Goal: Information Seeking & Learning: Find specific fact

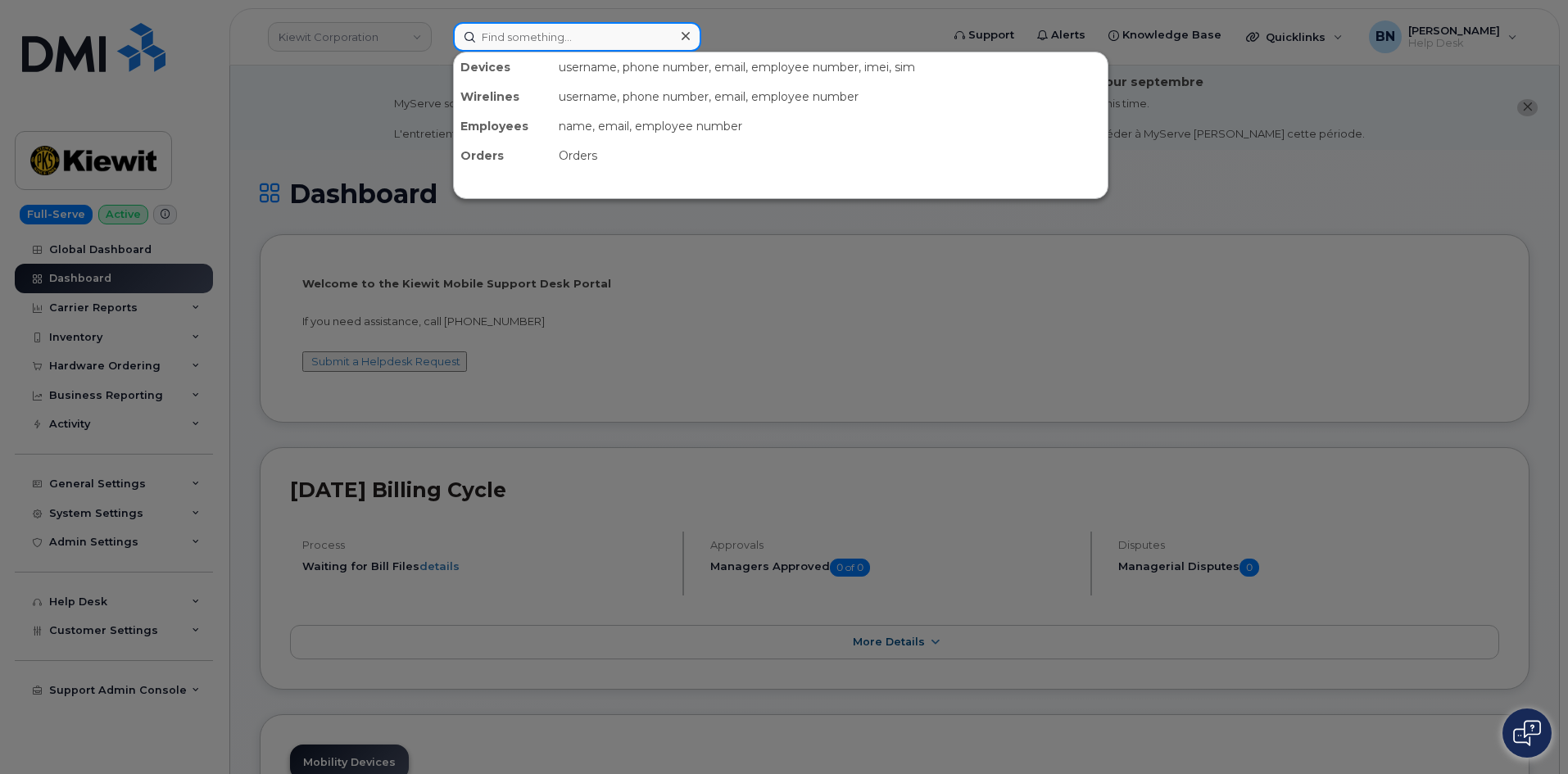
click at [523, 30] on input at bounding box center [577, 37] width 248 height 29
paste input "6159271791"
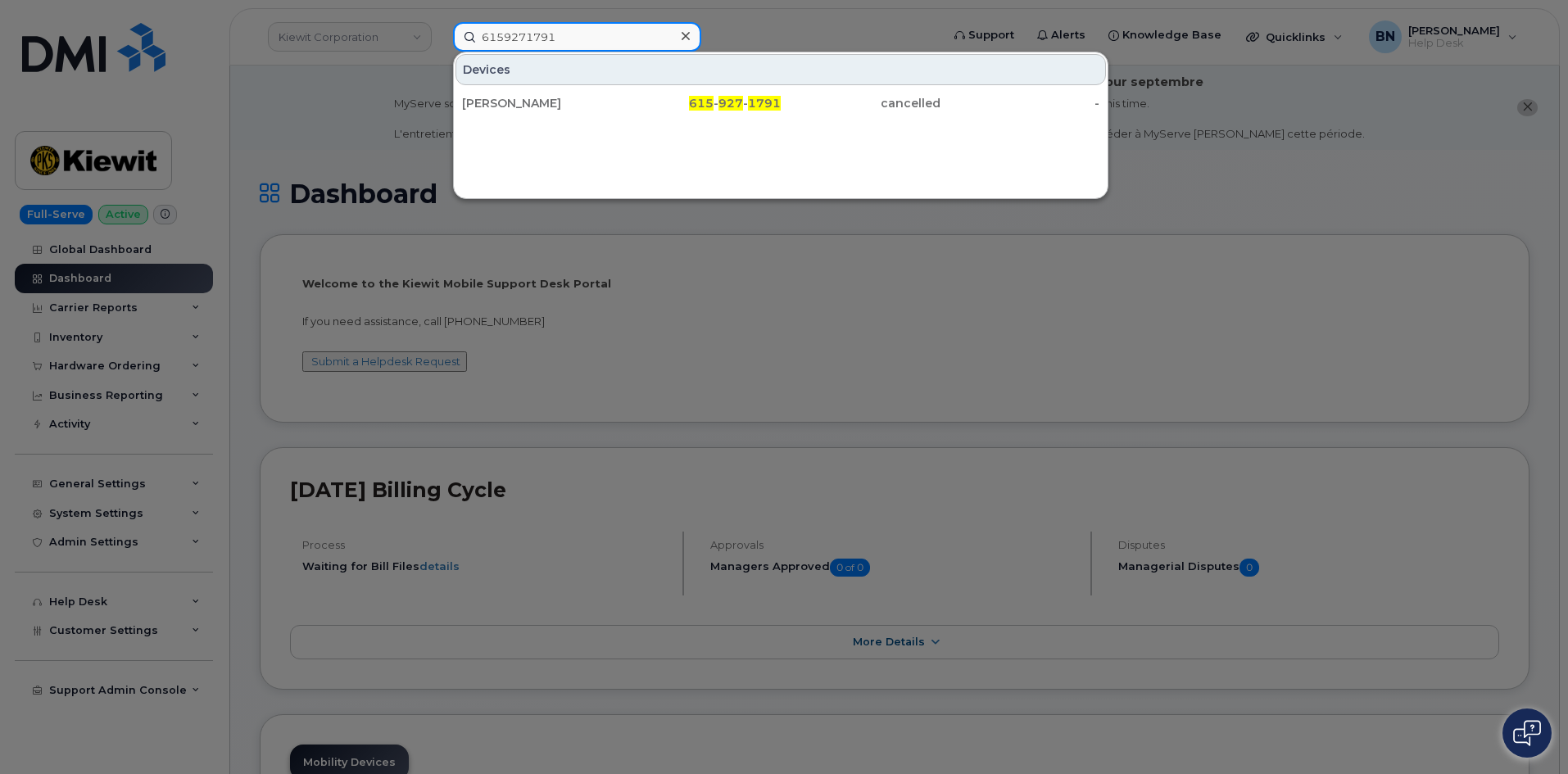
type input "6159271791"
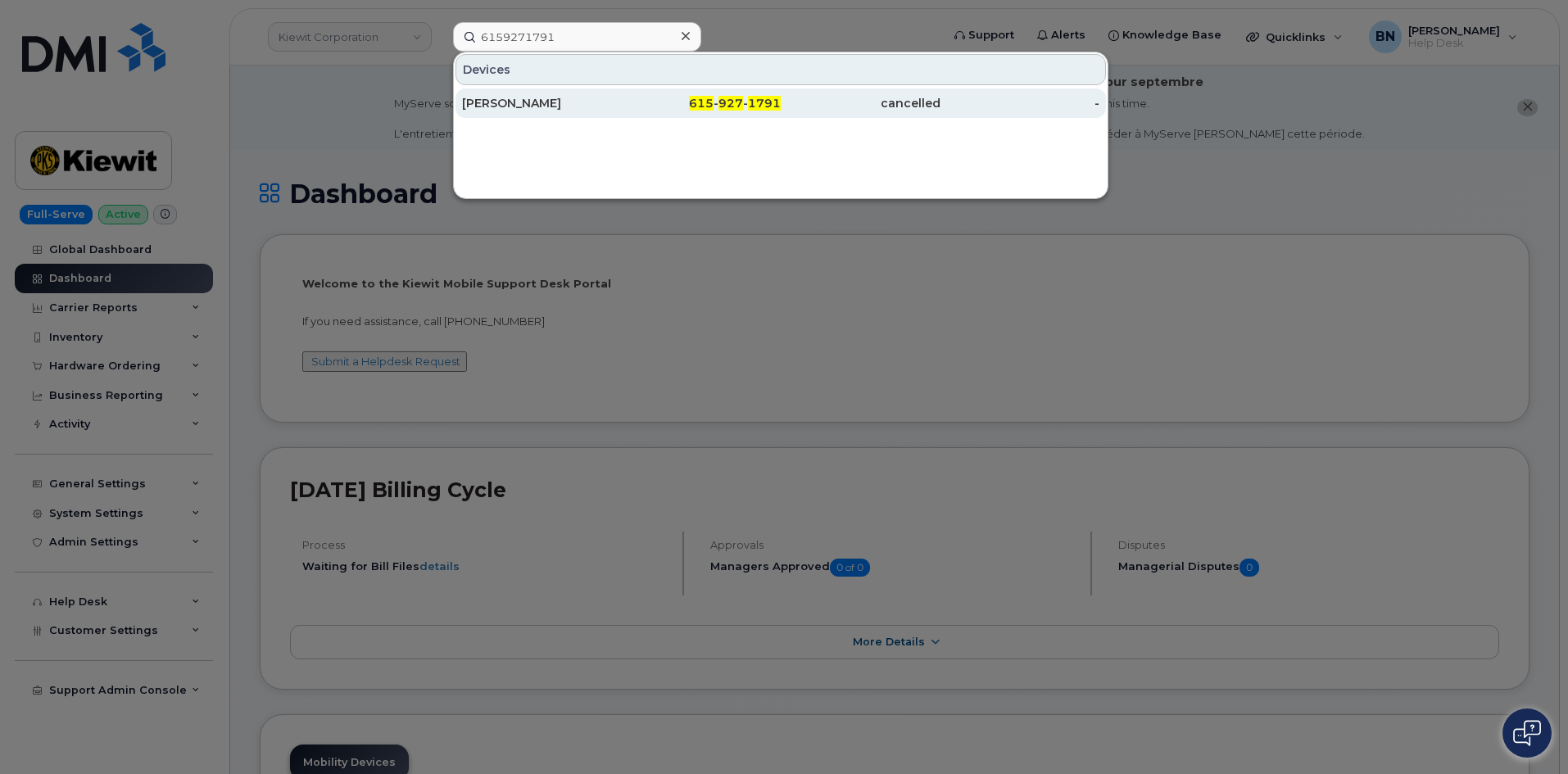
click at [656, 111] on div "615 - 927 - 1791" at bounding box center [701, 103] width 160 height 29
click at [557, 99] on div "JAIME GONZ LEZ" at bounding box center [541, 103] width 160 height 16
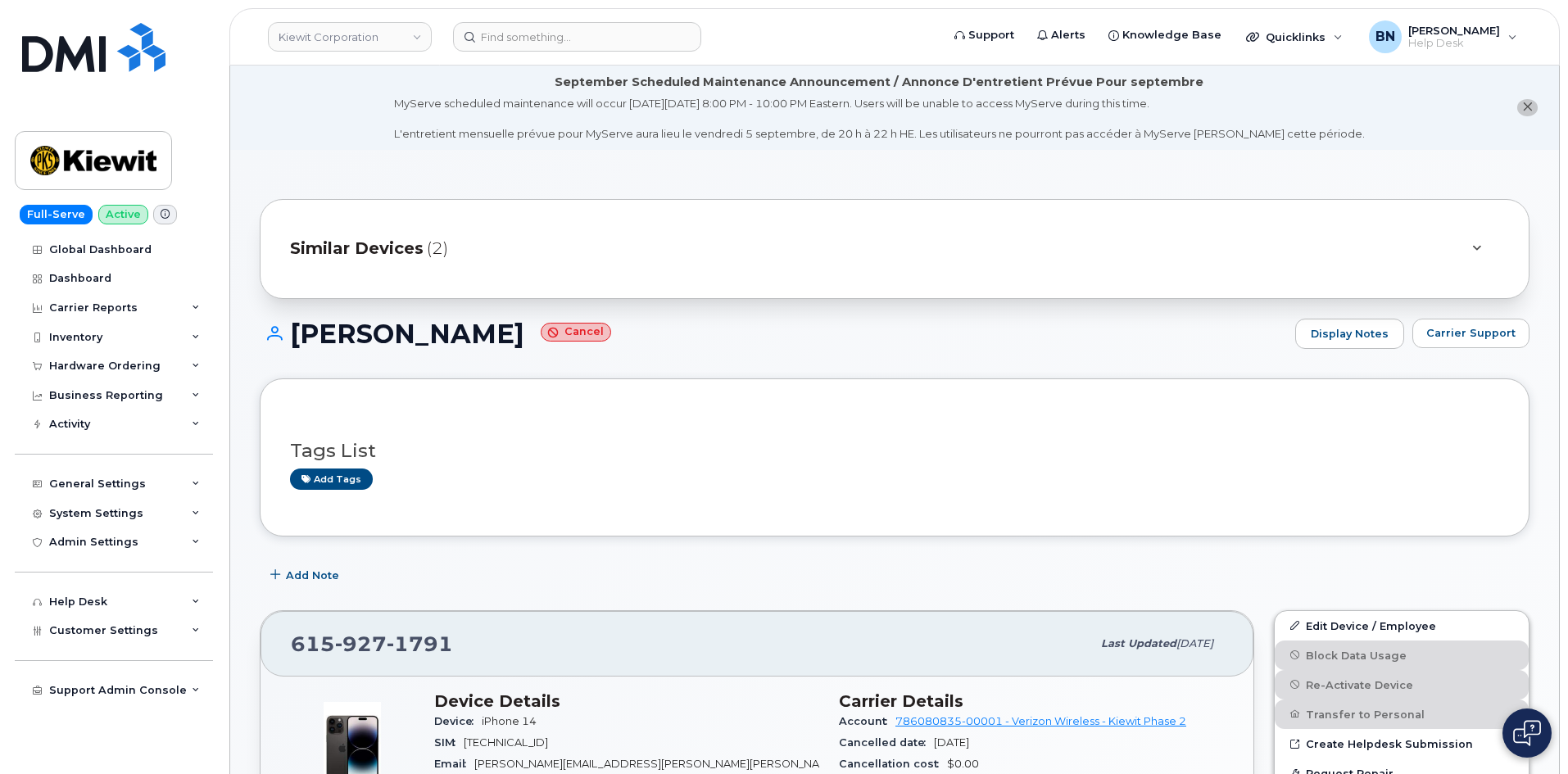
click at [397, 250] on span "Similar Devices" at bounding box center [357, 248] width 133 height 24
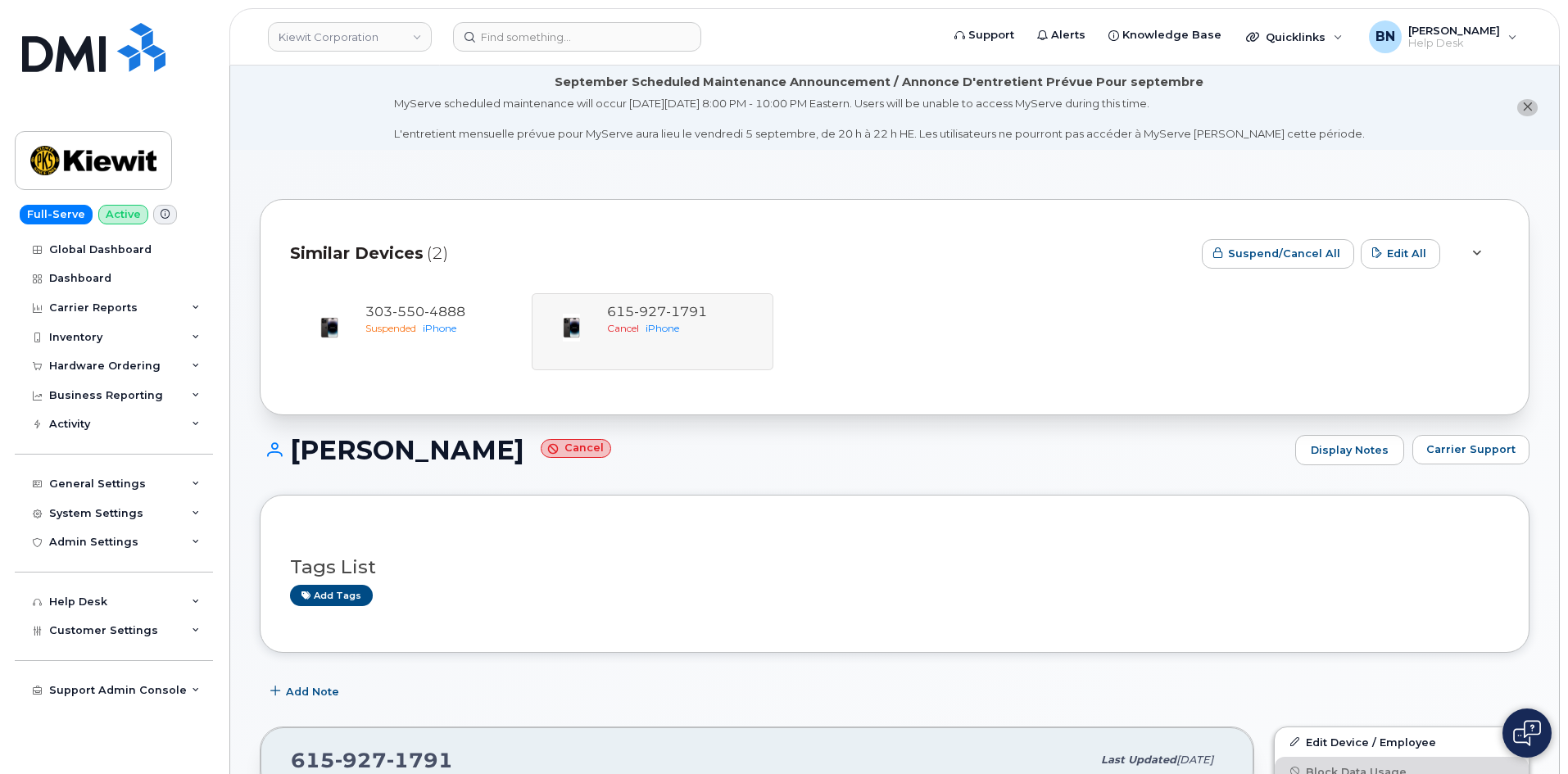
click at [397, 250] on span "Similar Devices" at bounding box center [357, 254] width 133 height 24
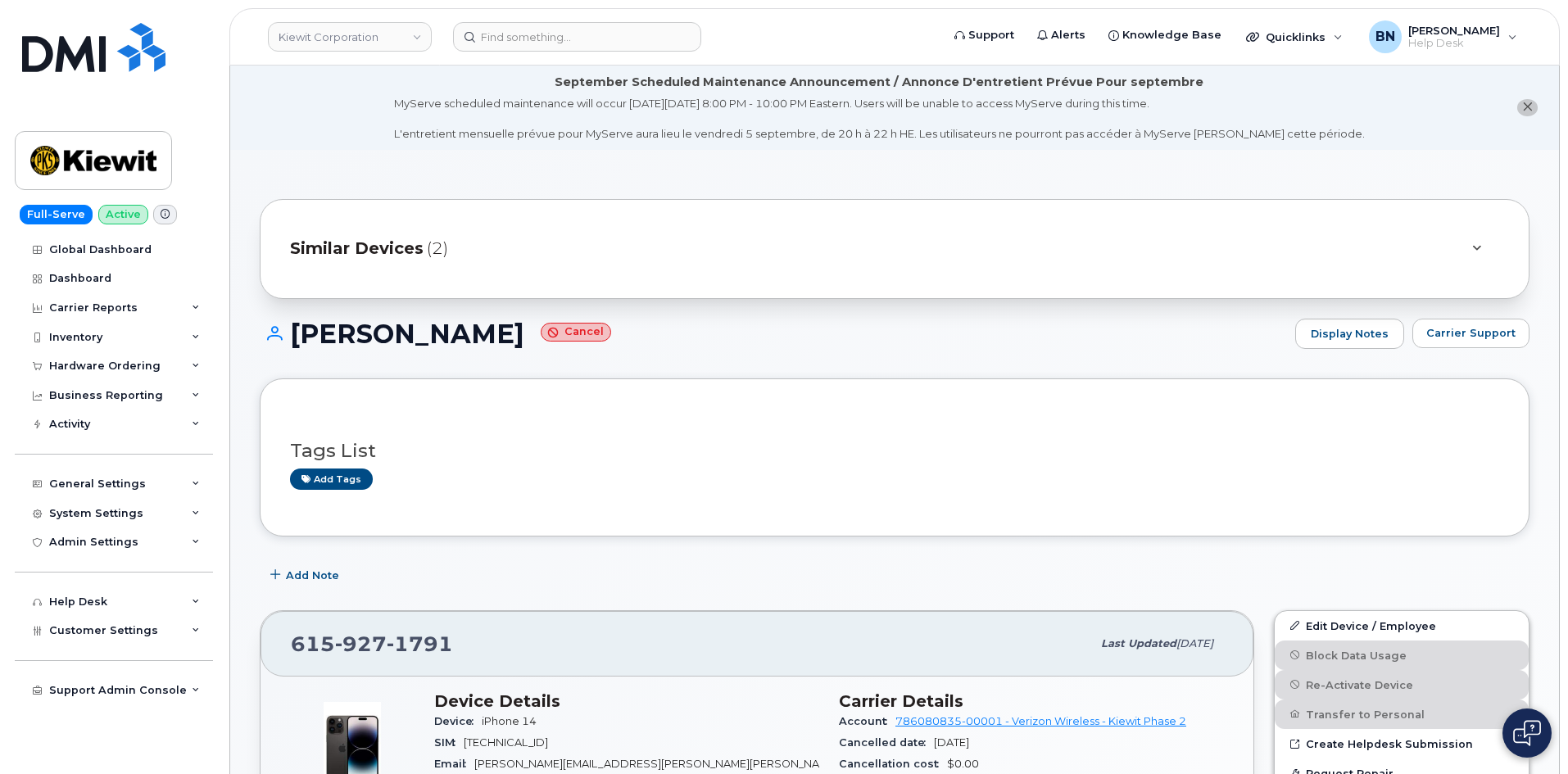
click at [397, 250] on span "Similar Devices" at bounding box center [357, 248] width 133 height 24
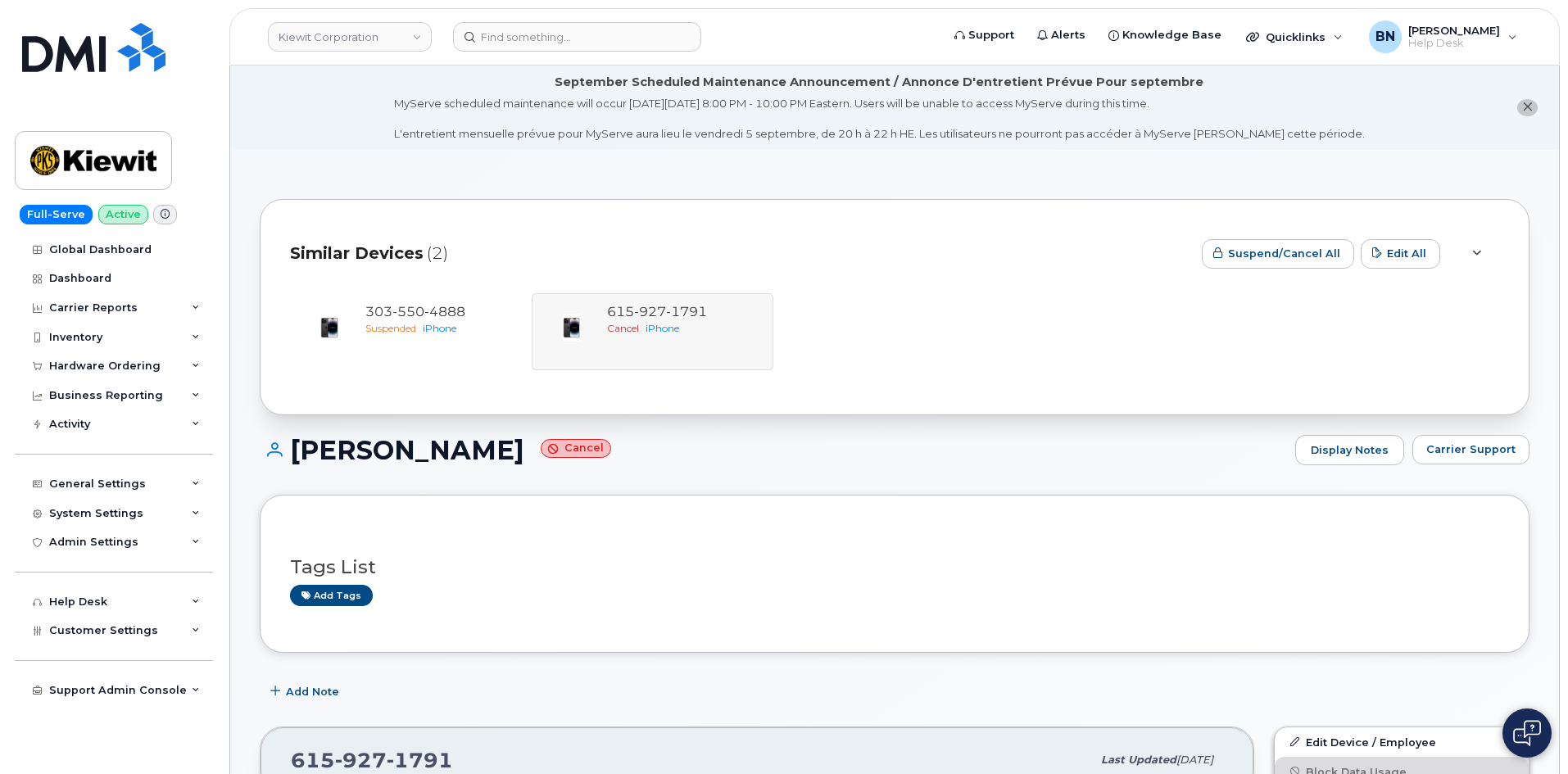
click at [397, 250] on span "Similar Devices" at bounding box center [357, 254] width 133 height 24
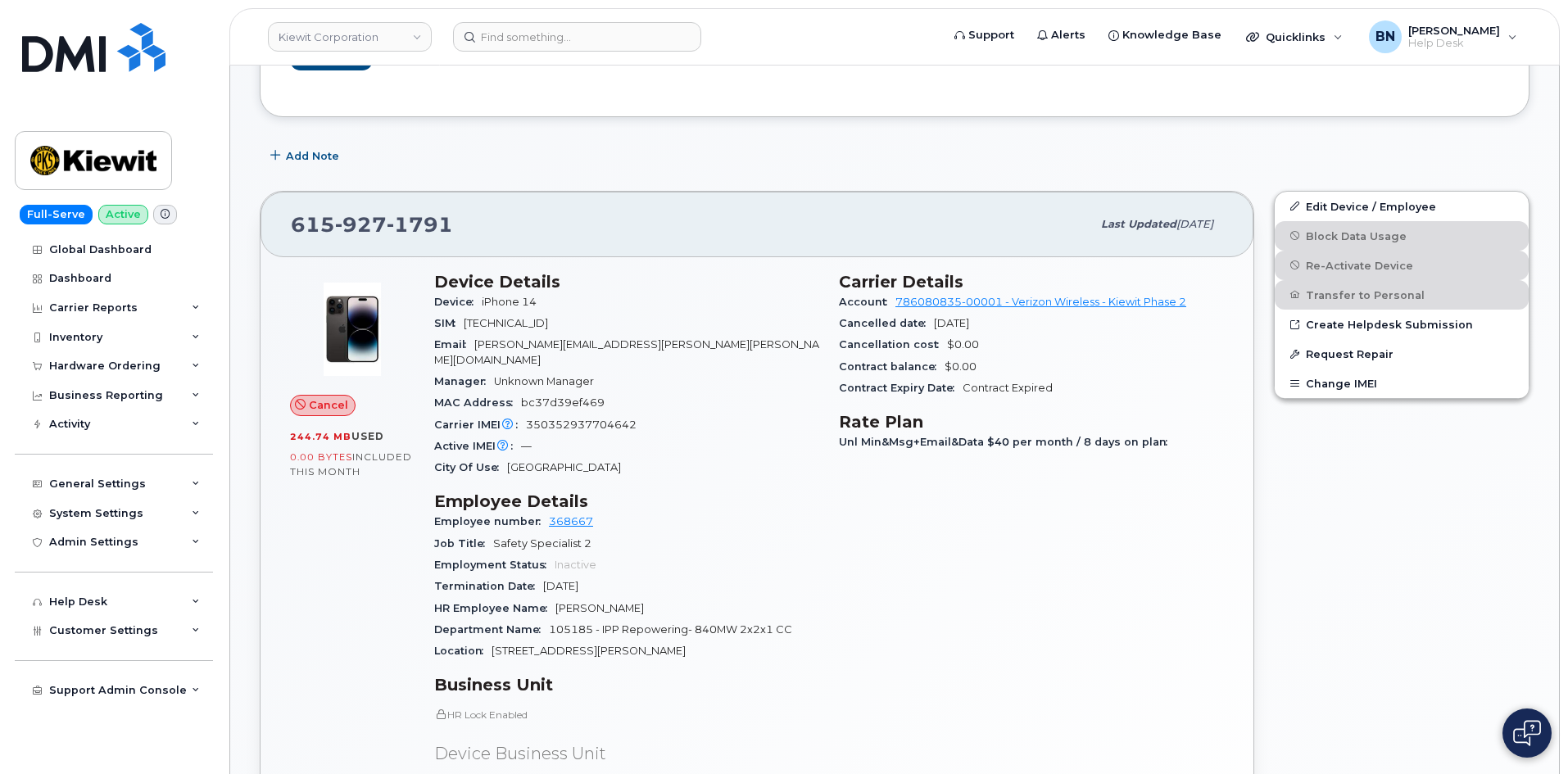
scroll to position [573, 0]
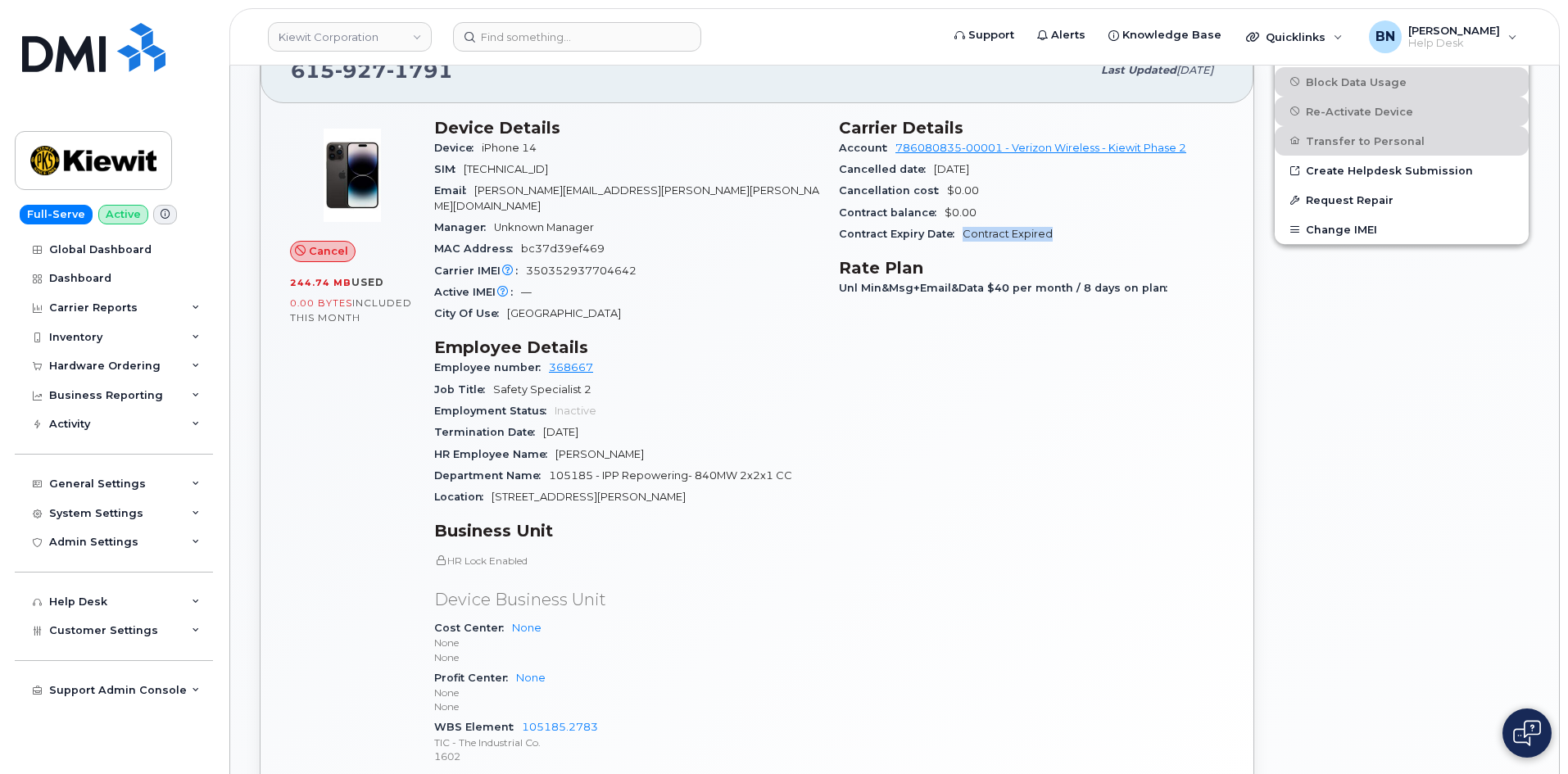
drag, startPoint x: 962, startPoint y: 231, endPoint x: 1069, endPoint y: 236, distance: 107.1
click at [1069, 236] on div "Contract Expiry Date Contract Expired" at bounding box center [1031, 234] width 385 height 21
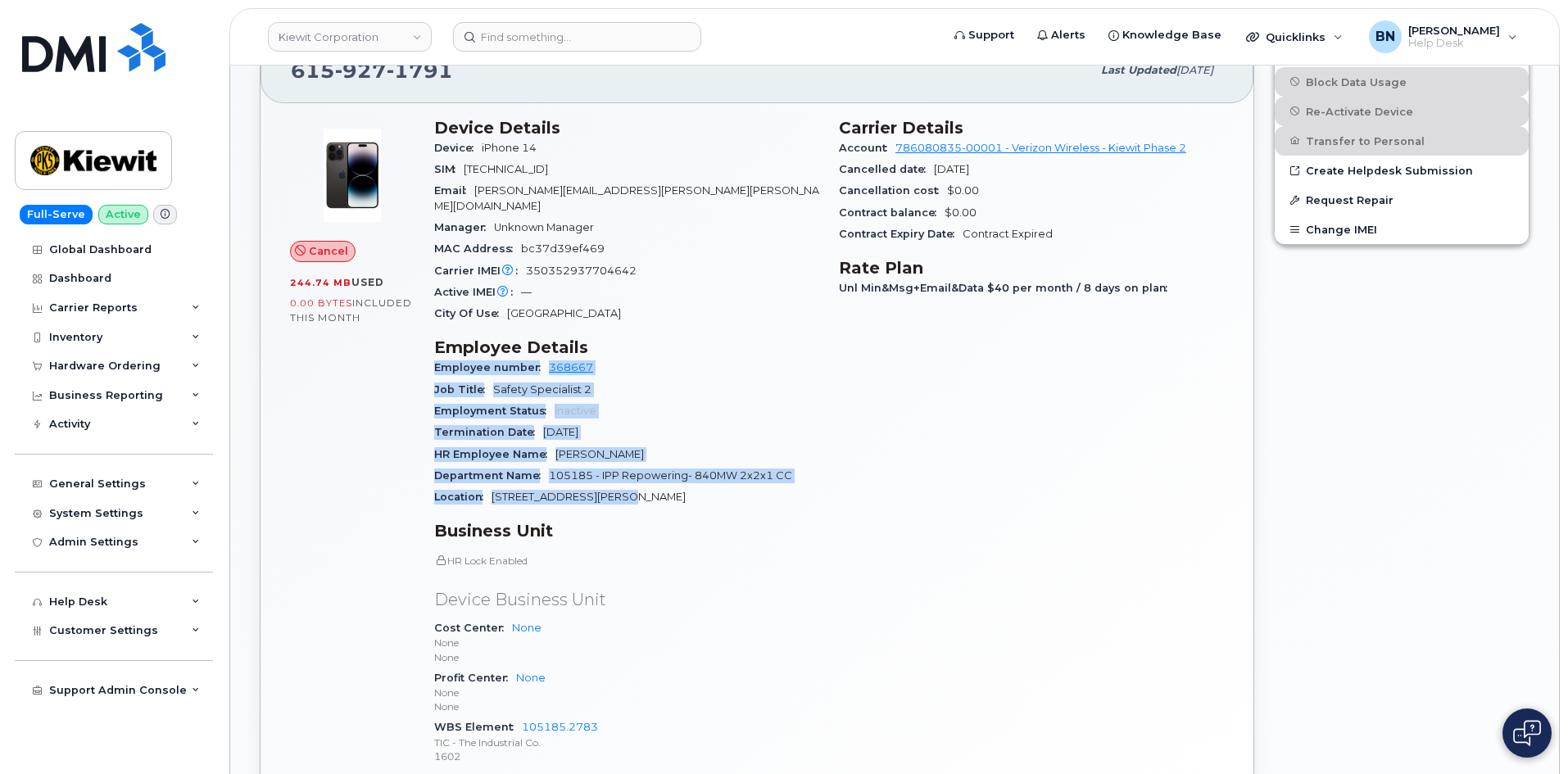
drag, startPoint x: 434, startPoint y: 347, endPoint x: 655, endPoint y: 475, distance: 255.4
click at [655, 475] on section "Employee Details Employee number 368667 Job Title Safety Specialist 2 Employmen…" at bounding box center [627, 423] width 385 height 171
click at [655, 486] on div "Location 850 W Brush Wellman Rd" at bounding box center [627, 497] width 385 height 21
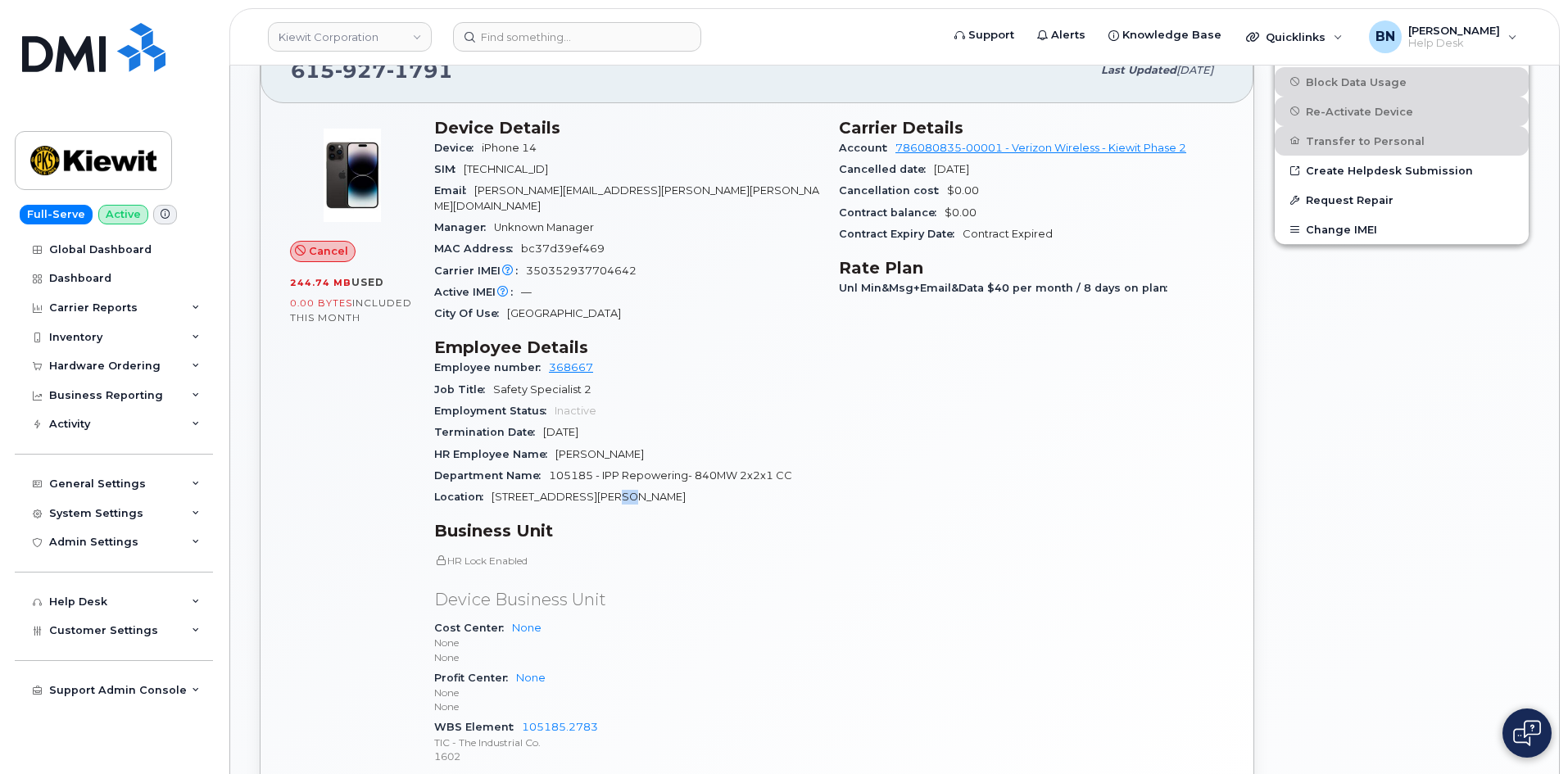
drag, startPoint x: 629, startPoint y: 484, endPoint x: 619, endPoint y: 481, distance: 10.4
click at [619, 491] on span "850 W Brush Wellman Rd" at bounding box center [588, 497] width 194 height 12
drag, startPoint x: 619, startPoint y: 481, endPoint x: 639, endPoint y: 481, distance: 20.0
click at [639, 486] on div "Location 850 W Brush Wellman Rd" at bounding box center [627, 497] width 385 height 21
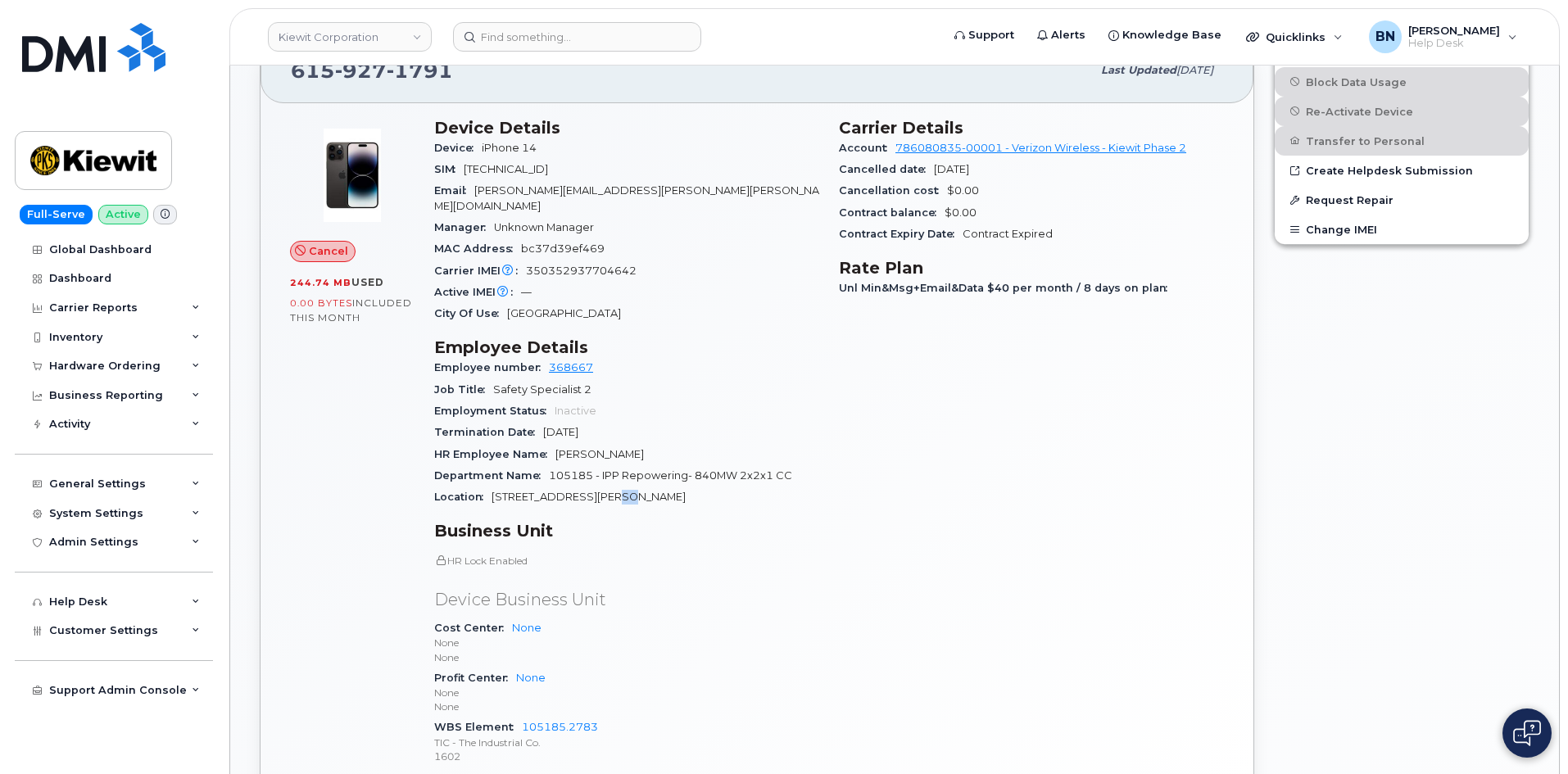
click at [639, 486] on div "Location 850 W Brush Wellman Rd" at bounding box center [627, 497] width 385 height 21
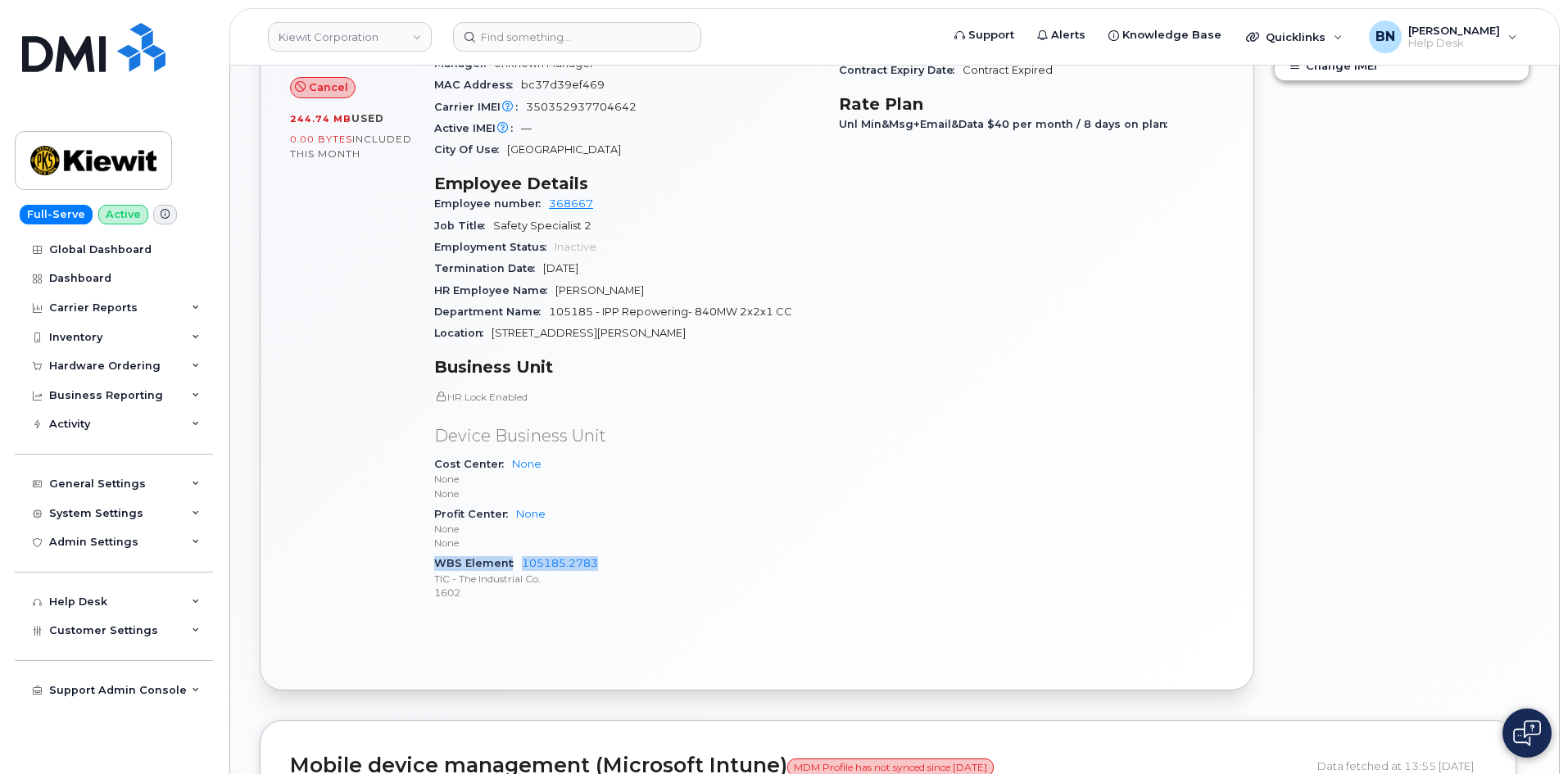
drag, startPoint x: 517, startPoint y: 523, endPoint x: 619, endPoint y: 548, distance: 105.0
click at [619, 548] on div "HR Lock Enabled Device Business Unit Cost Center None None None Profit Center N…" at bounding box center [627, 496] width 385 height 212
click at [706, 504] on div "Profit Center None None None" at bounding box center [627, 528] width 385 height 50
drag, startPoint x: 584, startPoint y: 556, endPoint x: 522, endPoint y: 547, distance: 62.6
click at [522, 557] on span "105185.2783 TIC - The Industrial Co. 1602" at bounding box center [627, 578] width 385 height 43
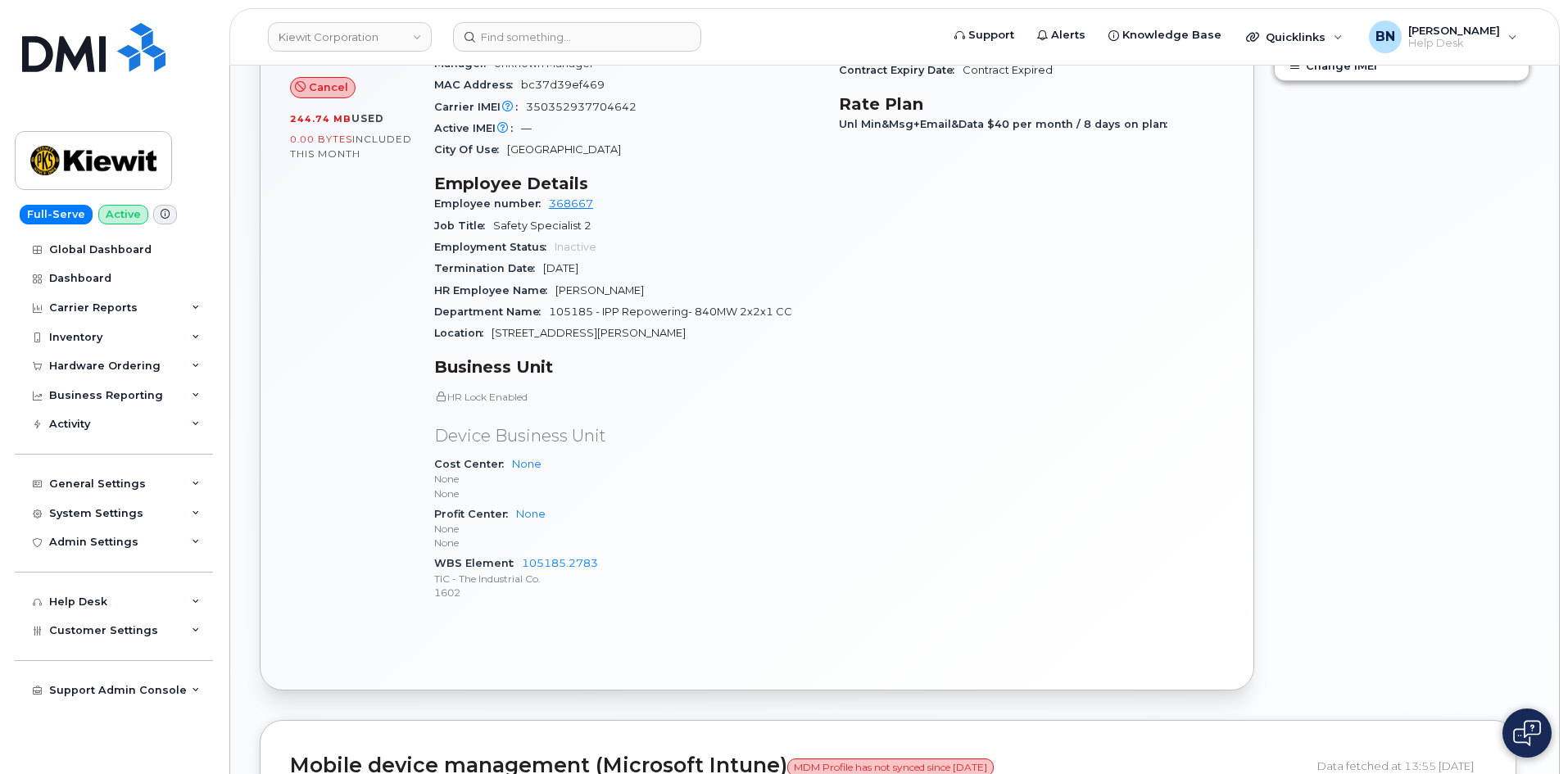
click at [752, 454] on div "Cost Center None None None" at bounding box center [627, 478] width 385 height 50
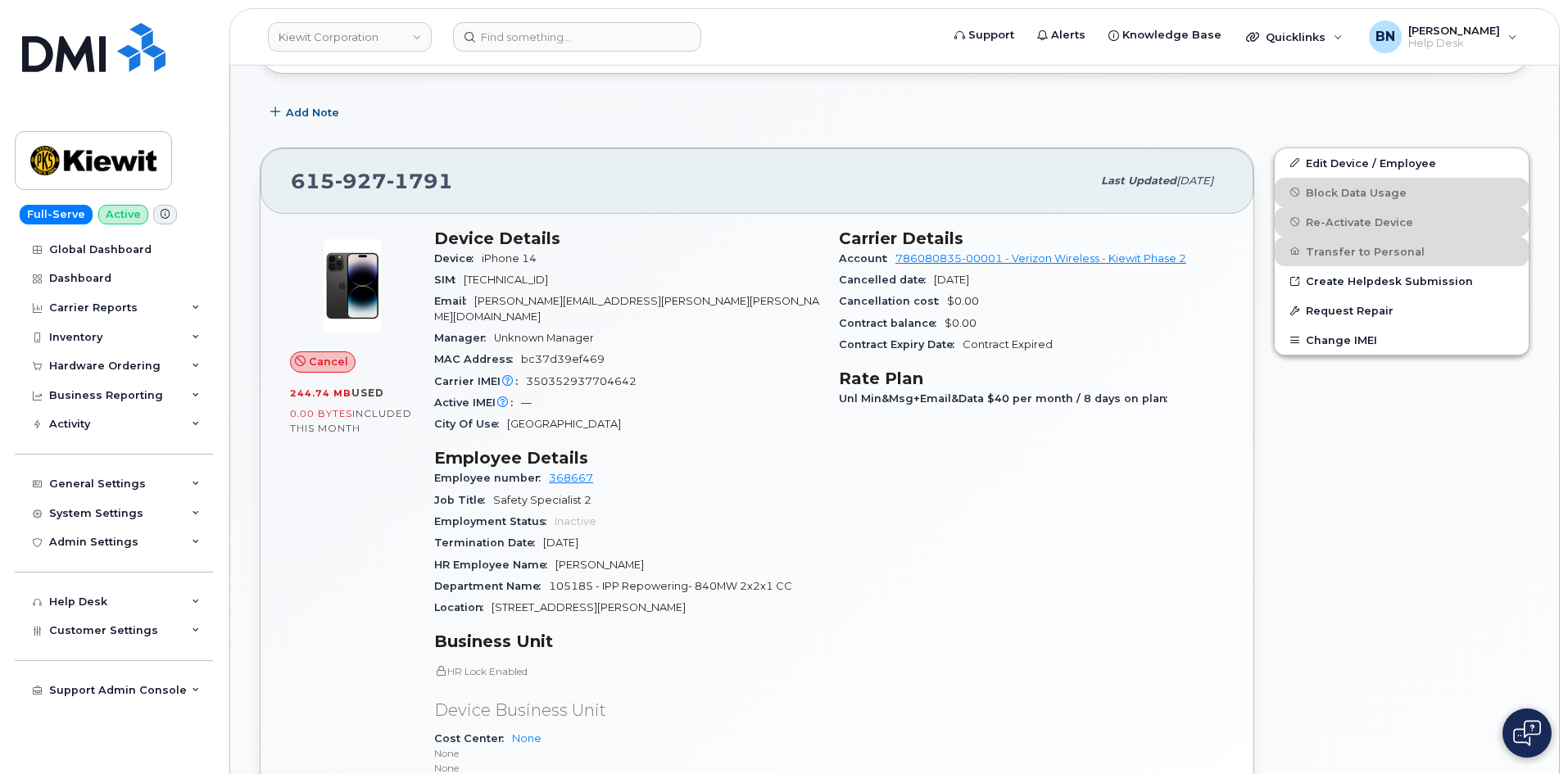
scroll to position [491, 0]
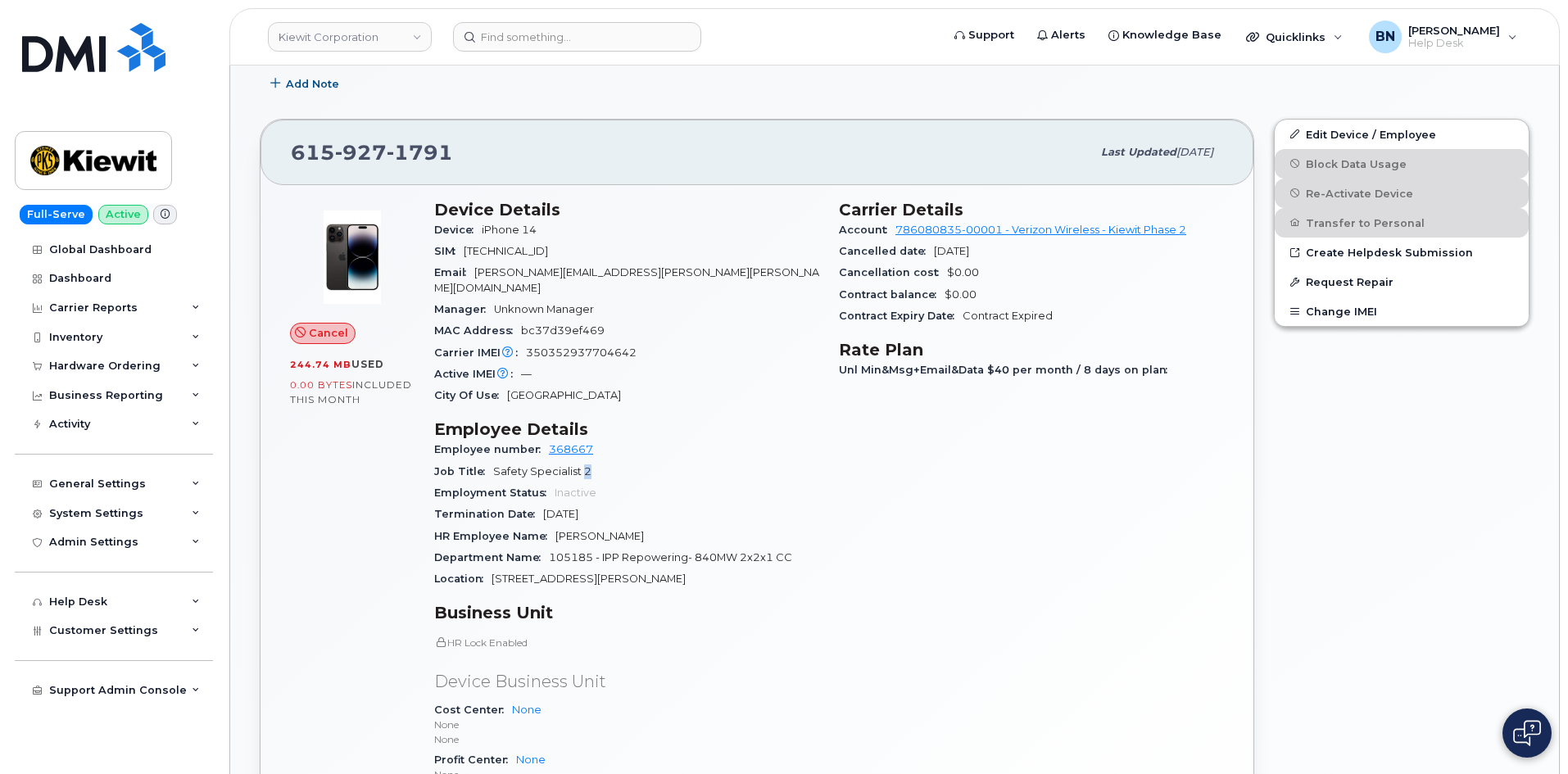
click at [583, 465] on span "Safety Specialist 2" at bounding box center [542, 471] width 99 height 12
click at [585, 465] on span "Safety Specialist 2" at bounding box center [542, 471] width 99 height 12
click at [581, 465] on span "Safety Specialist 2" at bounding box center [542, 471] width 99 height 12
drag, startPoint x: 632, startPoint y: 338, endPoint x: 526, endPoint y: 343, distance: 106.1
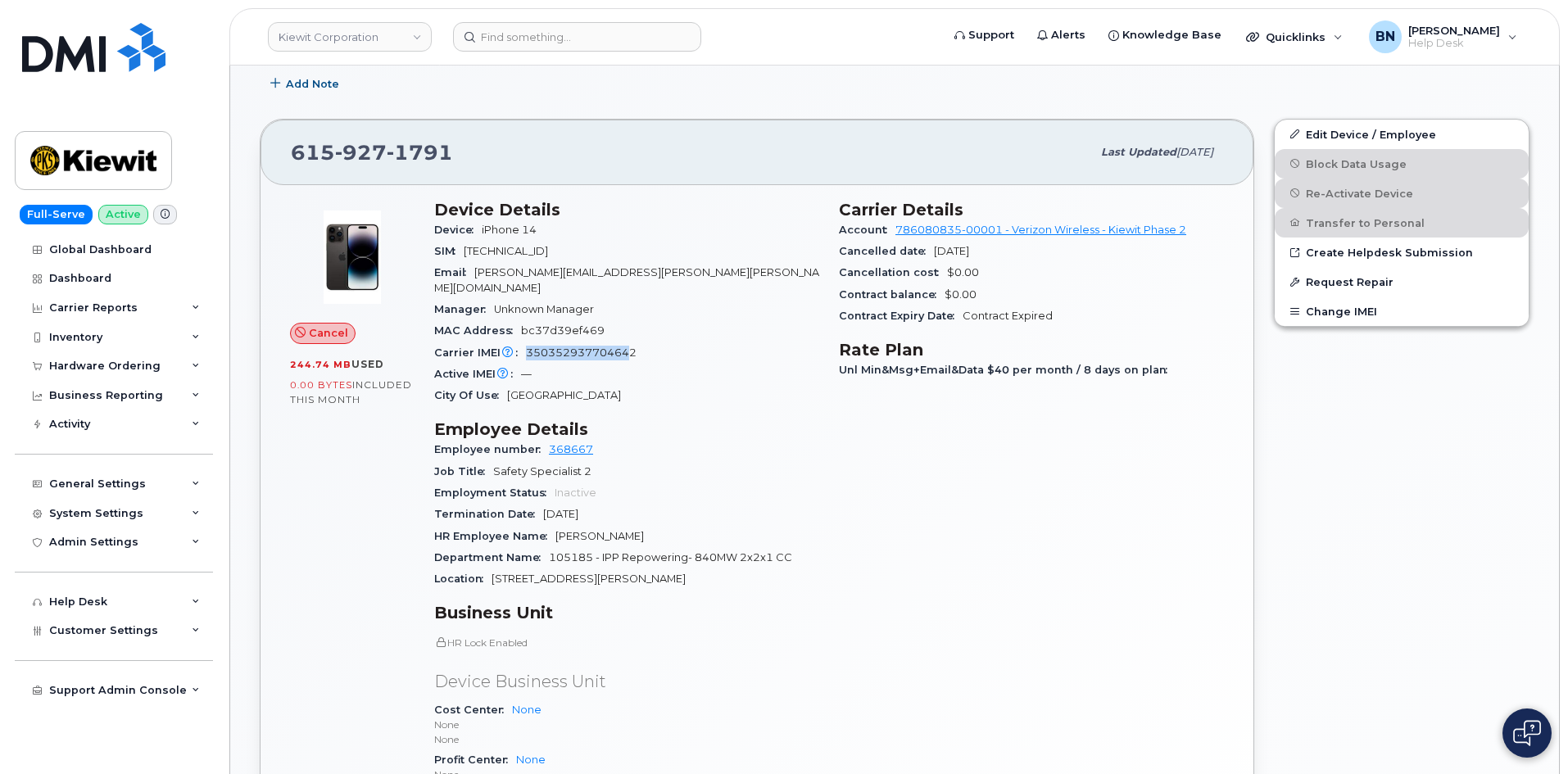
click at [526, 343] on div "Carrier IMEI Carrier IMEI is reported during the last billing cycle or change o…" at bounding box center [627, 352] width 385 height 21
click at [564, 347] on span "350352937704642" at bounding box center [580, 352] width 110 height 12
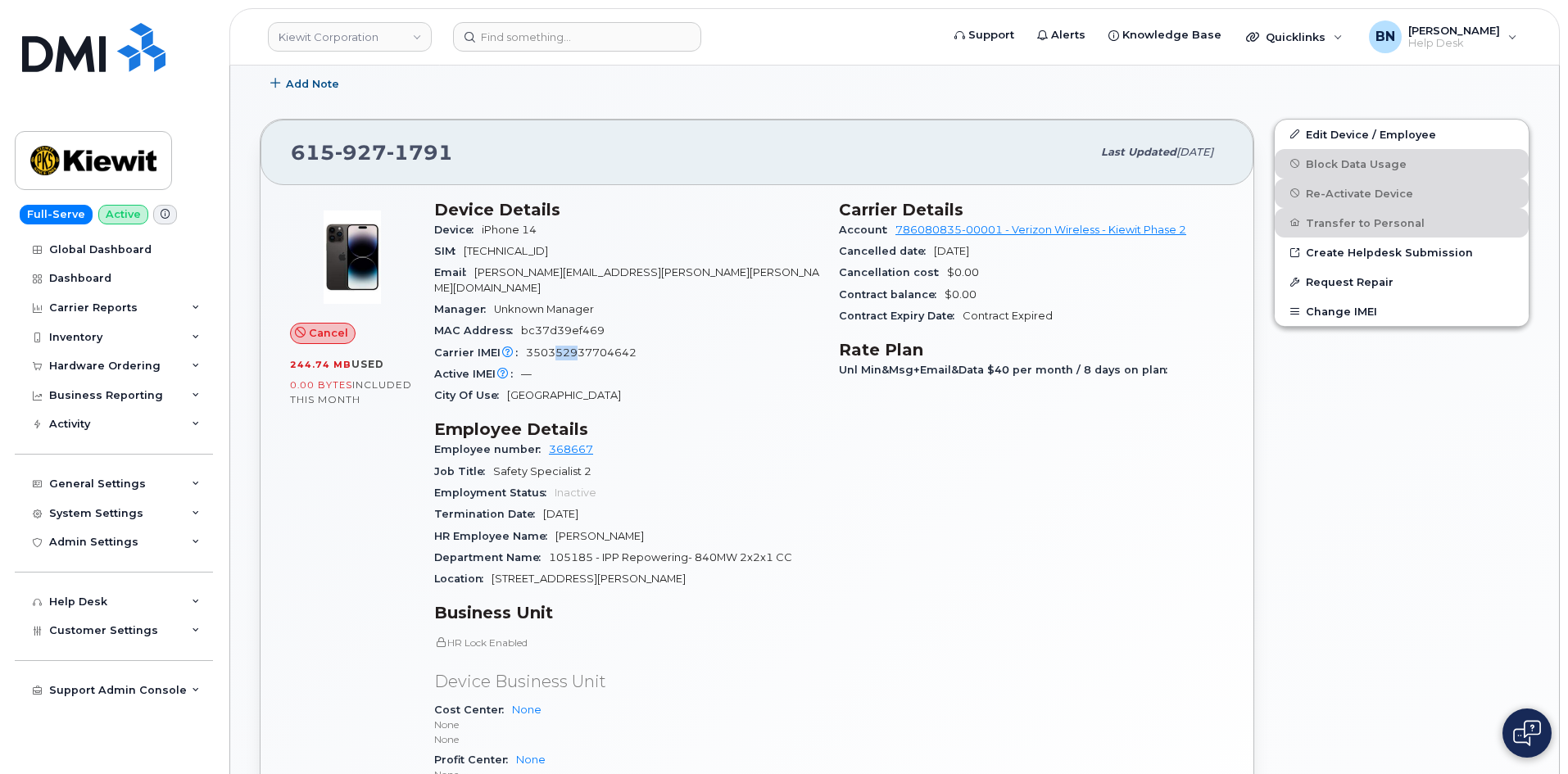
drag, startPoint x: 553, startPoint y: 337, endPoint x: 579, endPoint y: 338, distance: 26.0
click at [579, 347] on span "350352937704642" at bounding box center [580, 352] width 110 height 12
click at [577, 347] on span "350352937704642" at bounding box center [580, 352] width 110 height 12
drag, startPoint x: 563, startPoint y: 335, endPoint x: 581, endPoint y: 337, distance: 18.1
click at [581, 347] on span "350352937704642" at bounding box center [580, 352] width 110 height 12
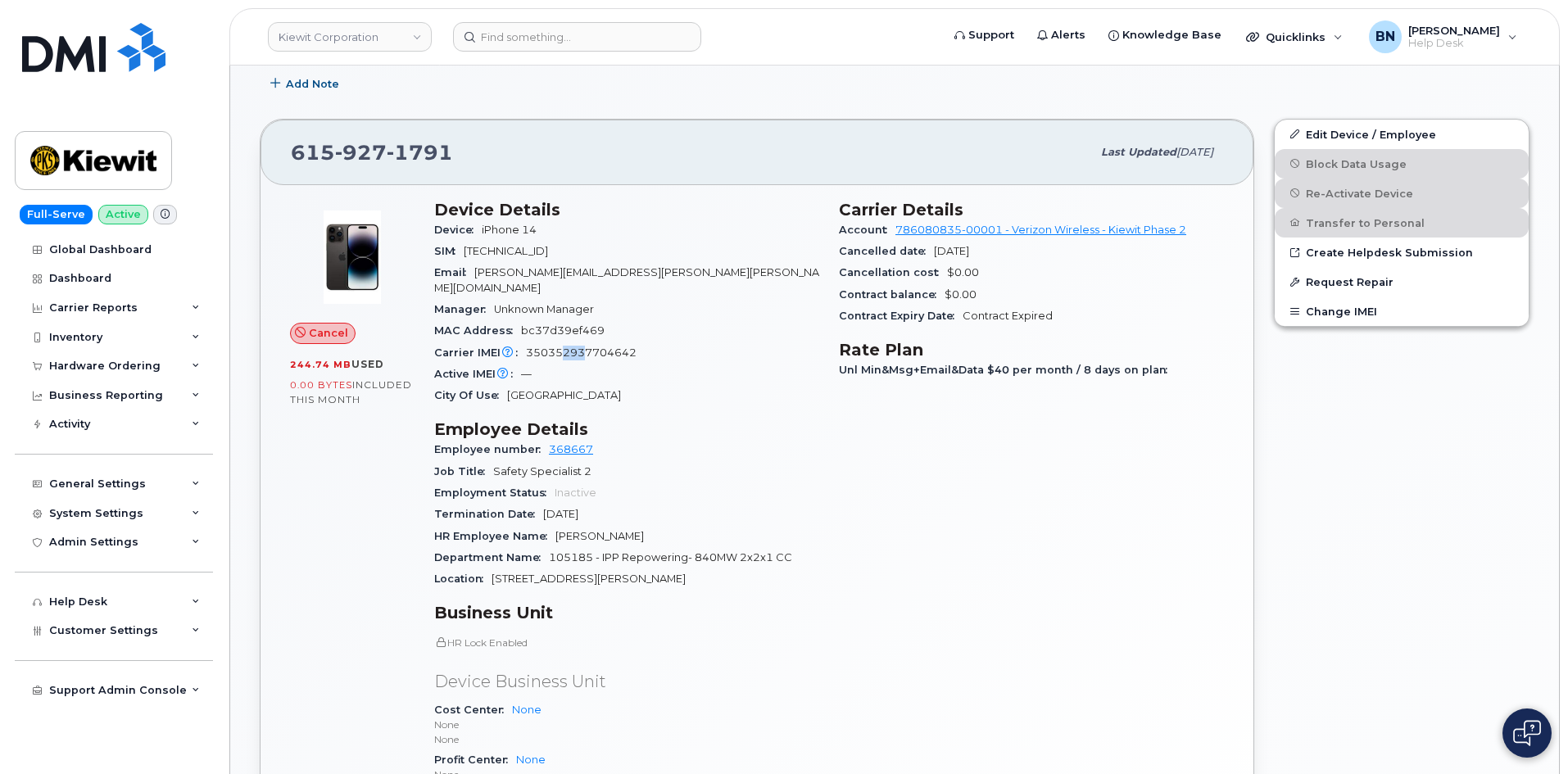
click at [581, 347] on span "350352937704642" at bounding box center [580, 352] width 110 height 12
drag, startPoint x: 530, startPoint y: 452, endPoint x: 605, endPoint y: 450, distance: 75.0
click at [605, 461] on div "Job Title Safety Specialist 2" at bounding box center [627, 471] width 385 height 21
drag, startPoint x: 528, startPoint y: 336, endPoint x: 654, endPoint y: 332, distance: 126.1
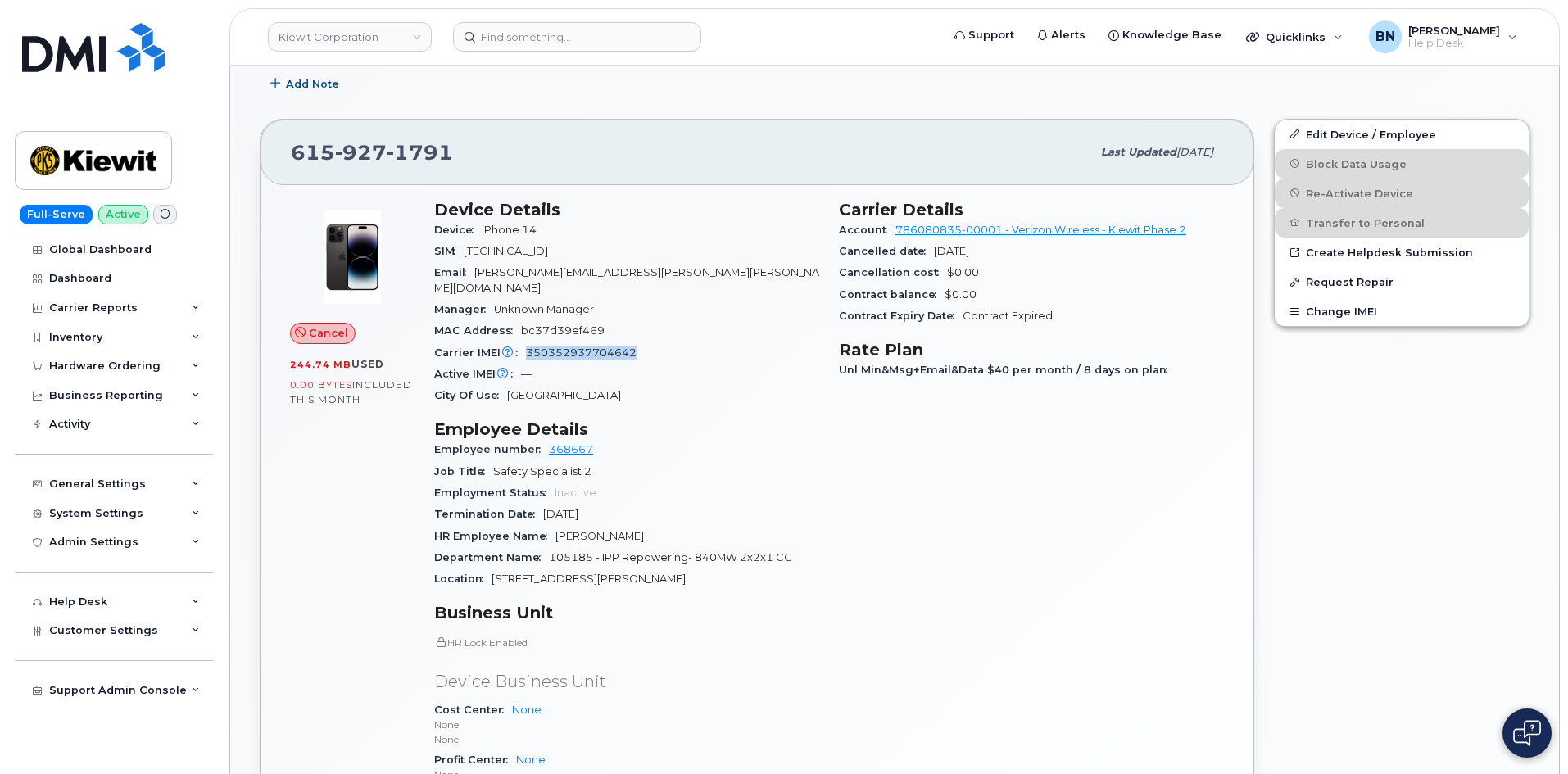
click at [654, 342] on div "Carrier IMEI Carrier IMEI is reported during the last billing cycle or change o…" at bounding box center [627, 352] width 385 height 21
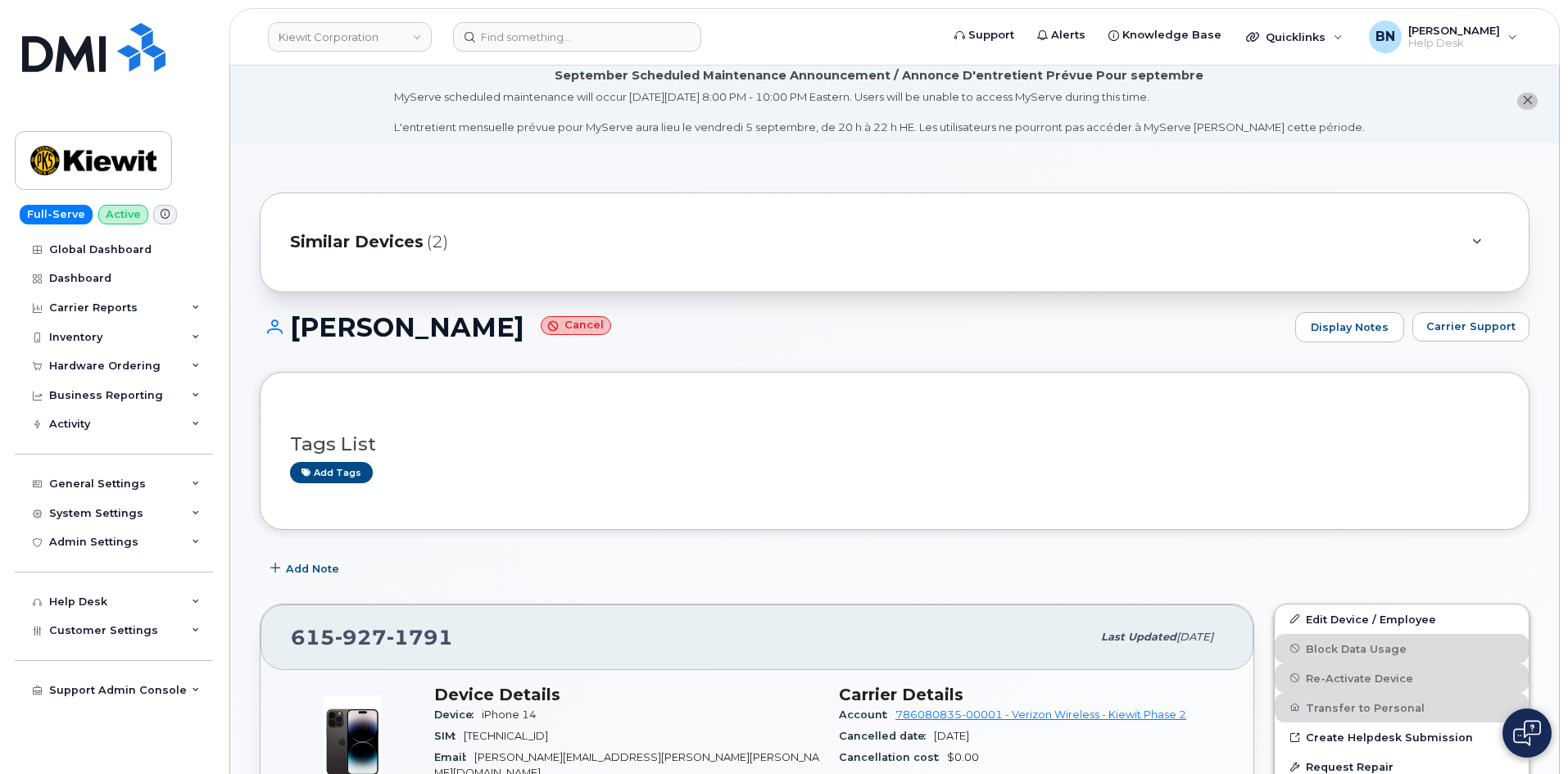
scroll to position [0, 0]
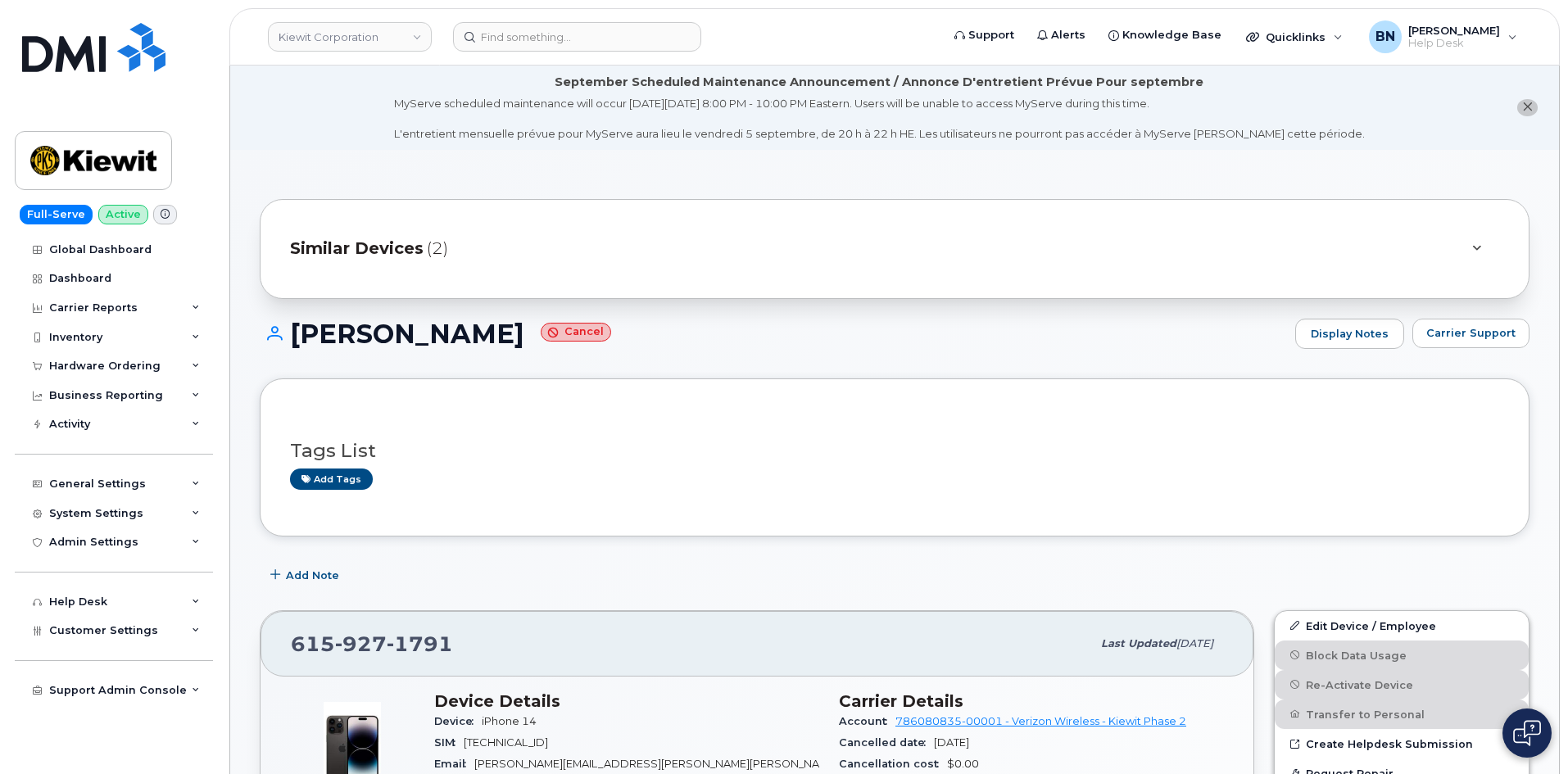
click at [427, 248] on span "(2)" at bounding box center [437, 248] width 21 height 24
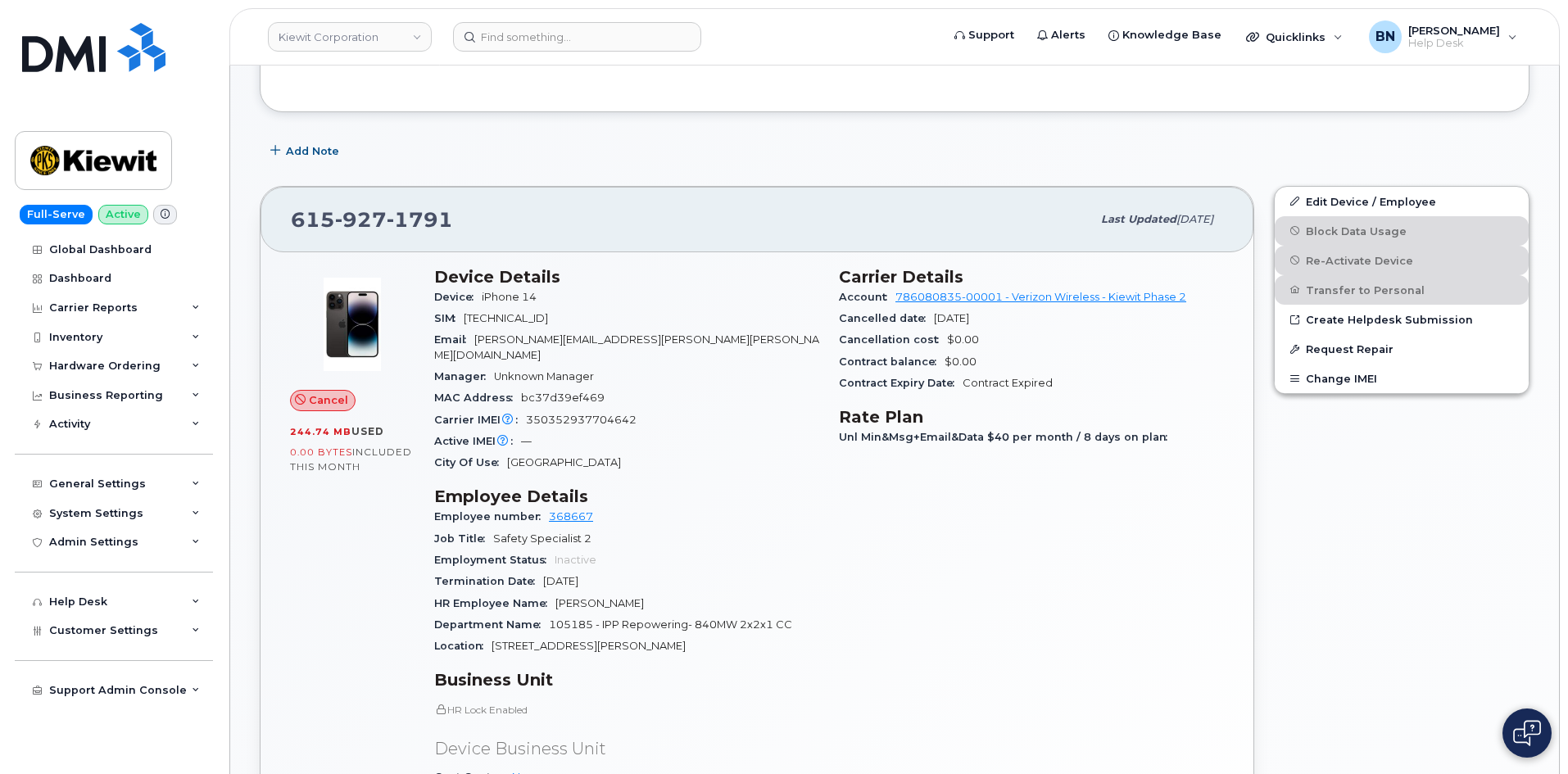
scroll to position [655, 0]
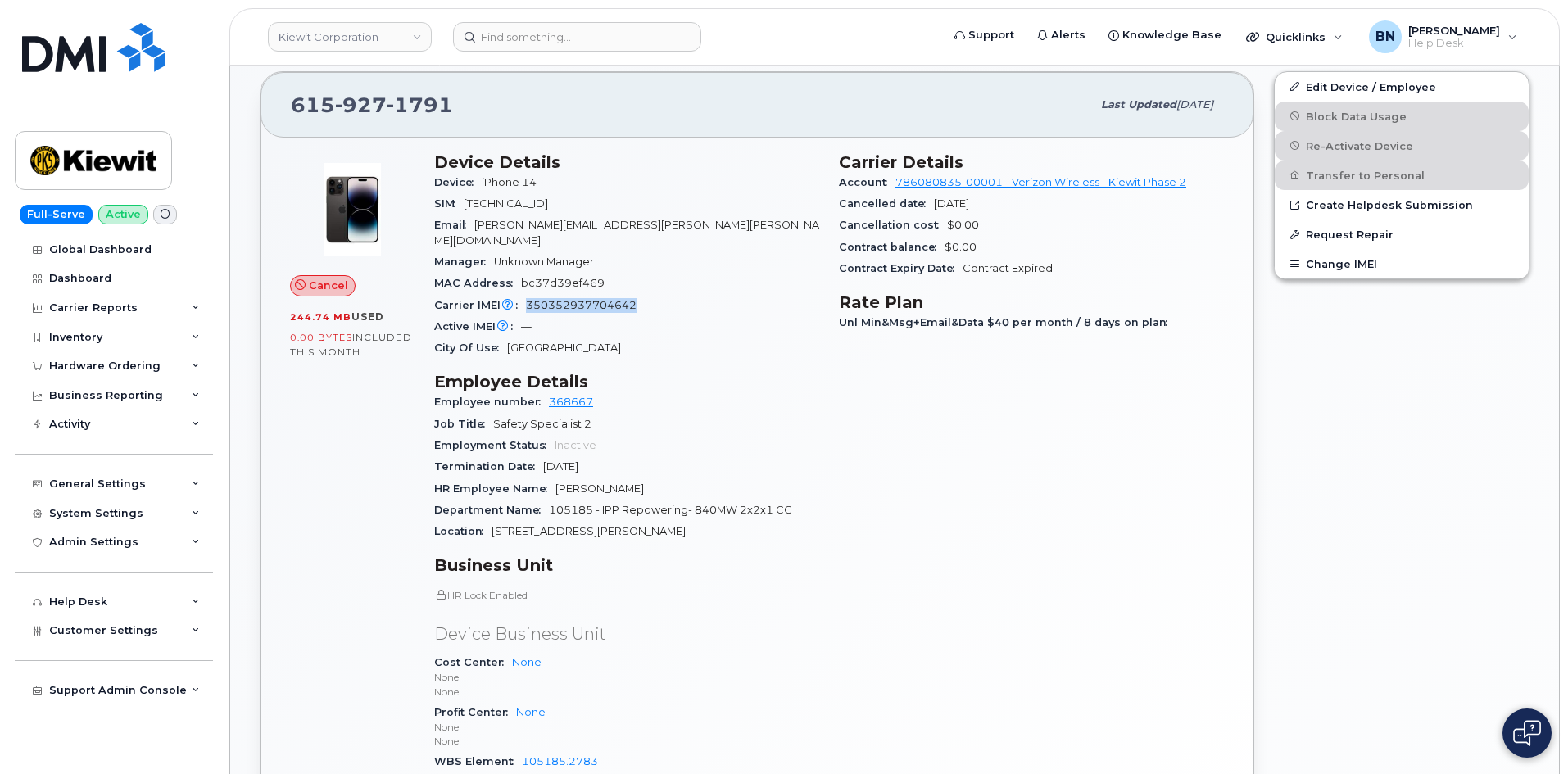
drag, startPoint x: 549, startPoint y: 288, endPoint x: 674, endPoint y: 288, distance: 125.0
click at [674, 295] on div "Carrier IMEI Carrier IMEI is reported during the last billing cycle or change o…" at bounding box center [627, 305] width 385 height 21
click at [348, 102] on span "927" at bounding box center [361, 104] width 52 height 25
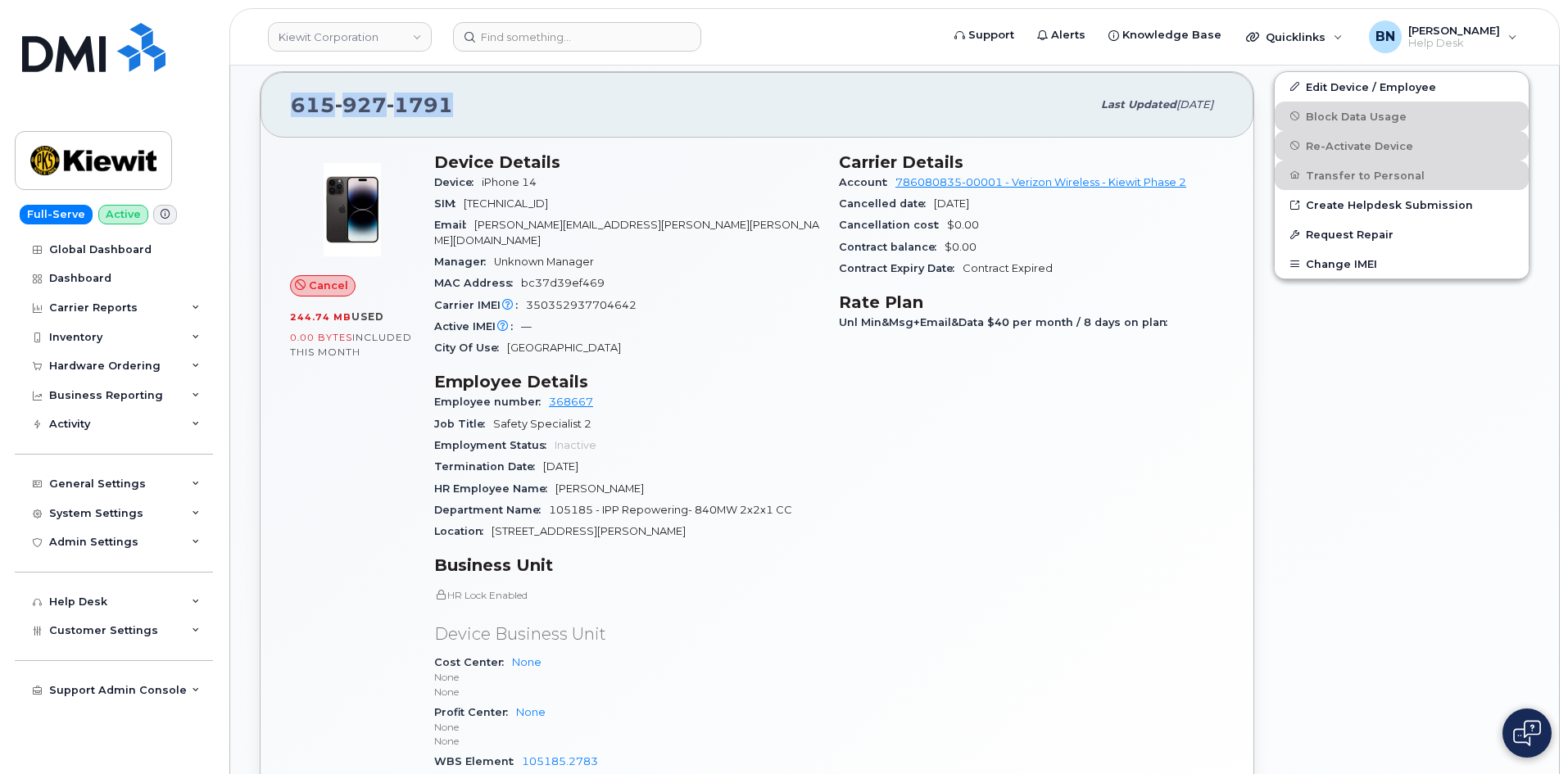
click at [348, 102] on span "927" at bounding box center [361, 104] width 52 height 25
click at [379, 106] on span "927" at bounding box center [361, 104] width 52 height 25
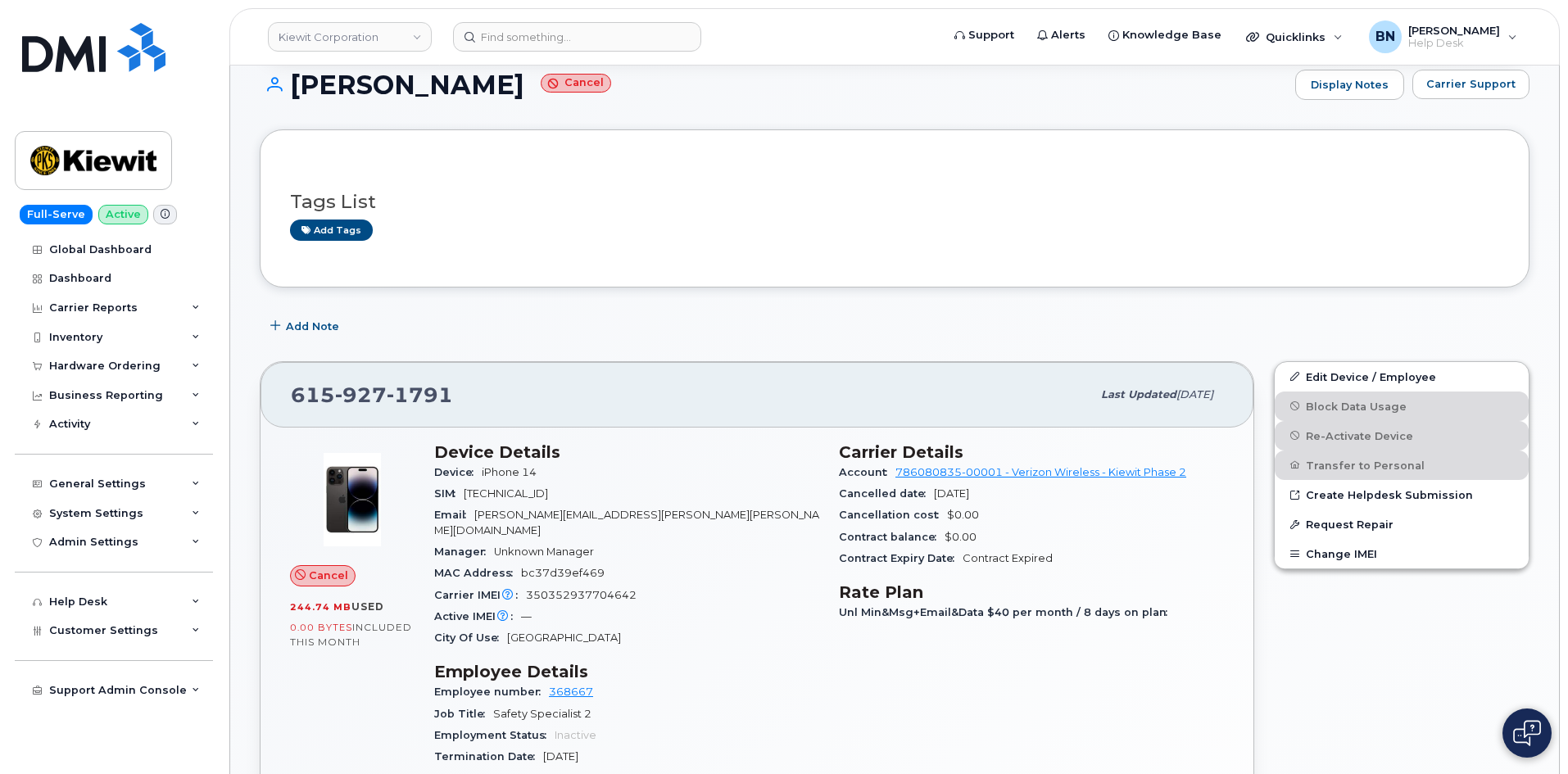
scroll to position [491, 0]
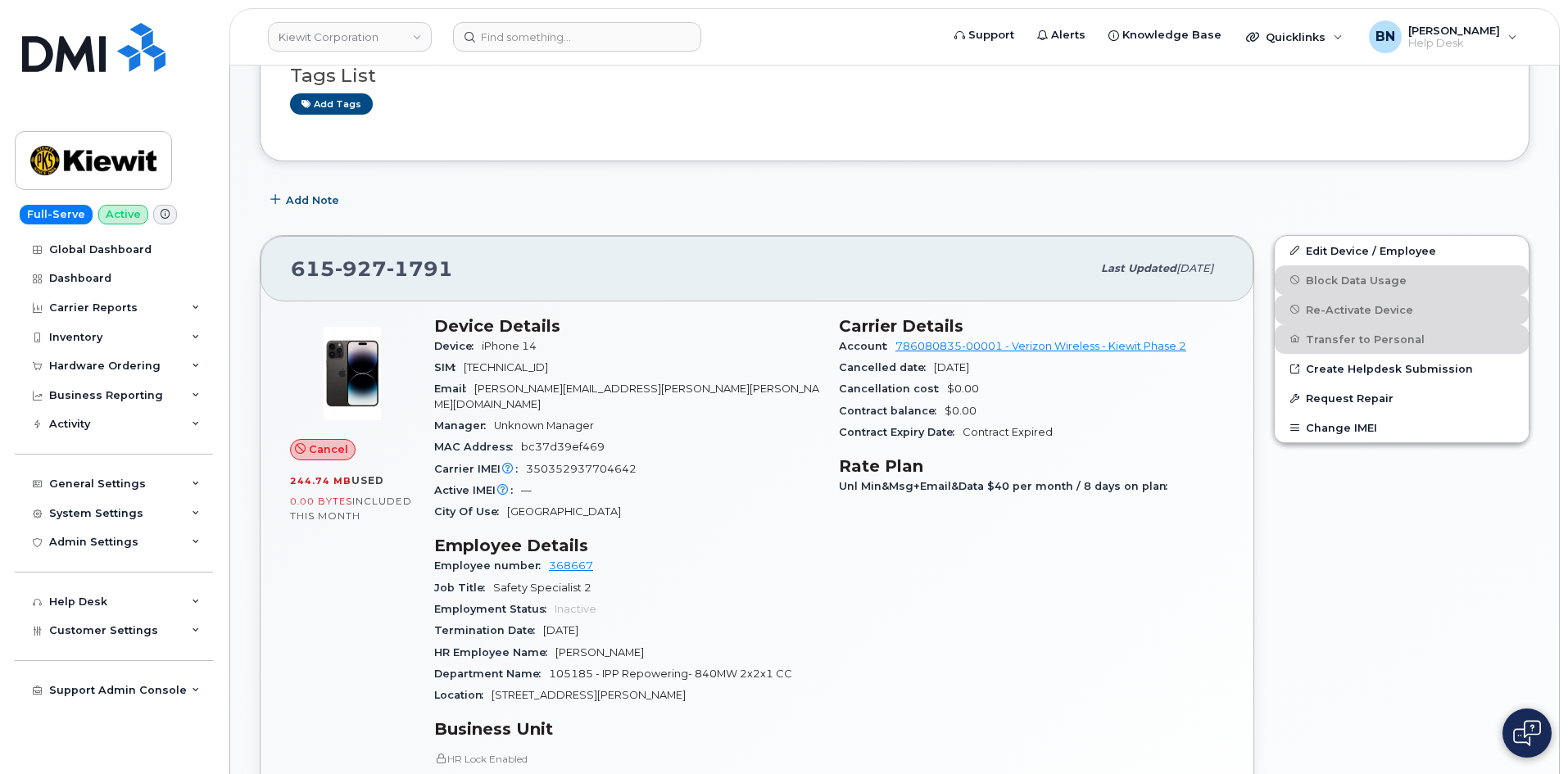
click at [554, 391] on span "CLAYTON.BENALLY@KIEWIT.COM" at bounding box center [627, 396] width 385 height 27
click at [637, 389] on span "CLAYTON.BENALLY@KIEWIT.COM" at bounding box center [627, 396] width 385 height 27
click at [653, 387] on span "CLAYTON.BENALLY@KIEWIT.COM" at bounding box center [627, 396] width 385 height 27
drag, startPoint x: 586, startPoint y: 366, endPoint x: 614, endPoint y: 369, distance: 28.2
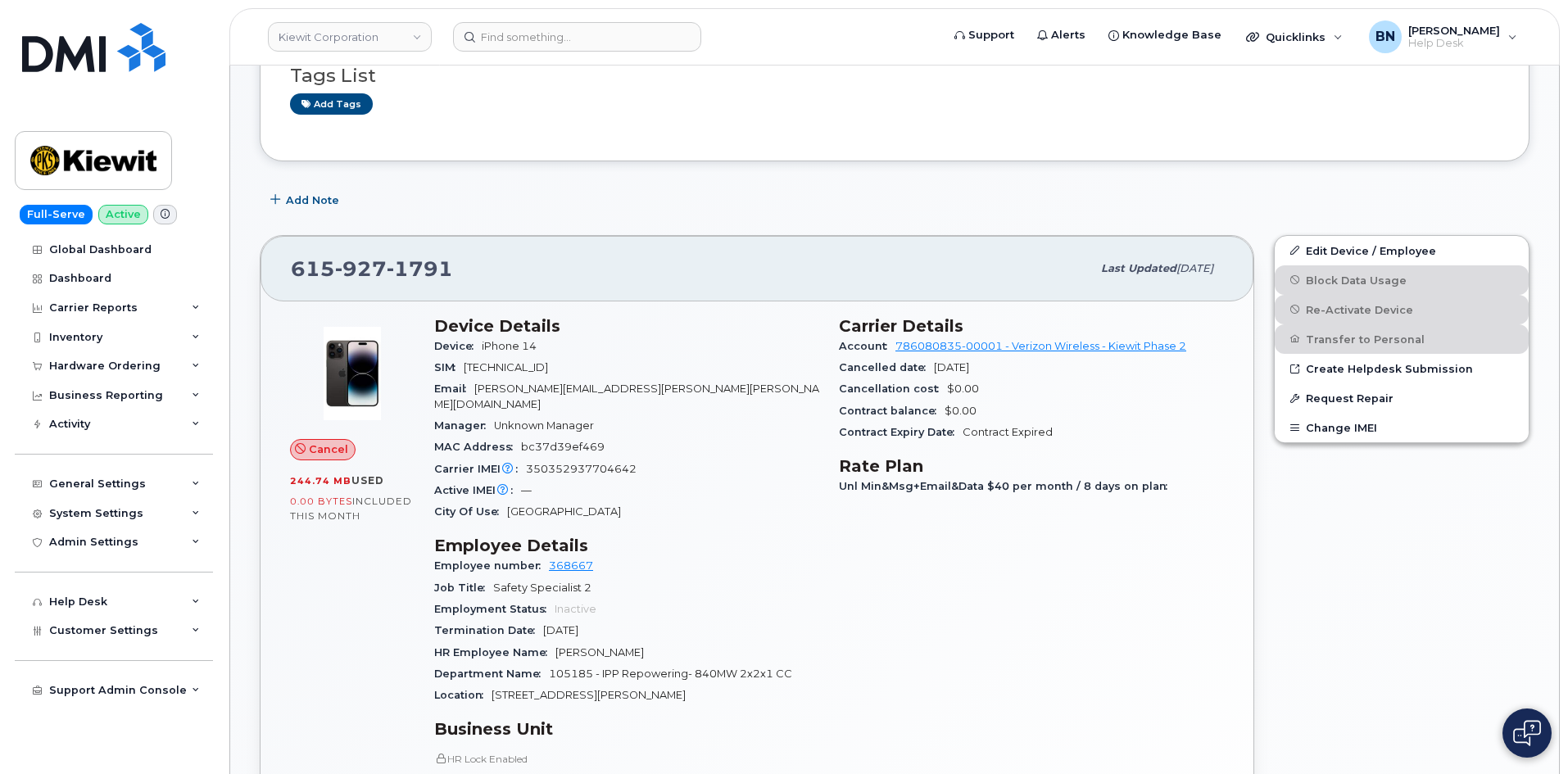
click at [614, 369] on div "SIM 89148000010822773628" at bounding box center [627, 367] width 385 height 21
drag, startPoint x: 608, startPoint y: 455, endPoint x: 643, endPoint y: 453, distance: 35.1
click at [643, 459] on div "Carrier IMEI Carrier IMEI is reported during the last billing cycle or change o…" at bounding box center [627, 469] width 385 height 21
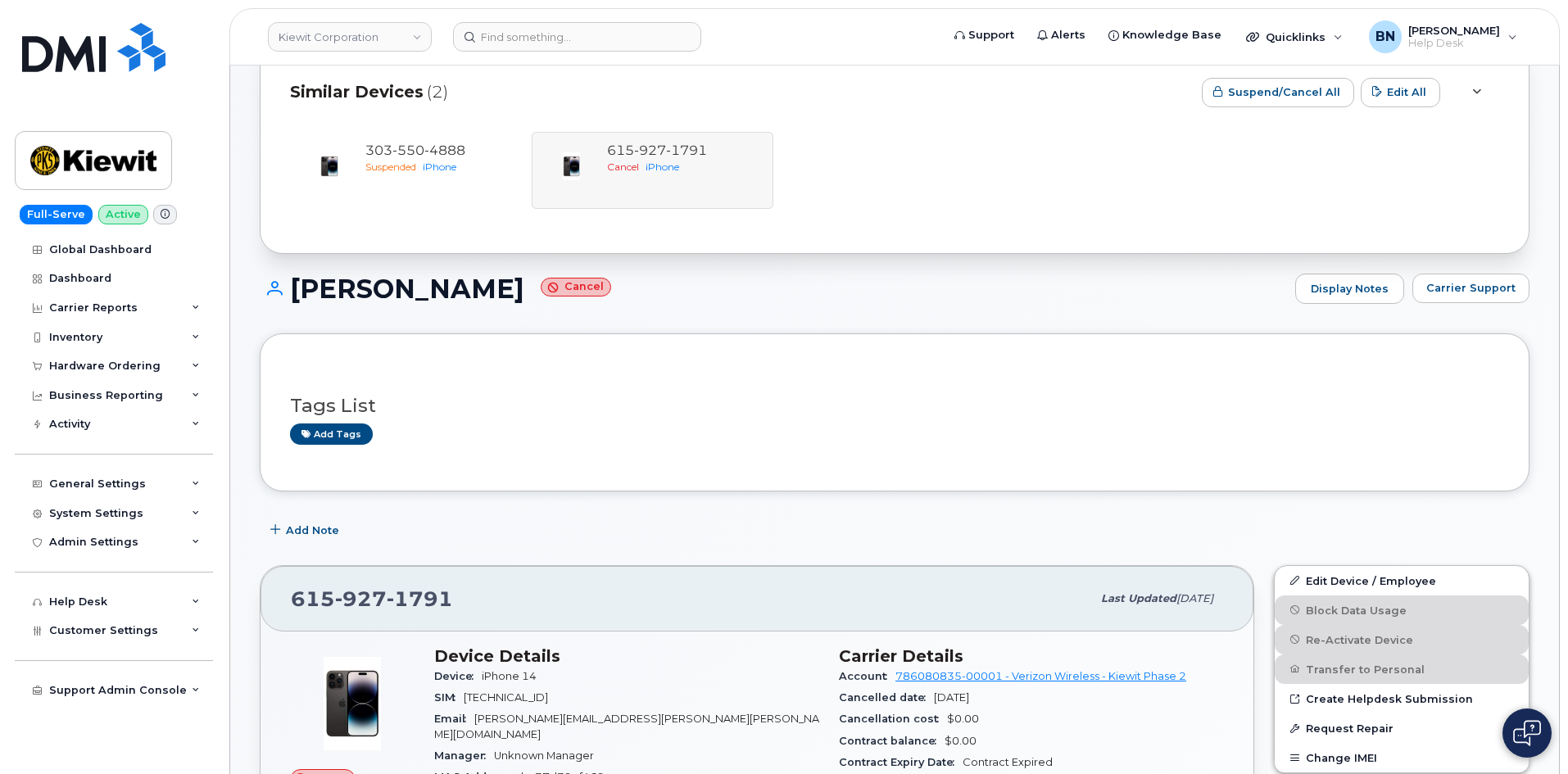
scroll to position [0, 0]
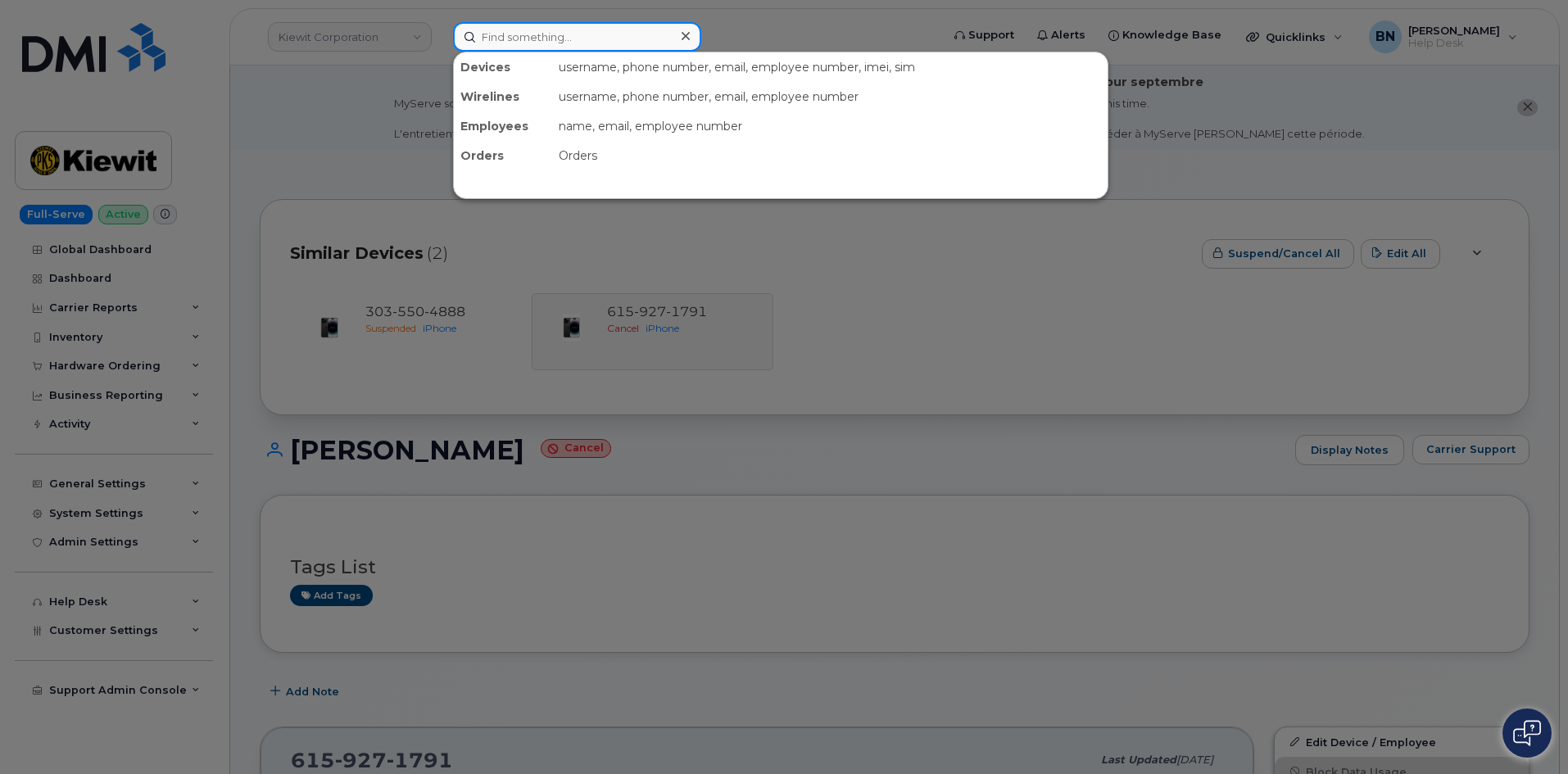
click at [508, 36] on input at bounding box center [577, 37] width 248 height 29
paste input "(256) 605-4287"
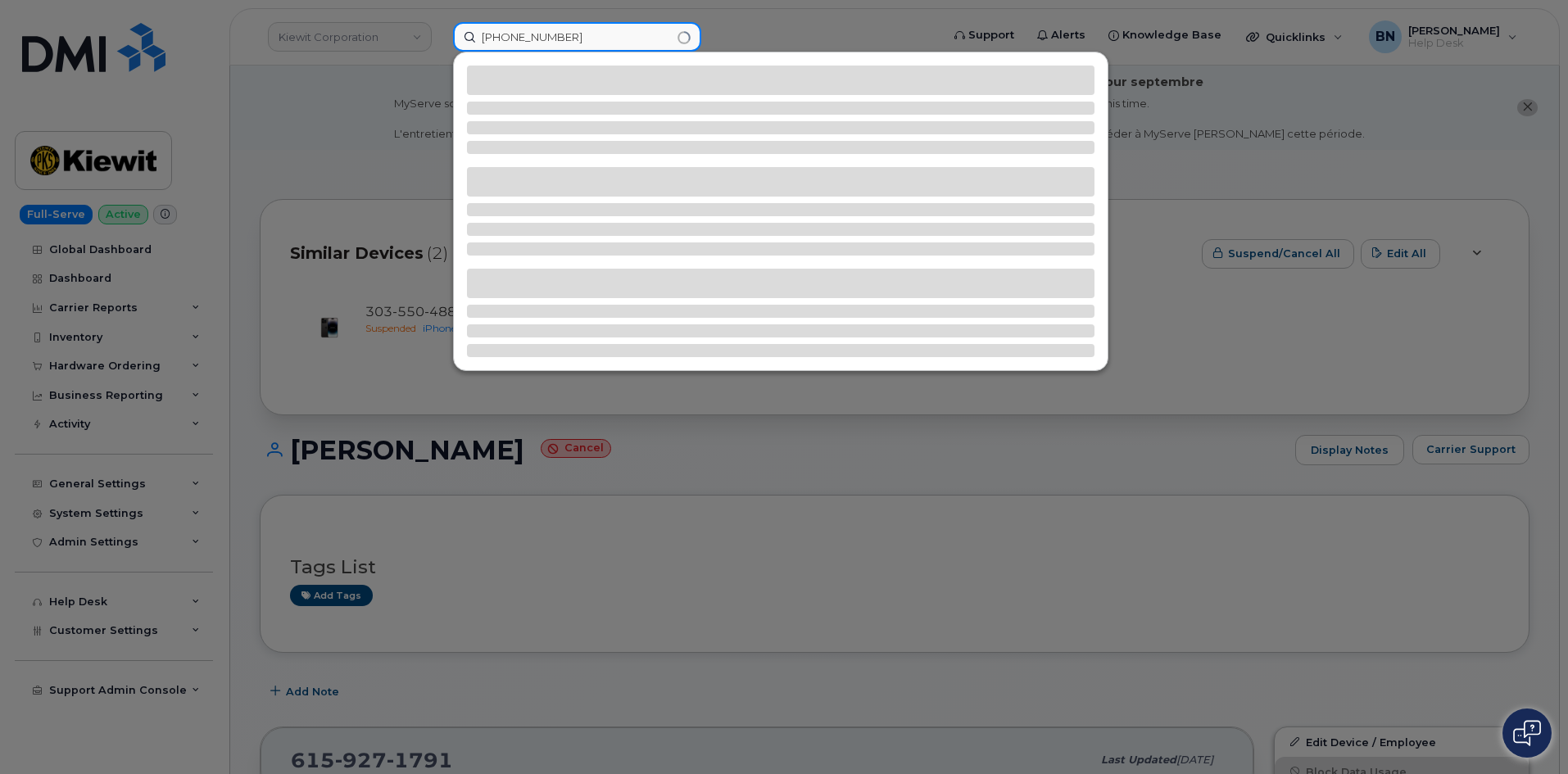
click at [541, 36] on input "(256) 605-4287" at bounding box center [577, 37] width 248 height 29
click at [513, 36] on input "(256) 6054287" at bounding box center [577, 37] width 248 height 29
click at [486, 38] on input "(2566054287" at bounding box center [577, 37] width 248 height 29
type input "2566054287"
click at [563, 29] on input "2566054287" at bounding box center [577, 37] width 248 height 29
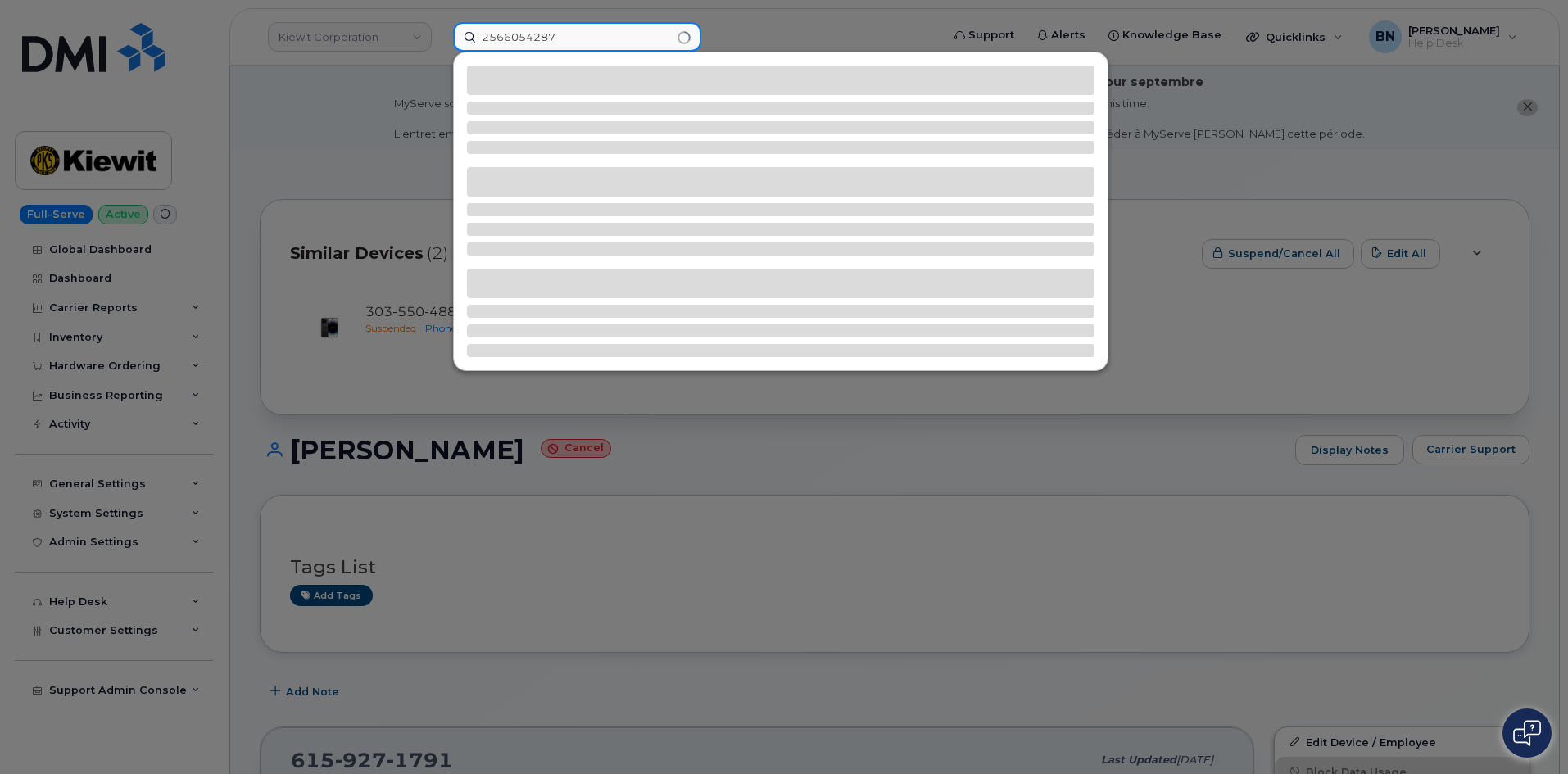
click at [570, 41] on input "2566054287" at bounding box center [577, 37] width 248 height 29
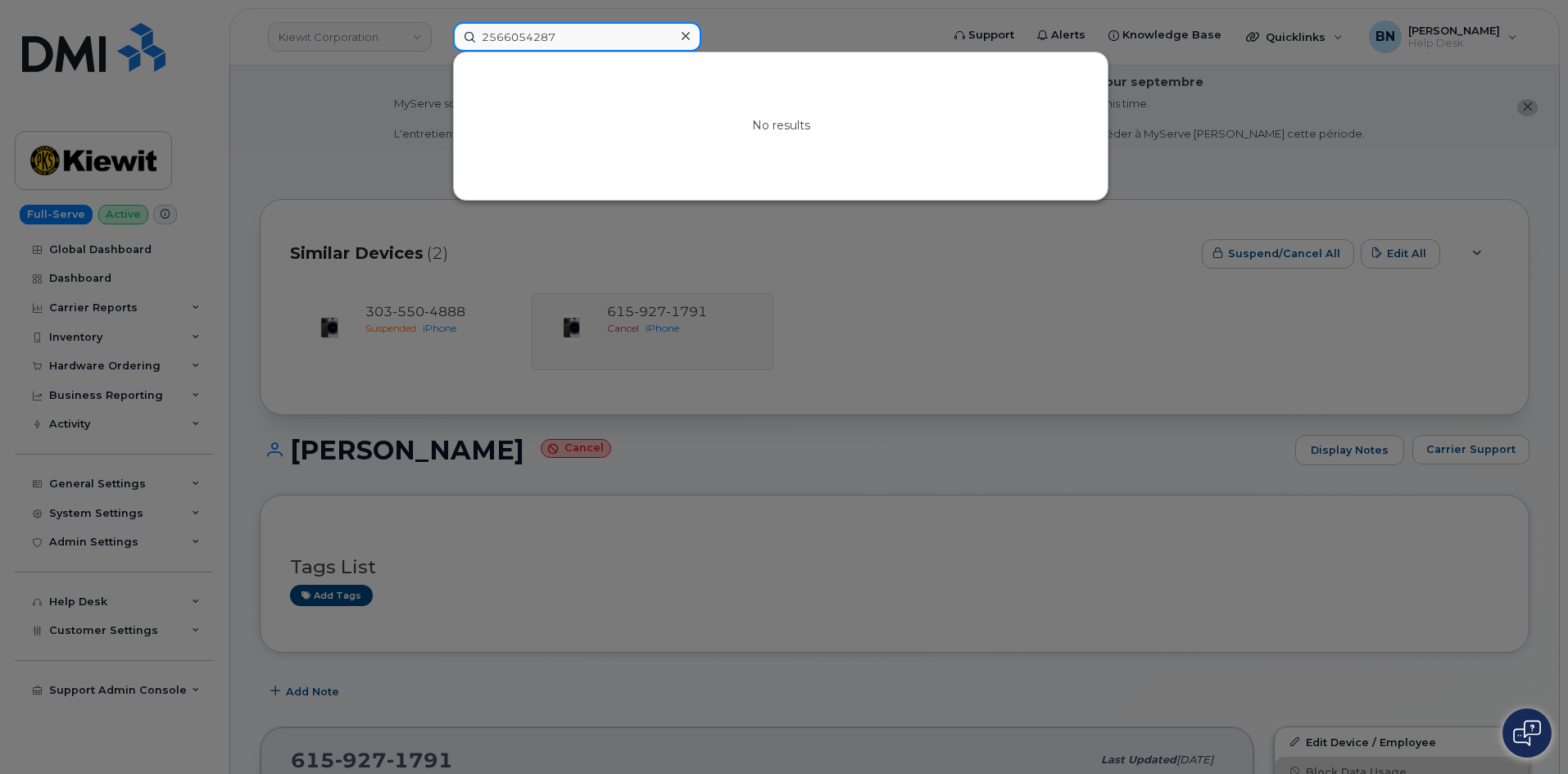
drag, startPoint x: 558, startPoint y: 31, endPoint x: 410, endPoint y: 37, distance: 148.1
click at [440, 37] on div "2566054287 No results" at bounding box center [691, 37] width 503 height 29
paste input "281 203 2523"
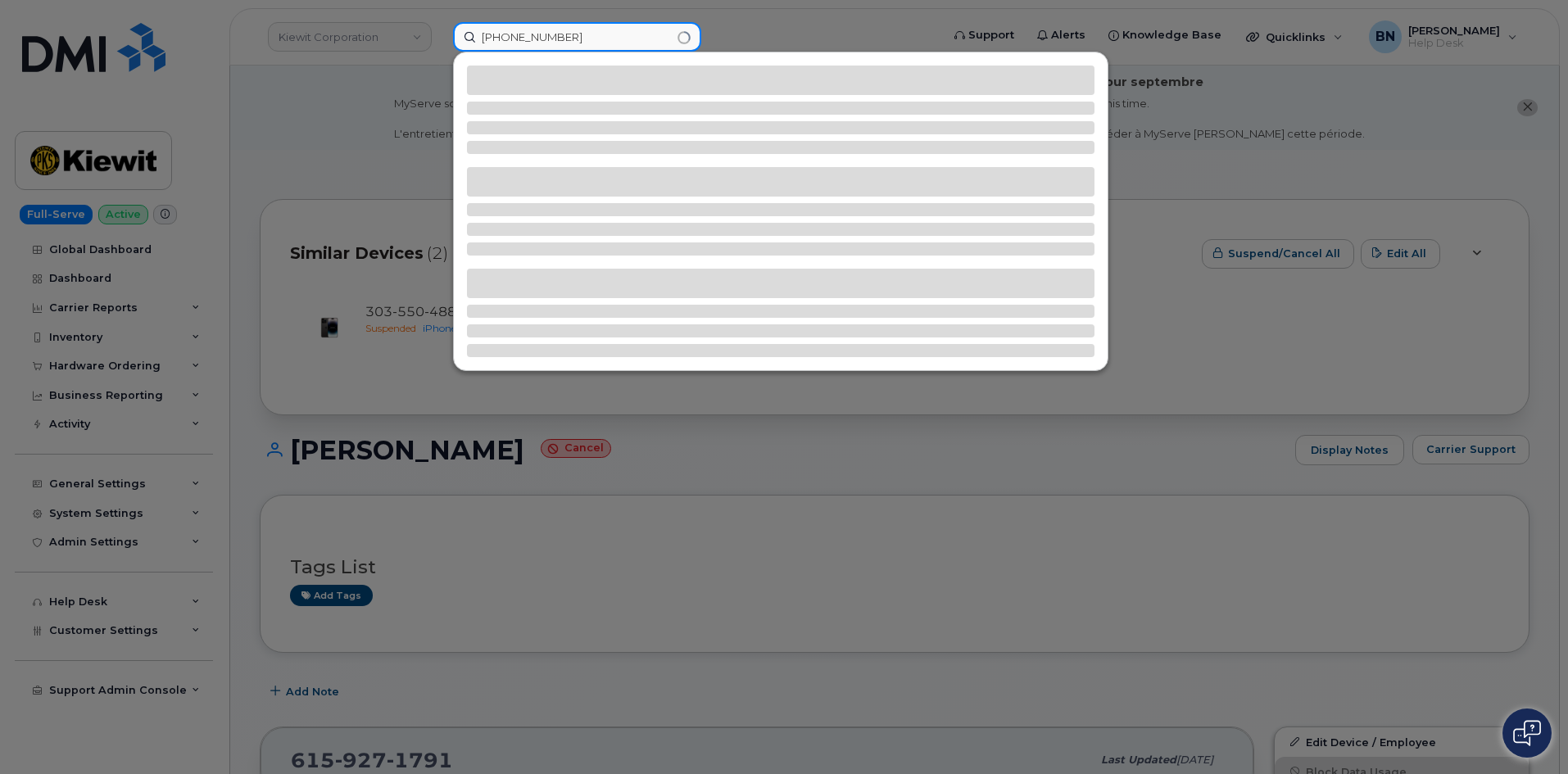
click at [507, 37] on input "281 203 2523" at bounding box center [577, 37] width 248 height 29
click at [531, 38] on input "281203 2523" at bounding box center [577, 37] width 248 height 29
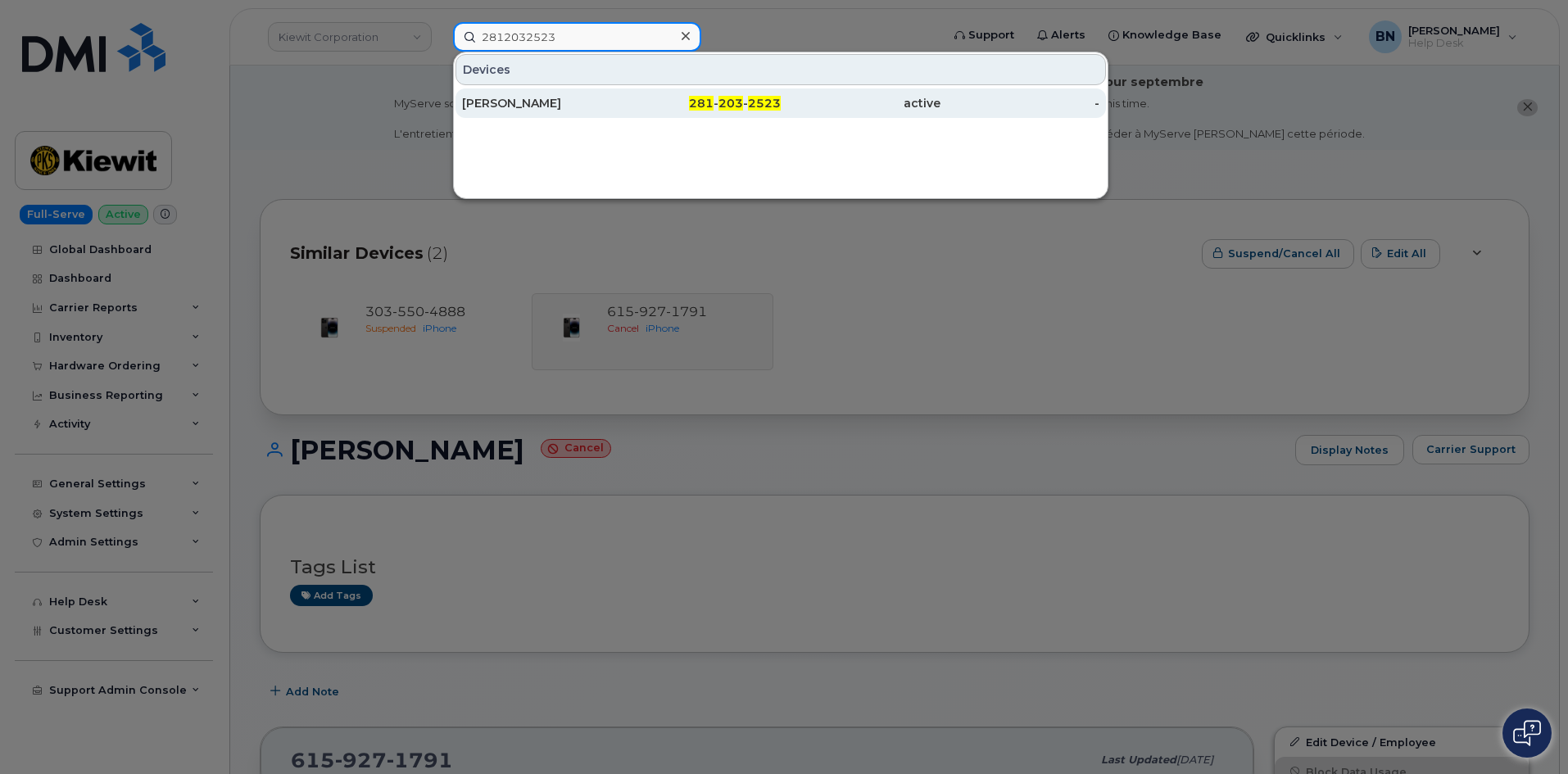
type input "2812032523"
click at [657, 110] on div "281 - 203 - 2523" at bounding box center [701, 103] width 160 height 16
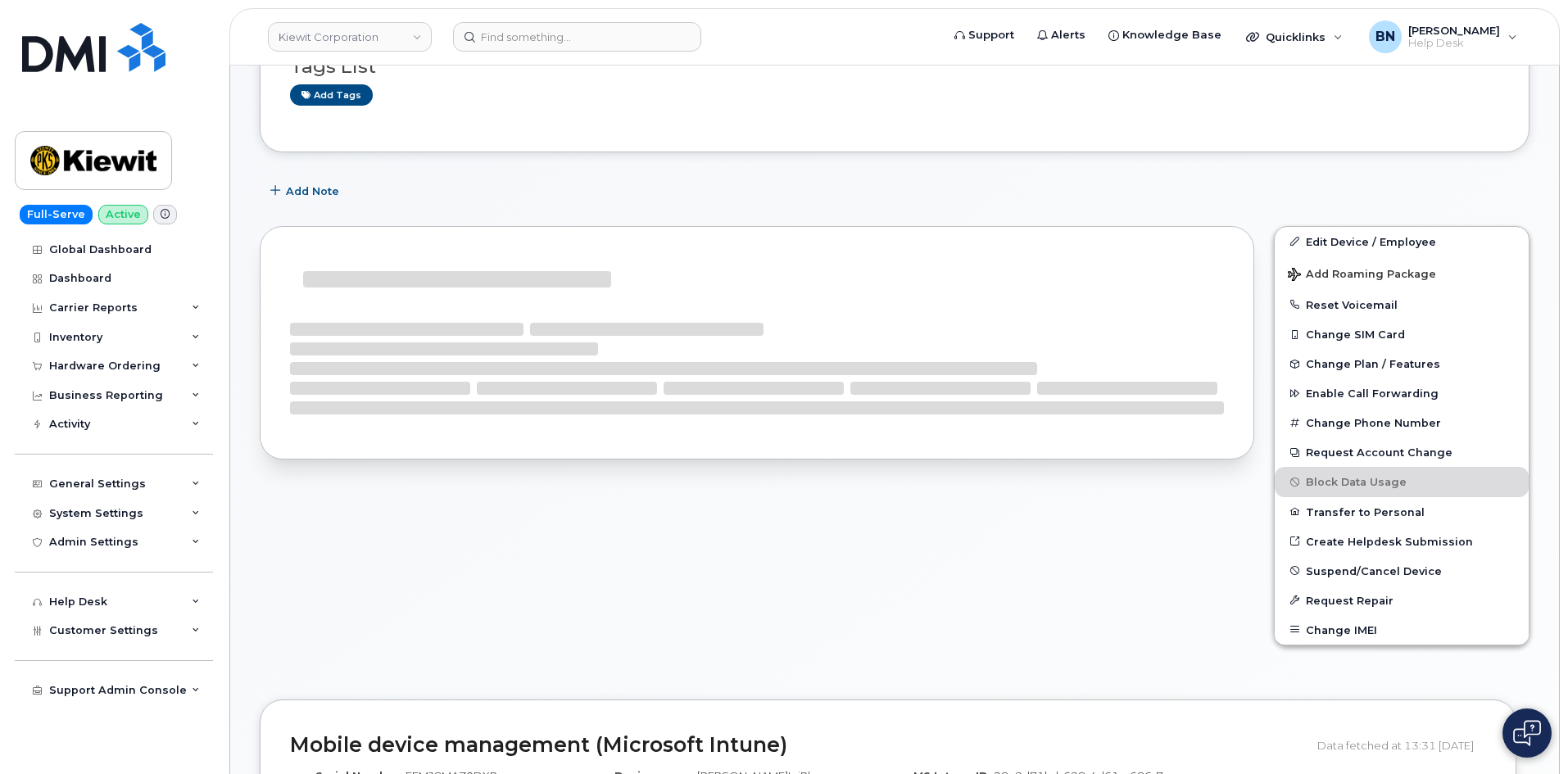
scroll to position [246, 0]
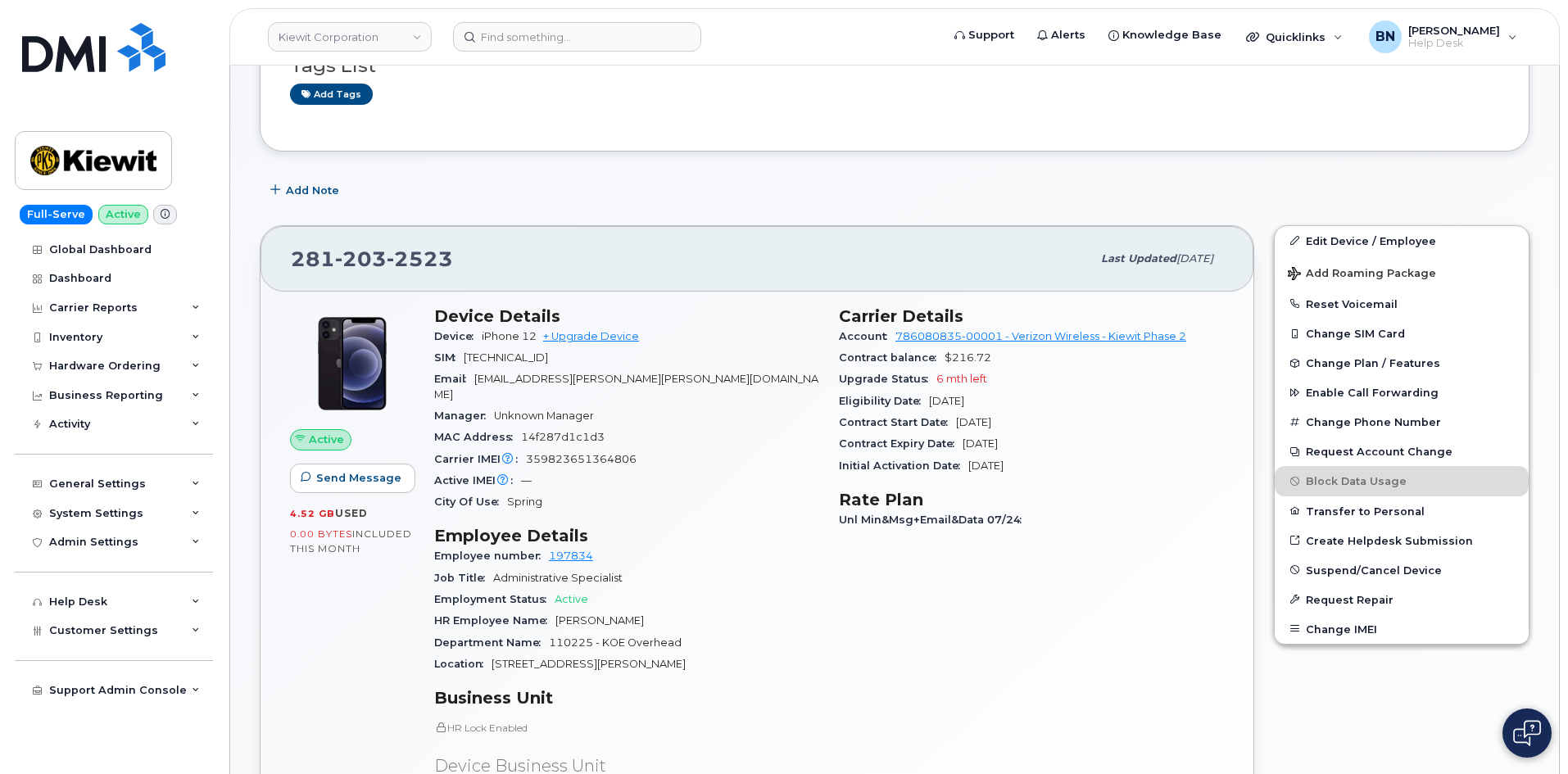
click at [695, 449] on div "Carrier IMEI Carrier IMEI is reported during the last billing cycle or change o…" at bounding box center [627, 459] width 385 height 21
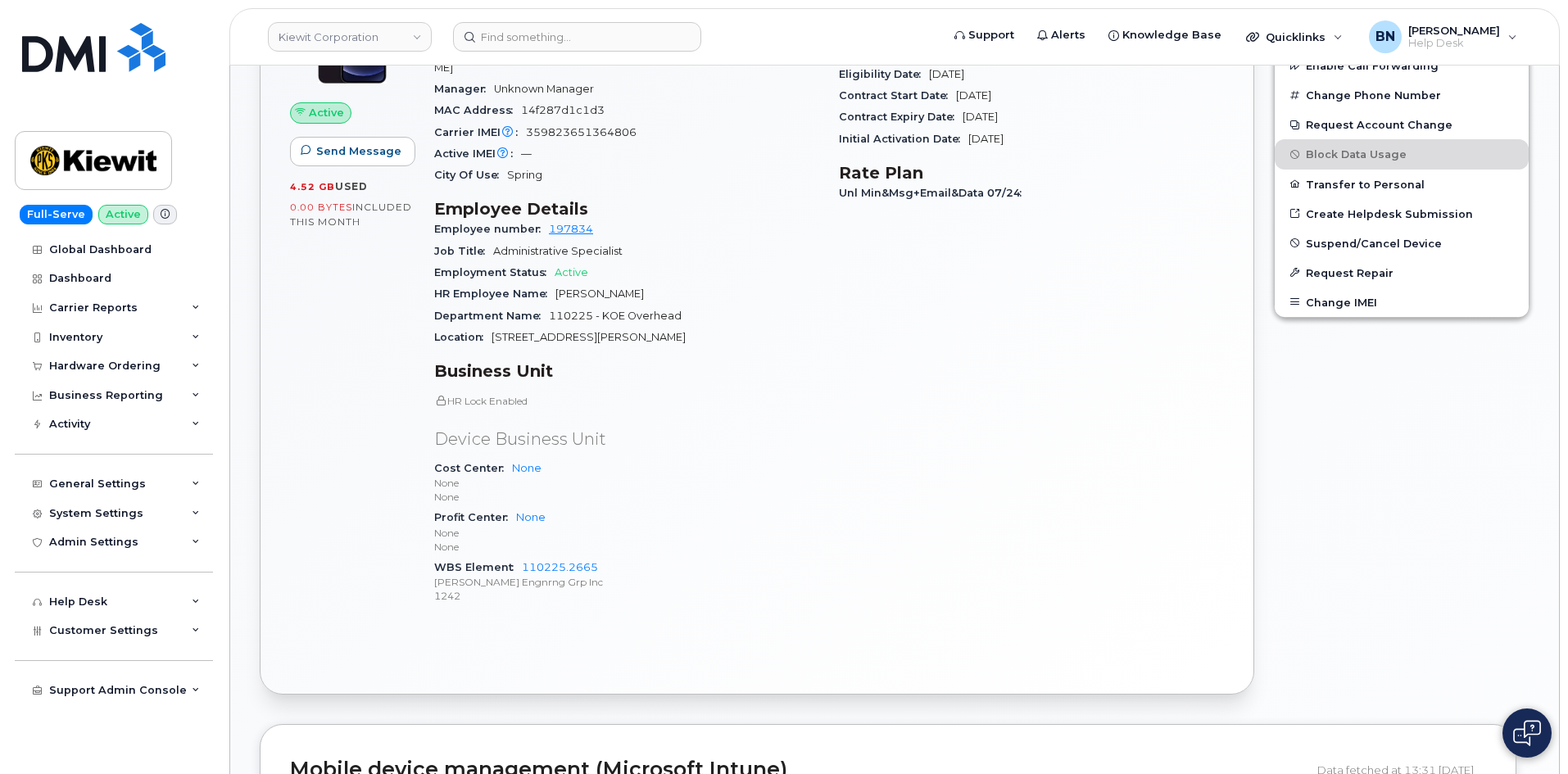
scroll to position [573, 0]
drag, startPoint x: 604, startPoint y: 550, endPoint x: 519, endPoint y: 556, distance: 85.2
click at [519, 556] on div "WBS Element 110225.2665 Kiewit Engnrng Grp Inc 1242" at bounding box center [627, 580] width 385 height 50
copy link "110225.2665"
click at [116, 477] on div "General Settings" at bounding box center [98, 484] width 97 height 13
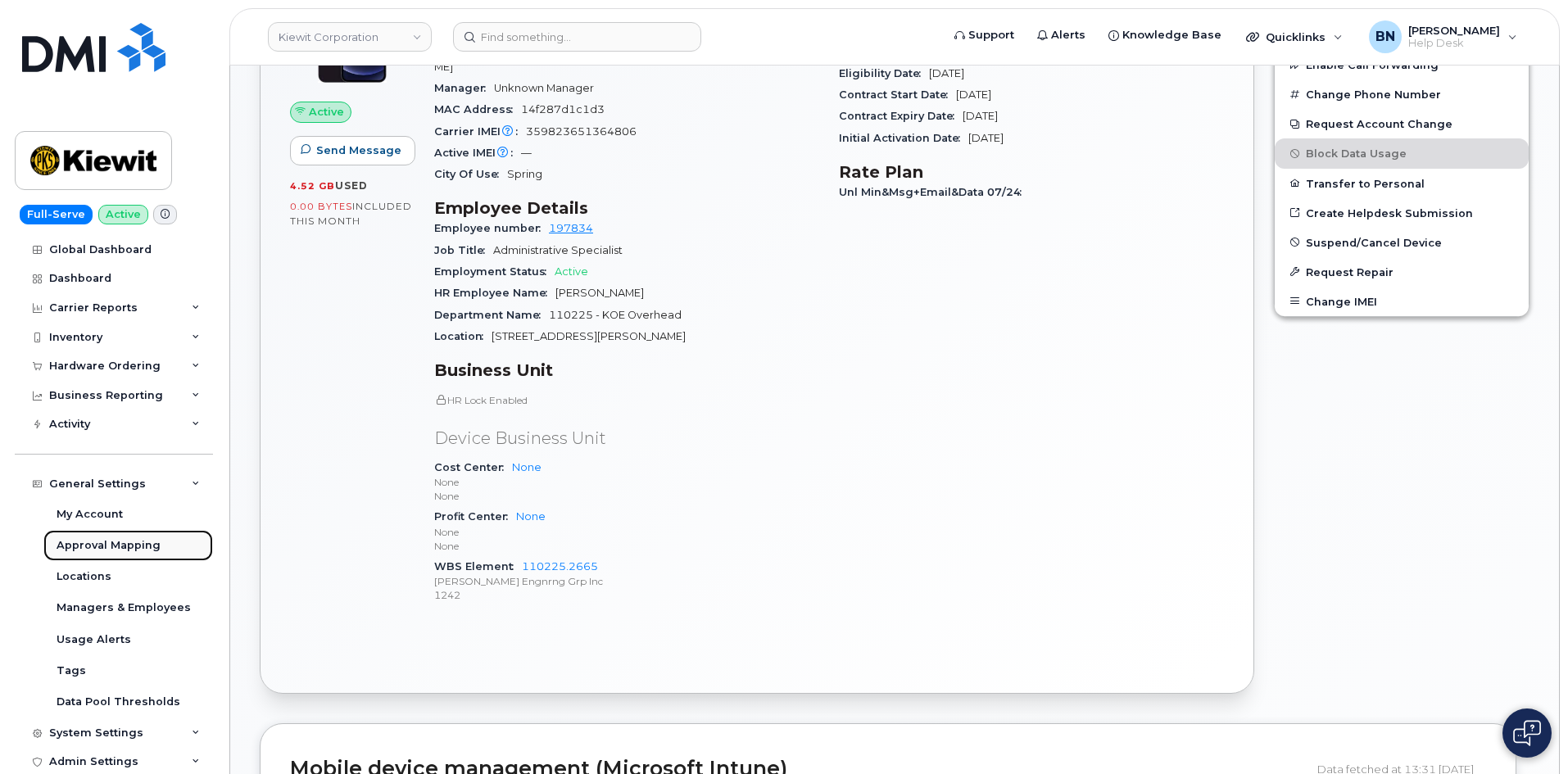
click at [112, 546] on div "Approval Mapping" at bounding box center [109, 546] width 104 height 15
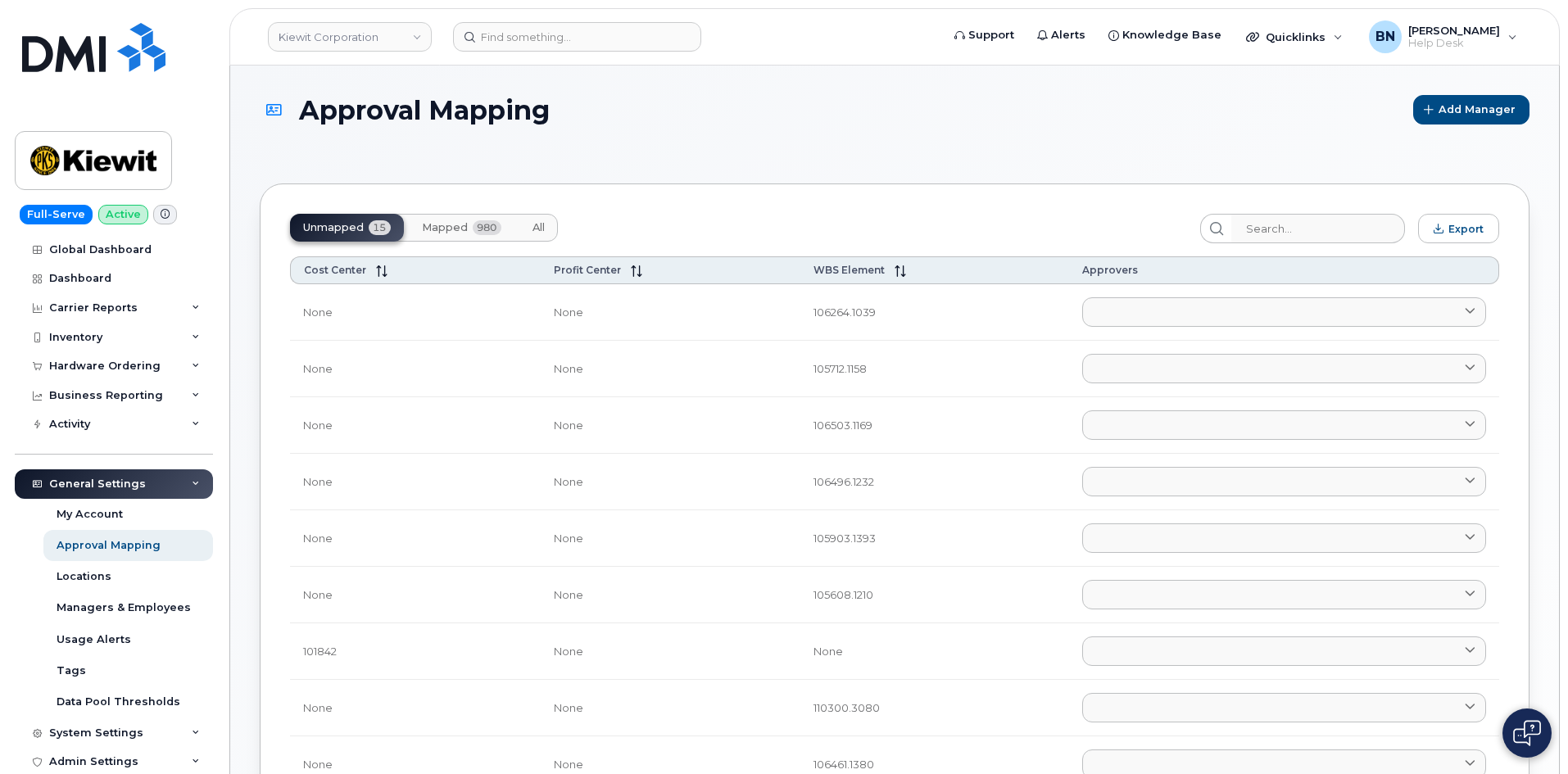
click at [439, 235] on button "Mapped 980" at bounding box center [462, 227] width 106 height 28
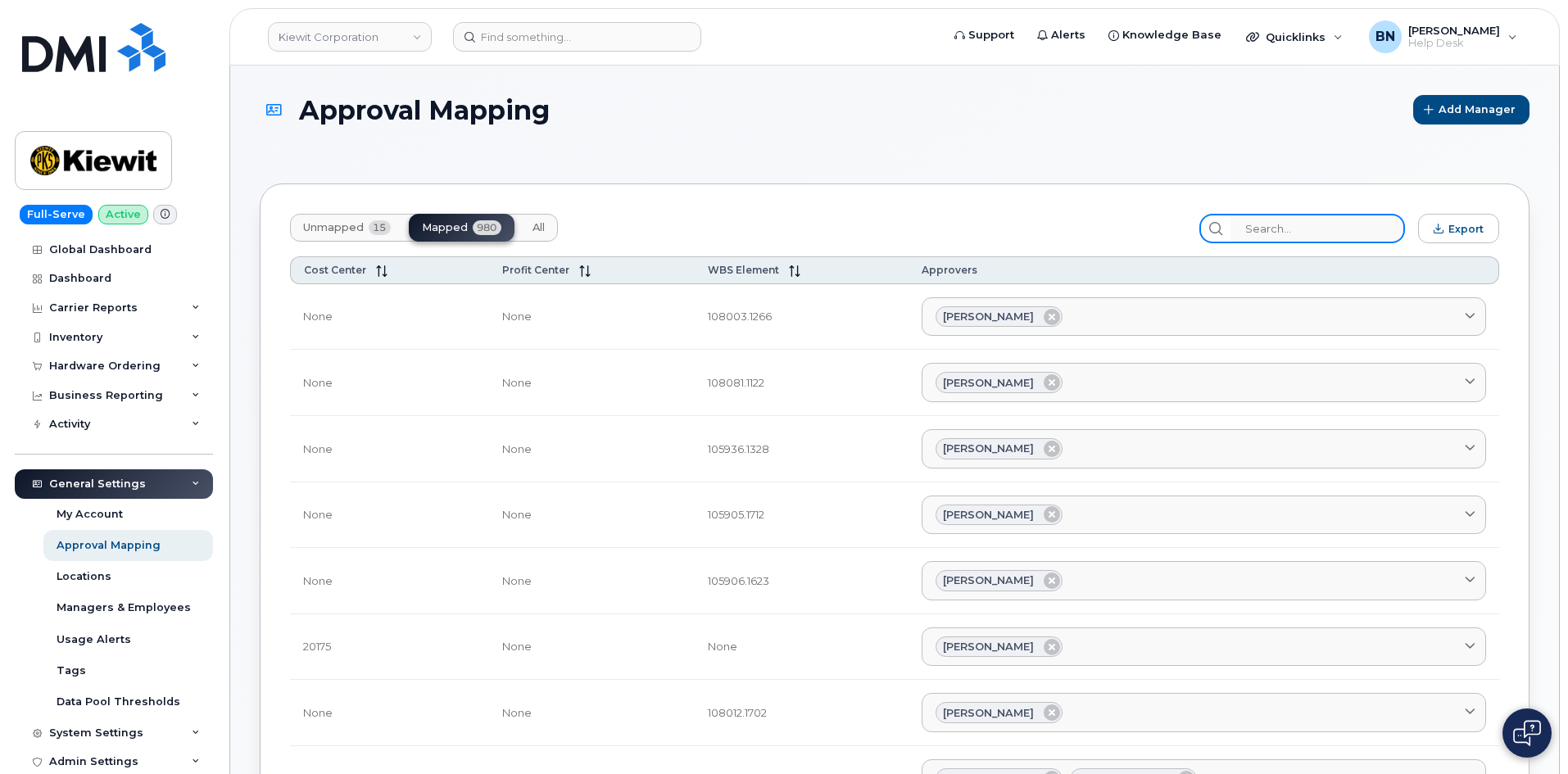
click at [1270, 229] on input "search" at bounding box center [1317, 228] width 174 height 29
paste input "110225.2665"
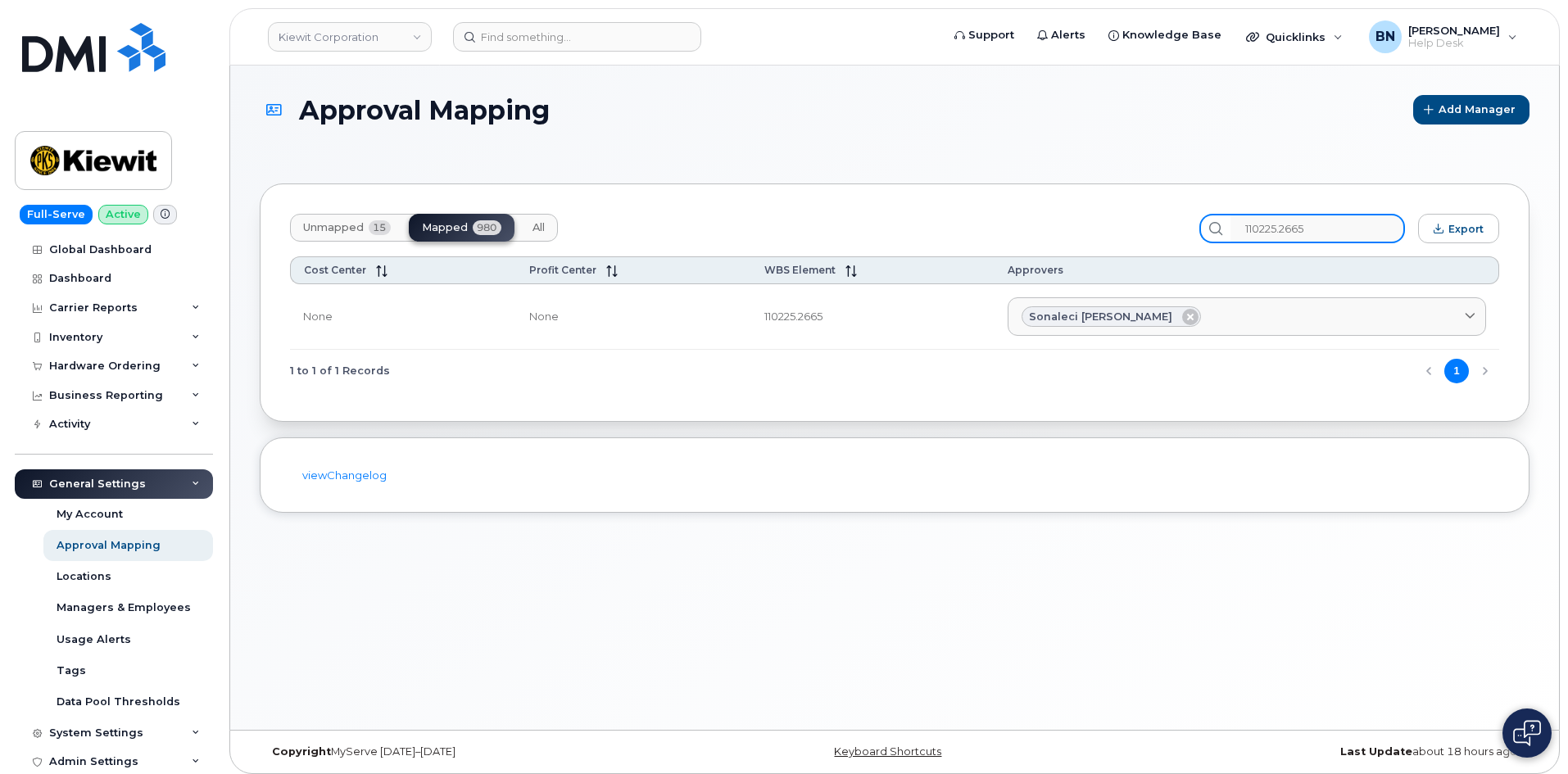
type input "110225.2665"
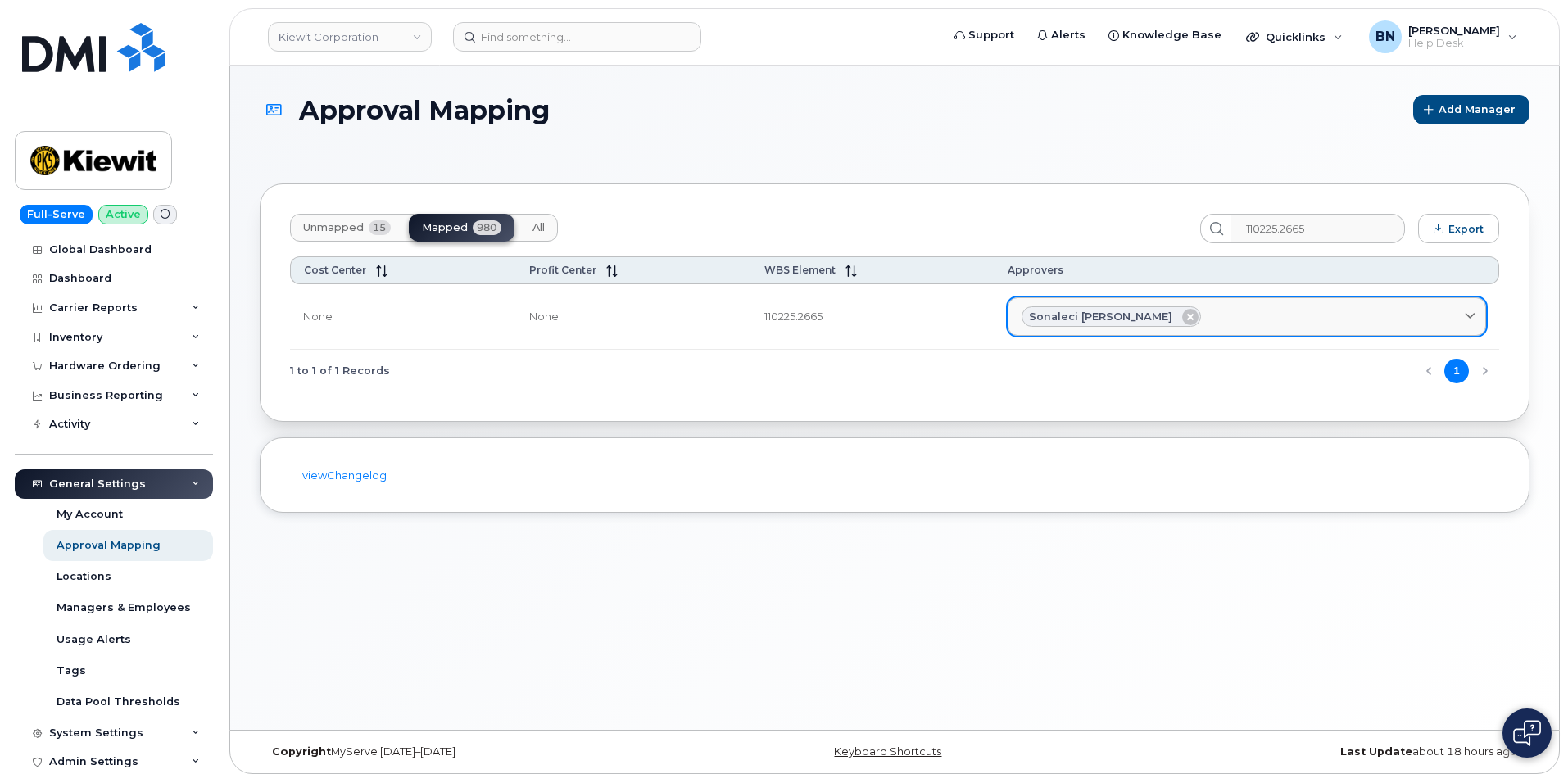
click at [1469, 317] on icon at bounding box center [1469, 317] width 11 height 11
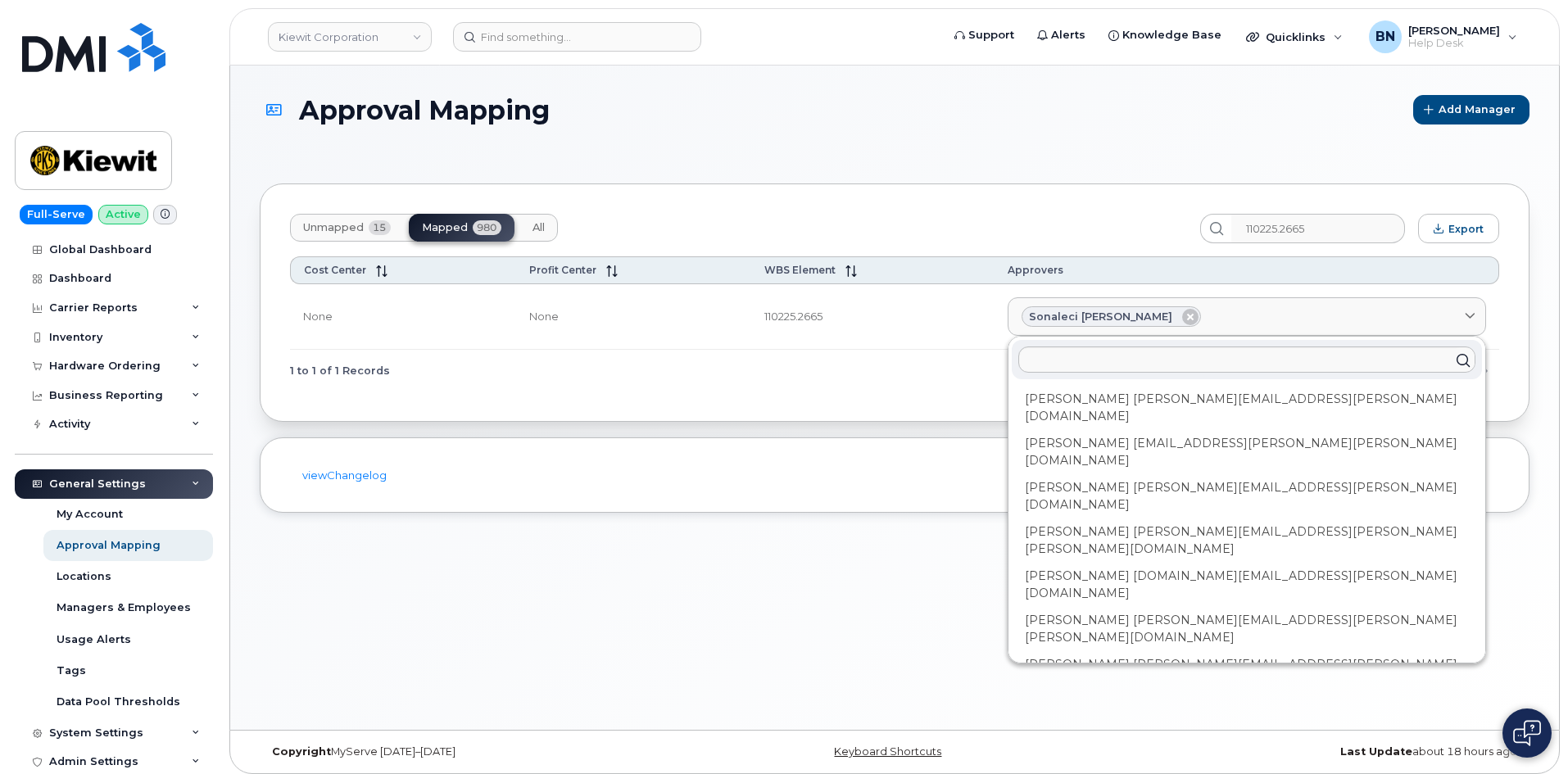
click at [950, 375] on div "1 to 1 of 1 Records 1" at bounding box center [894, 371] width 1209 height 42
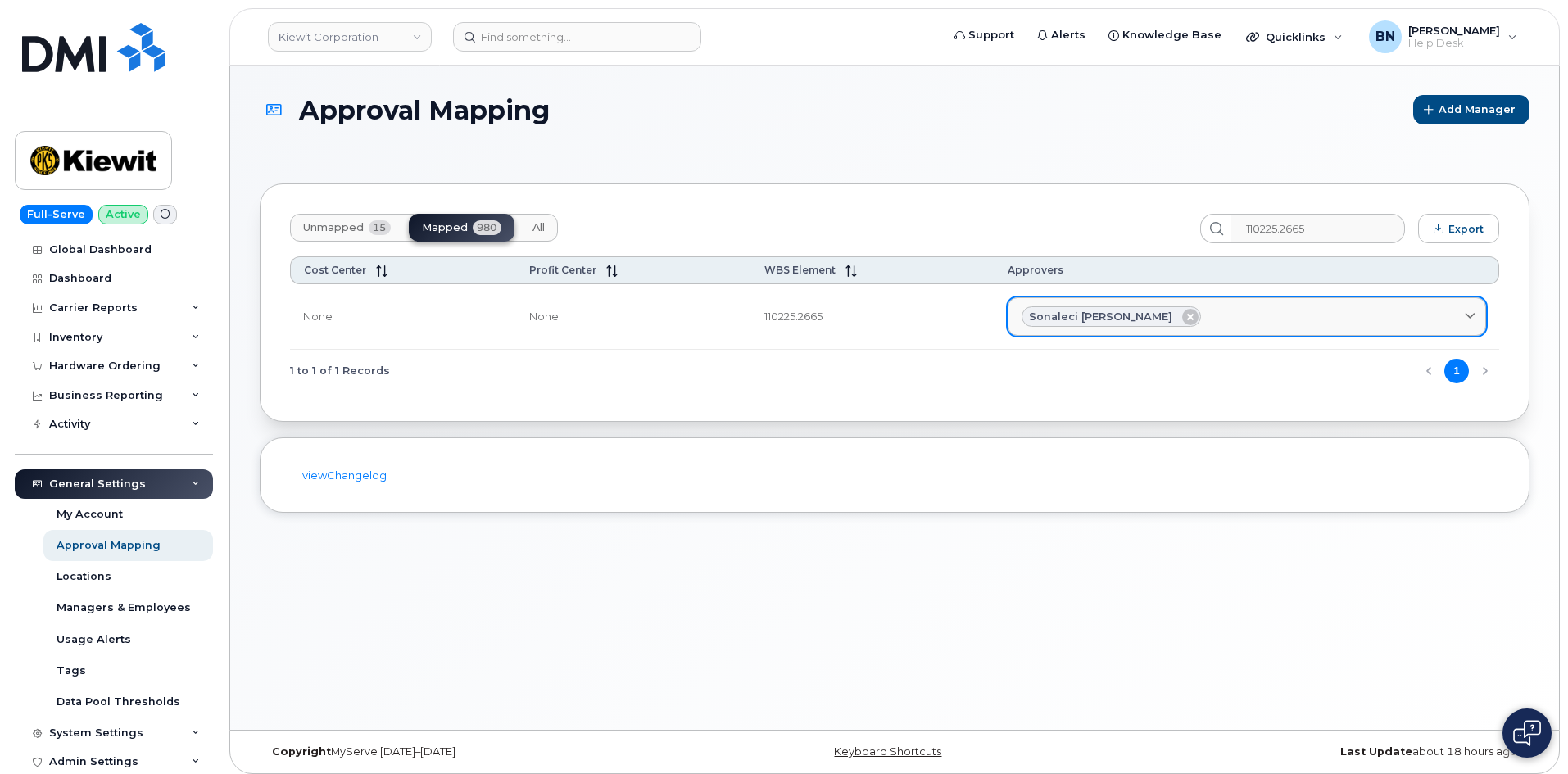
click at [1147, 323] on span "Sonaleci Lizarraga" at bounding box center [1100, 316] width 143 height 16
click at [1453, 318] on div "Sonaleci Lizarraga" at bounding box center [1247, 317] width 451 height 21
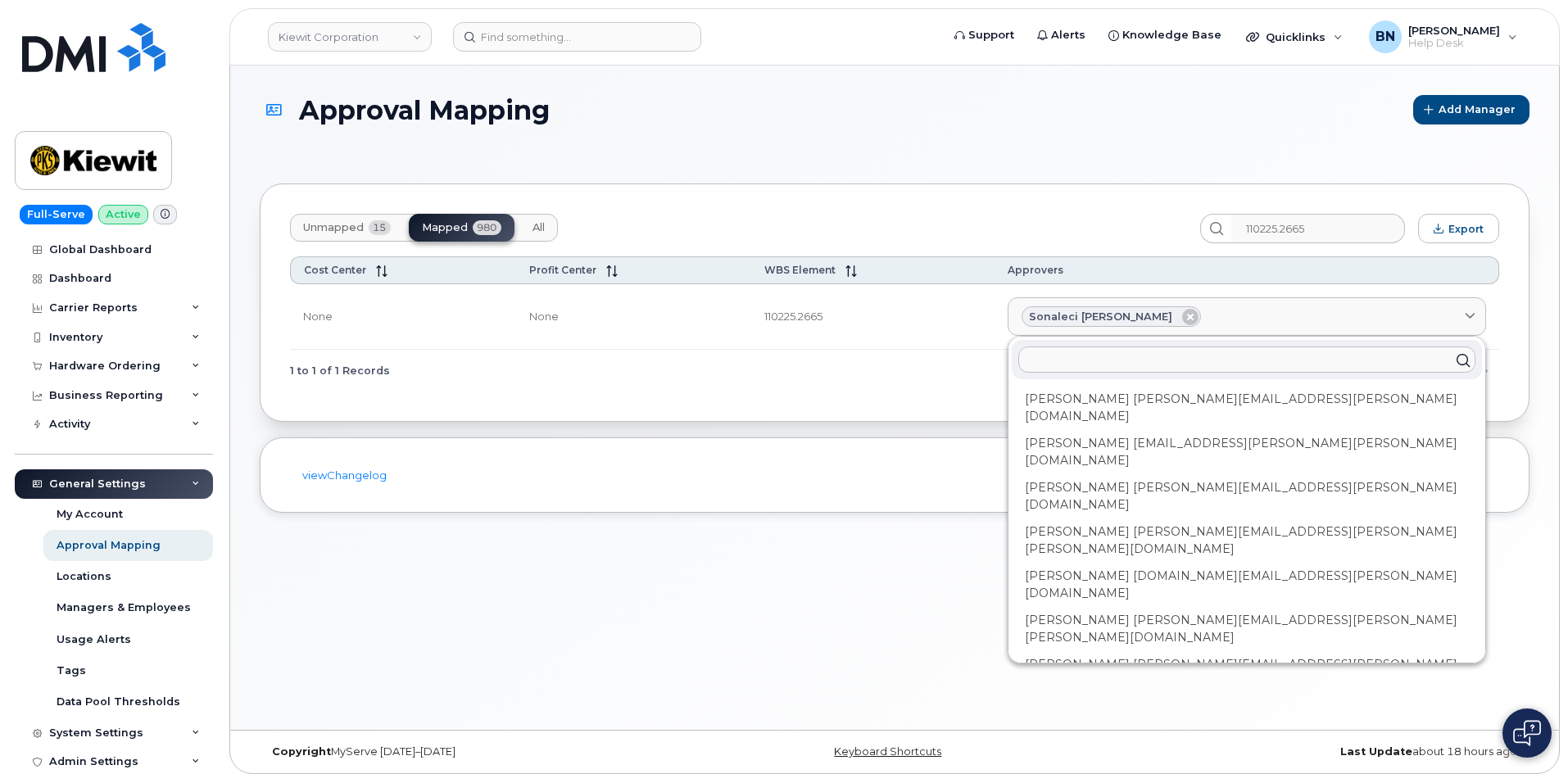
click at [1137, 363] on input "text" at bounding box center [1246, 360] width 457 height 26
click at [1146, 354] on input "text" at bounding box center [1246, 360] width 457 height 26
click at [1131, 359] on input "text" at bounding box center [1246, 360] width 457 height 26
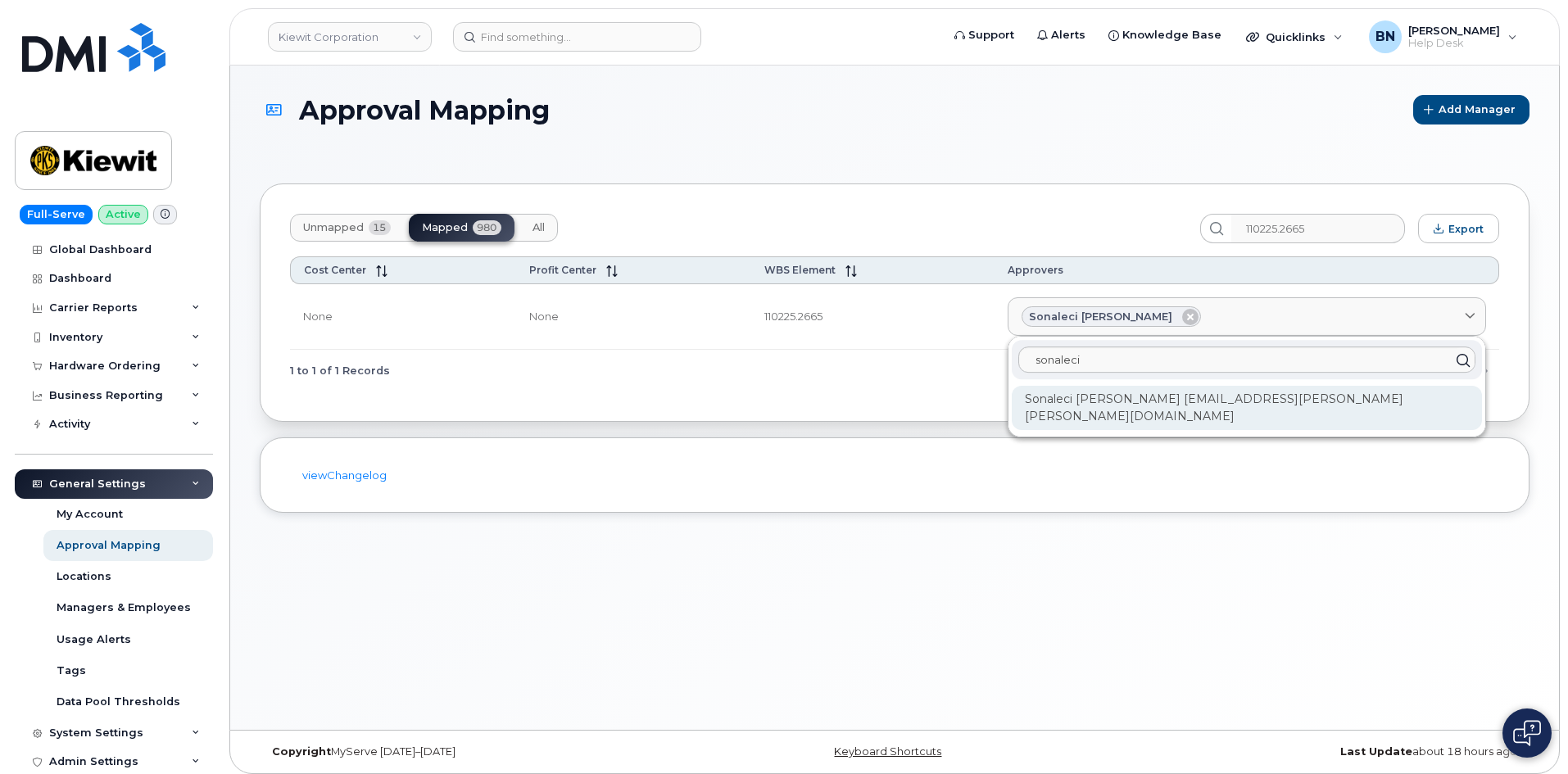
click at [1200, 402] on div "Sonaleci Lizarraga SONALECI.LIZARRAGA@KIEWIT.COM" at bounding box center [1246, 408] width 470 height 44
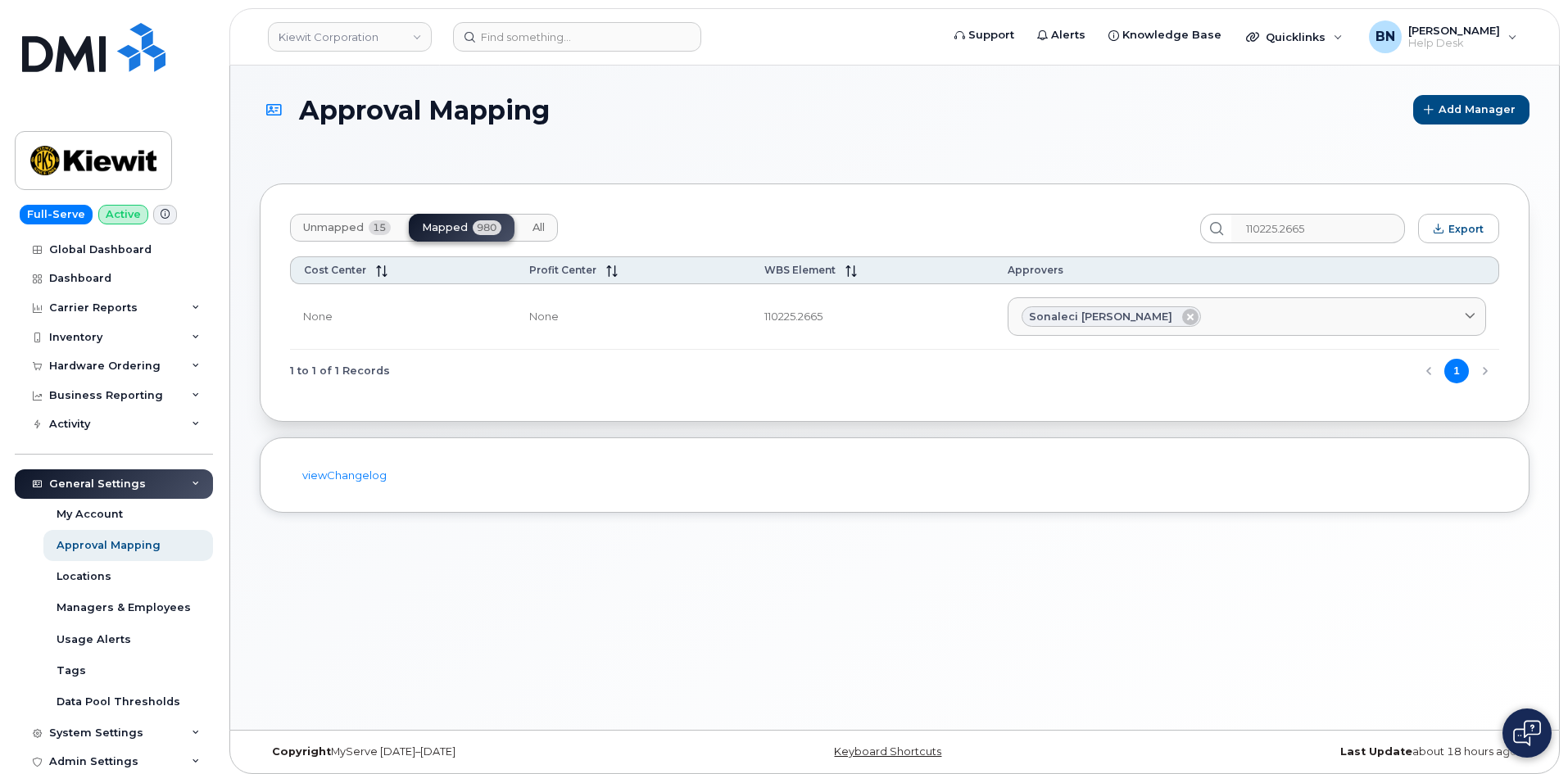
click at [1458, 371] on button "1" at bounding box center [1456, 371] width 25 height 25
click at [1483, 371] on div "1 to 1 of 1 Records 1" at bounding box center [894, 371] width 1209 height 42
click at [1434, 369] on div "1 to 1 of 1 Records 1" at bounding box center [894, 371] width 1209 height 42
click at [1429, 371] on div "1 to 1 of 1 Records 1" at bounding box center [894, 371] width 1209 height 42
drag, startPoint x: 349, startPoint y: 362, endPoint x: 393, endPoint y: 367, distance: 44.3
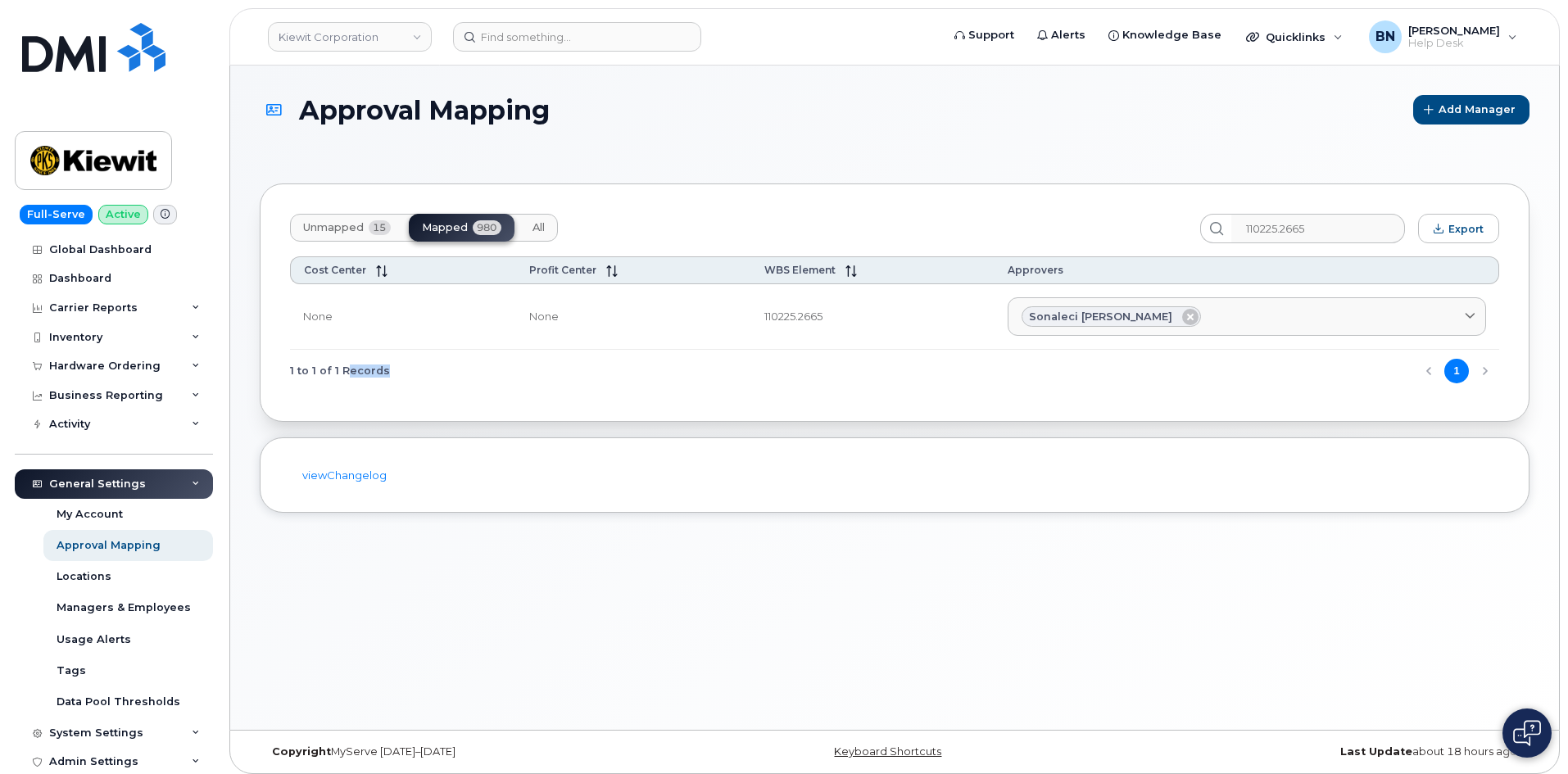
click at [393, 367] on div "1 to 1 of 1 Records 1" at bounding box center [894, 371] width 1209 height 42
click at [1467, 369] on button "1" at bounding box center [1456, 371] width 25 height 25
click at [1464, 371] on button "1" at bounding box center [1456, 371] width 25 height 25
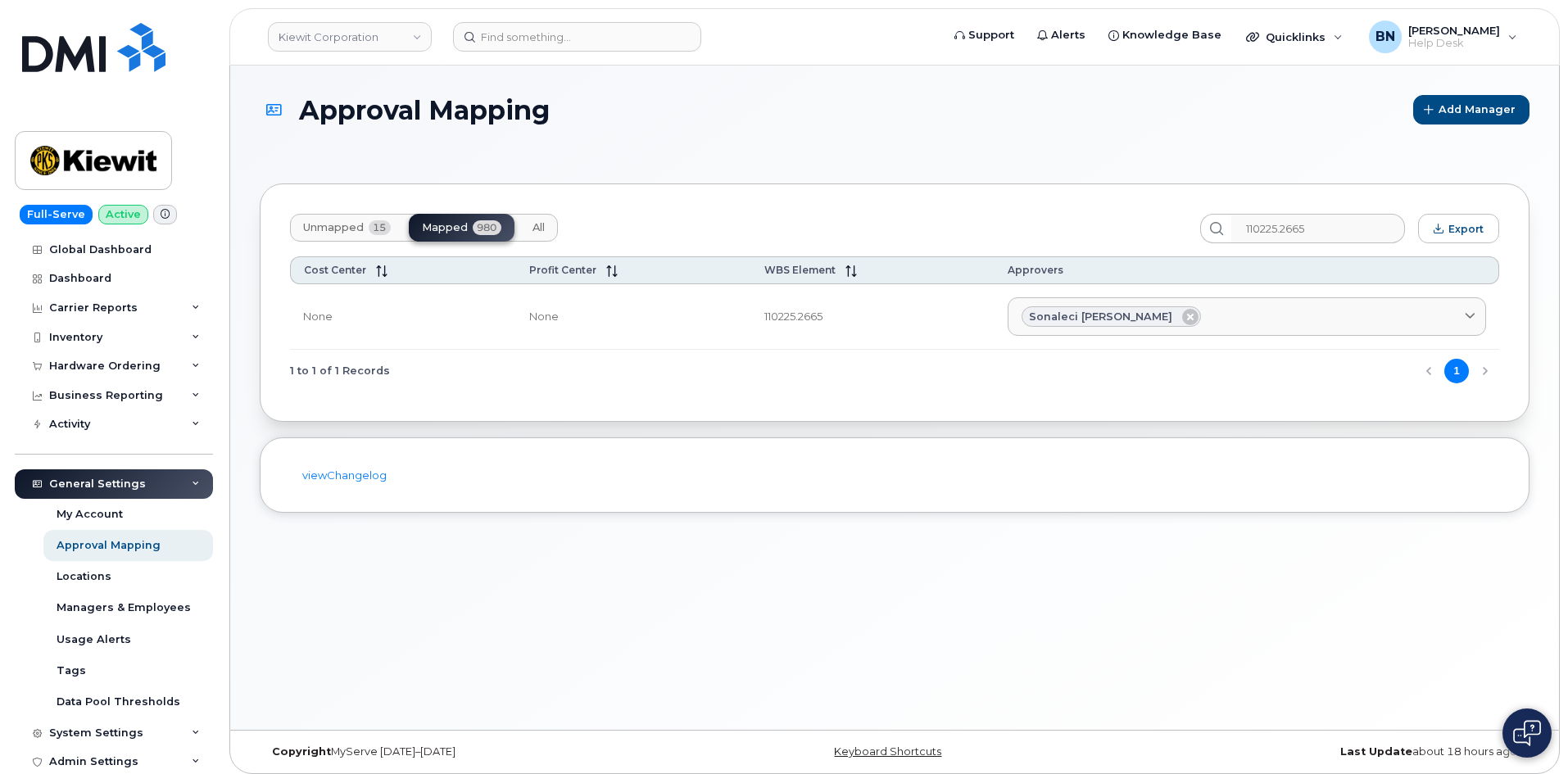
click at [1463, 371] on button "1" at bounding box center [1456, 371] width 25 height 25
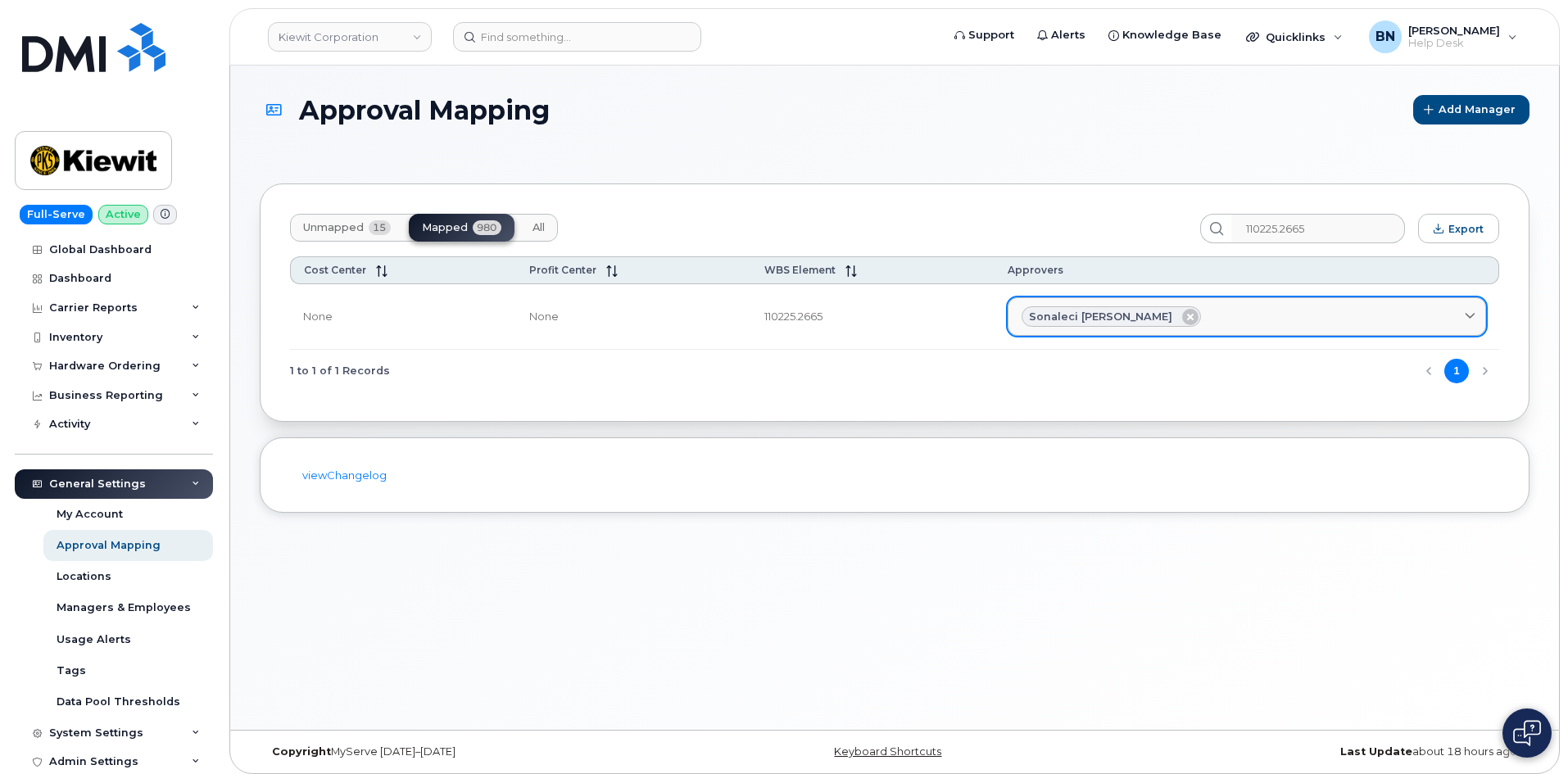
click at [1469, 317] on icon at bounding box center [1469, 317] width 11 height 11
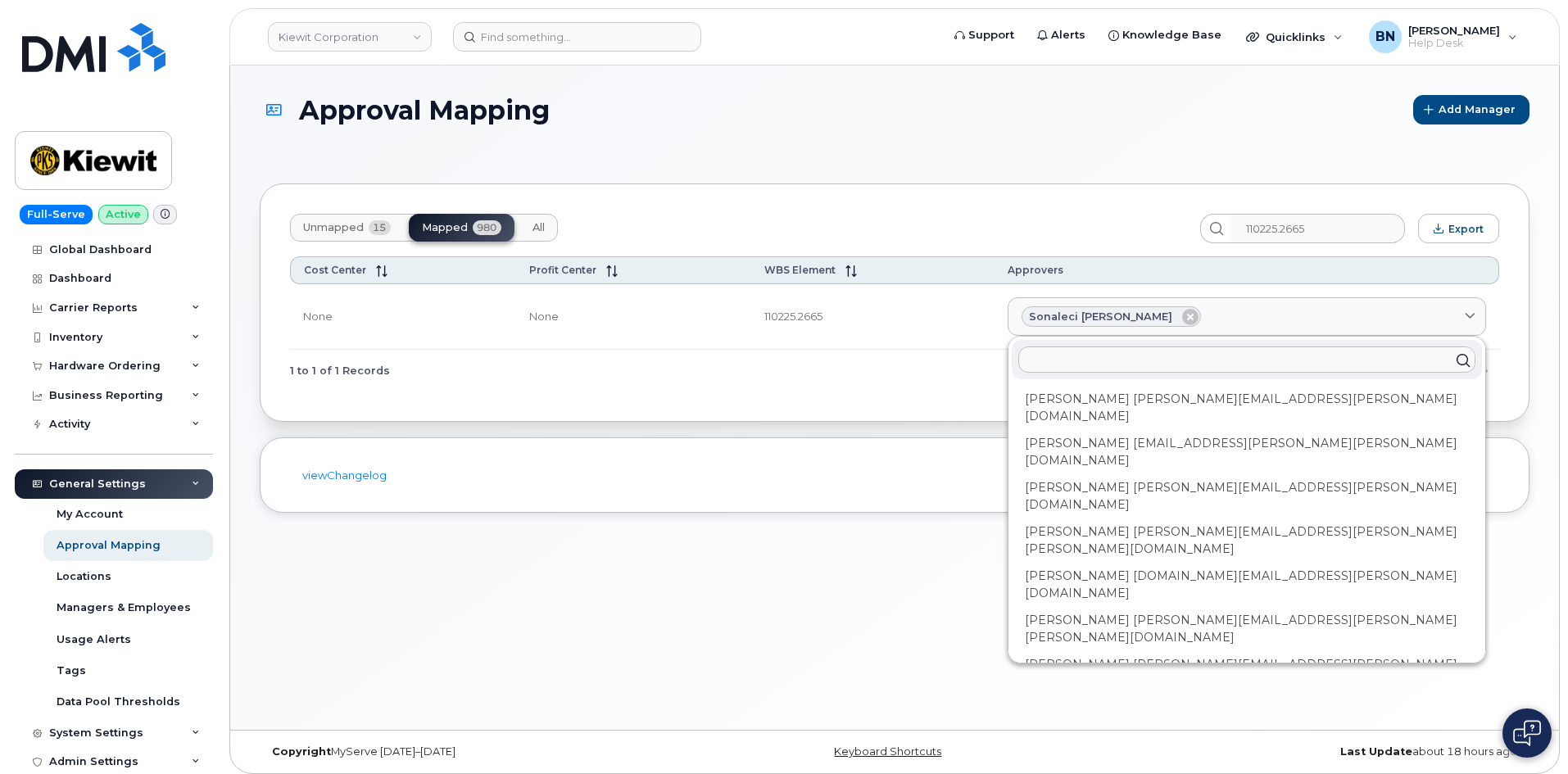
click at [1134, 359] on input "text" at bounding box center [1246, 360] width 457 height 26
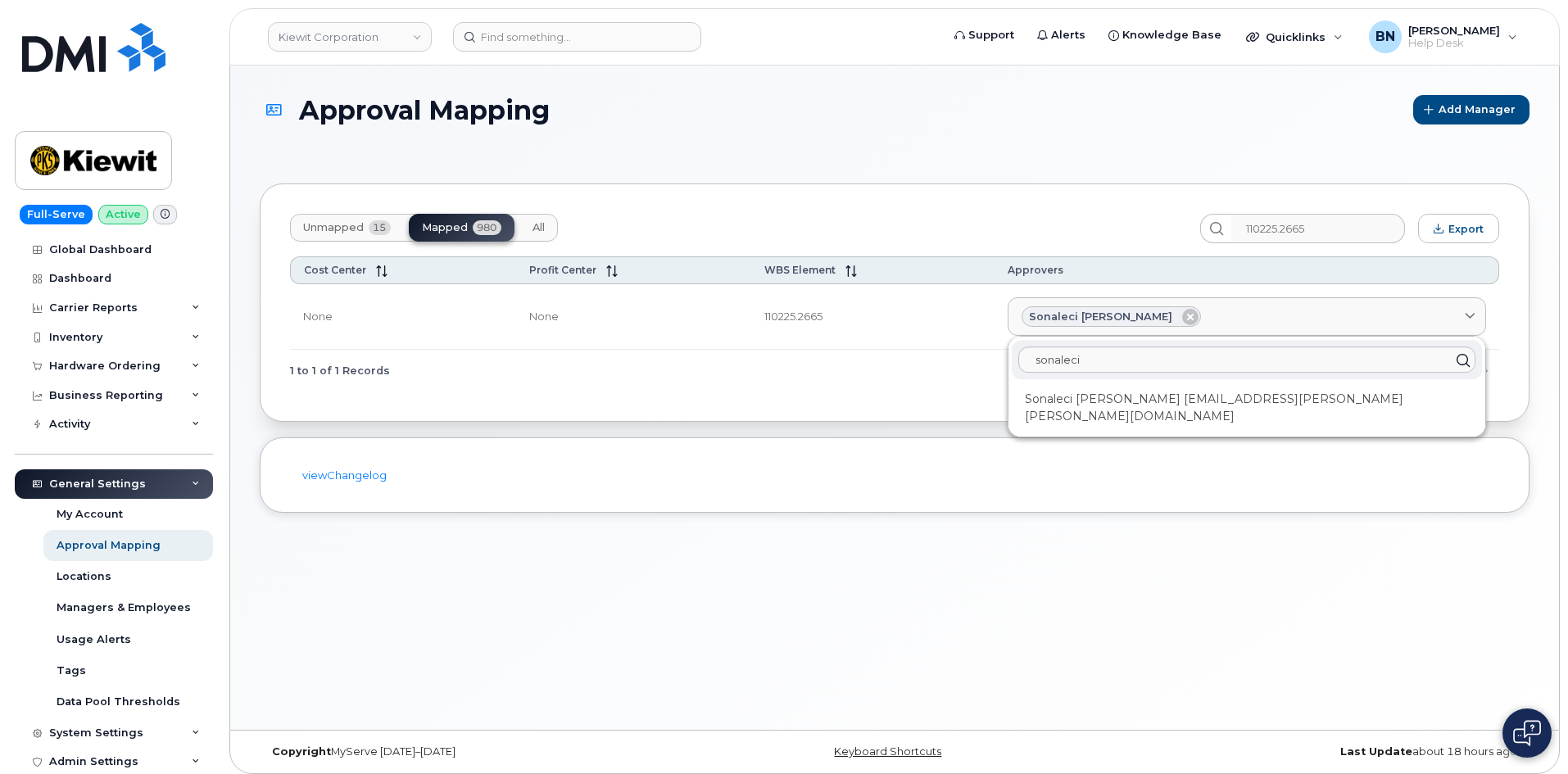
drag, startPoint x: 1237, startPoint y: 399, endPoint x: 1125, endPoint y: 131, distance: 290.5
click at [1125, 131] on div "Approval Mapping Add Manager" at bounding box center [894, 124] width 1270 height 59
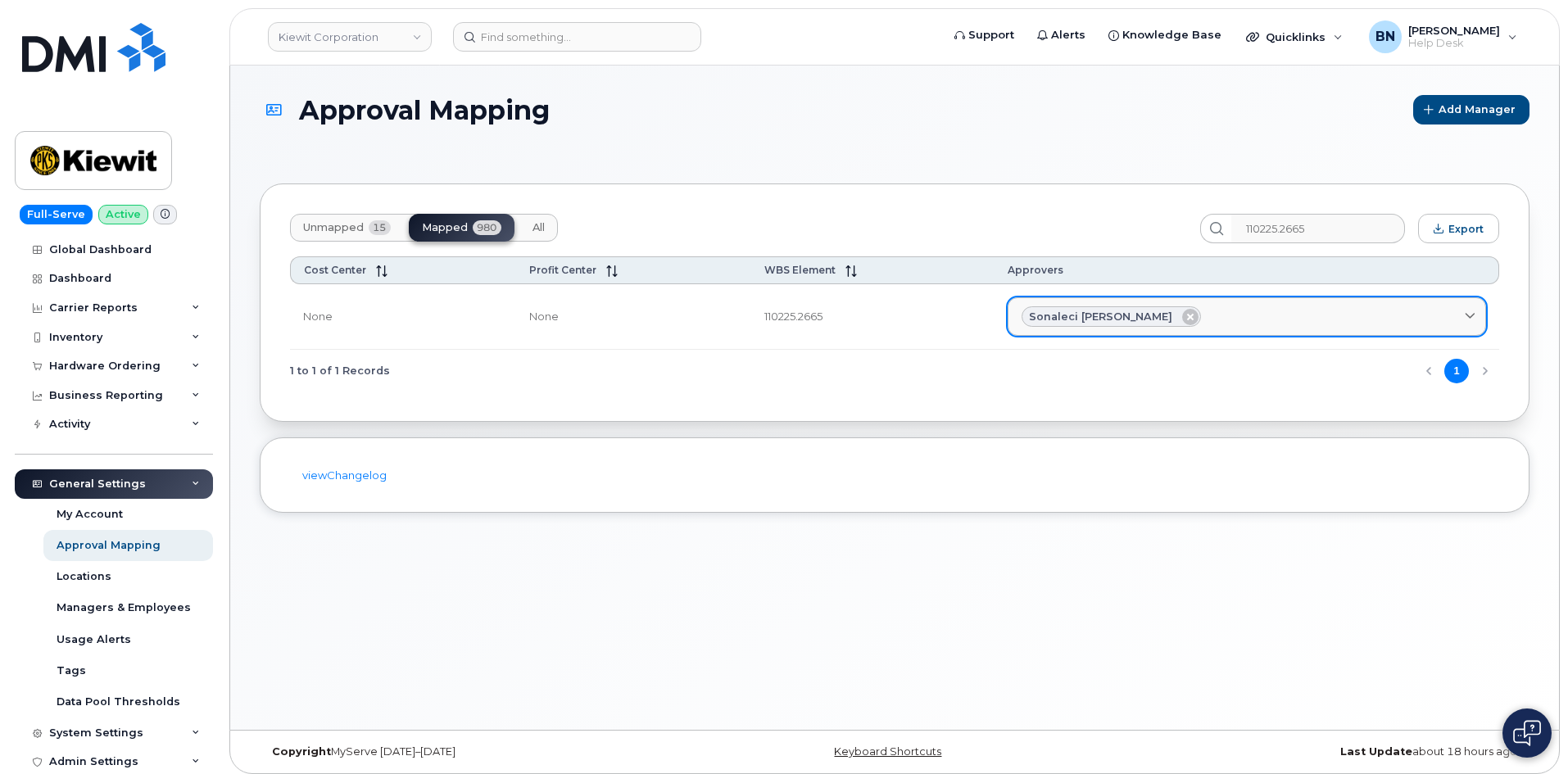
click at [1148, 319] on span "Sonaleci Lizarraga" at bounding box center [1100, 316] width 143 height 16
click at [1147, 309] on span "Sonaleci Lizarraga" at bounding box center [1100, 316] width 143 height 16
click at [1147, 315] on span "Sonaleci Lizarraga" at bounding box center [1100, 316] width 143 height 16
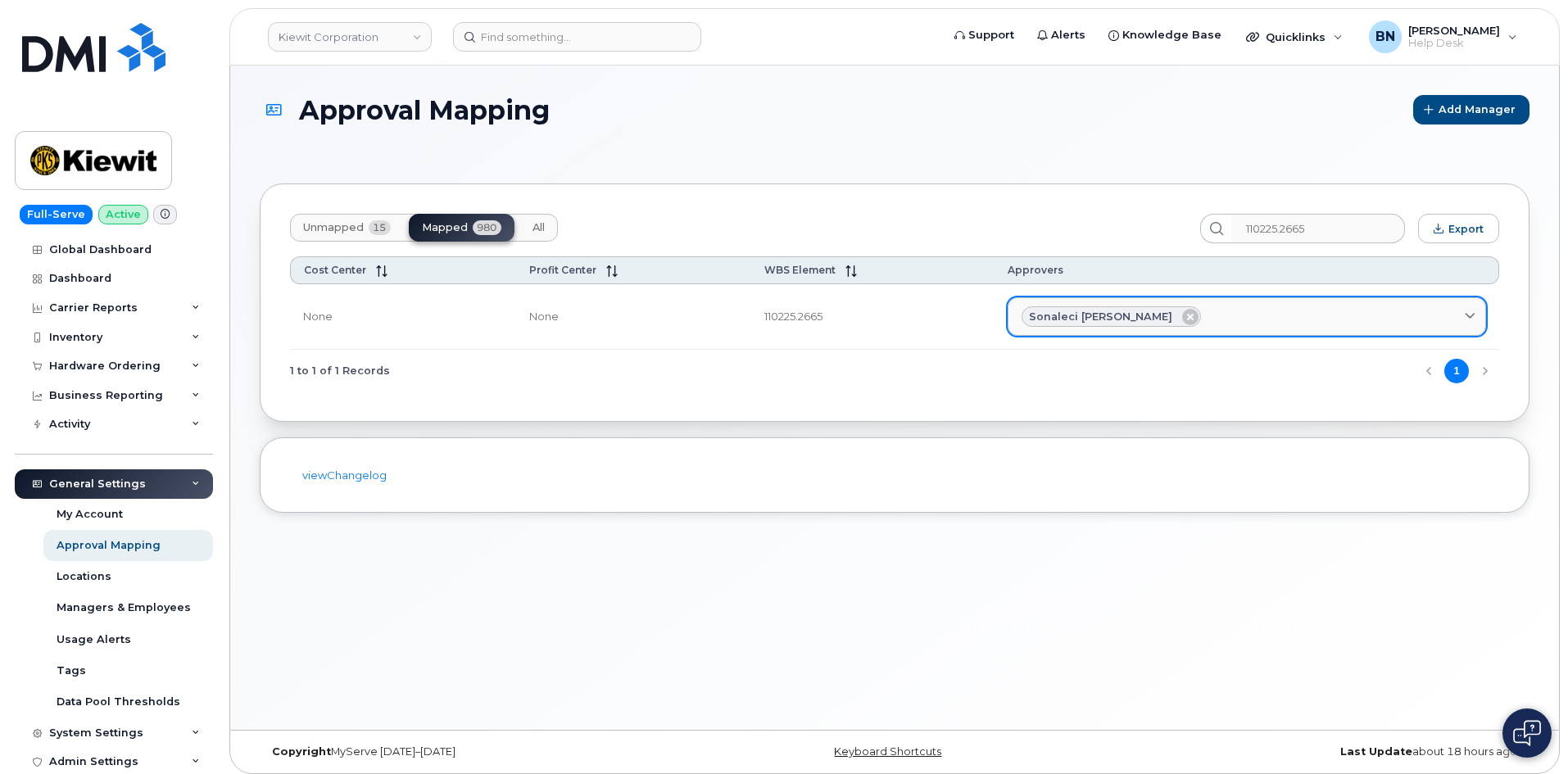
click at [1147, 315] on span "Sonaleci Lizarraga" at bounding box center [1100, 316] width 143 height 16
click at [1480, 320] on link "Sonaleci Lizarraga" at bounding box center [1247, 317] width 478 height 39
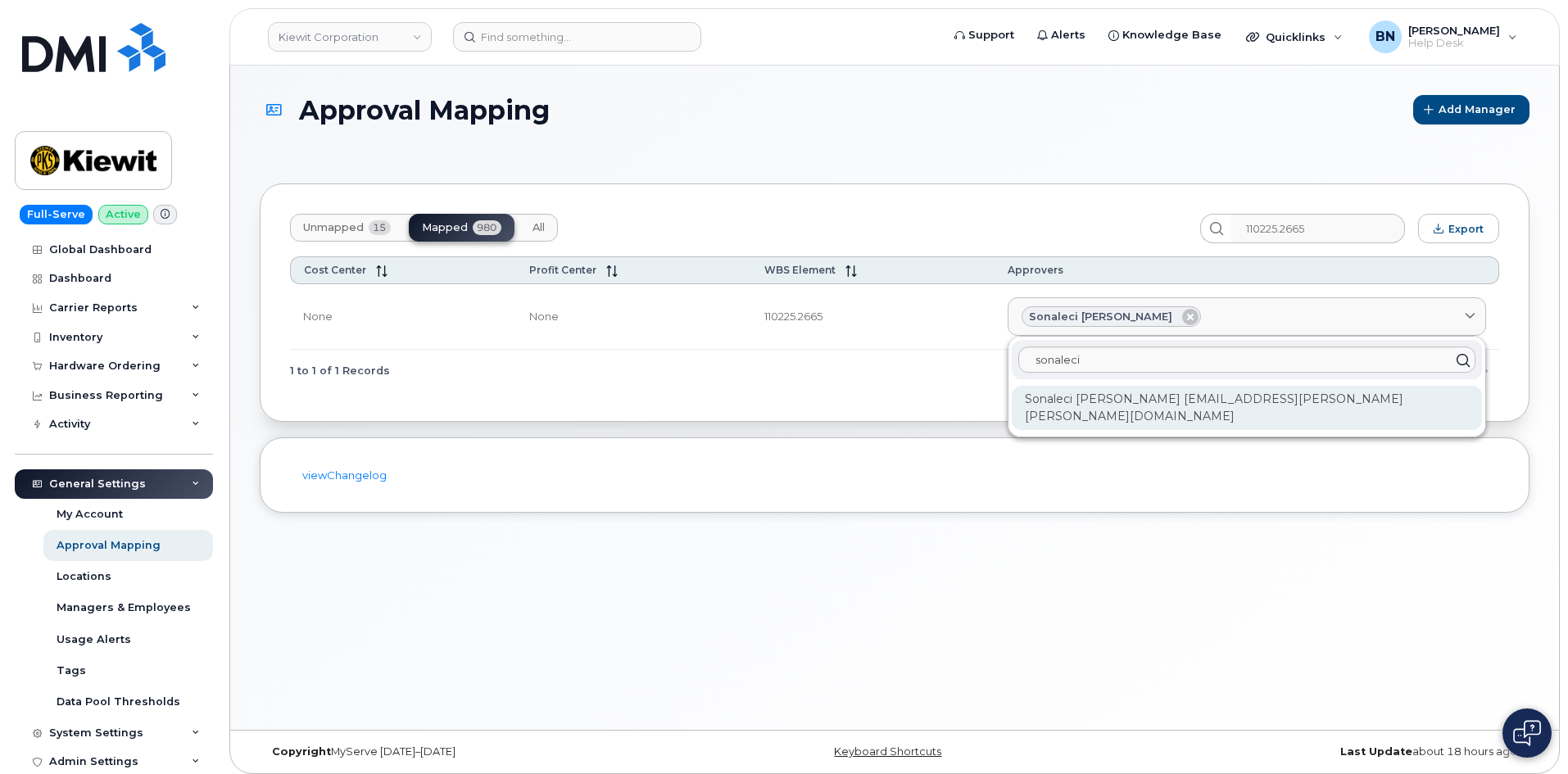
click at [1227, 402] on div "Sonaleci Lizarraga SONALECI.LIZARRAGA@KIEWIT.COM" at bounding box center [1246, 408] width 470 height 44
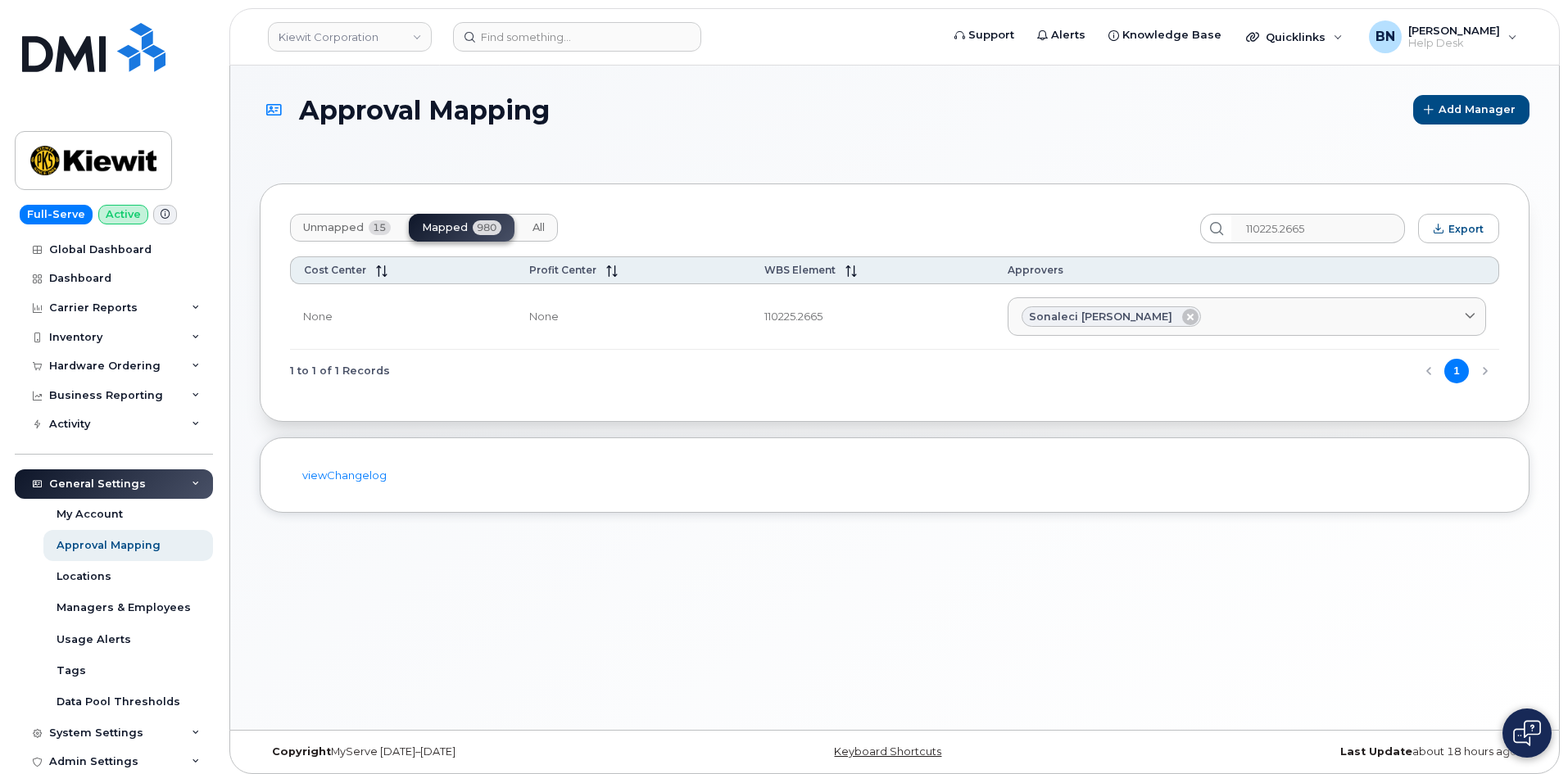
click at [1454, 371] on button "1" at bounding box center [1456, 371] width 25 height 25
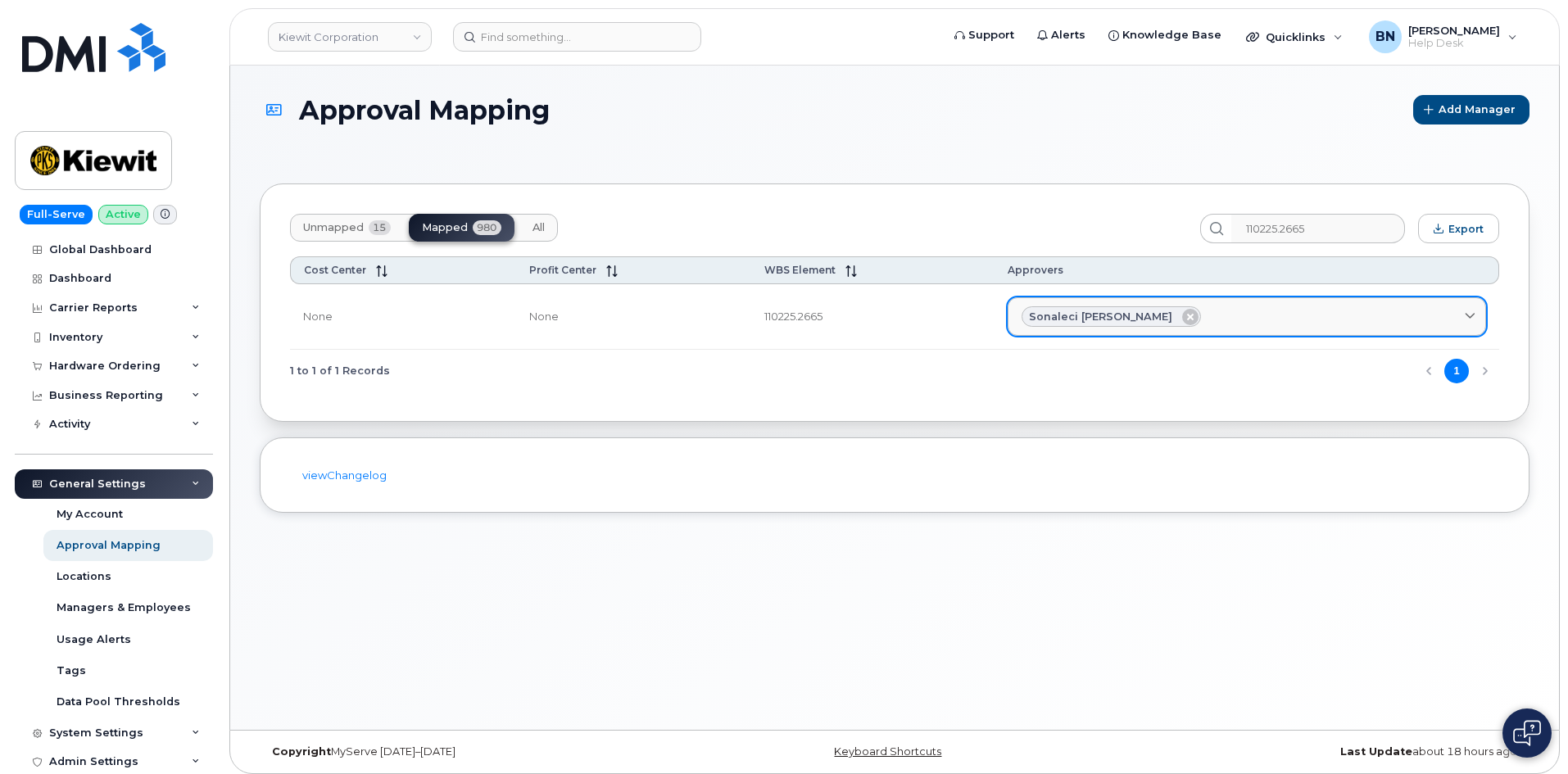
click at [1172, 319] on span "Sonaleci Lizarraga" at bounding box center [1100, 316] width 143 height 16
click at [1281, 326] on div "Sonaleci Lizarraga" at bounding box center [1247, 317] width 451 height 21
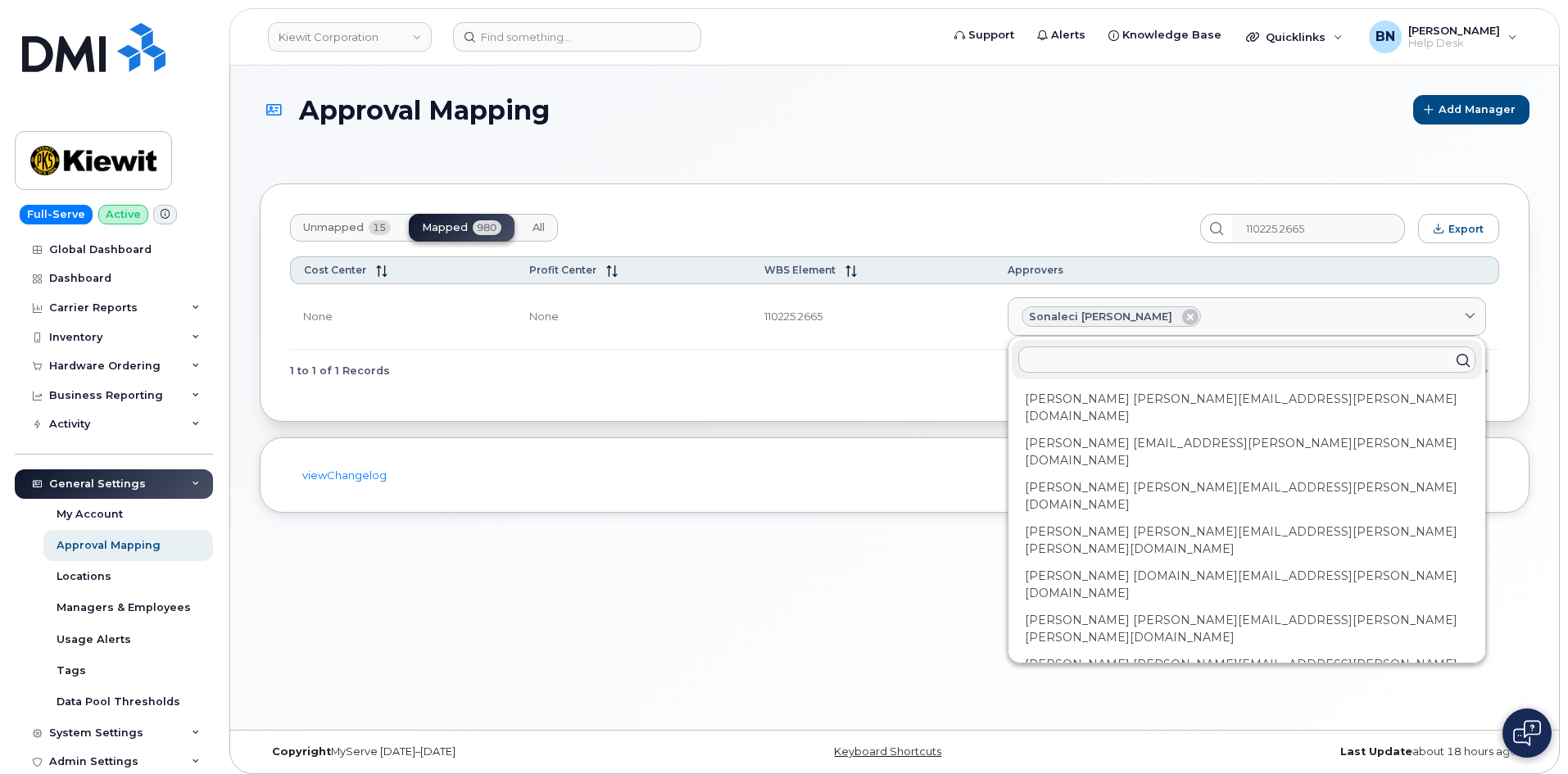
click at [1228, 363] on input "text" at bounding box center [1246, 360] width 457 height 26
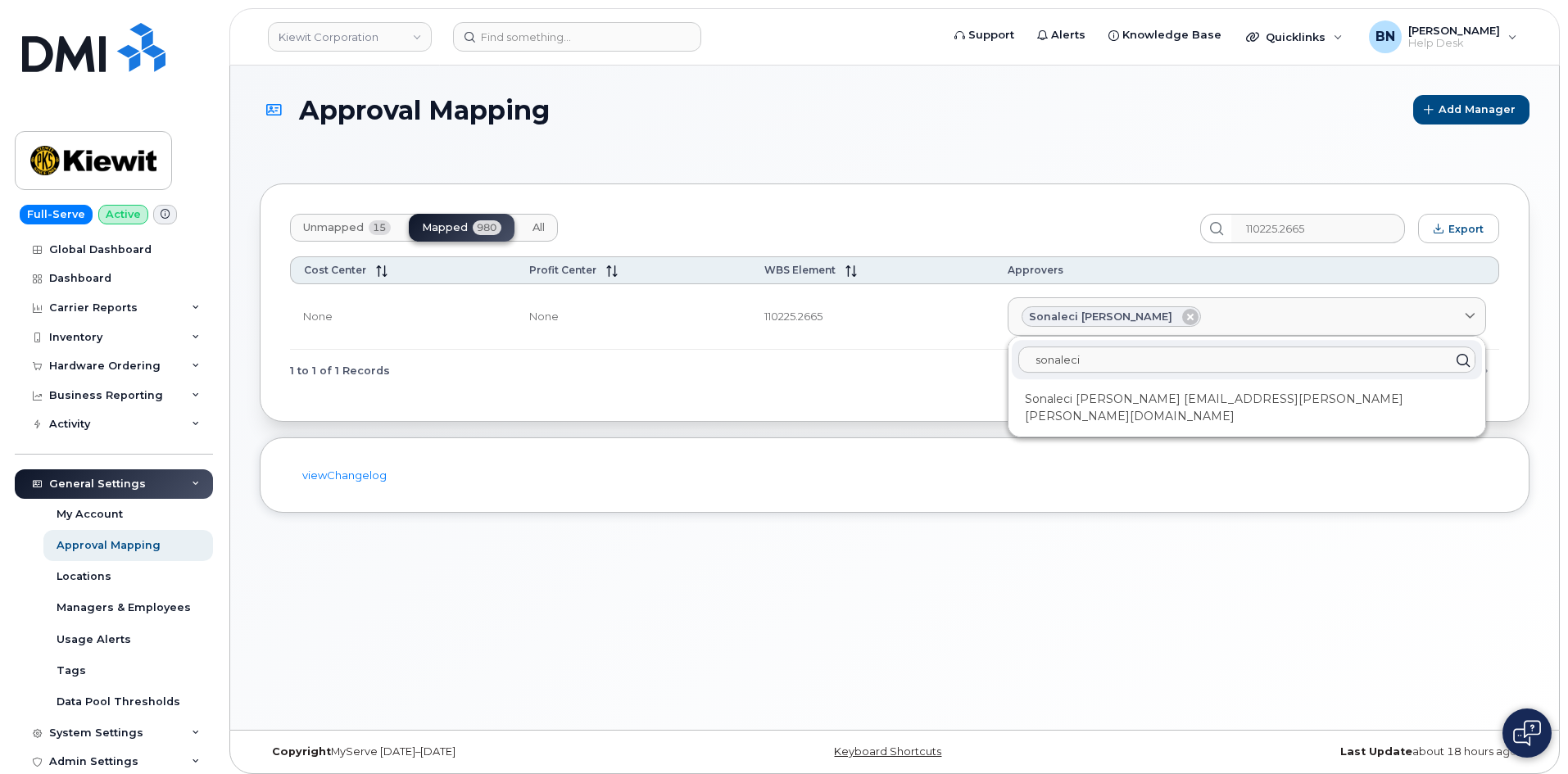
type input "sonaleci"
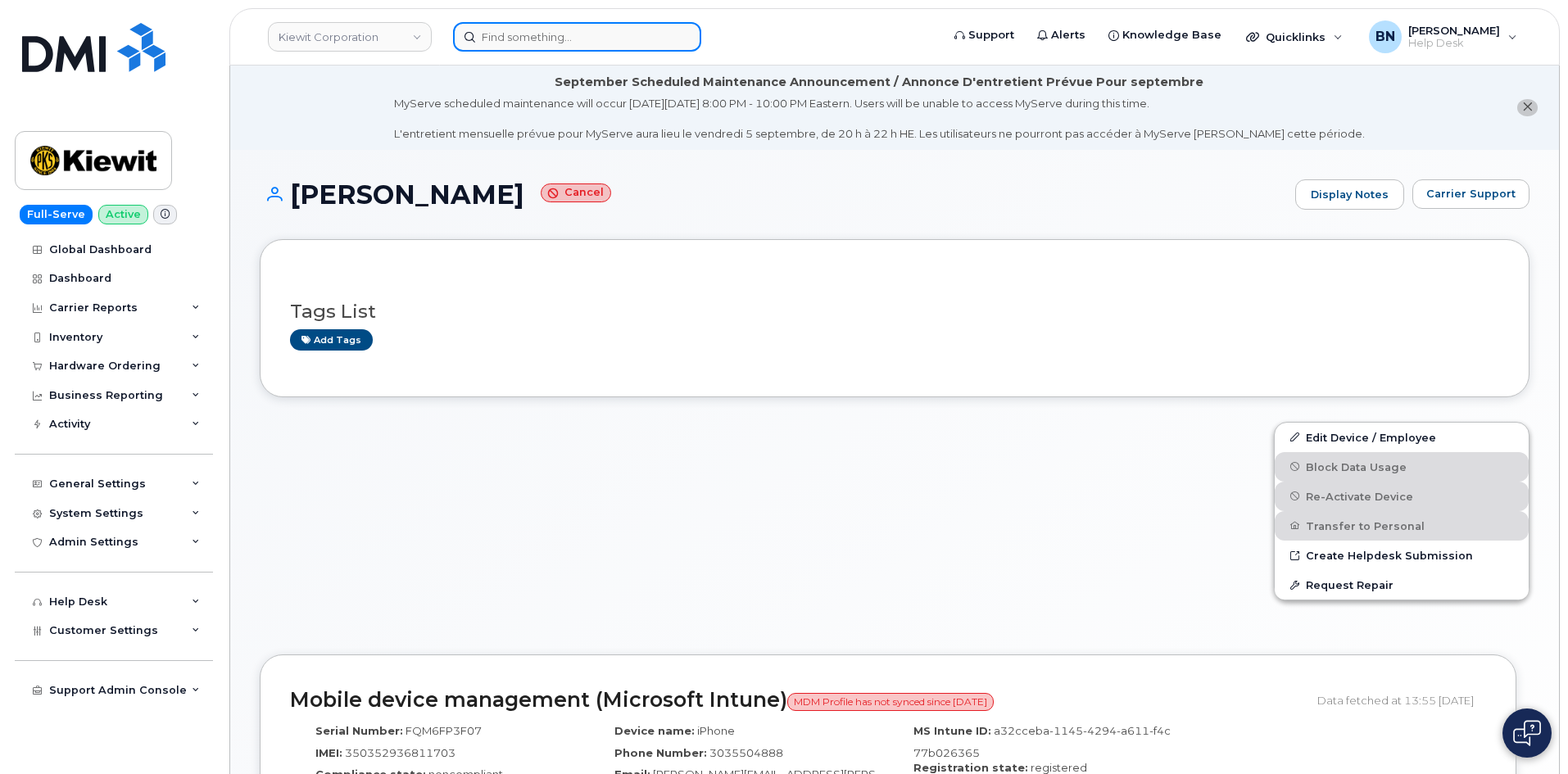
click at [514, 39] on input at bounding box center [577, 37] width 248 height 29
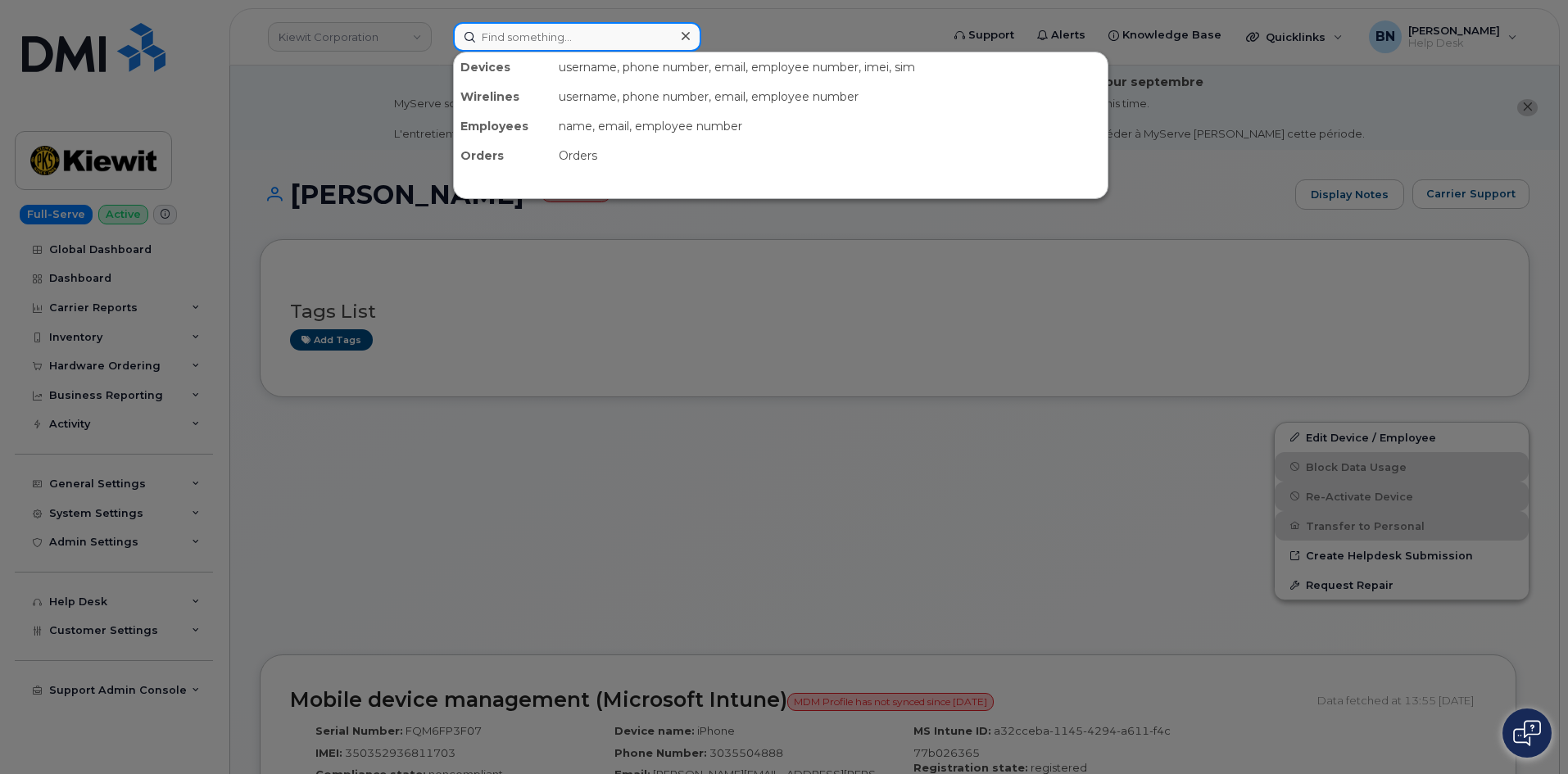
paste input "[PHONE_NUMBER]"
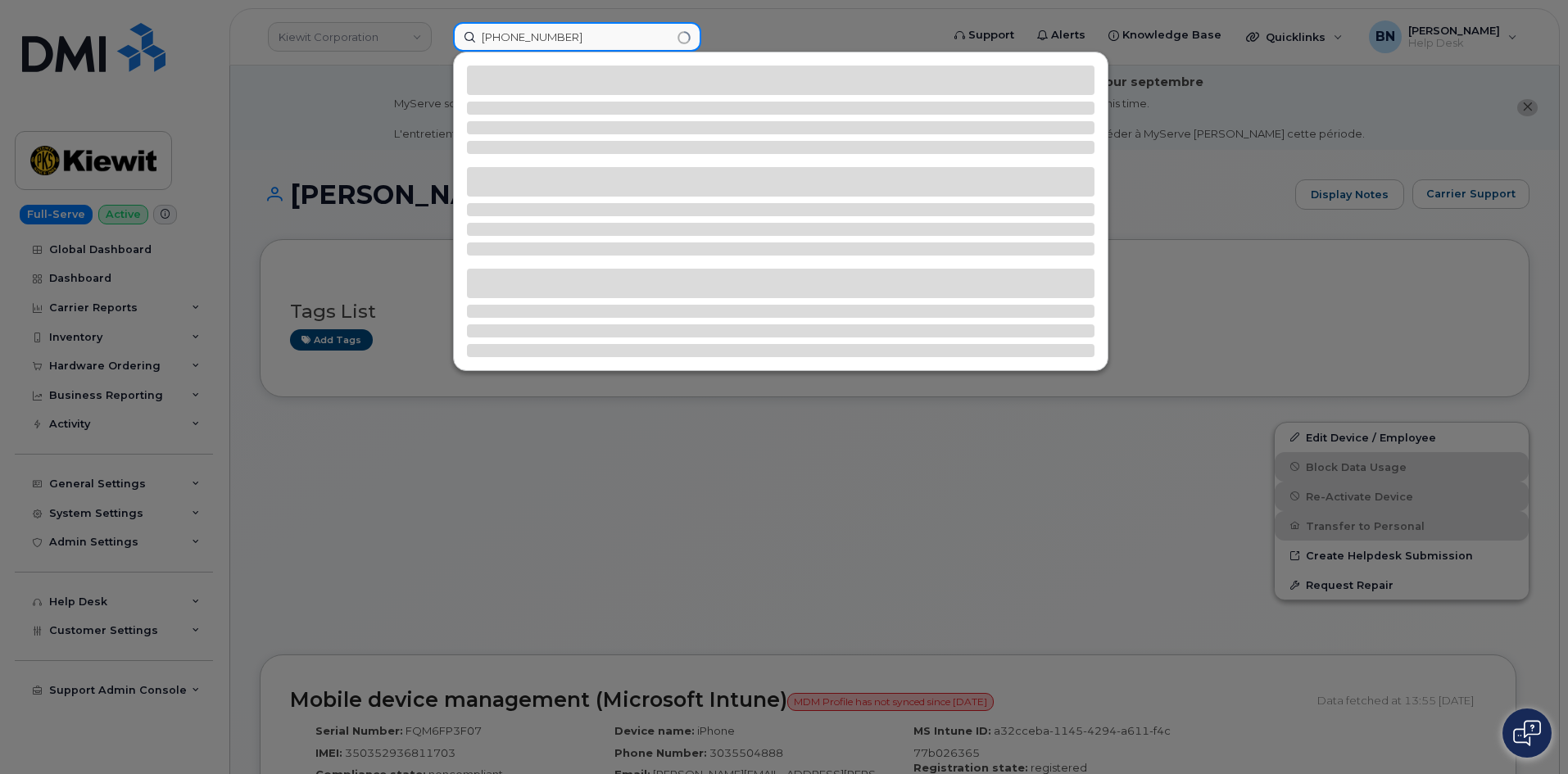
click at [530, 37] on input "[PHONE_NUMBER]" at bounding box center [577, 37] width 248 height 29
click at [507, 37] on input "281 2032523" at bounding box center [577, 37] width 248 height 29
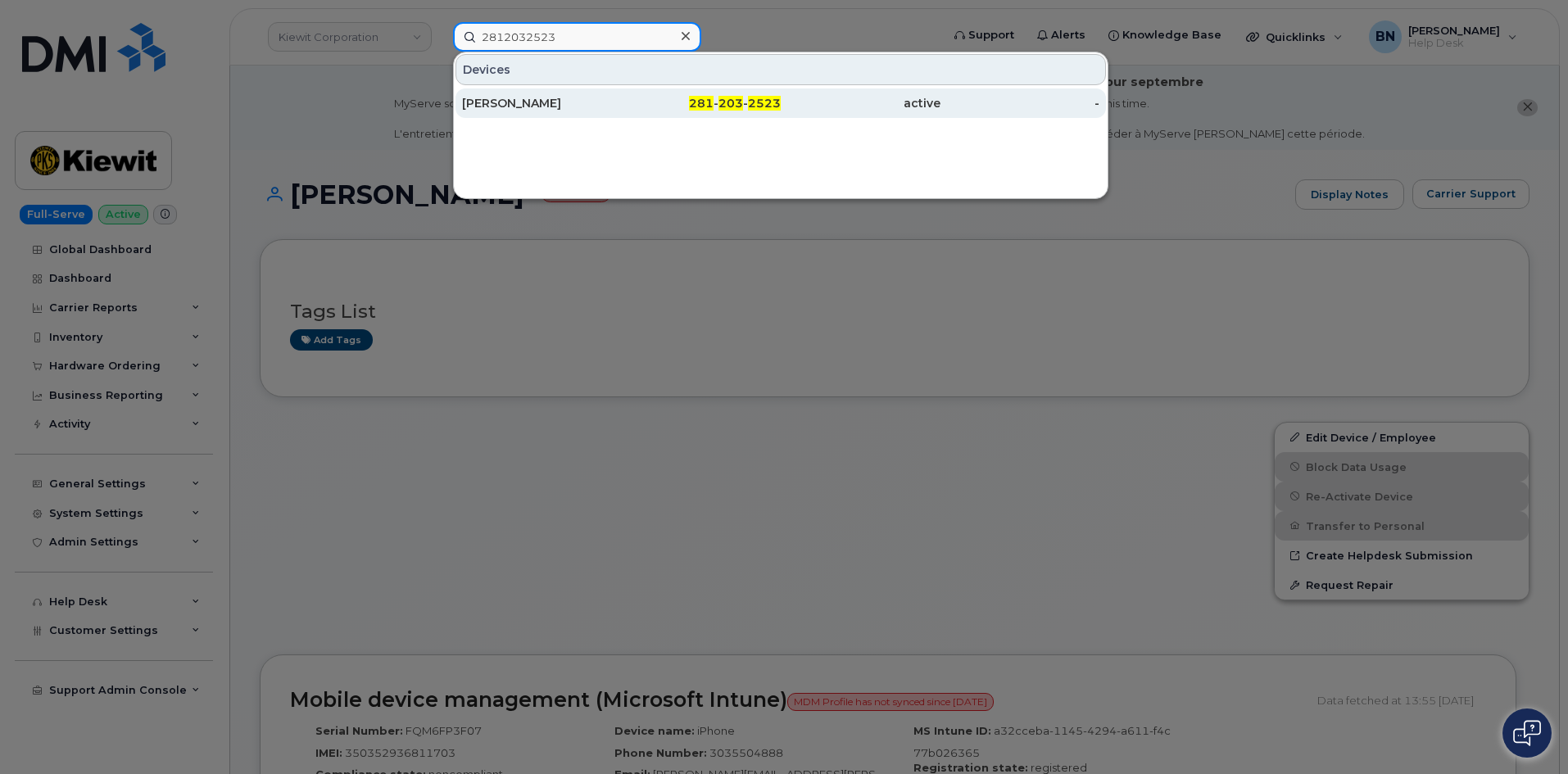
type input "2812032523"
click at [600, 101] on div "[PERSON_NAME]" at bounding box center [541, 103] width 160 height 16
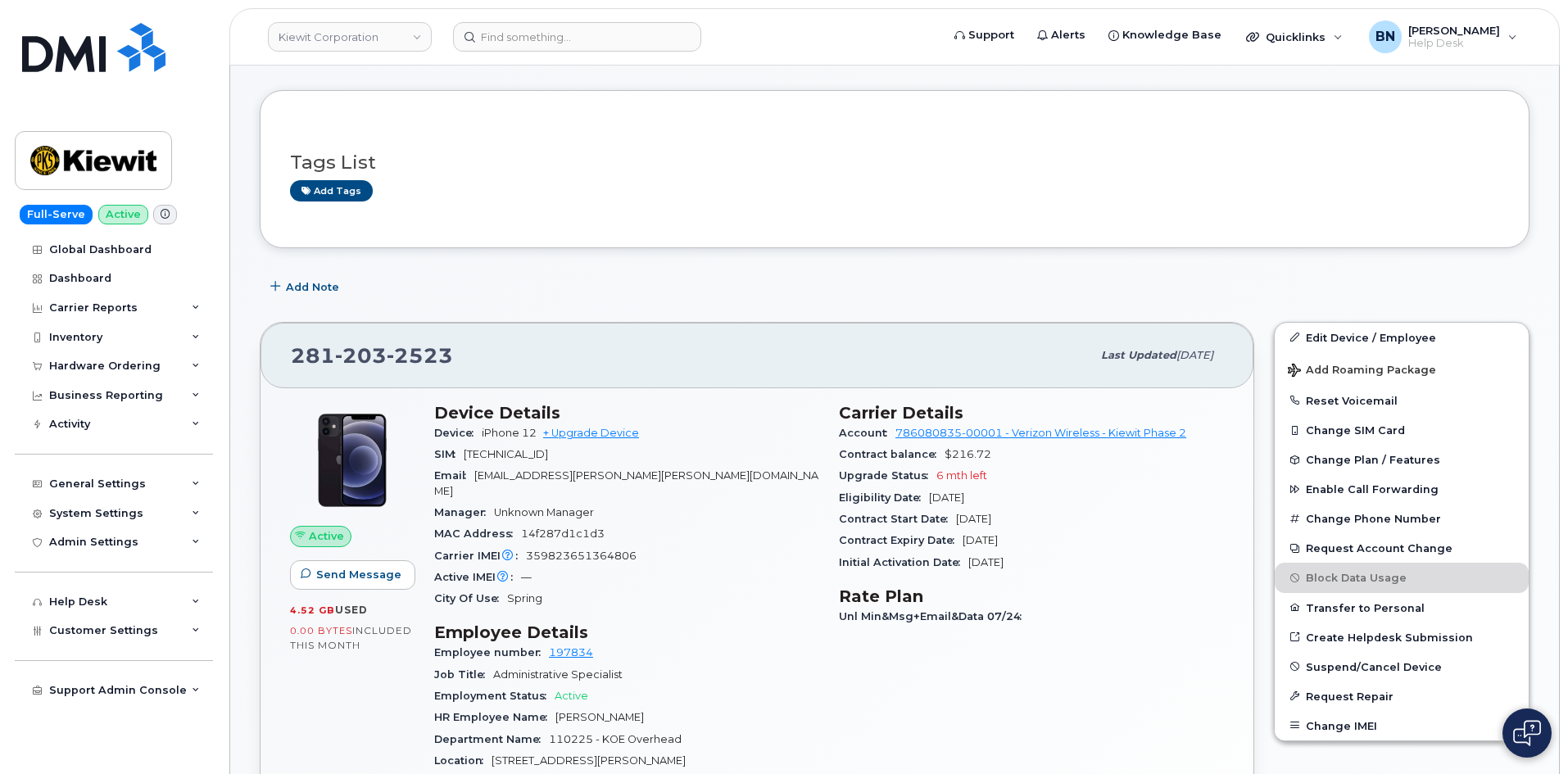
scroll to position [328, 0]
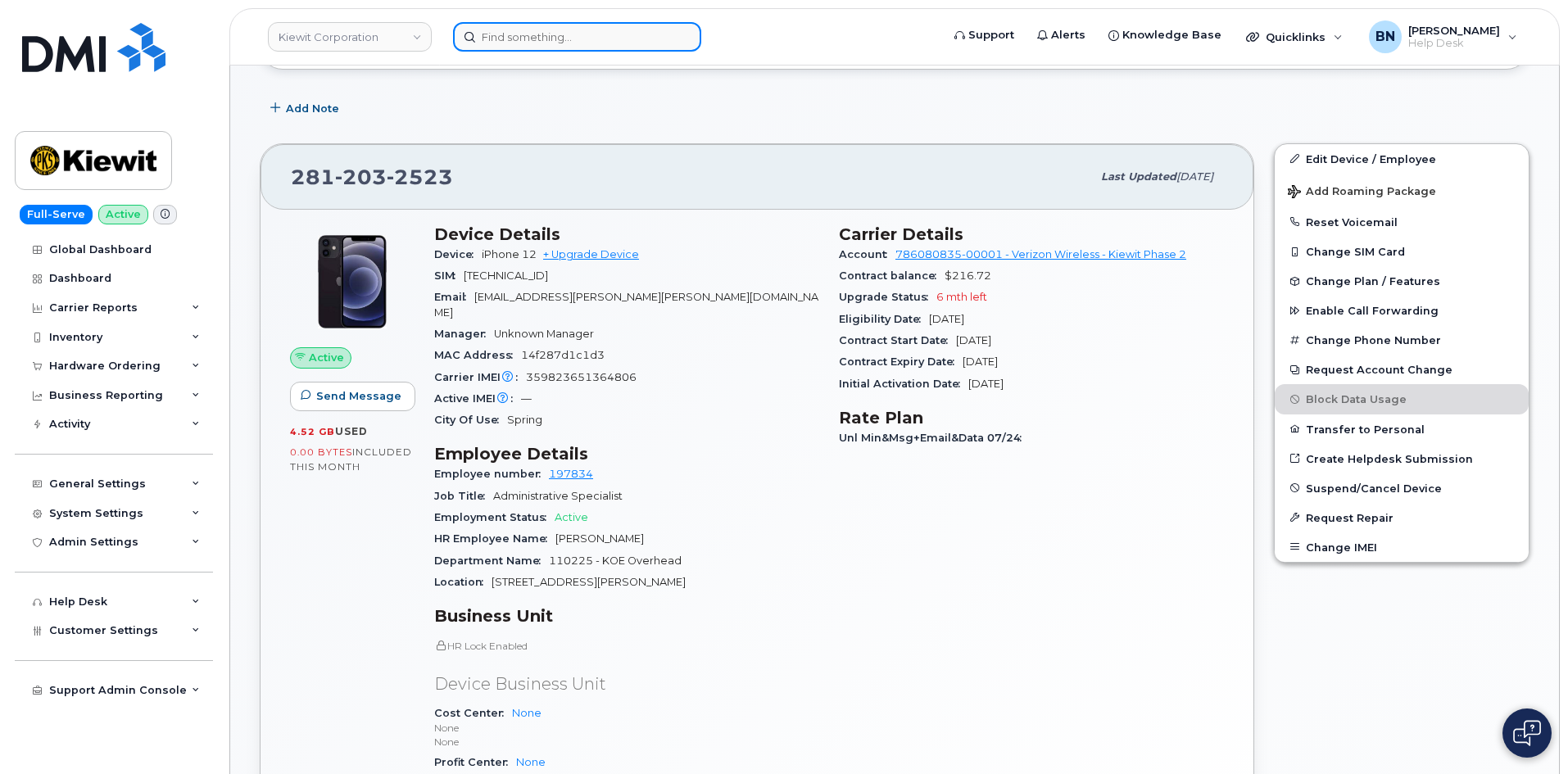
click at [508, 40] on input at bounding box center [577, 37] width 248 height 29
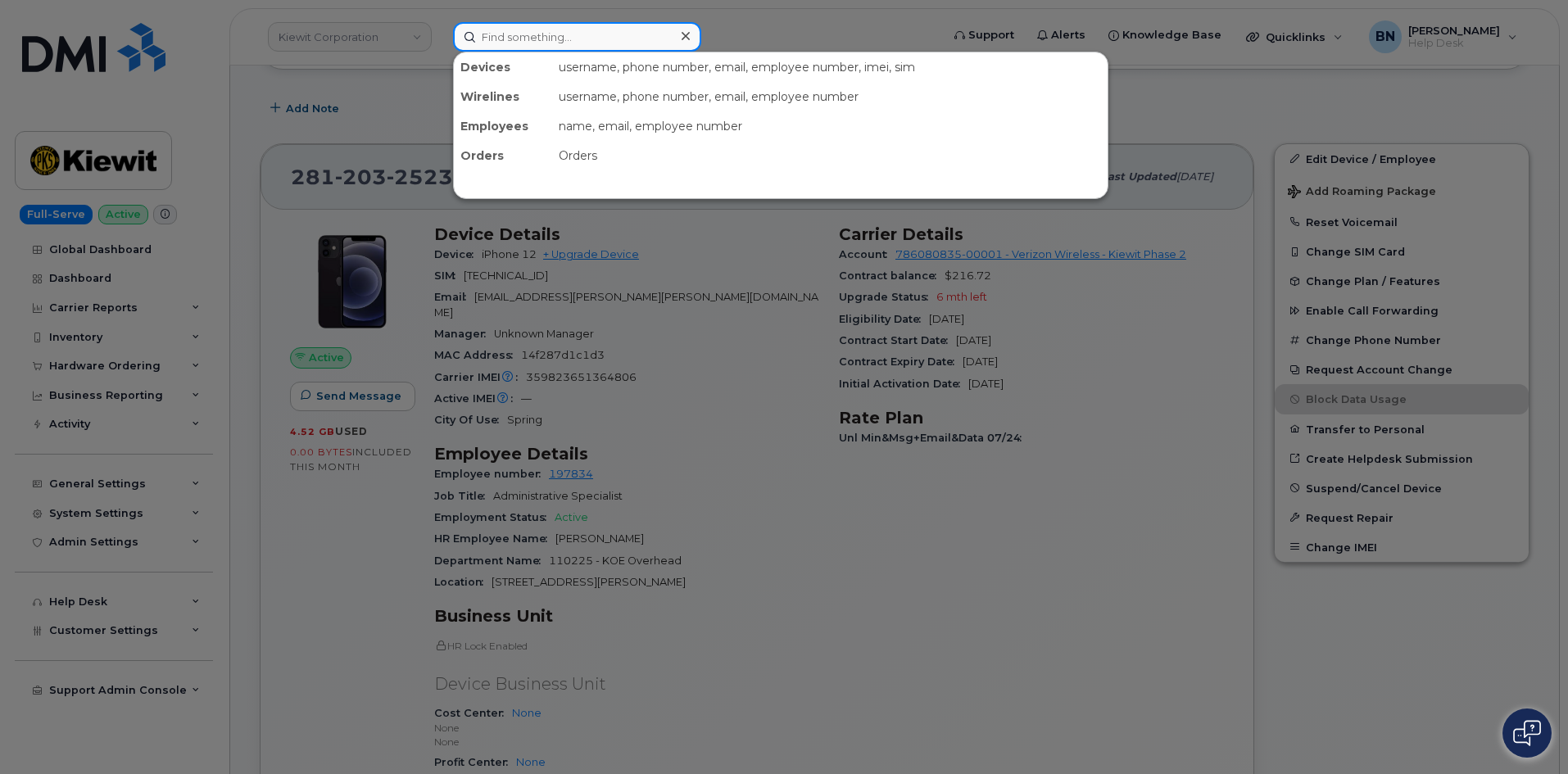
paste input "7738824890"
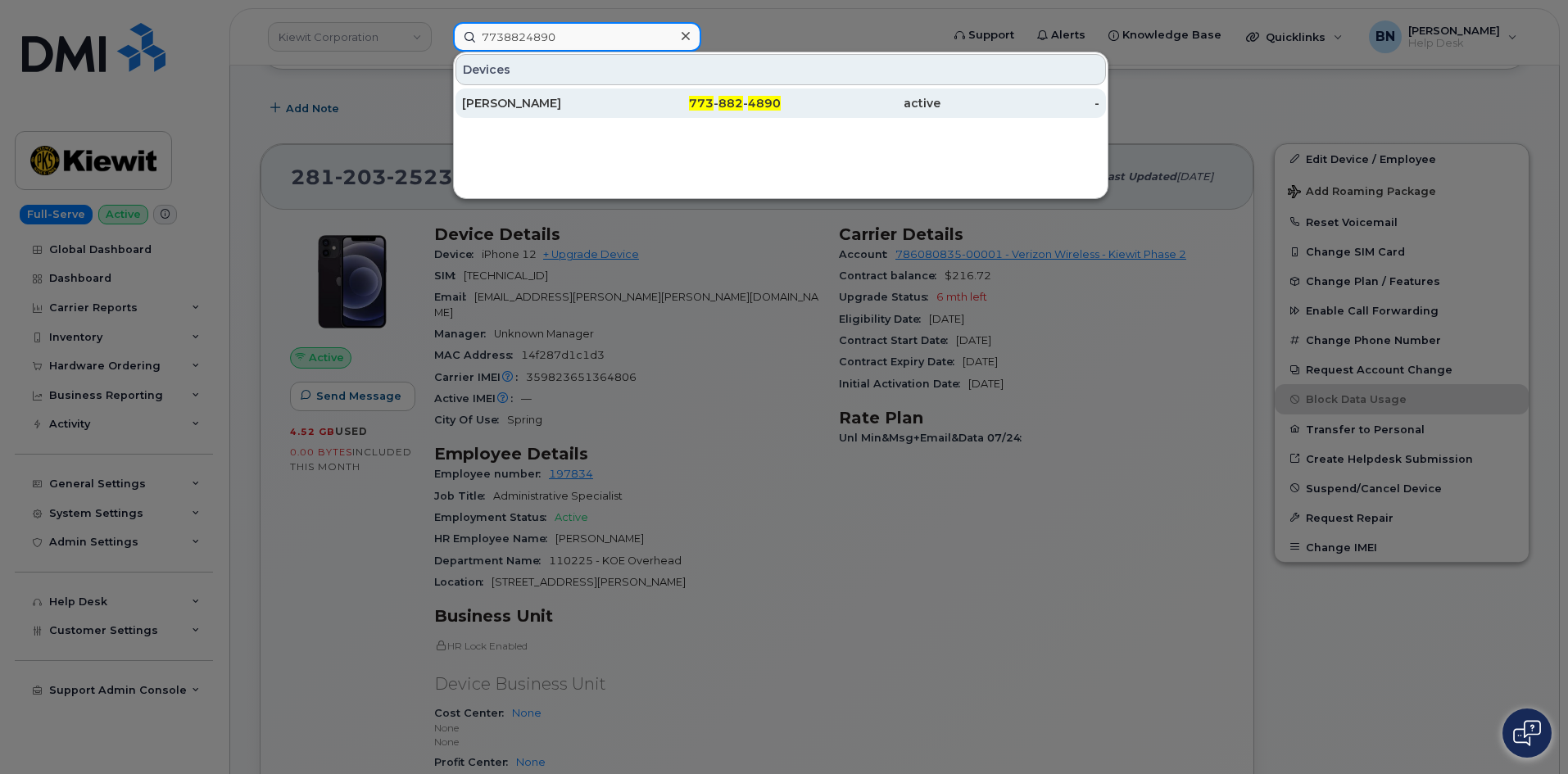
type input "7738824890"
click at [616, 102] on div "[PERSON_NAME]" at bounding box center [541, 103] width 160 height 16
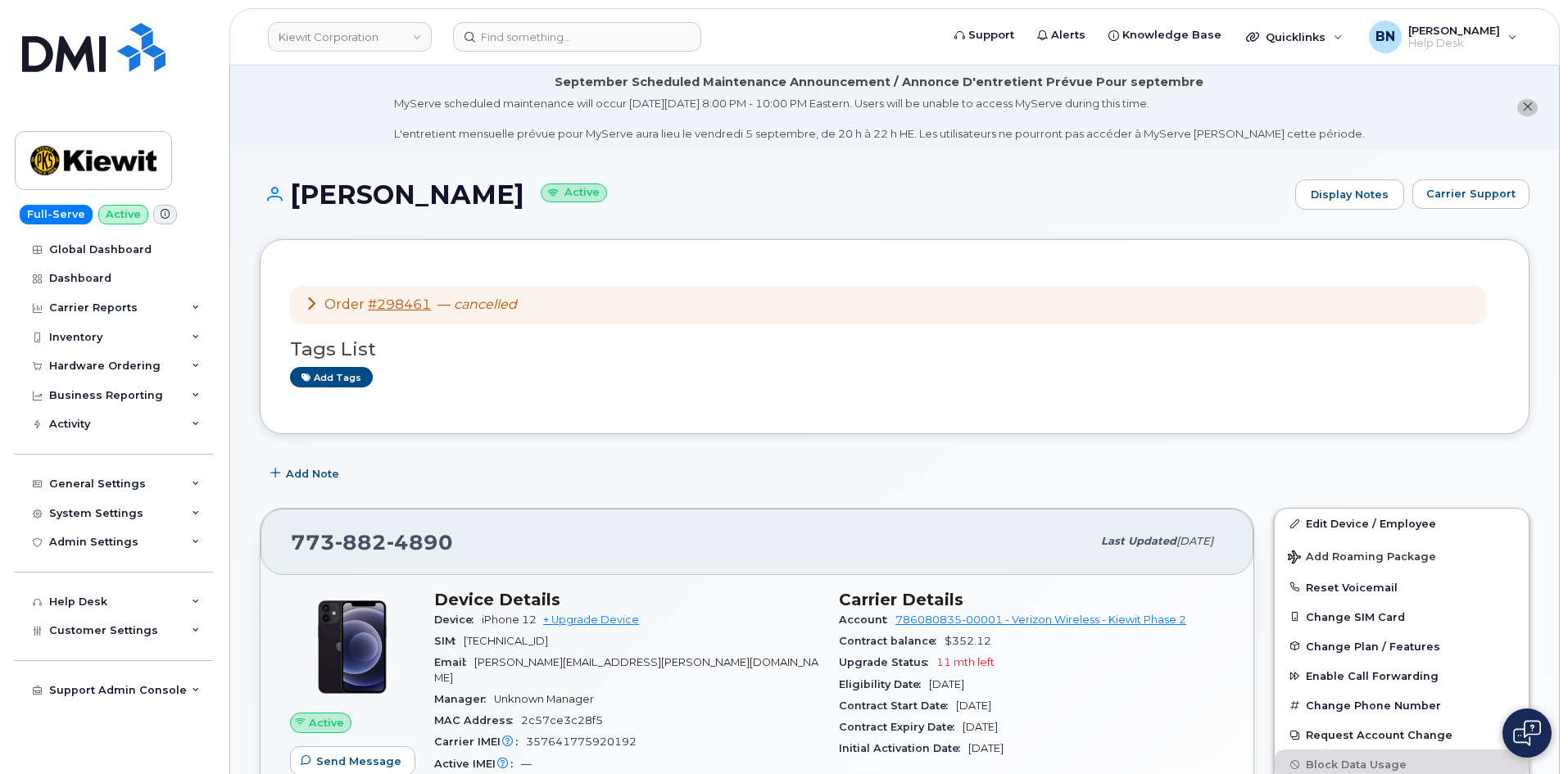
drag, startPoint x: 531, startPoint y: 455, endPoint x: 511, endPoint y: 476, distance: 29.0
drag, startPoint x: 511, startPoint y: 476, endPoint x: 484, endPoint y: 485, distance: 28.5
click at [484, 485] on div "Add Note" at bounding box center [894, 474] width 1270 height 29
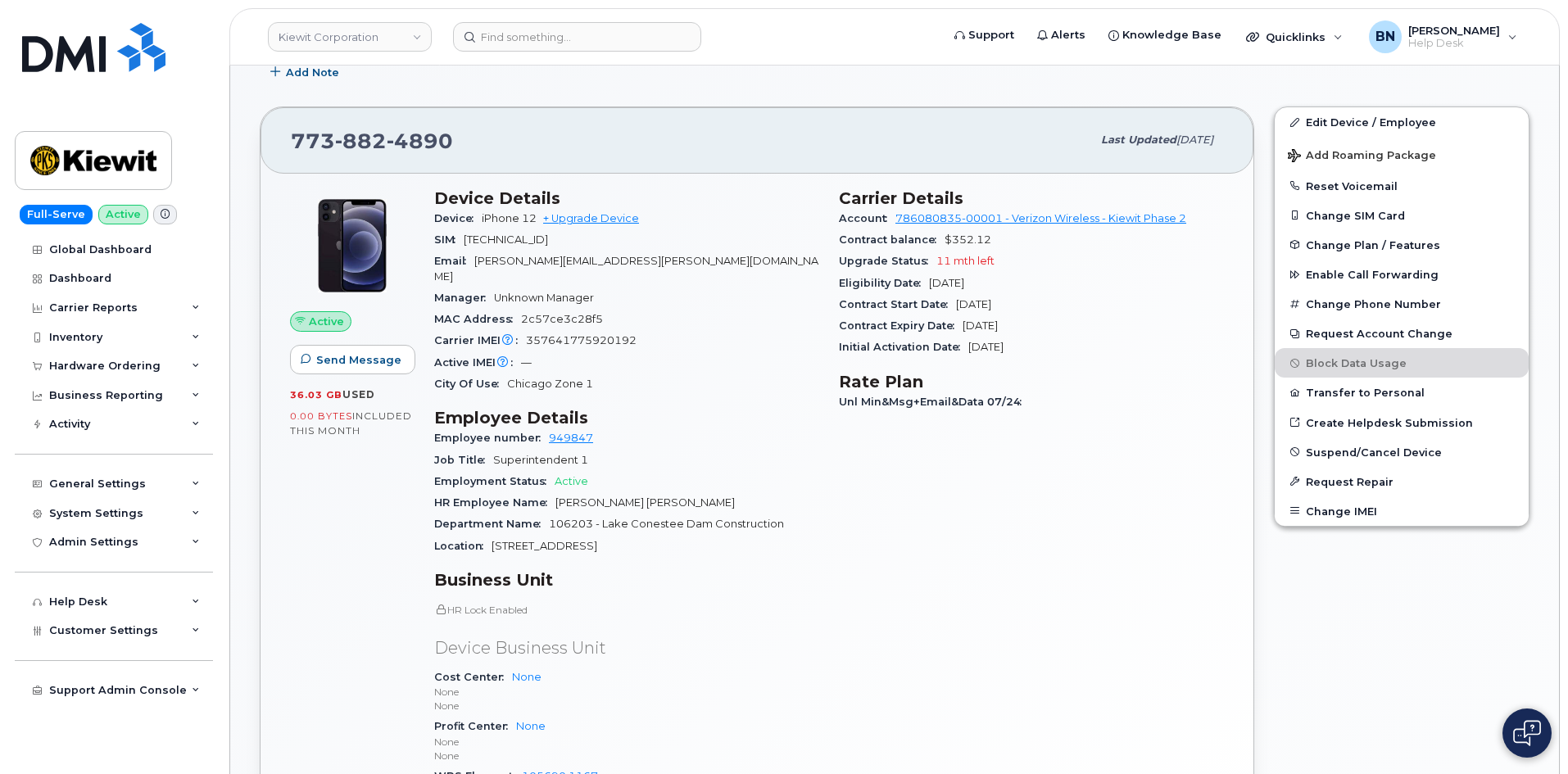
scroll to position [410, 0]
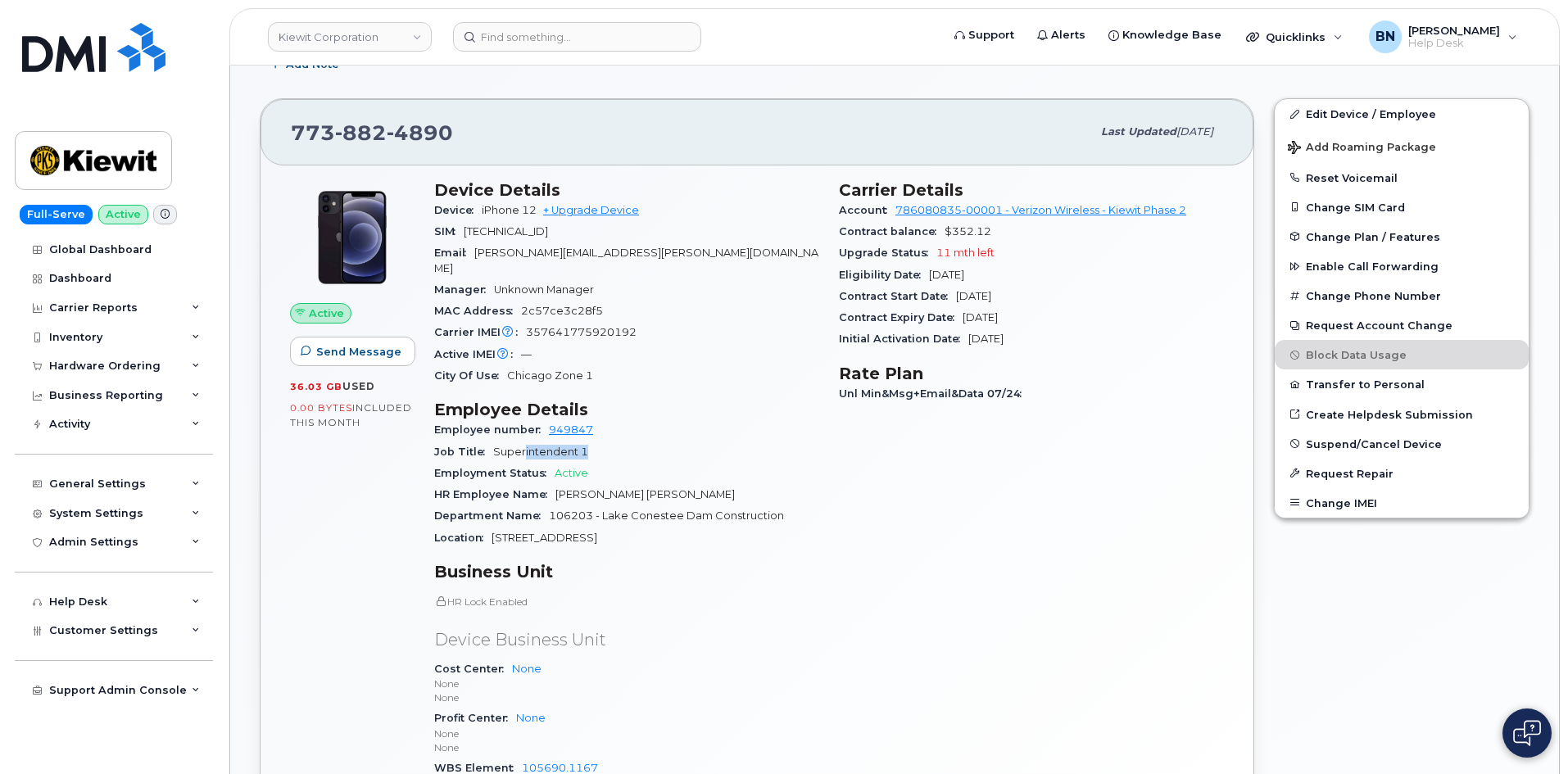
drag, startPoint x: 522, startPoint y: 434, endPoint x: 597, endPoint y: 434, distance: 75.0
click at [597, 442] on div "Job Title Superintendent 1" at bounding box center [627, 452] width 385 height 21
drag, startPoint x: 582, startPoint y: 434, endPoint x: 493, endPoint y: 436, distance: 89.0
click at [493, 442] on div "Job Title Superintendent 1" at bounding box center [627, 452] width 385 height 21
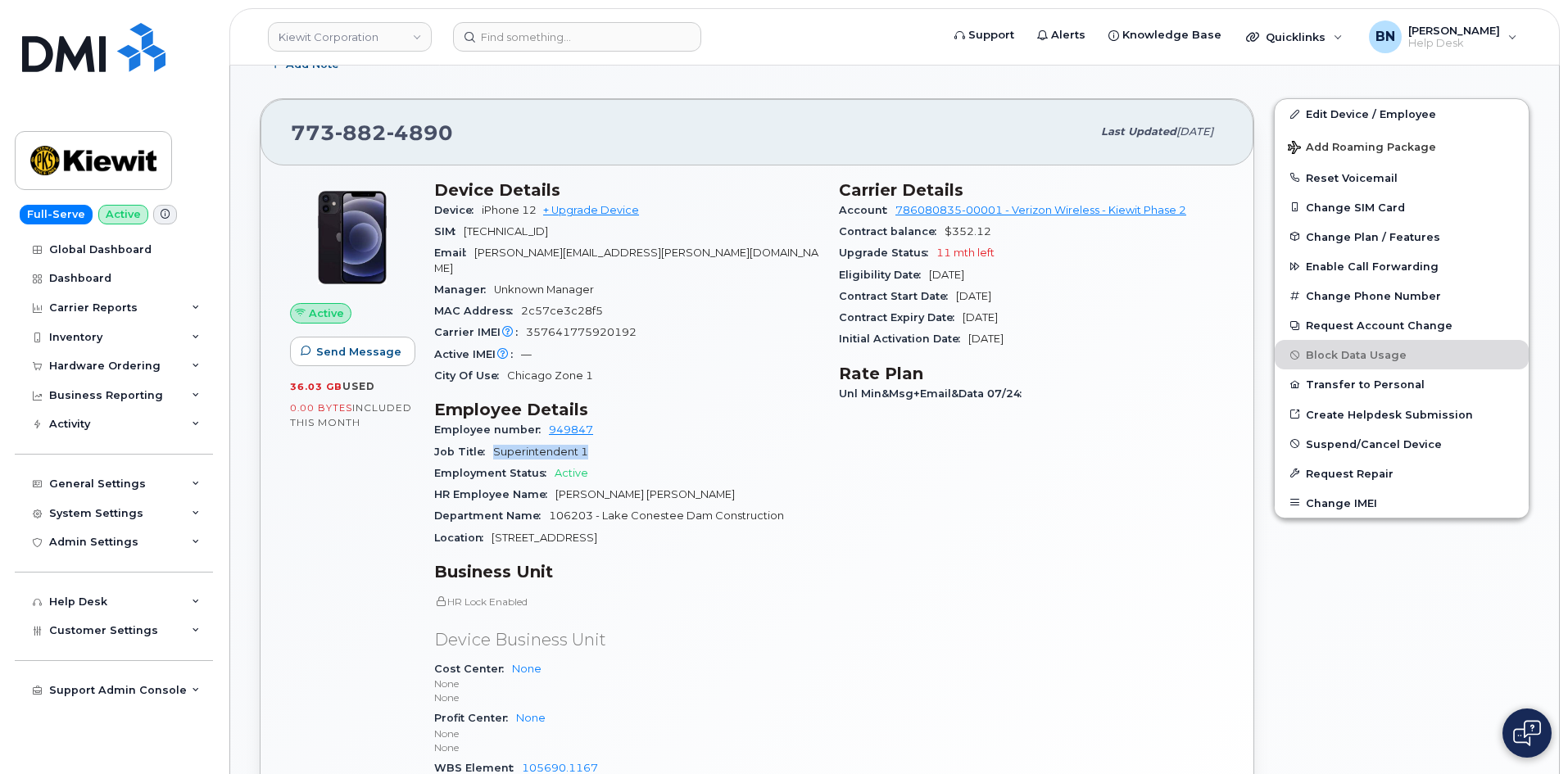
click at [493, 445] on span "Superintendent 1" at bounding box center [540, 451] width 95 height 12
drag, startPoint x: 525, startPoint y: 392, endPoint x: 607, endPoint y: 395, distance: 82.1
click at [607, 400] on h3 "Employee Details" at bounding box center [627, 410] width 385 height 20
drag, startPoint x: 591, startPoint y: 396, endPoint x: 562, endPoint y: 392, distance: 29.3
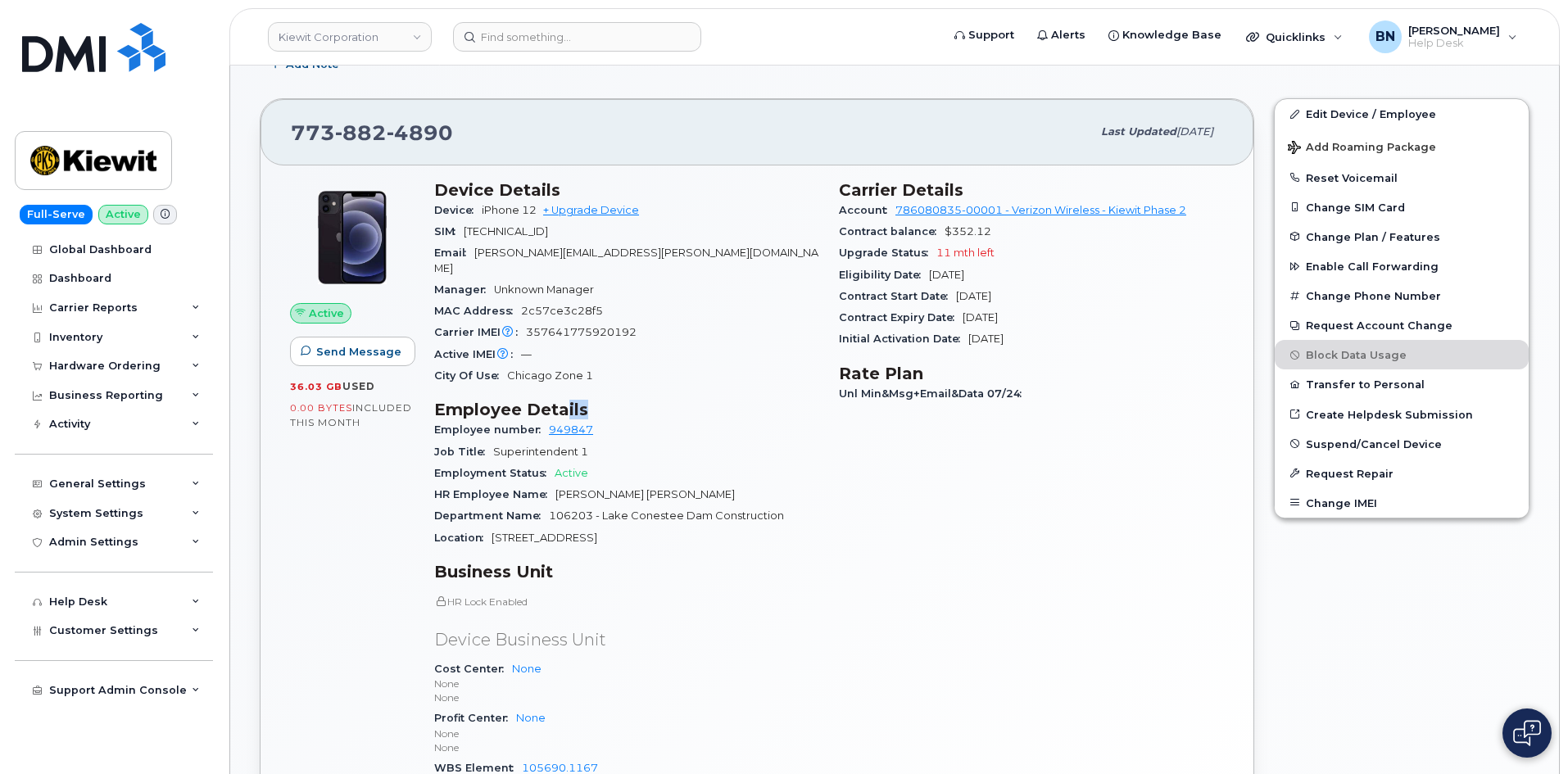
click at [562, 400] on h3 "Employee Details" at bounding box center [627, 410] width 385 height 20
drag, startPoint x: 530, startPoint y: 315, endPoint x: 626, endPoint y: 318, distance: 96.0
click at [626, 326] on span "357641775920192" at bounding box center [580, 331] width 110 height 12
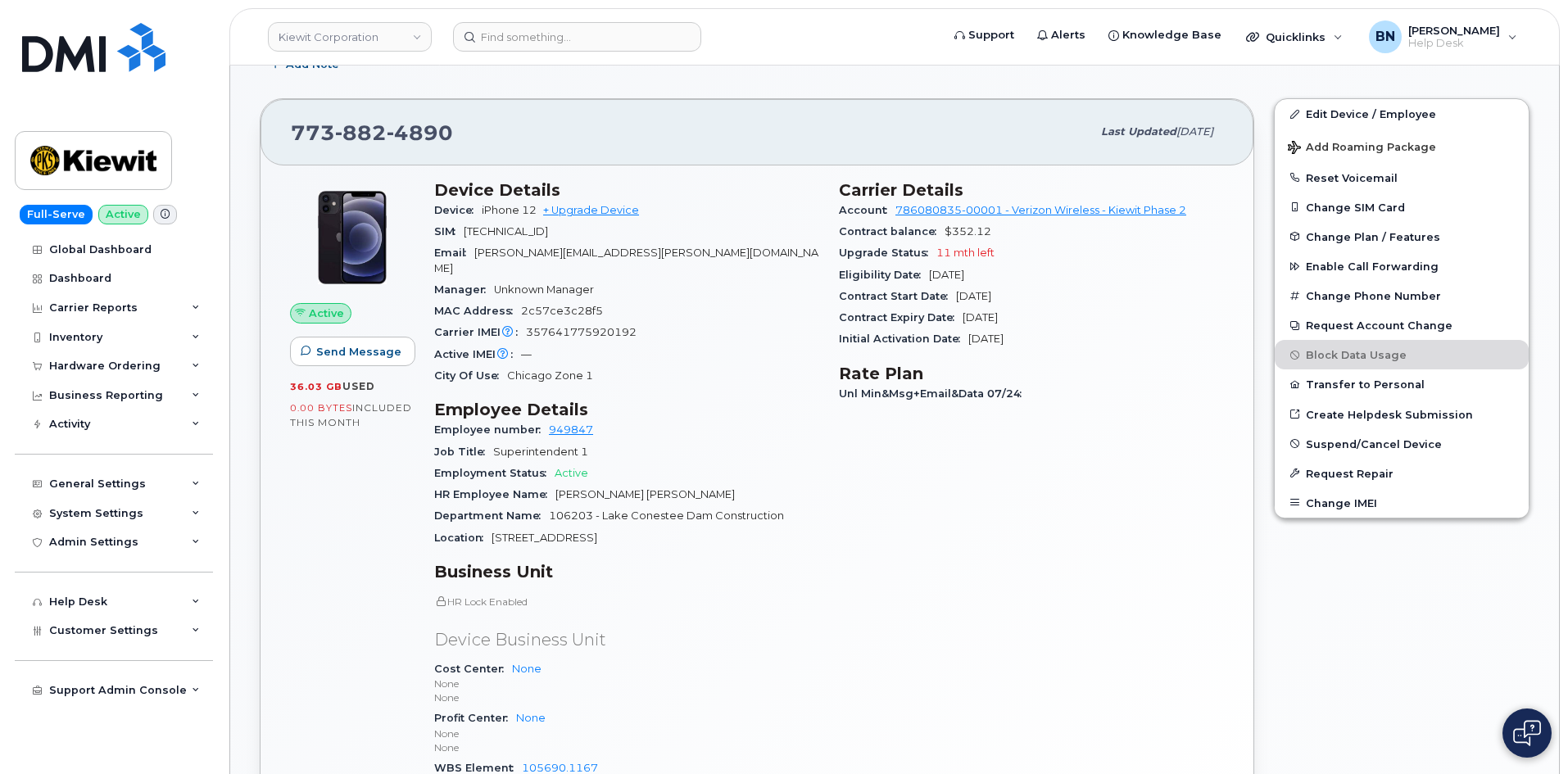
scroll to position [328, 0]
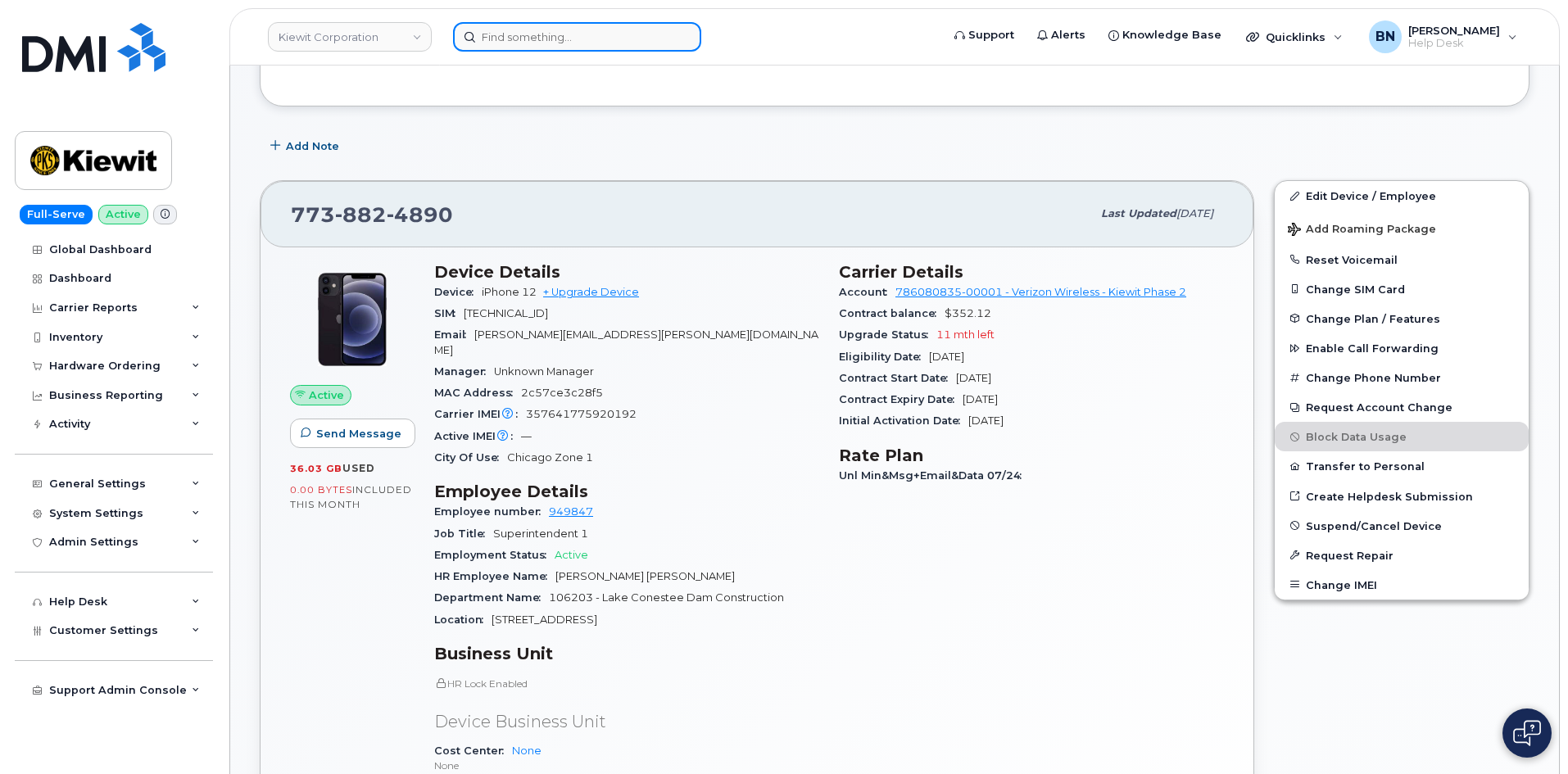
click at [522, 40] on input at bounding box center [577, 37] width 248 height 29
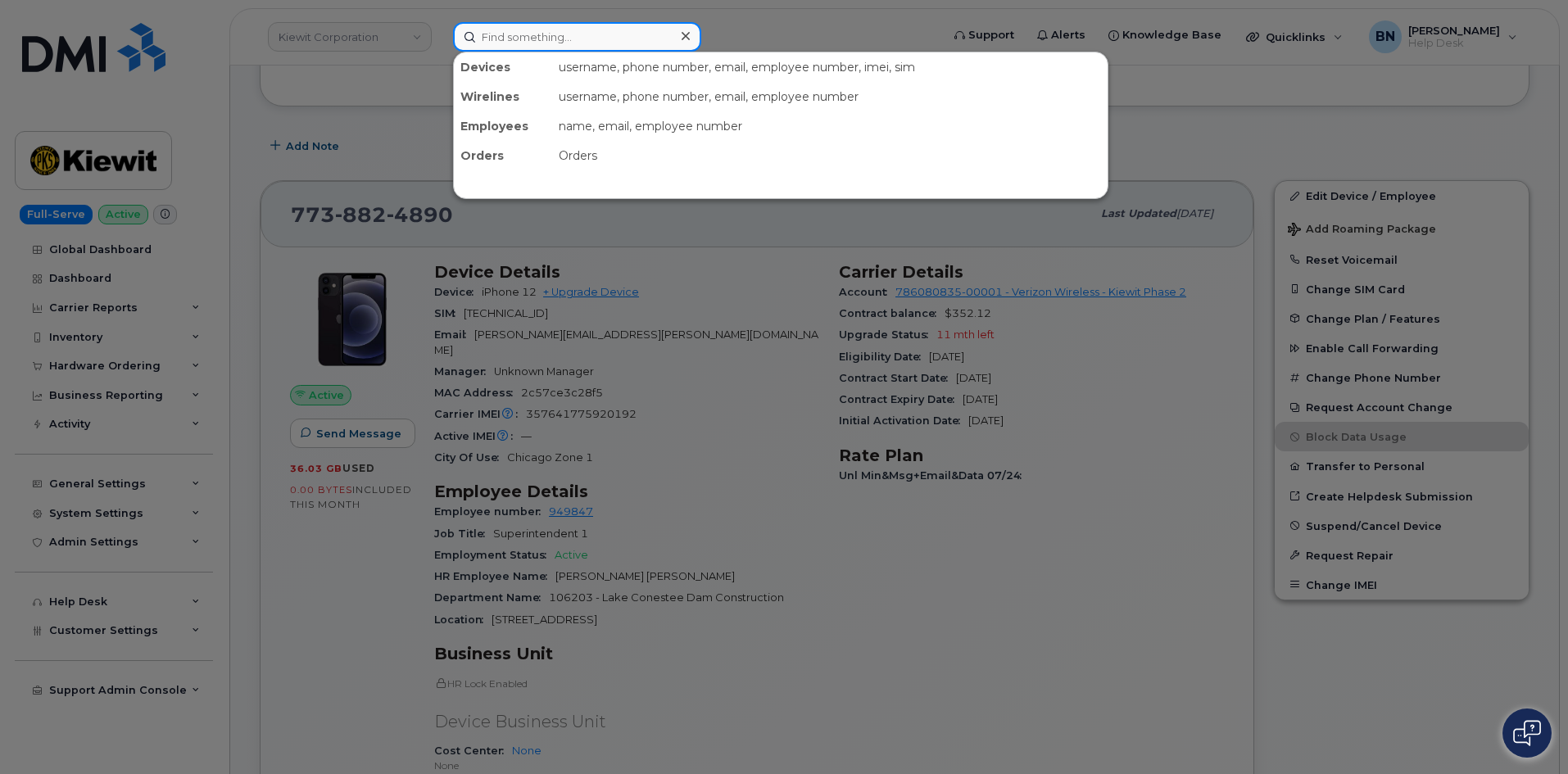
paste input "5053285276"
type input "5053285276"
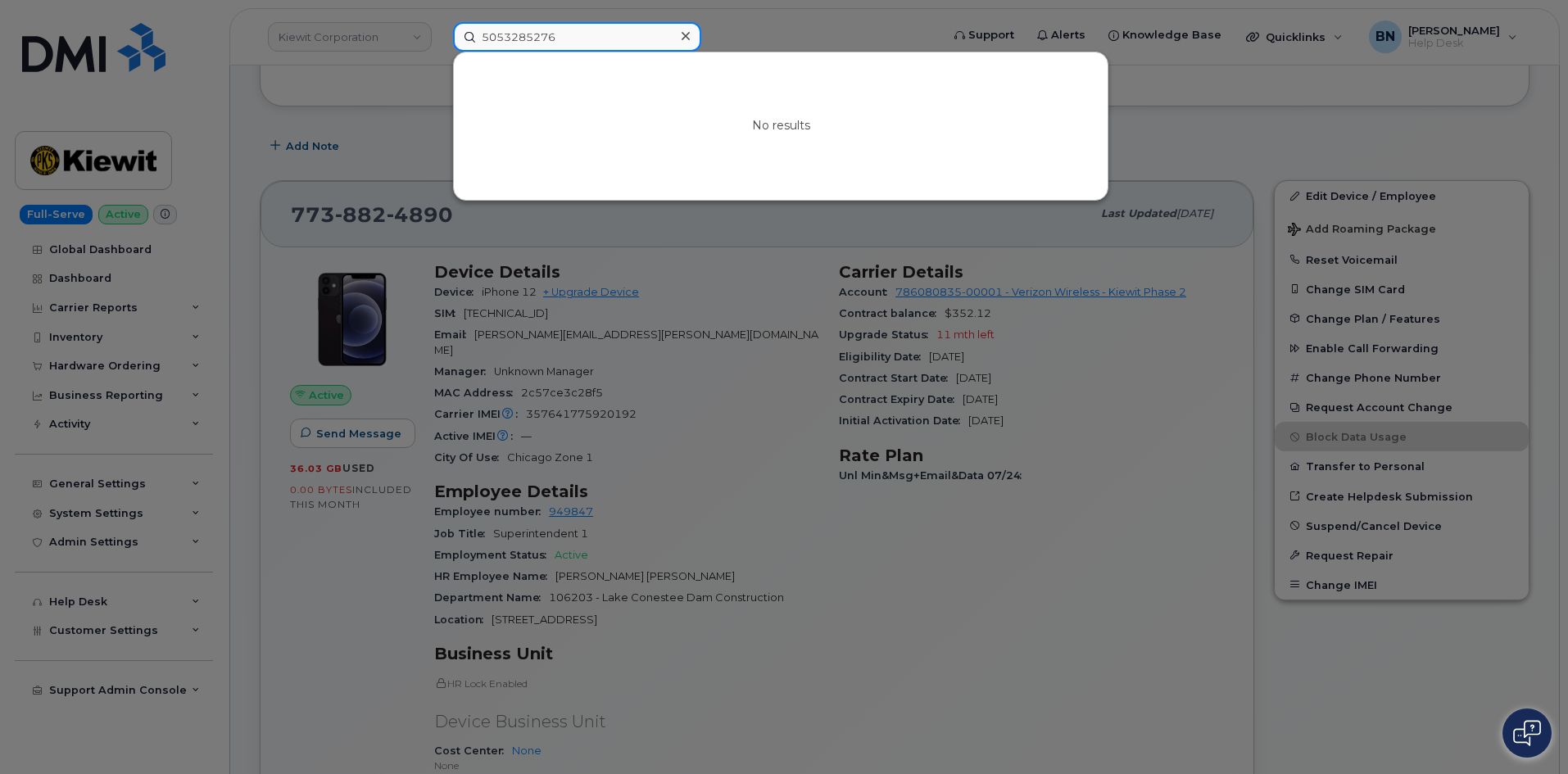
drag, startPoint x: 562, startPoint y: 44, endPoint x: 447, endPoint y: 36, distance: 115.3
click at [447, 36] on div "5053285276 No results" at bounding box center [691, 37] width 503 height 29
click at [783, 36] on div at bounding box center [784, 387] width 1568 height 774
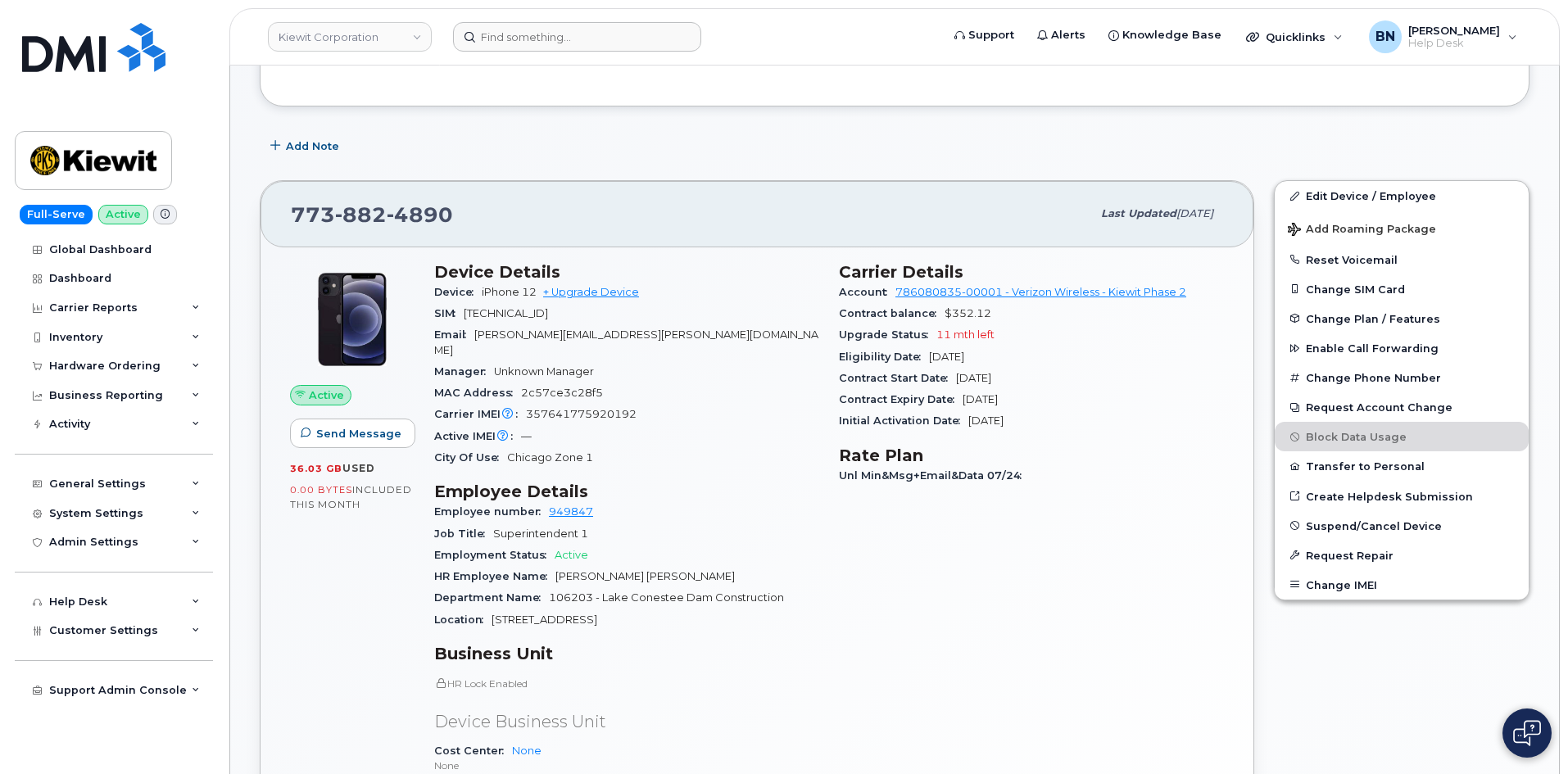
click at [566, 408] on span "357641775920192" at bounding box center [580, 413] width 110 height 12
click at [532, 308] on span "89148000008637250923" at bounding box center [506, 313] width 84 height 12
click at [563, 338] on span "JOSE.TORRESCERVANTES@KIEWIT.COM" at bounding box center [626, 342] width 384 height 27
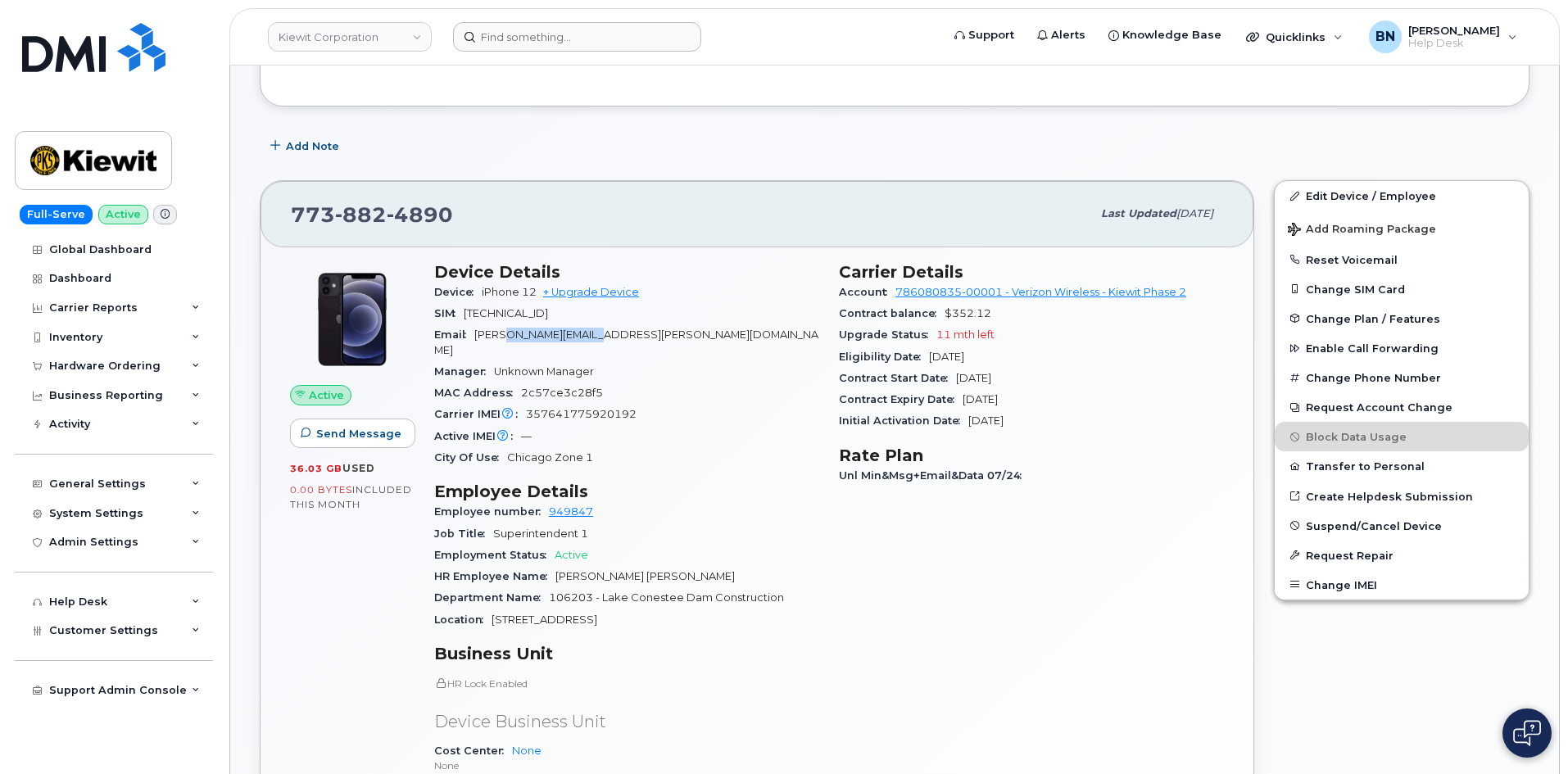
click at [563, 338] on span "JOSE.TORRESCERVANTES@KIEWIT.COM" at bounding box center [626, 342] width 384 height 27
click at [563, 335] on span "JOSE.TORRESCERVANTES@KIEWIT.COM" at bounding box center [626, 342] width 384 height 27
click at [132, 155] on img at bounding box center [93, 161] width 126 height 47
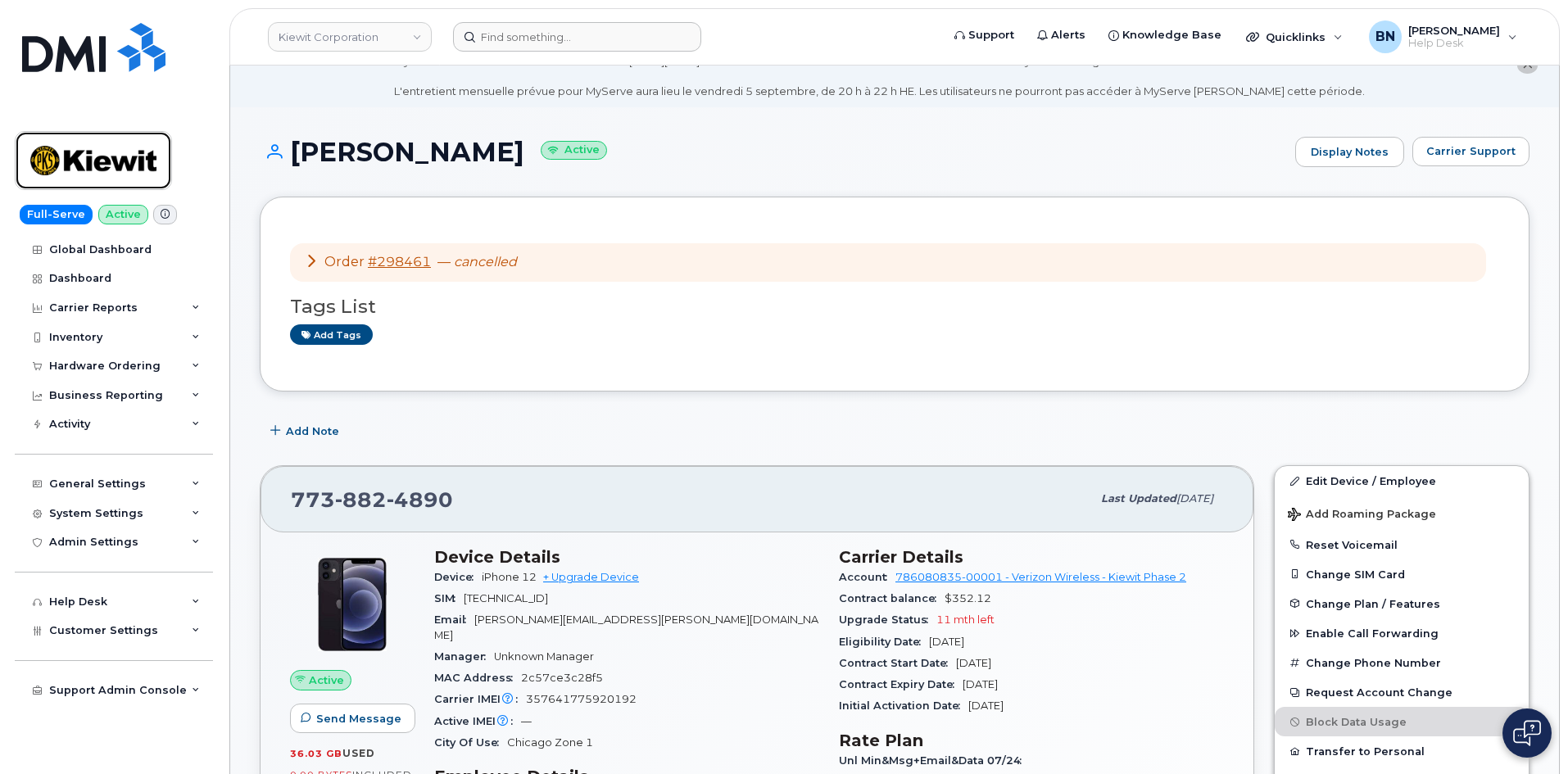
scroll to position [0, 0]
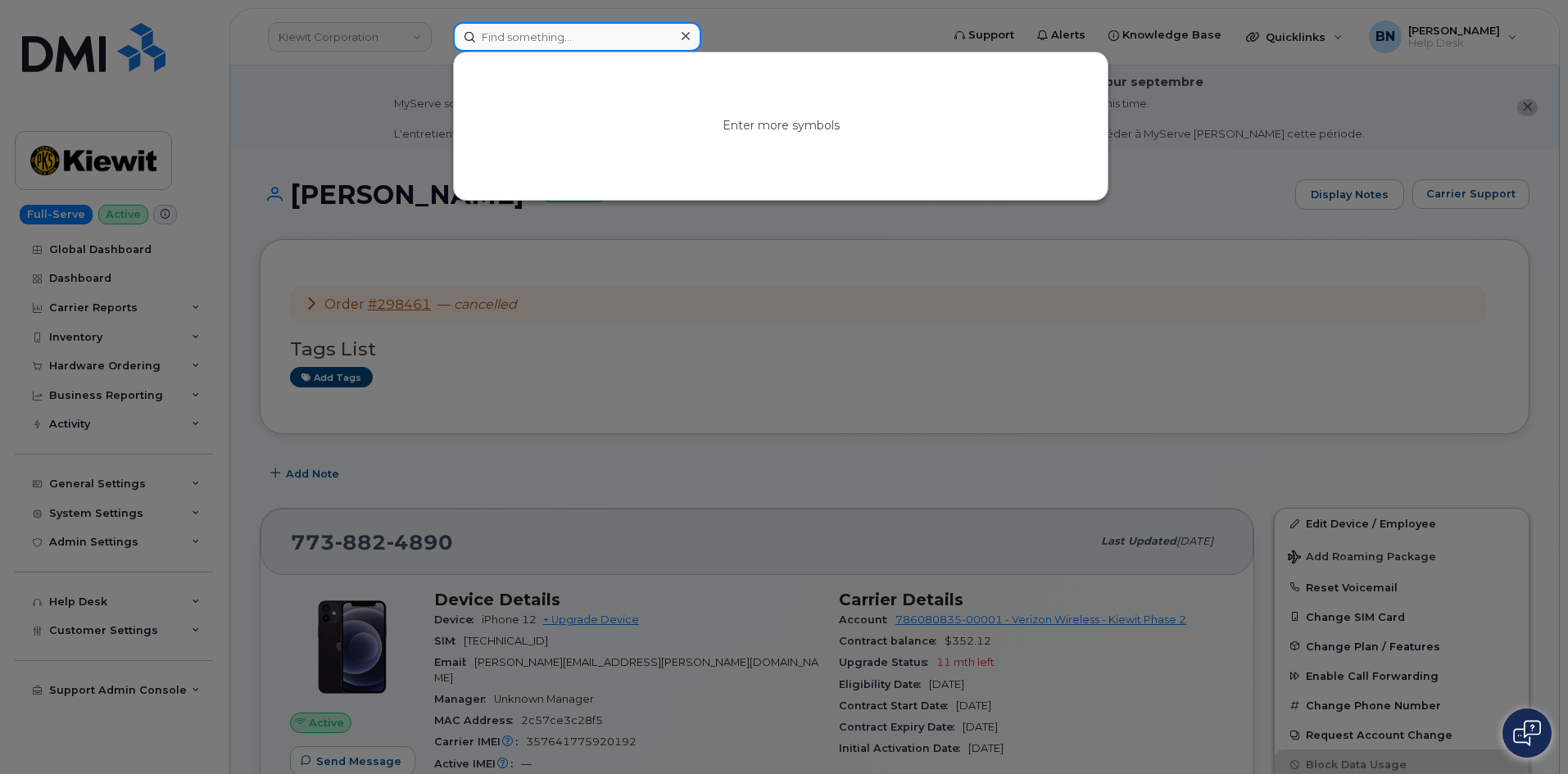
click at [524, 22] on input at bounding box center [577, 37] width 248 height 29
click at [506, 206] on div at bounding box center [784, 387] width 1568 height 774
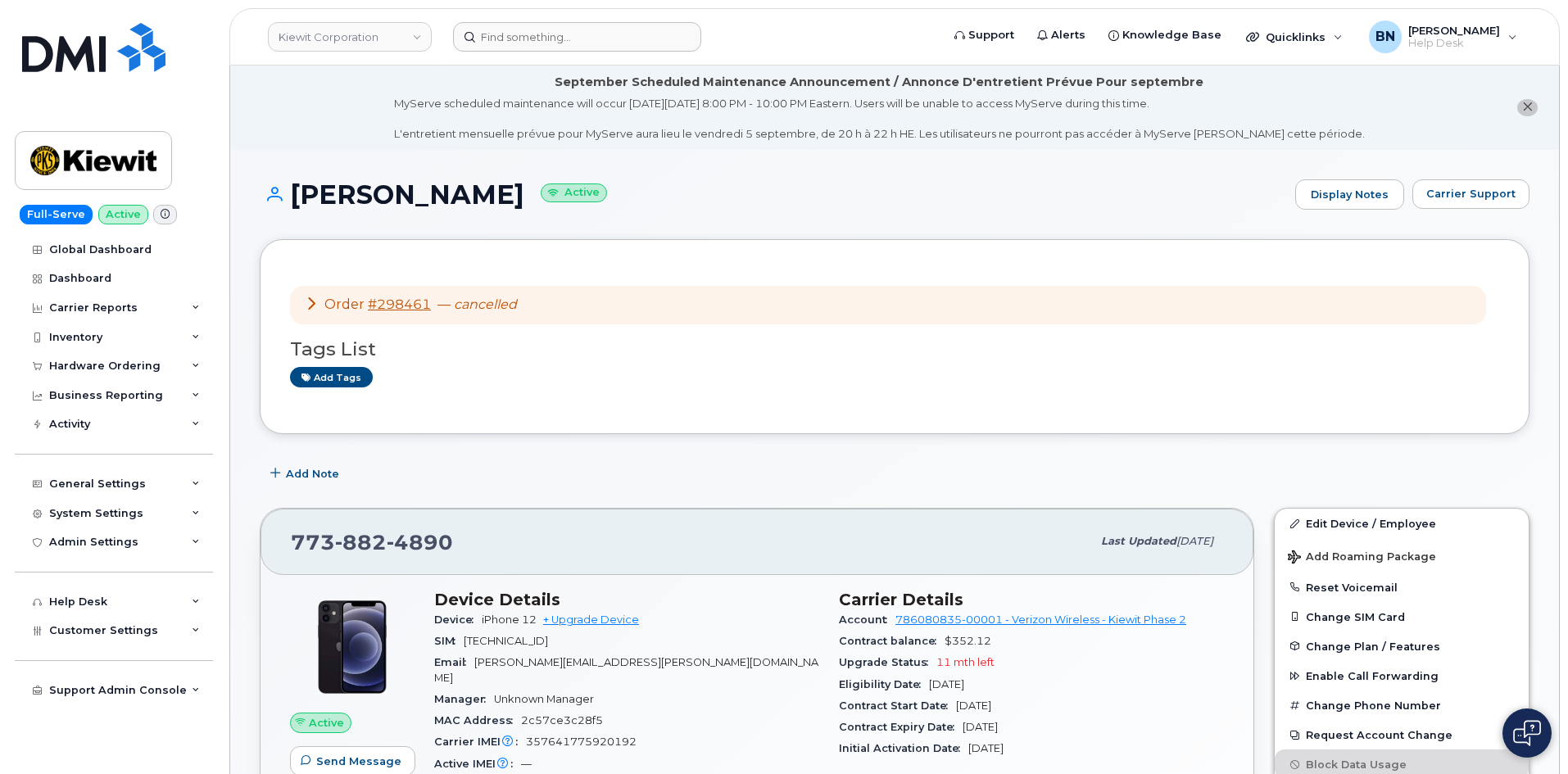
click at [501, 197] on h1 "JOSE TORRES-CERVANTE Active" at bounding box center [772, 194] width 1027 height 28
click at [493, 193] on h1 "JOSE TORRES-CERVANTE Active" at bounding box center [772, 194] width 1027 height 28
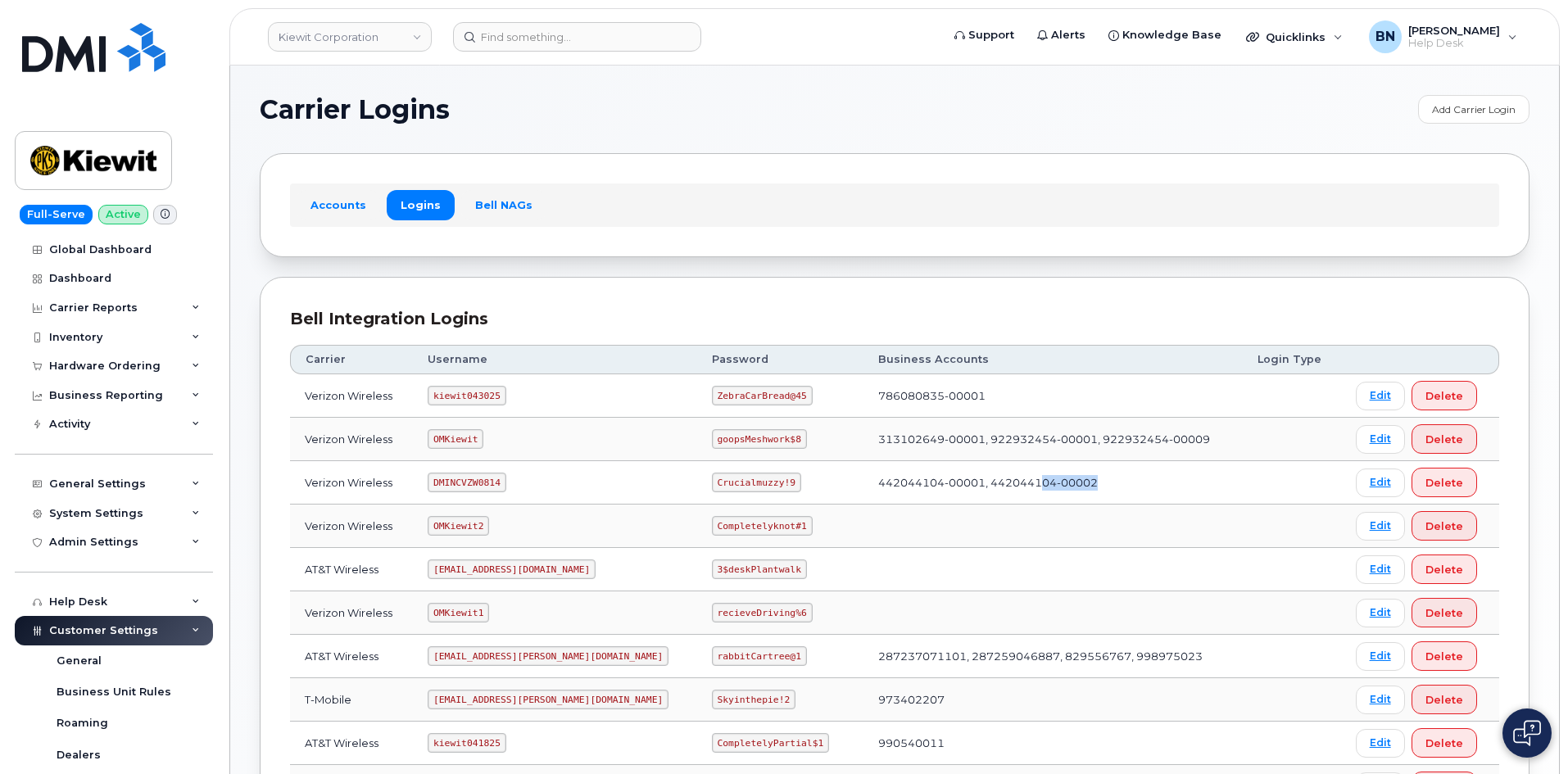
drag, startPoint x: 997, startPoint y: 483, endPoint x: 1058, endPoint y: 482, distance: 61.0
click at [1058, 482] on td "442044104-00001, 442044104-00002" at bounding box center [1052, 483] width 379 height 44
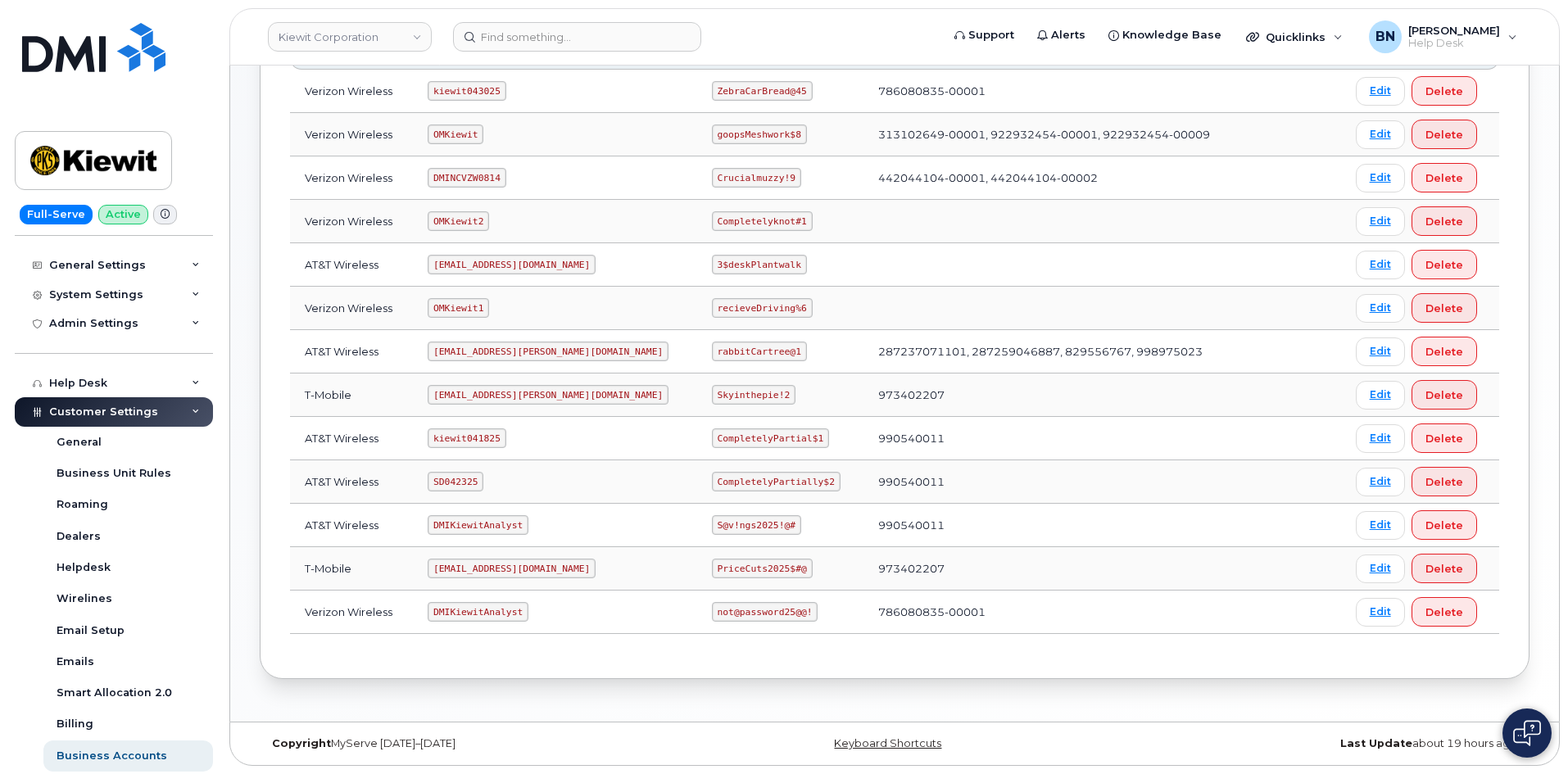
scroll to position [328, 0]
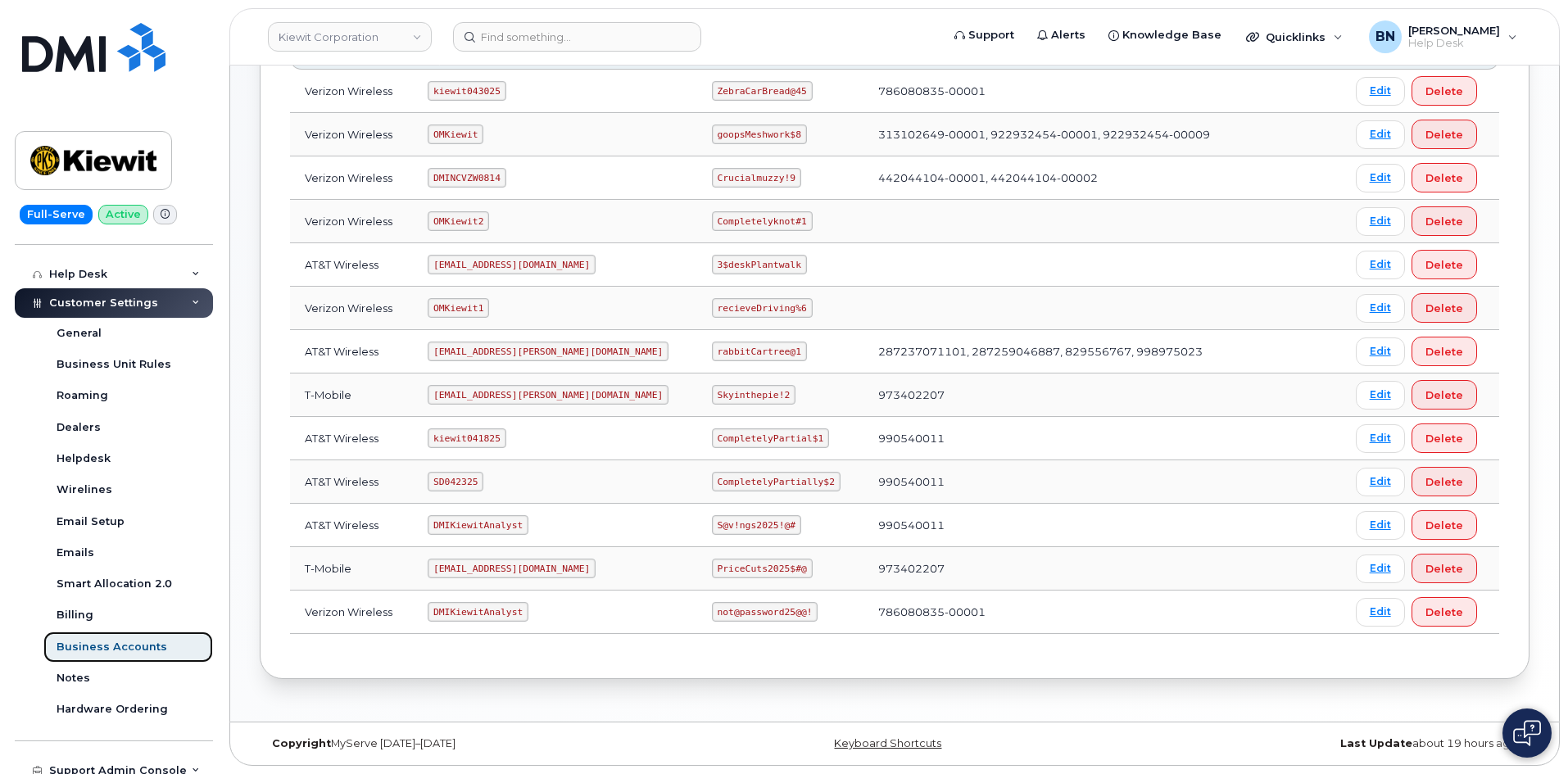
click at [99, 648] on div "Business Accounts" at bounding box center [111, 647] width 110 height 15
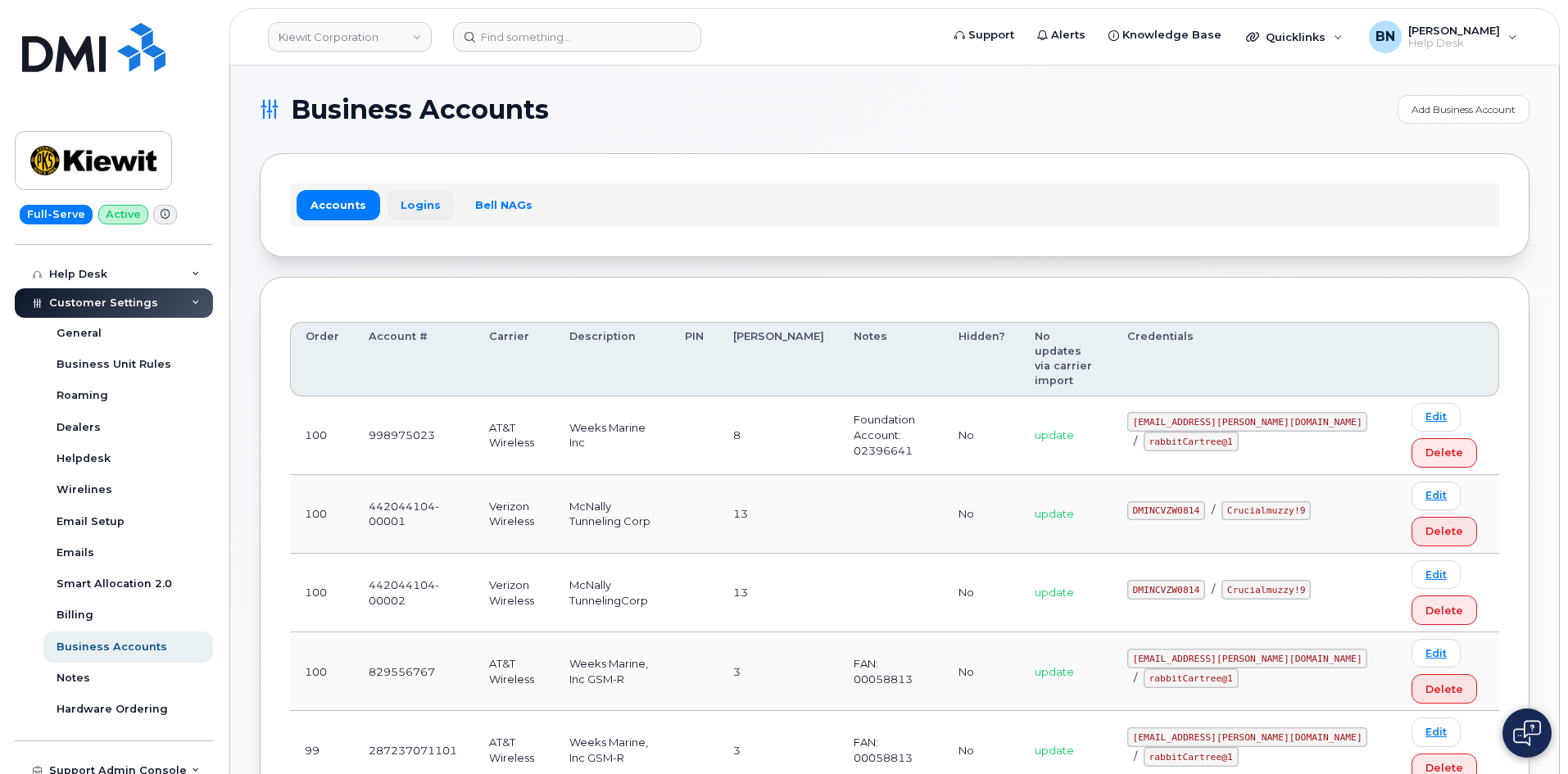
click at [416, 205] on link "Logins" at bounding box center [421, 204] width 68 height 29
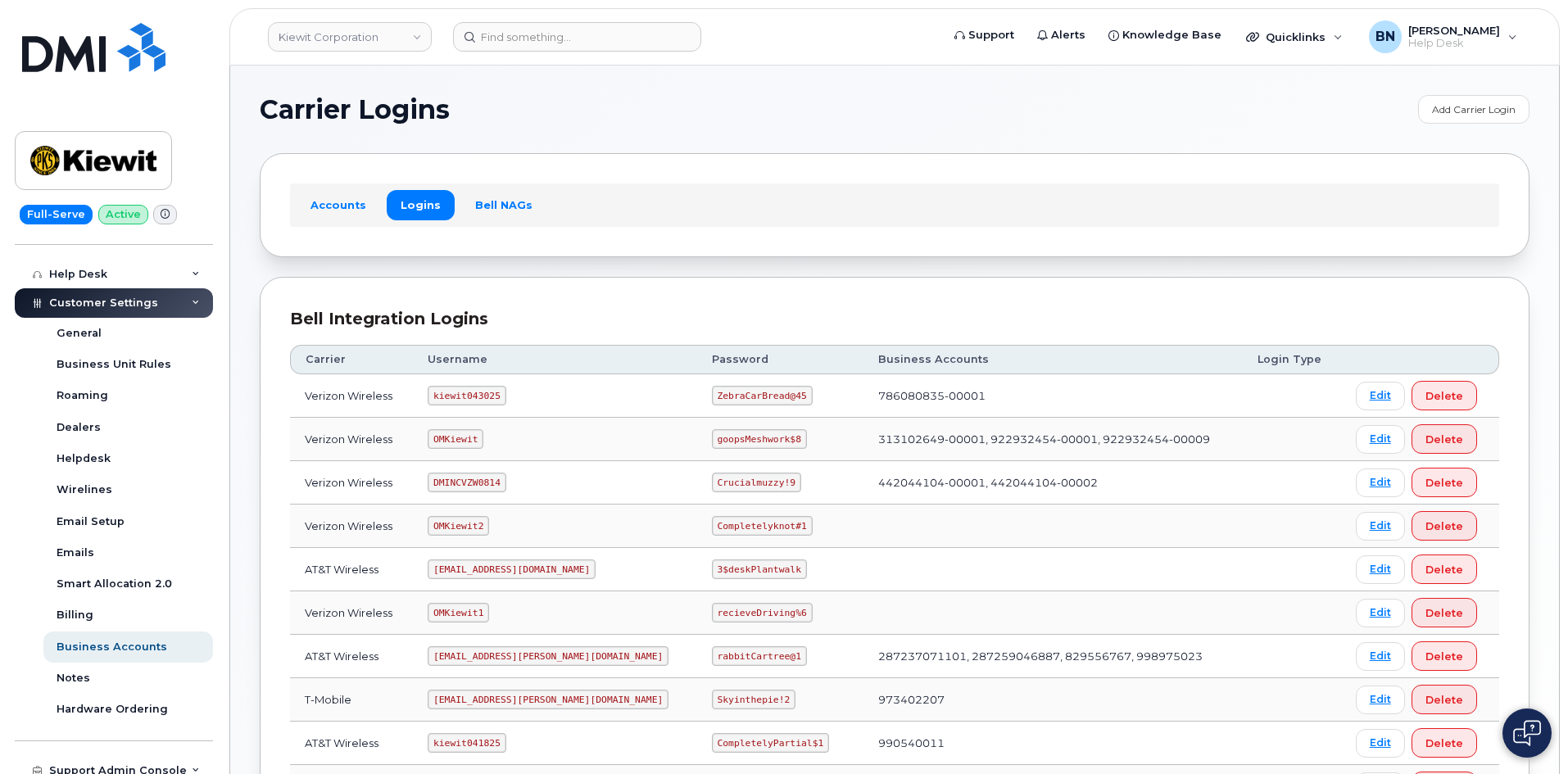
click at [461, 439] on code "OMKiewit" at bounding box center [455, 439] width 56 height 20
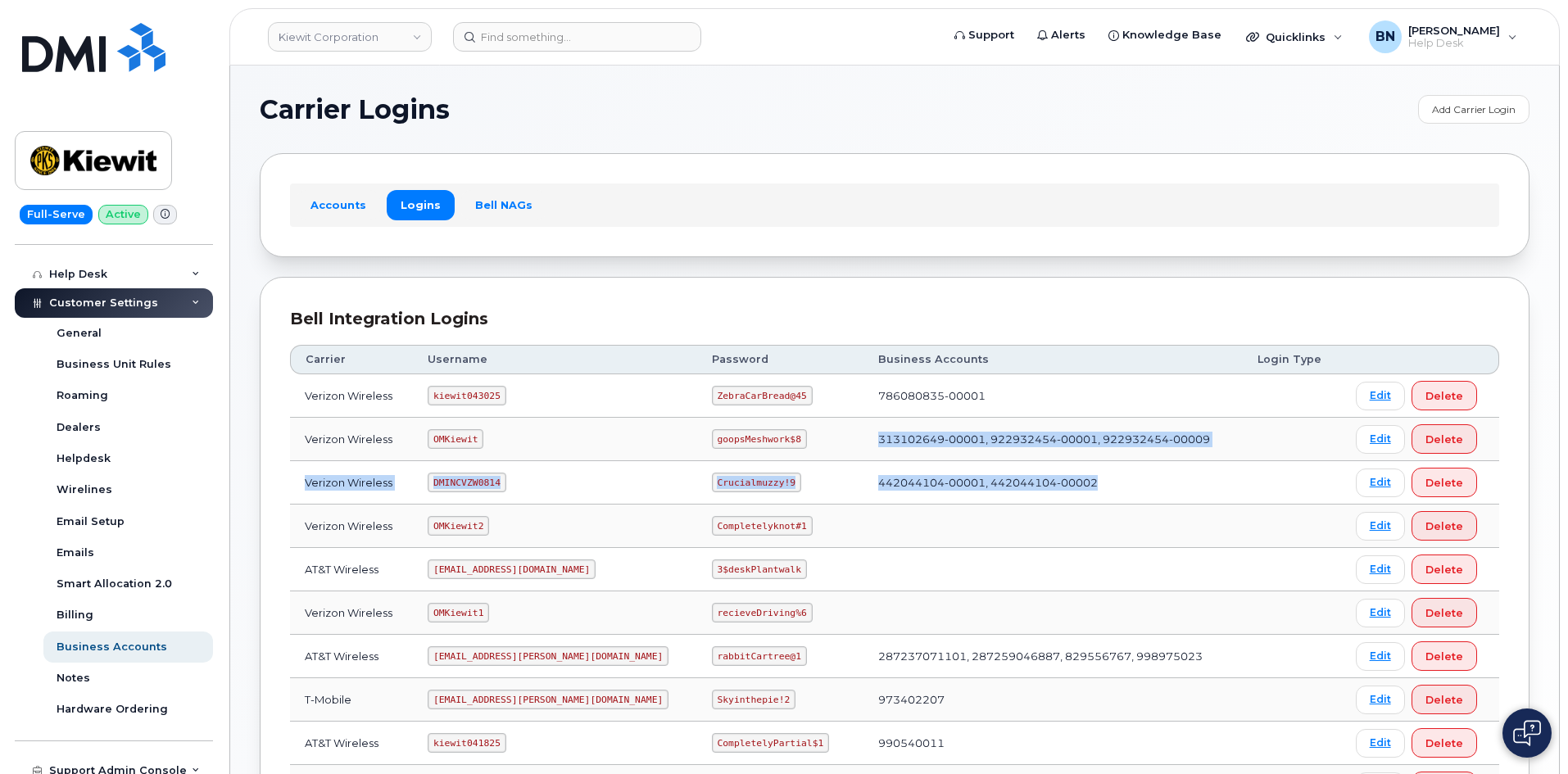
drag, startPoint x: 829, startPoint y: 440, endPoint x: 1056, endPoint y: 484, distance: 231.2
click at [1056, 484] on tbody "Verizon Wireless kiewit043025 ZebraCarBread@45 786080835-00001 Edit Delete Veri…" at bounding box center [894, 656] width 1209 height 564
click at [1056, 484] on td "442044104-00001, 442044104-00002" at bounding box center [1052, 483] width 379 height 44
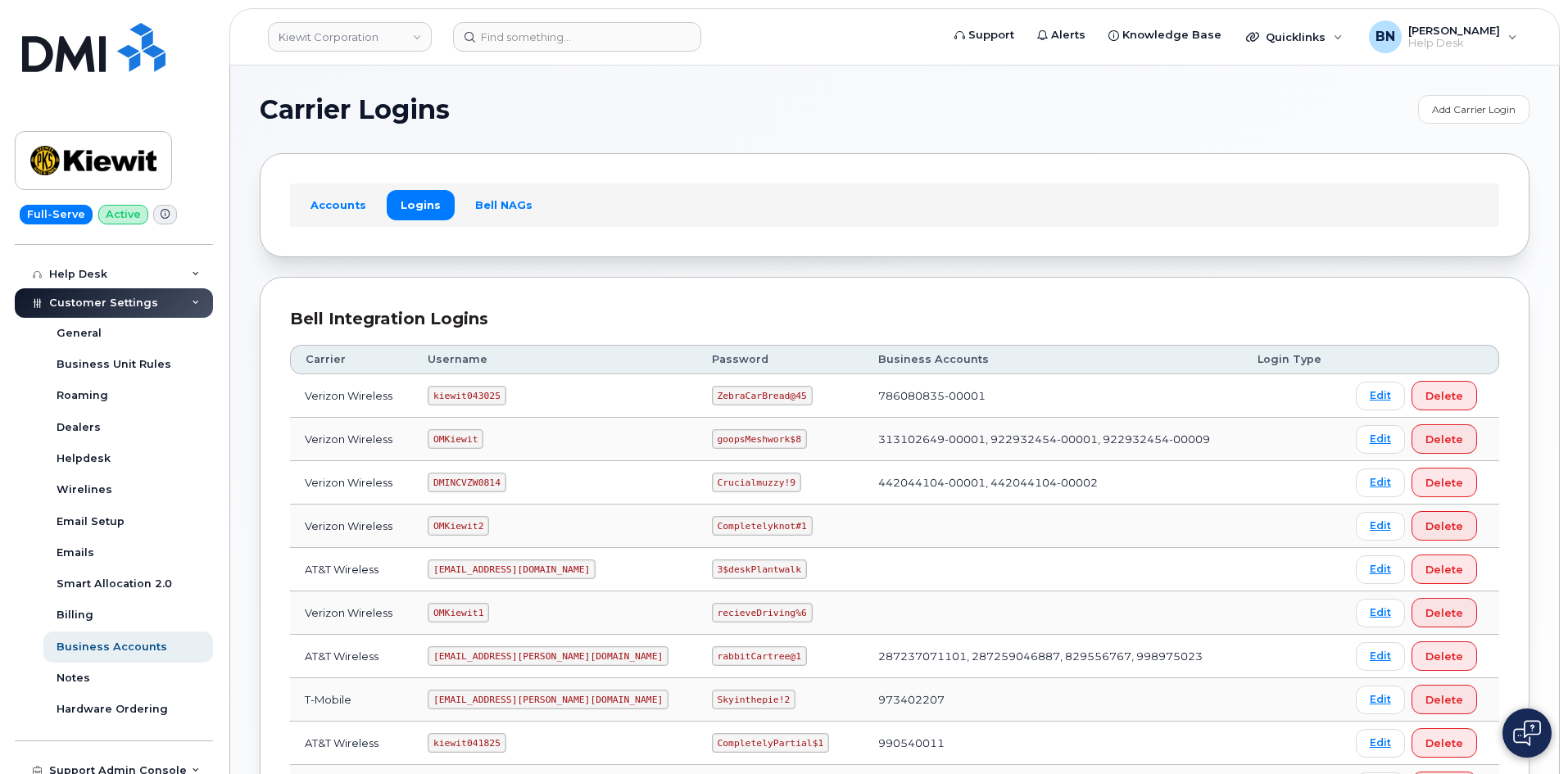
click at [466, 394] on code "kiewit043025" at bounding box center [465, 396] width 78 height 20
click at [466, 392] on code "kiewit043025" at bounding box center [465, 396] width 78 height 20
copy code "kiewit043025"
click at [712, 395] on code "ZebraCarBread@45" at bounding box center [762, 396] width 100 height 20
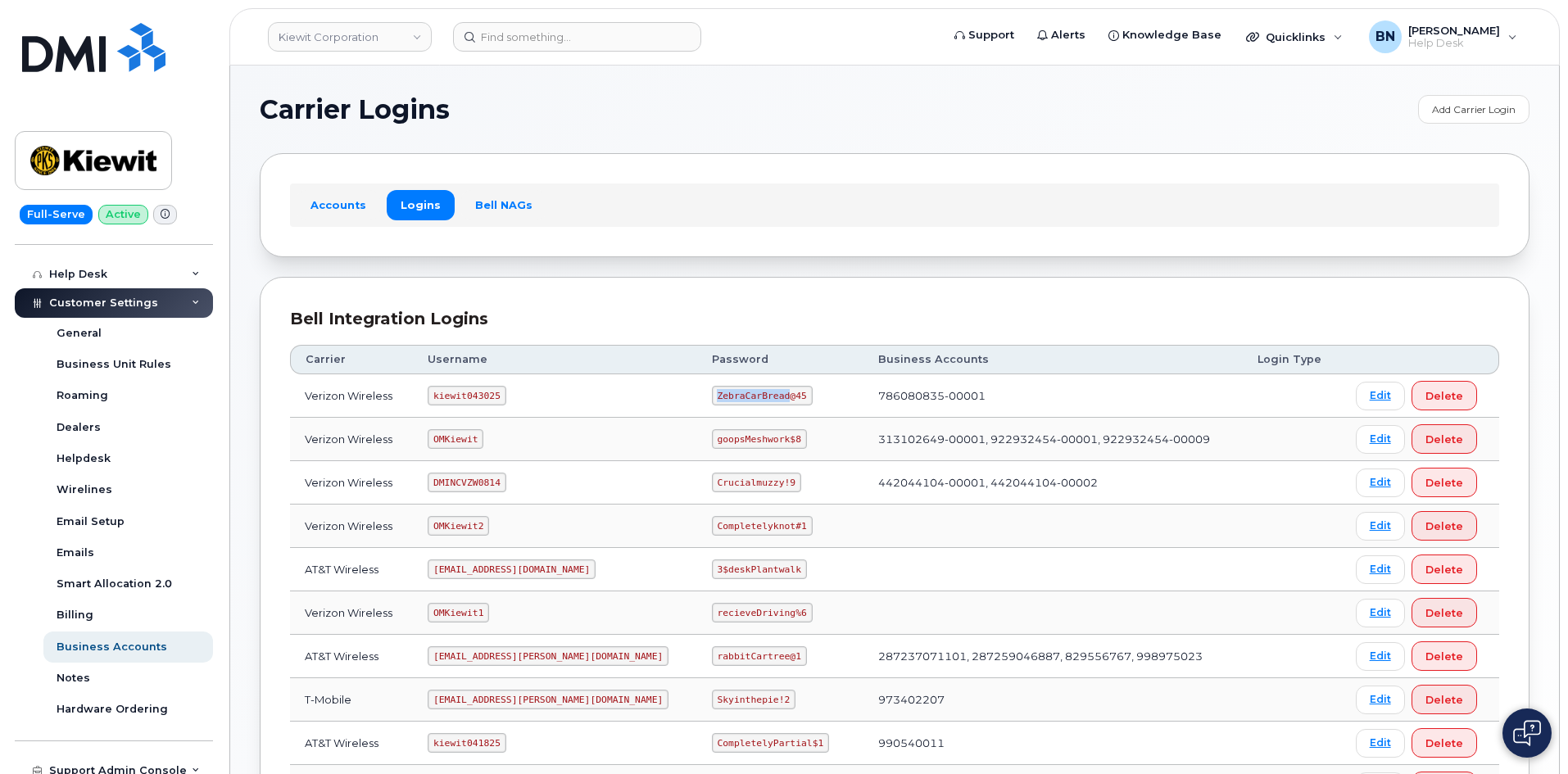
click at [712, 395] on code "ZebraCarBread@45" at bounding box center [762, 396] width 100 height 20
click at [640, 152] on section "Carrier Logins Add Carrier Login Accounts Logins Bell NAGs Bell Integration Log…" at bounding box center [894, 539] width 1270 height 889
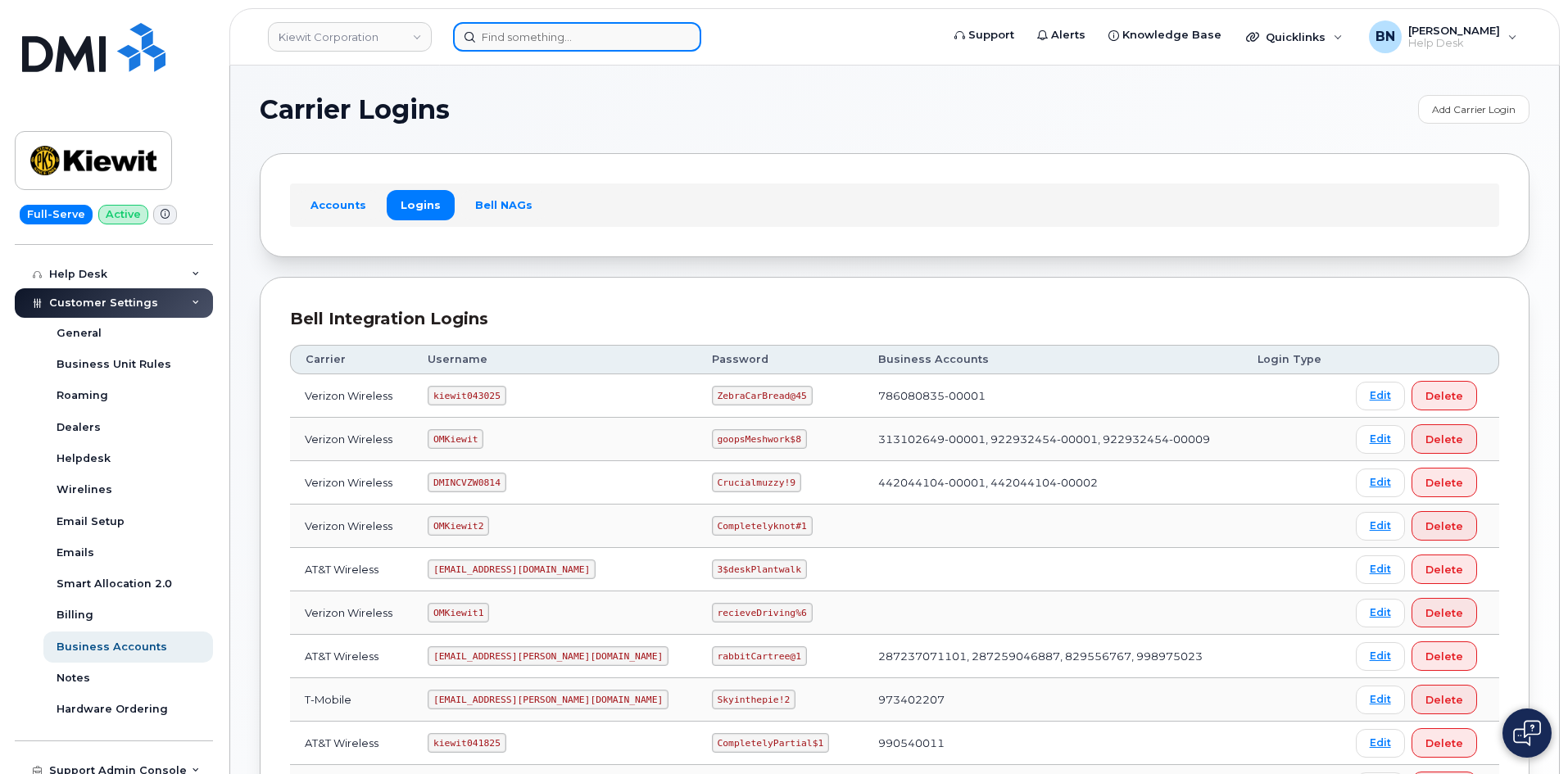
click at [517, 33] on input at bounding box center [577, 37] width 248 height 29
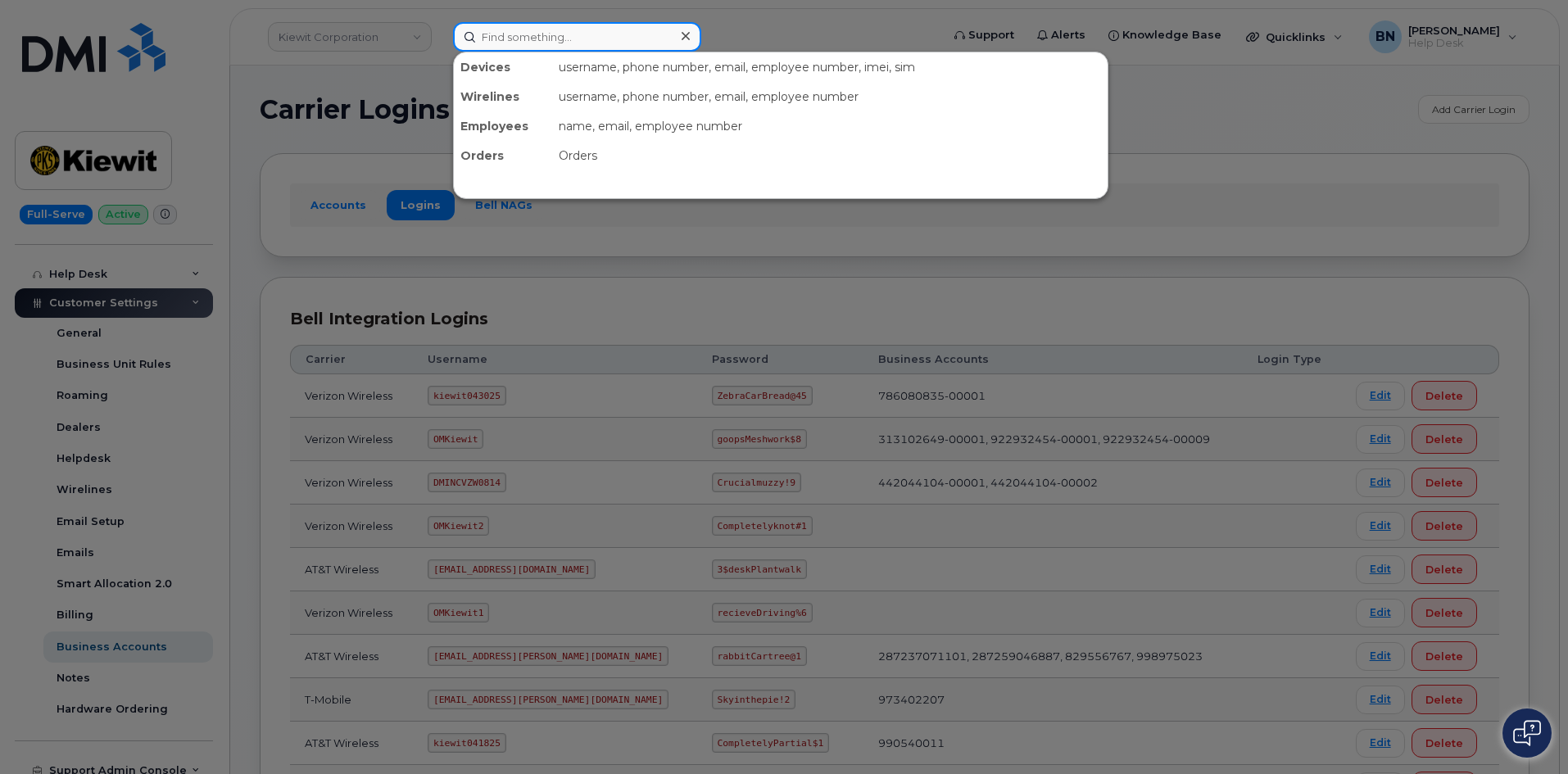
paste input "[PHONE_NUMBER]"
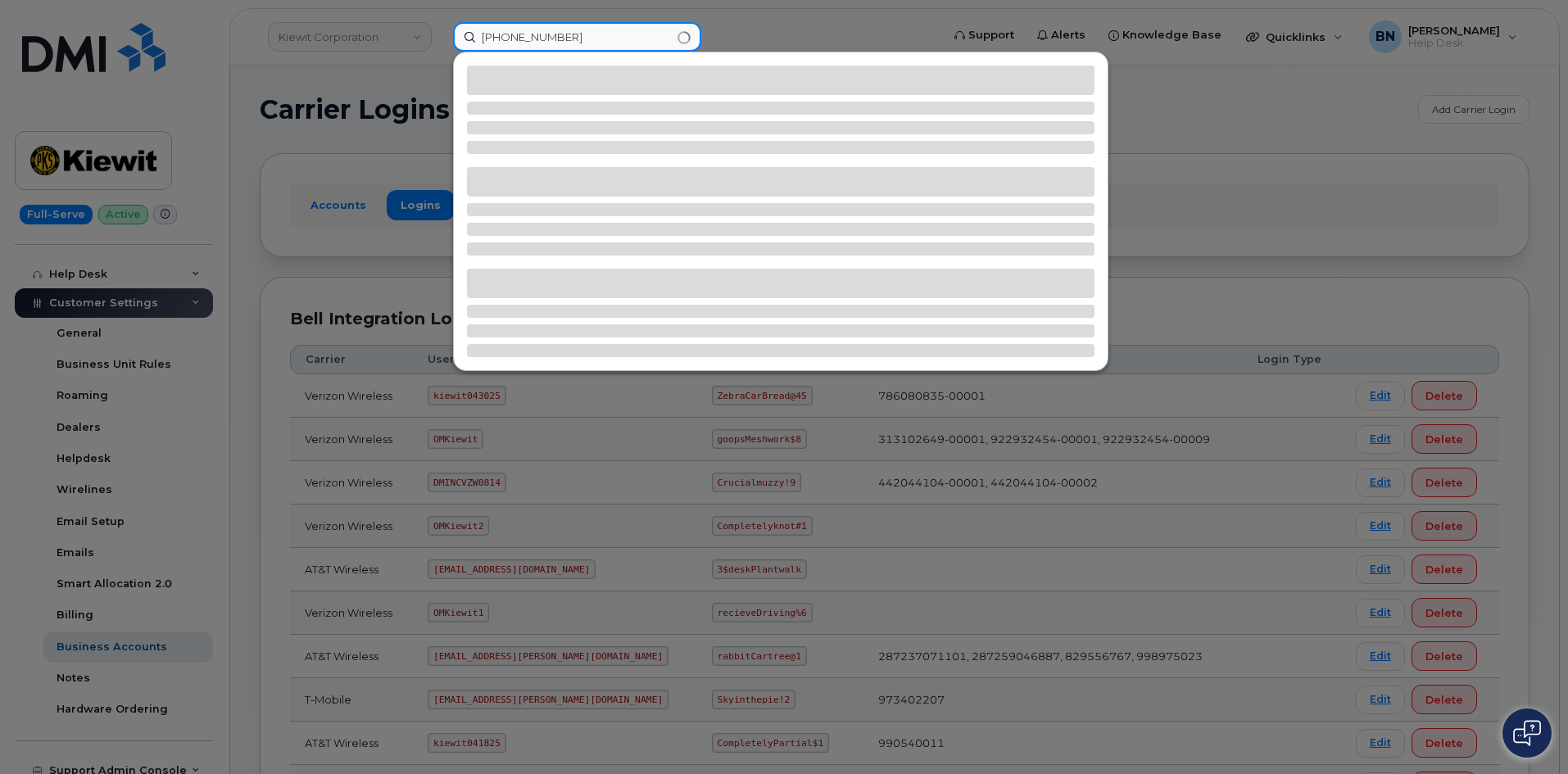
click at [534, 36] on input "[PHONE_NUMBER]" at bounding box center [577, 37] width 248 height 29
click at [508, 36] on input "775-6754625" at bounding box center [577, 37] width 248 height 29
click at [571, 39] on input "7756754625" at bounding box center [577, 37] width 248 height 29
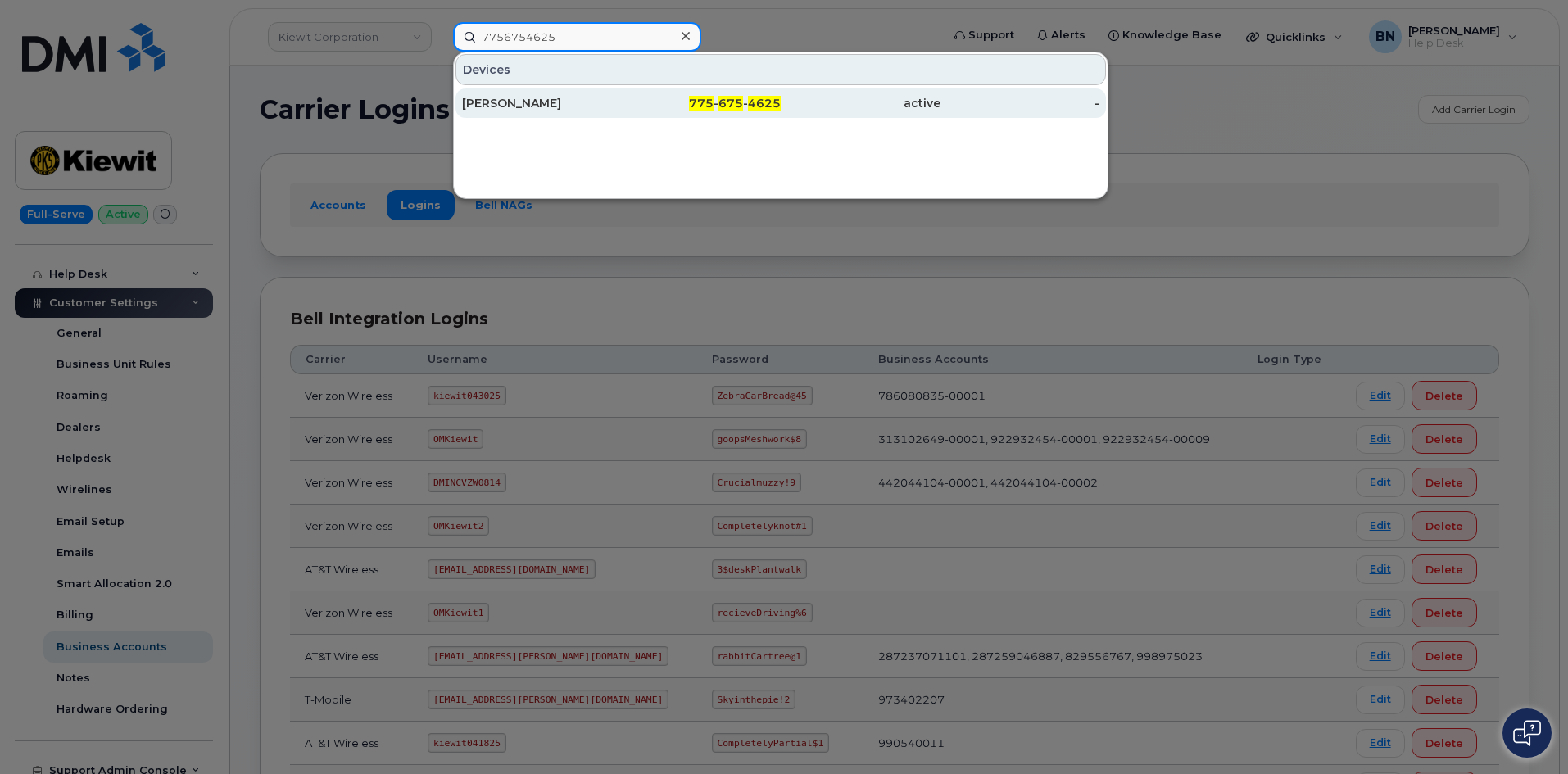
type input "7756754625"
click at [558, 99] on div "[PERSON_NAME]" at bounding box center [541, 103] width 160 height 16
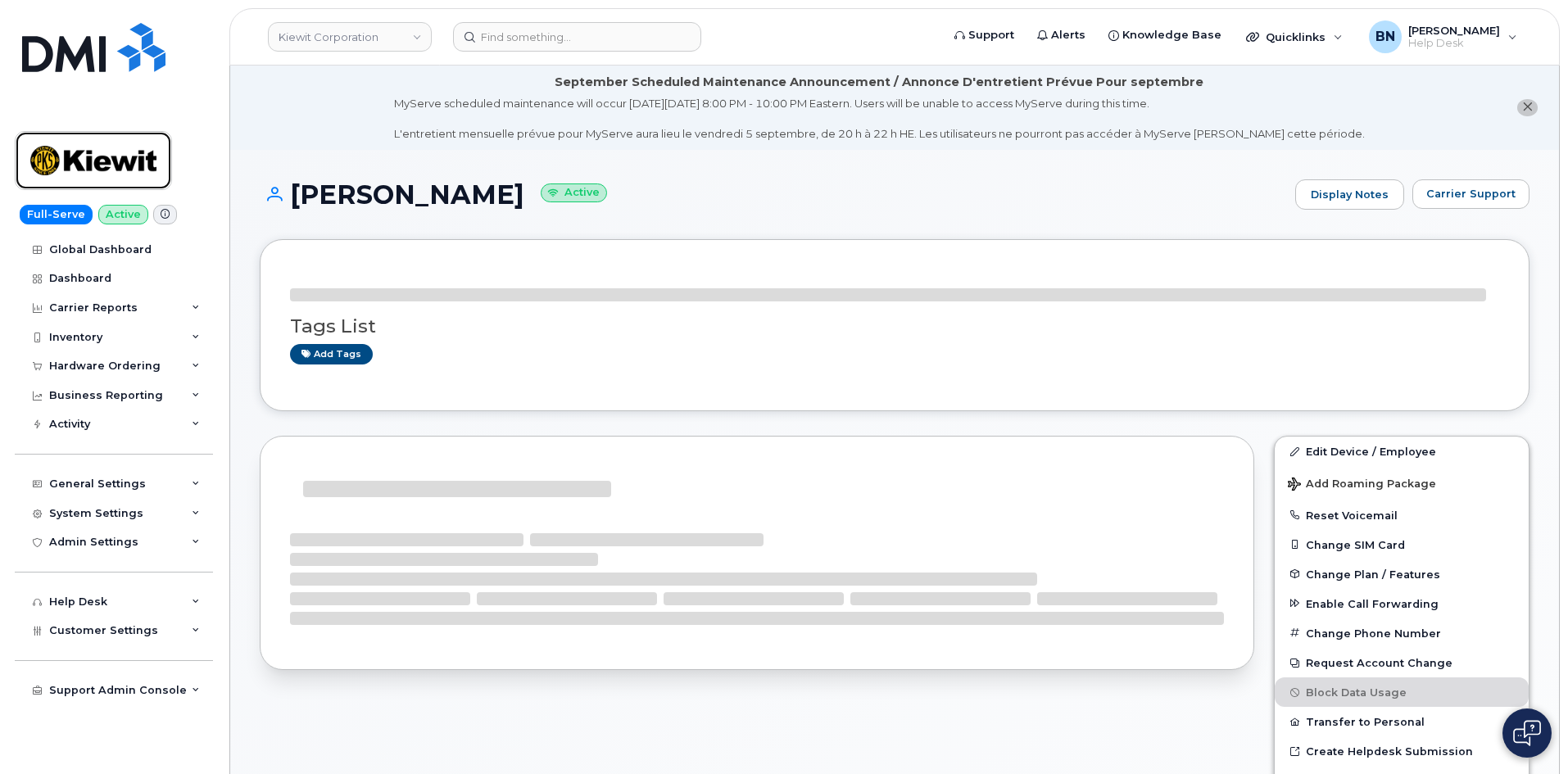
click at [93, 162] on img at bounding box center [93, 161] width 126 height 47
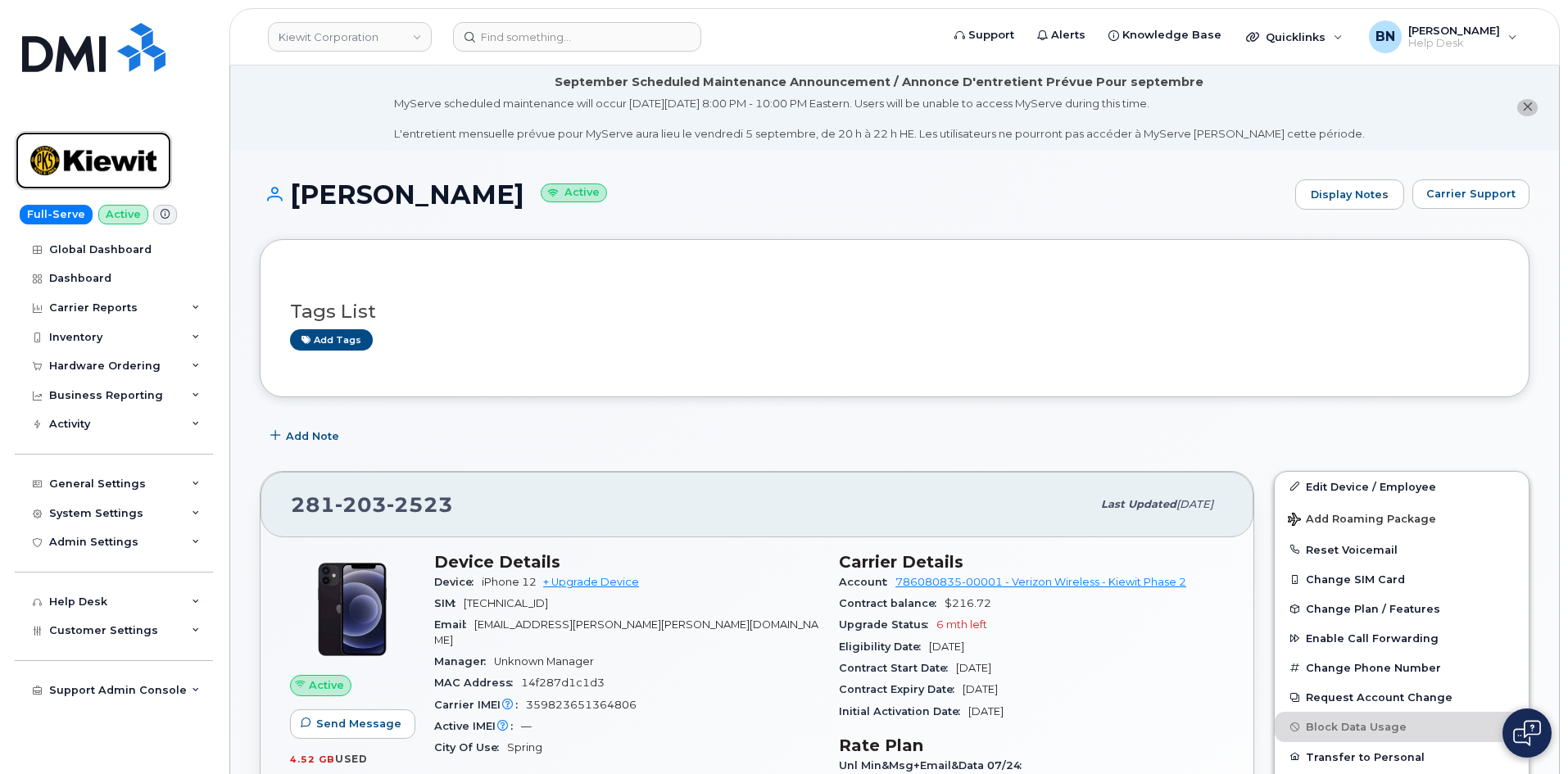
click at [95, 166] on img at bounding box center [93, 161] width 126 height 47
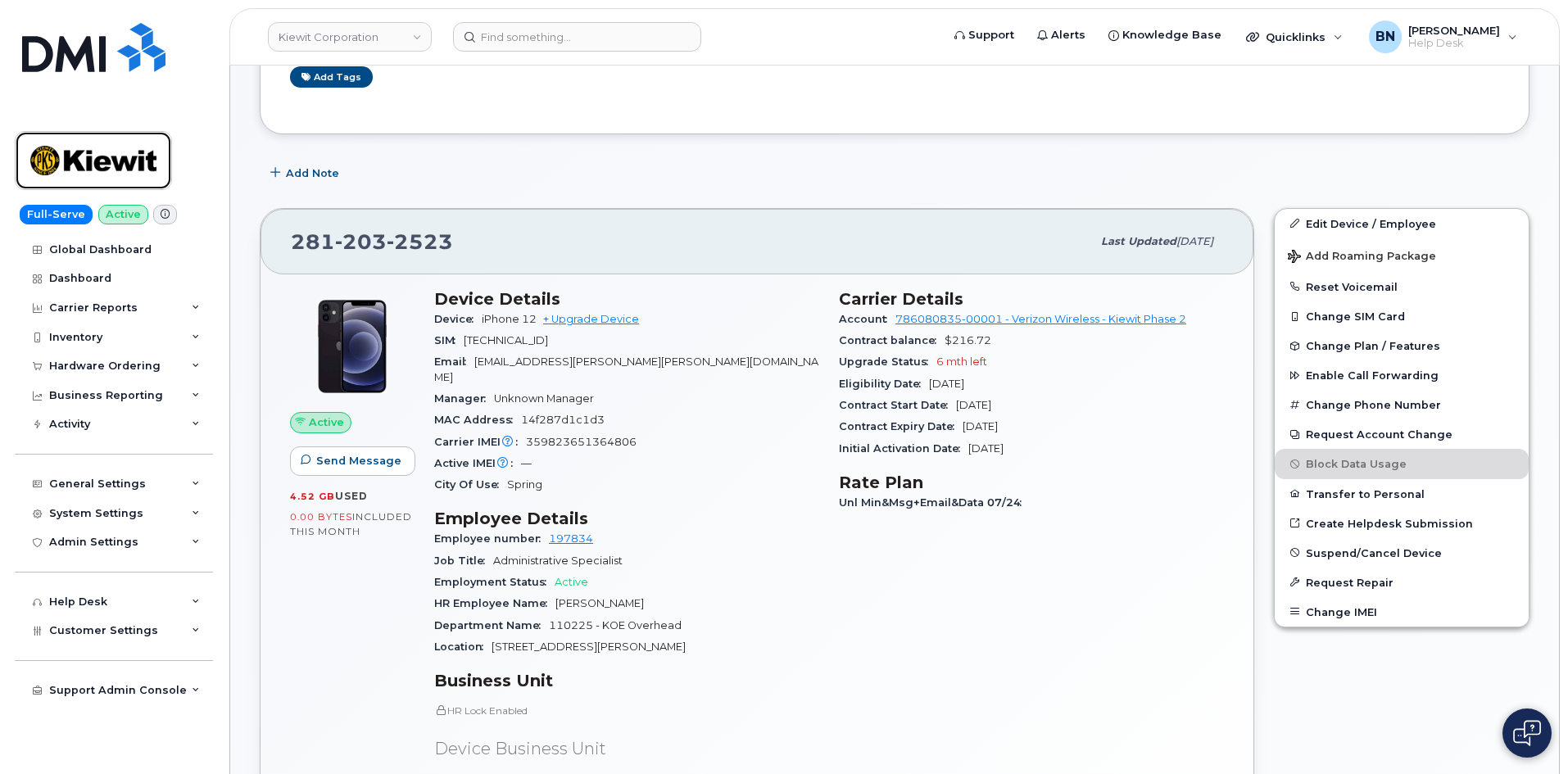
scroll to position [328, 0]
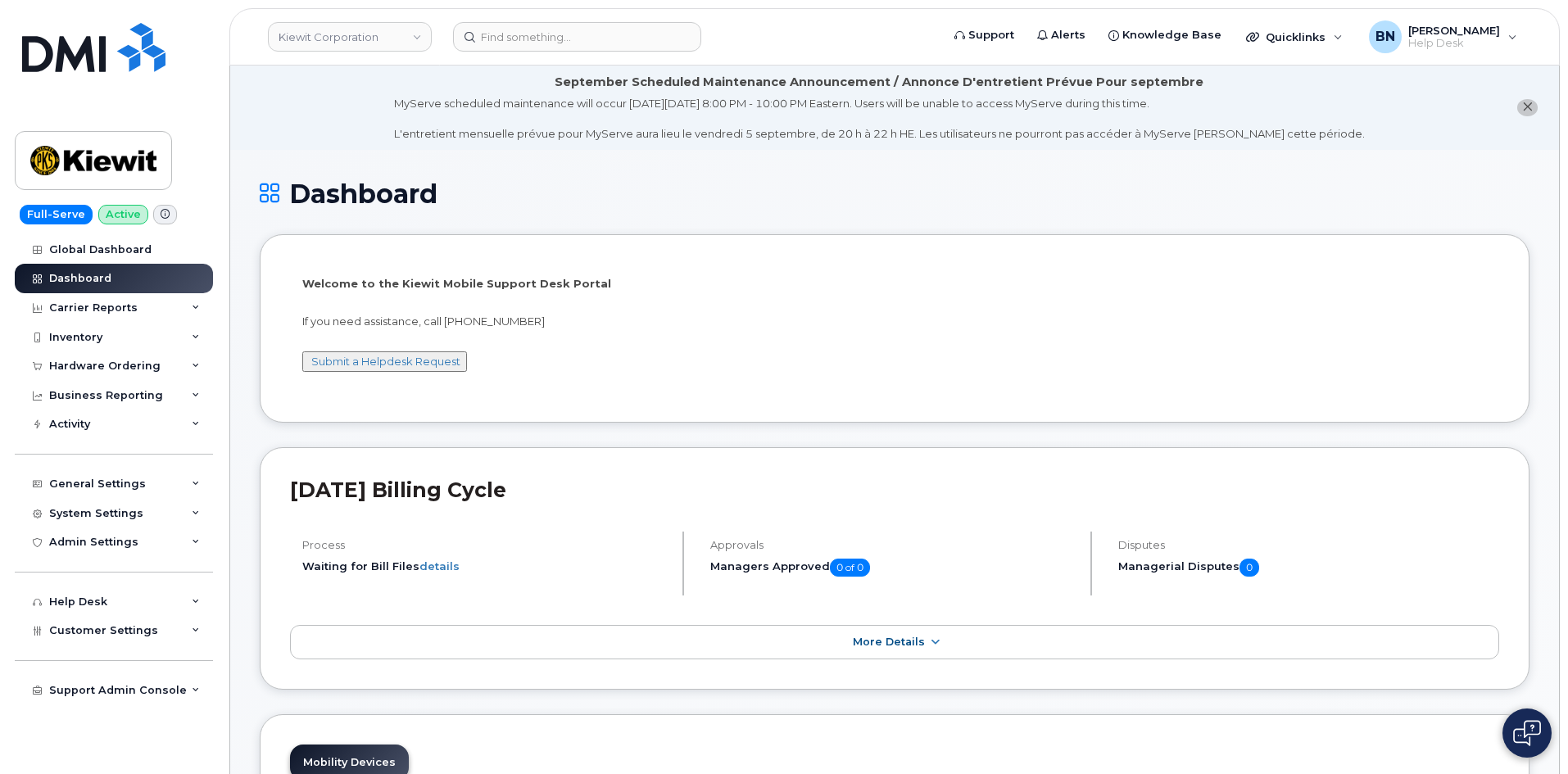
click at [501, 319] on p "If you need assistance, call [PHONE_NUMBER]" at bounding box center [894, 321] width 1185 height 16
click at [498, 320] on p "If you need assistance, call [PHONE_NUMBER]" at bounding box center [894, 321] width 1185 height 16
drag, startPoint x: 498, startPoint y: 320, endPoint x: 553, endPoint y: 324, distance: 55.1
click at [552, 323] on p "If you need assistance, call [PHONE_NUMBER]" at bounding box center [894, 321] width 1185 height 16
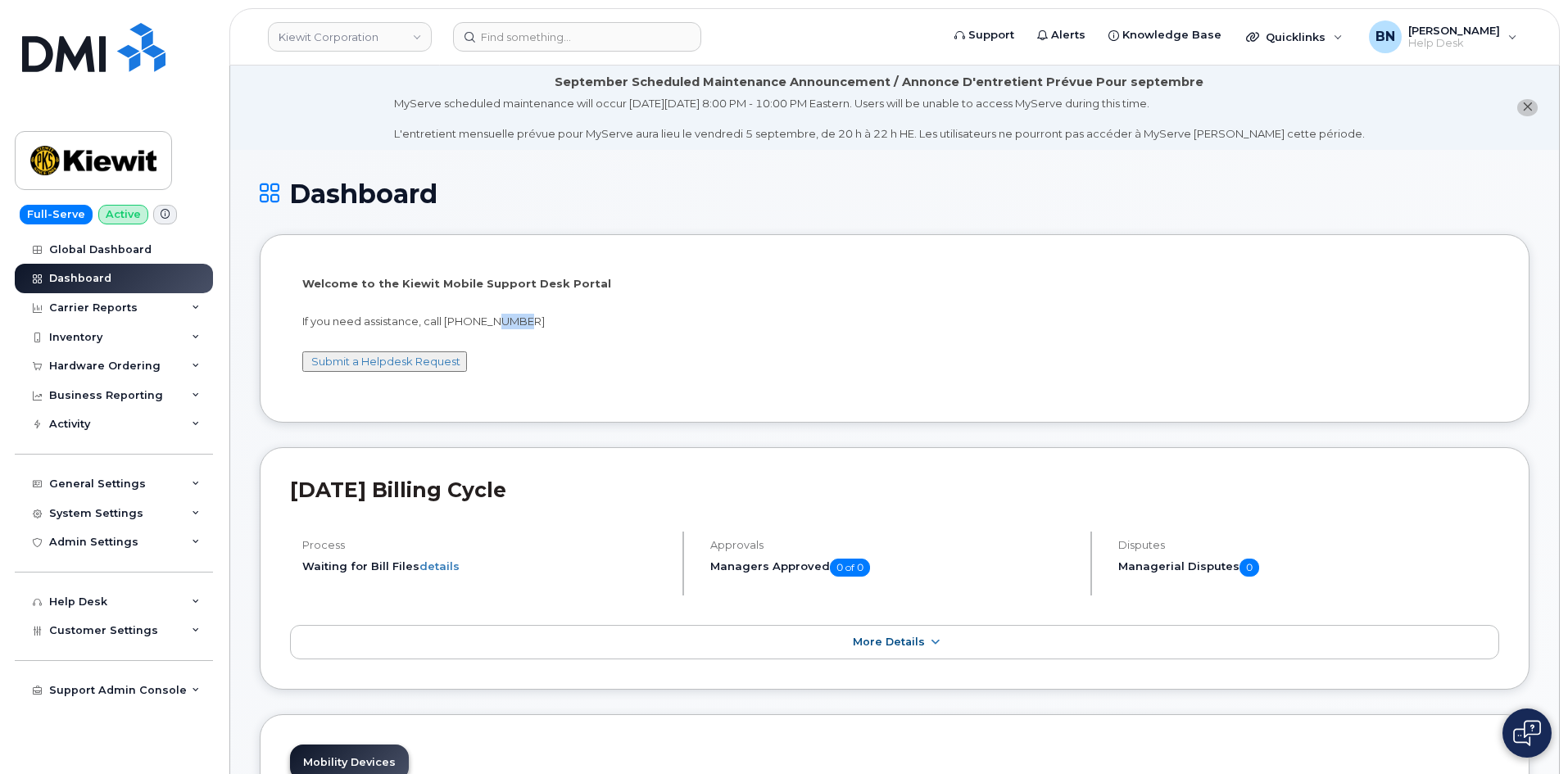
click at [553, 324] on p "If you need assistance, call [PHONE_NUMBER]" at bounding box center [894, 321] width 1185 height 16
drag, startPoint x: 395, startPoint y: 284, endPoint x: 430, endPoint y: 279, distance: 35.4
click at [430, 279] on p "Welcome to the Kiewit Mobile Support Desk Portal" at bounding box center [894, 283] width 1185 height 16
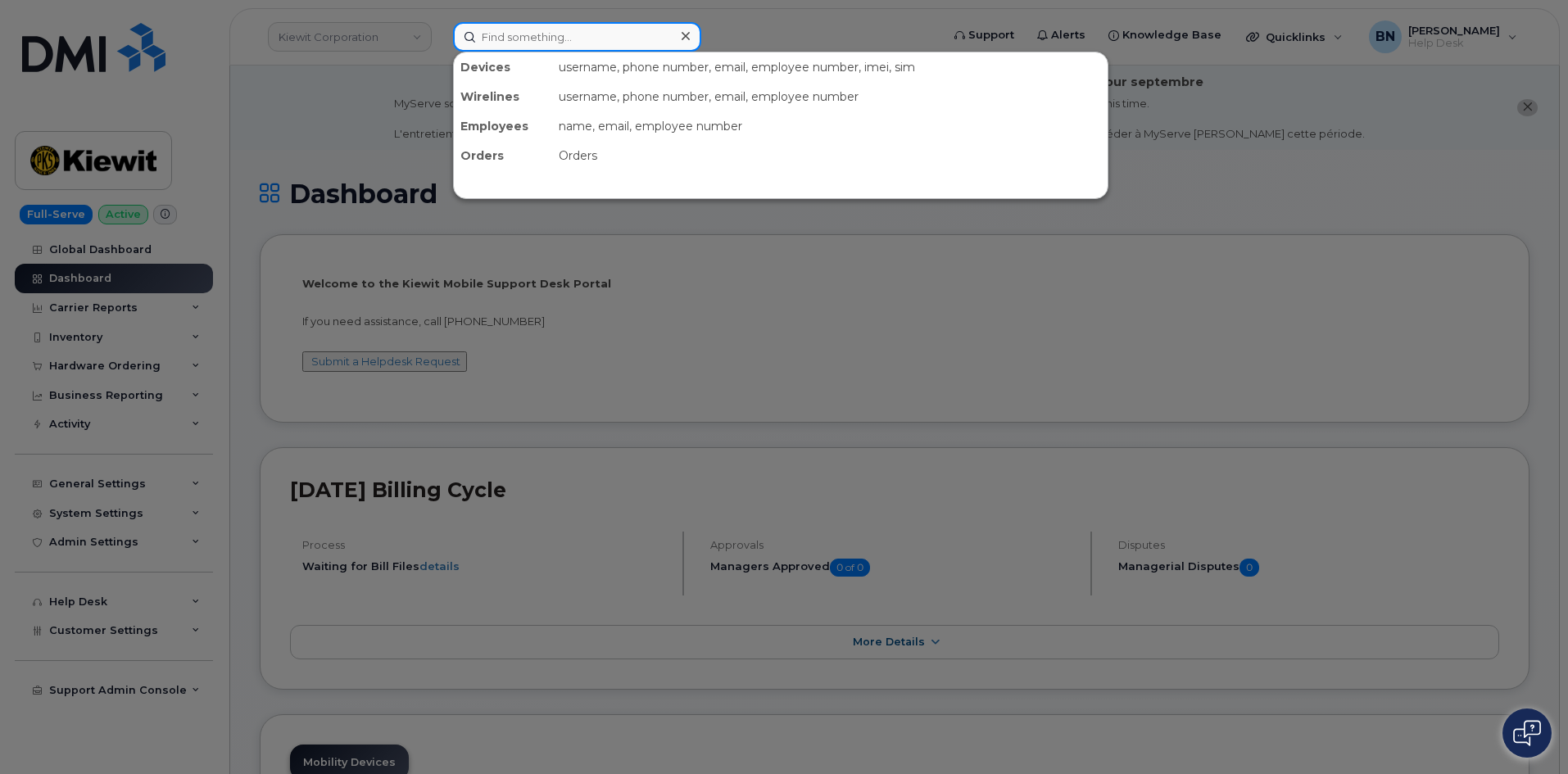
click at [521, 36] on input at bounding box center [577, 37] width 248 height 29
paste input "5027802003"
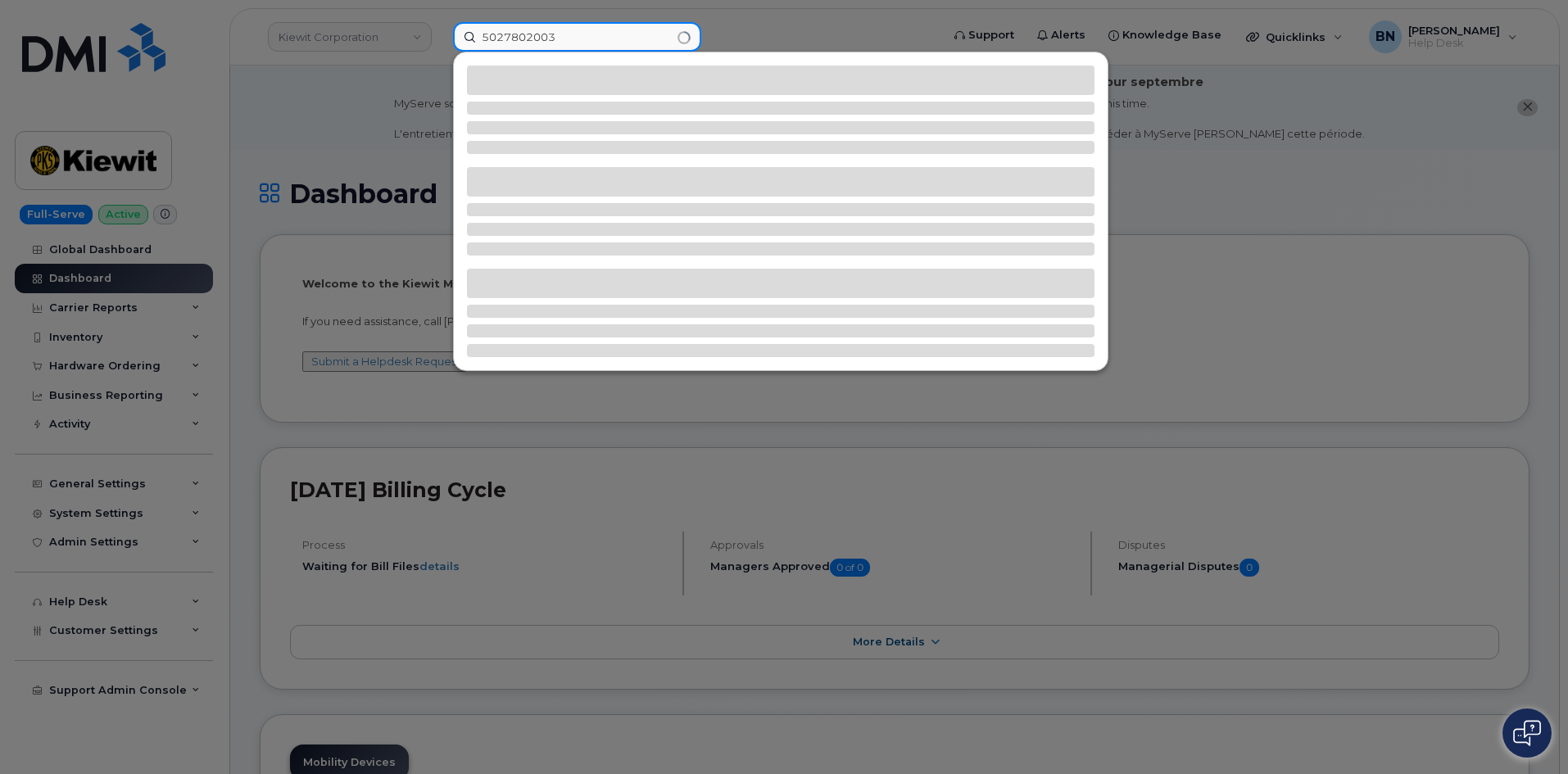
click at [554, 37] on input "5027802003" at bounding box center [577, 37] width 248 height 29
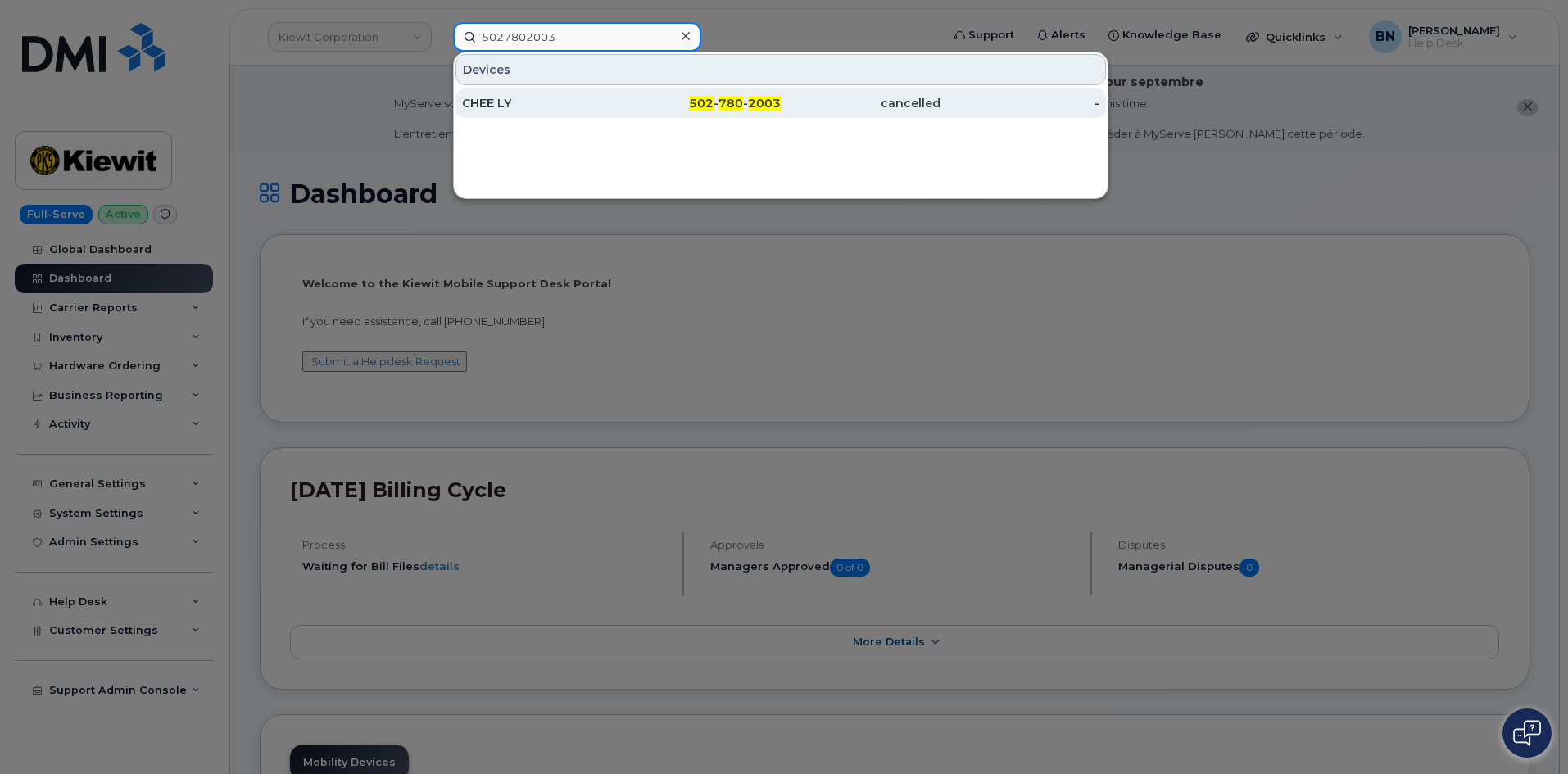
type input "5027802003"
click at [541, 94] on div "CHEE LY" at bounding box center [541, 103] width 160 height 29
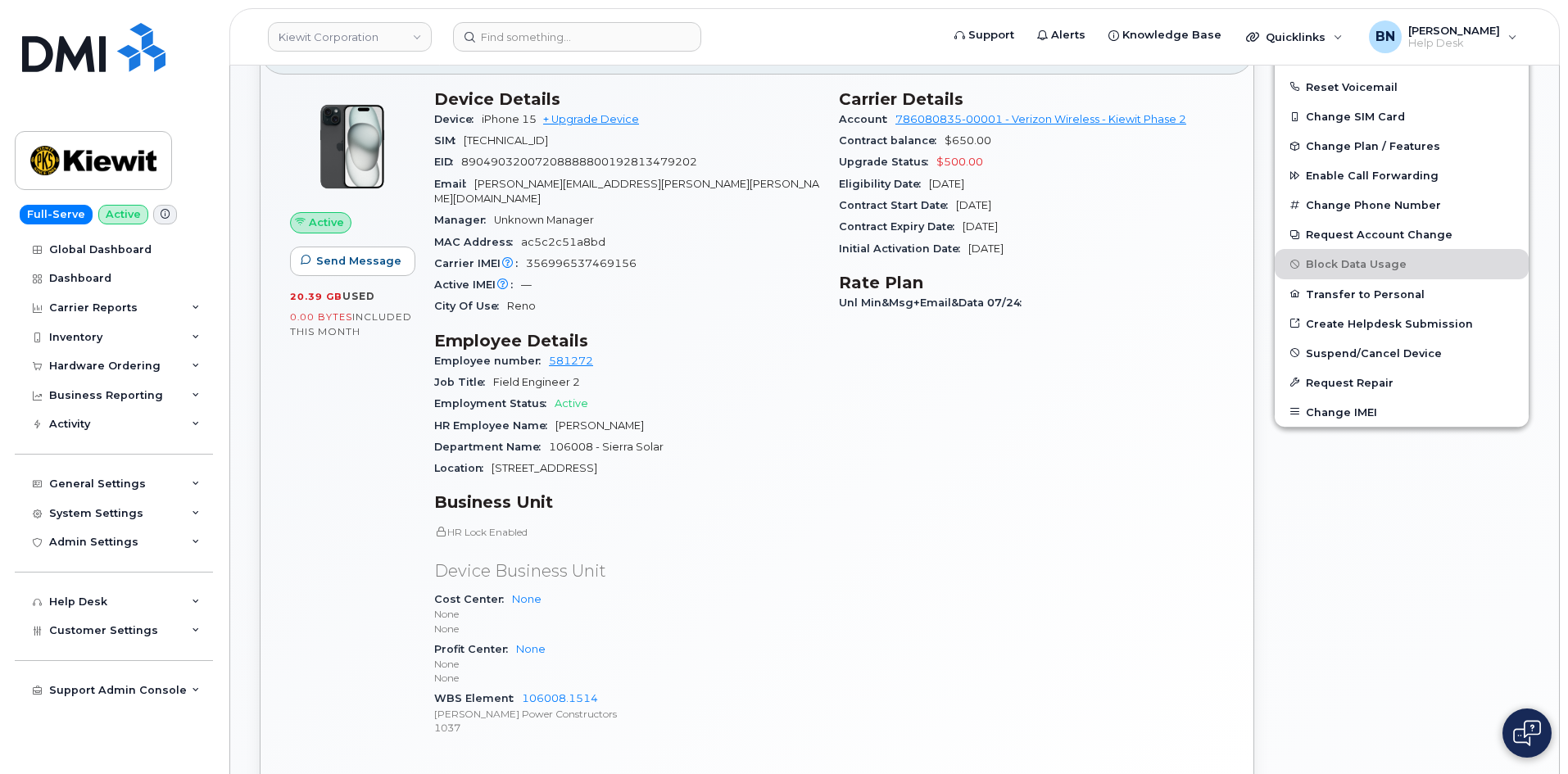
scroll to position [573, 0]
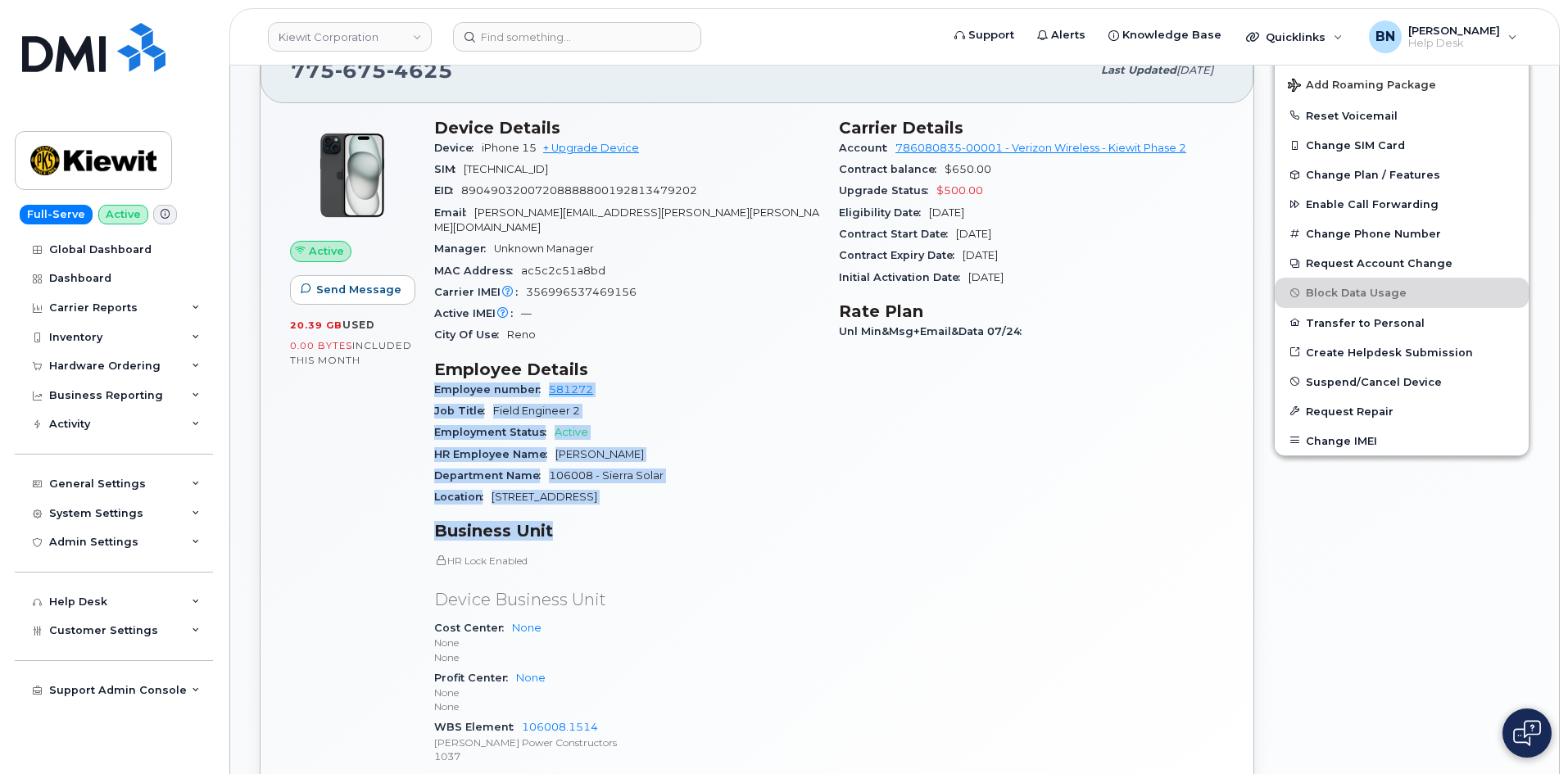
drag, startPoint x: 437, startPoint y: 377, endPoint x: 668, endPoint y: 526, distance: 274.9
click at [668, 526] on div "Device Details Device iPhone 15 + Upgrade Device SIM [TECHNICAL_ID] EID 8904903…" at bounding box center [626, 448] width 404 height 682
click at [668, 526] on h3 "Business Unit" at bounding box center [627, 531] width 385 height 20
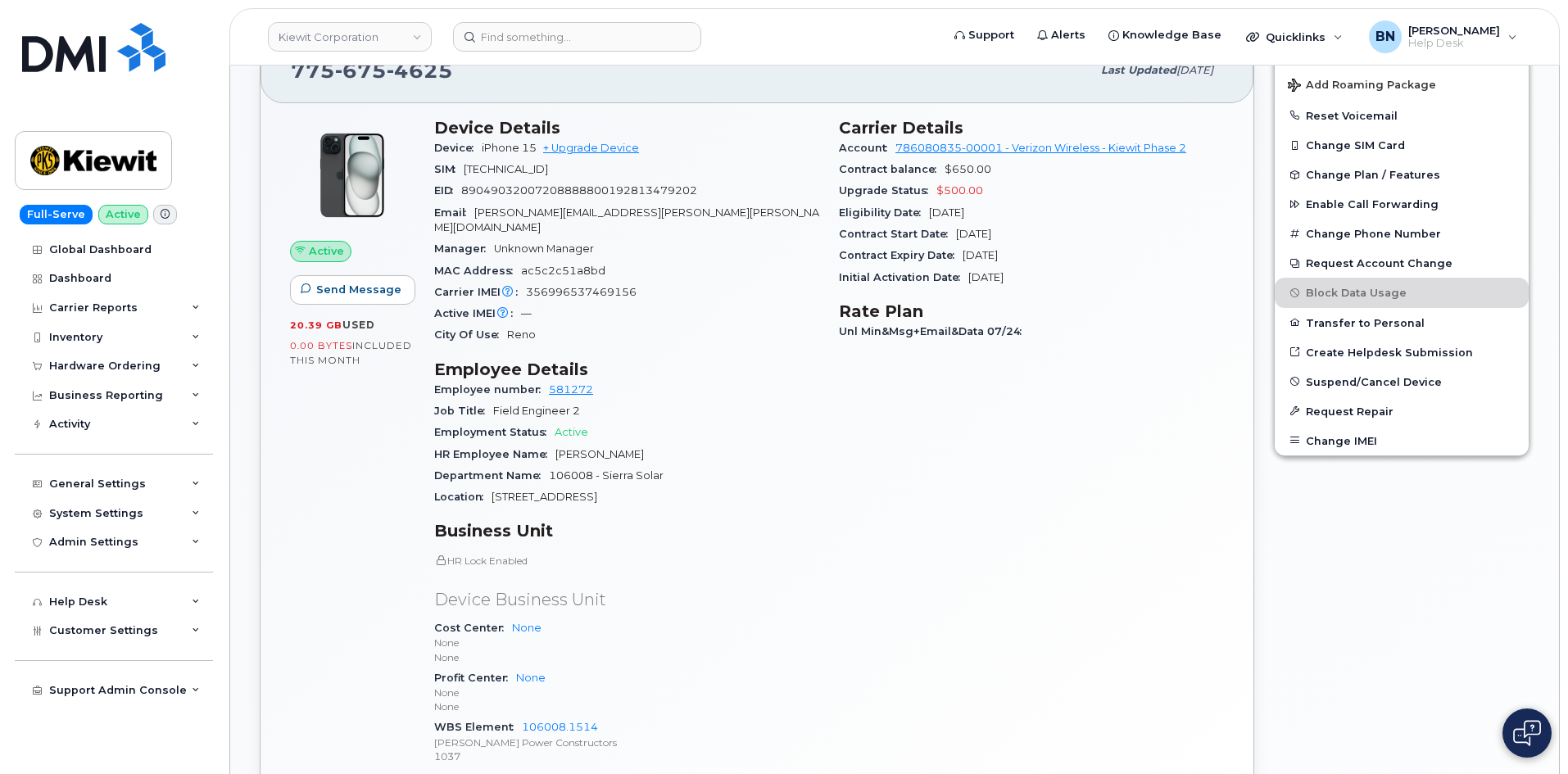
scroll to position [0, 0]
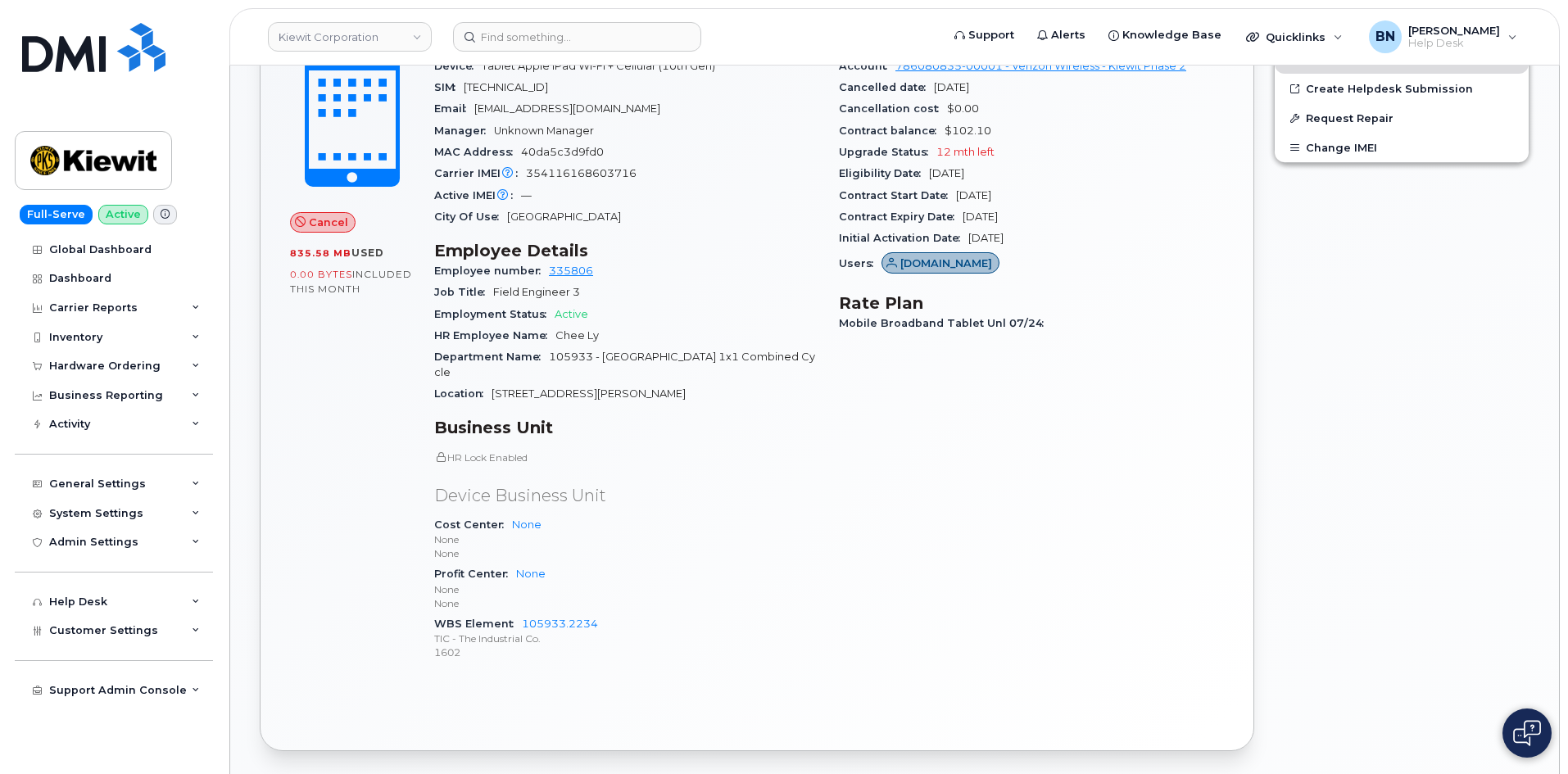
scroll to position [573, 0]
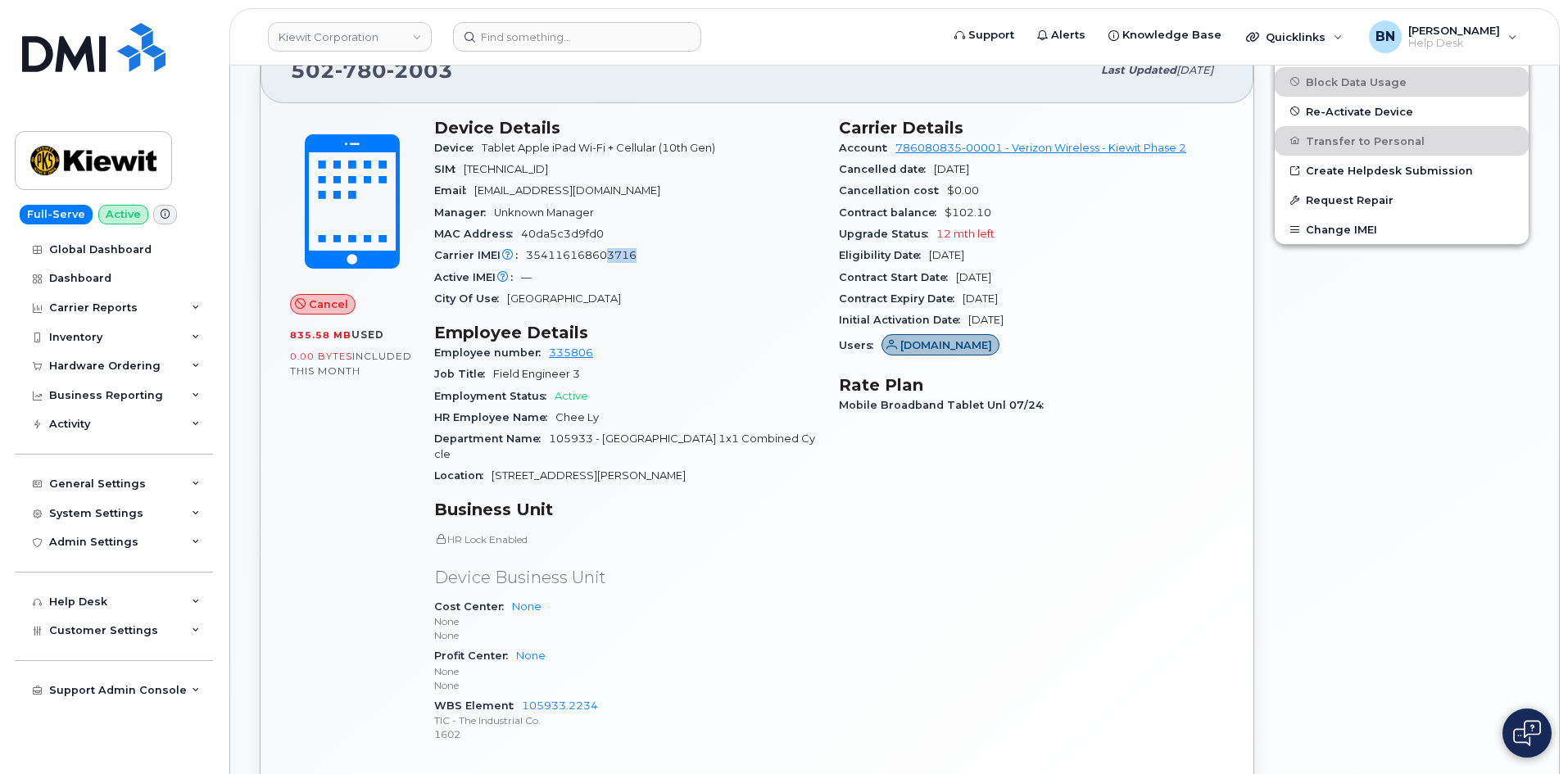
drag, startPoint x: 607, startPoint y: 256, endPoint x: 637, endPoint y: 256, distance: 30.0
click at [637, 256] on div "Carrier IMEI Carrier IMEI is reported during the last billing cycle or change o…" at bounding box center [627, 255] width 385 height 21
drag, startPoint x: 535, startPoint y: 171, endPoint x: 632, endPoint y: 176, distance: 97.1
click at [632, 176] on div "SIM [TECHNICAL_ID]" at bounding box center [627, 169] width 385 height 21
click at [548, 168] on span "[TECHNICAL_ID]" at bounding box center [506, 169] width 84 height 12
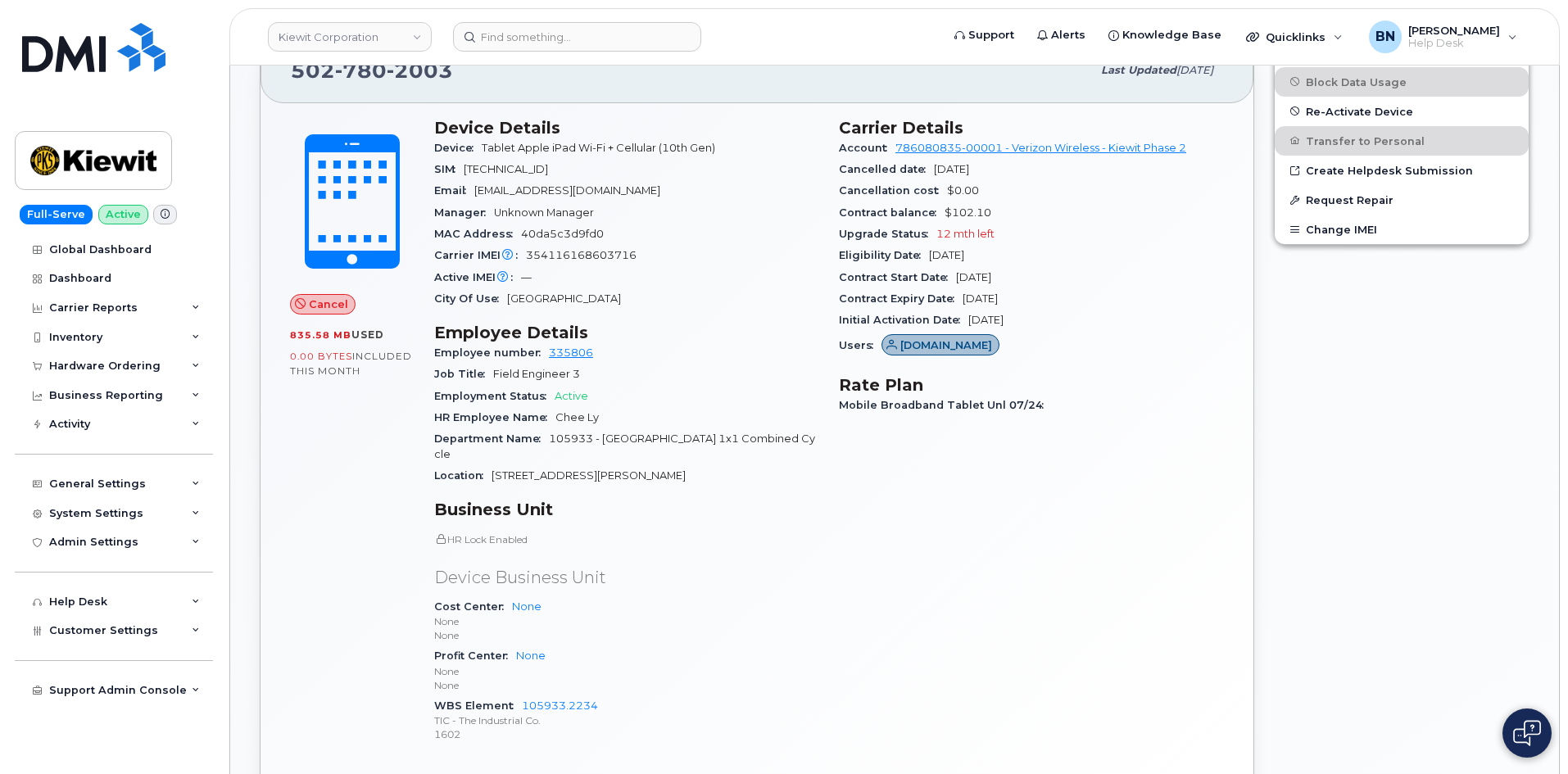
click at [491, 299] on span "City Of Use" at bounding box center [471, 298] width 73 height 12
drag, startPoint x: 944, startPoint y: 212, endPoint x: 991, endPoint y: 211, distance: 47.0
click at [991, 211] on div "Contract balance $102.10" at bounding box center [1031, 213] width 385 height 21
drag, startPoint x: 992, startPoint y: 212, endPoint x: 946, endPoint y: 209, distance: 46.1
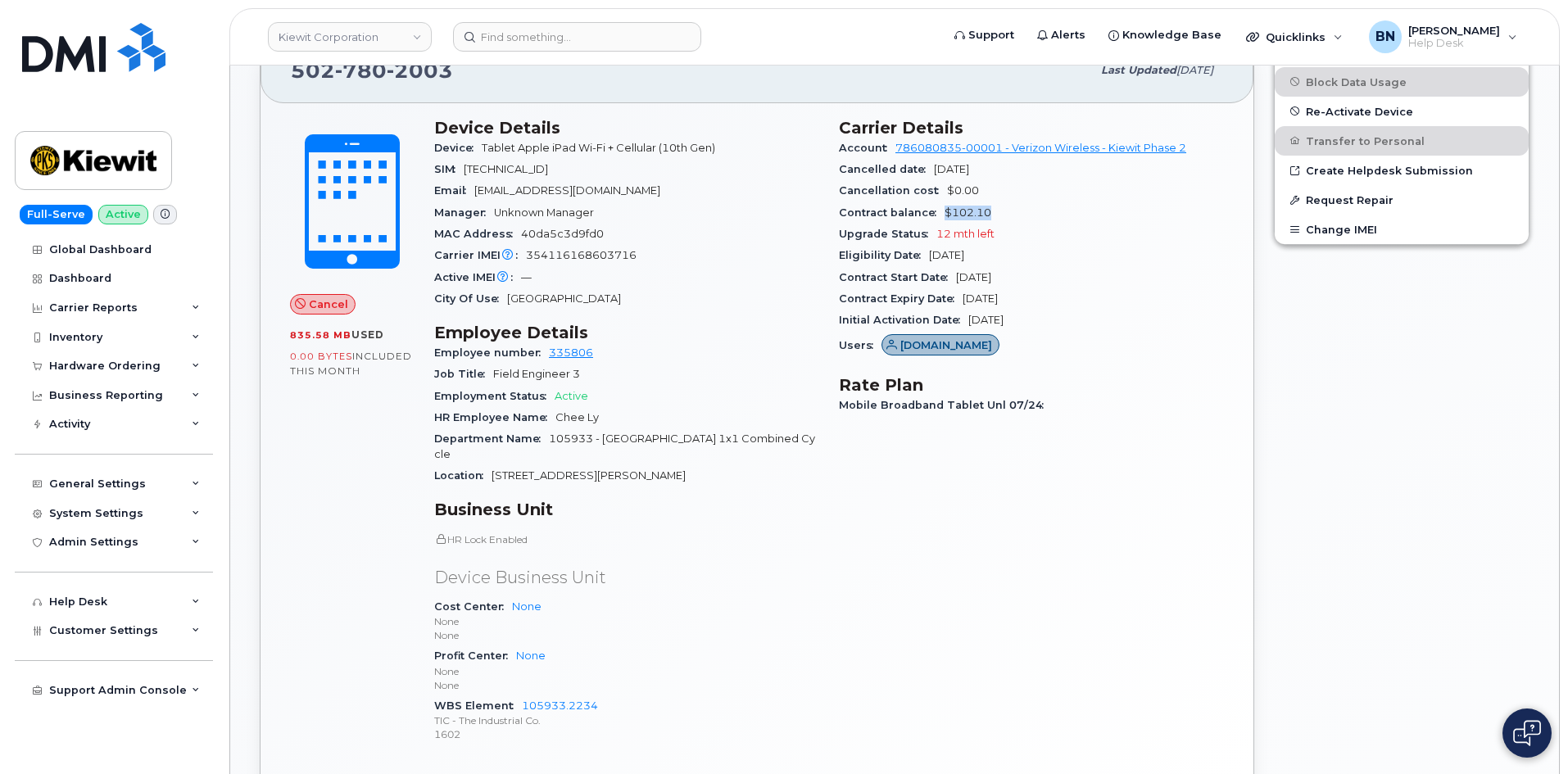
click at [946, 209] on div "Contract balance $102.10" at bounding box center [1031, 213] width 385 height 21
click at [946, 209] on span "$102.10" at bounding box center [967, 212] width 47 height 12
drag, startPoint x: 946, startPoint y: 209, endPoint x: 1001, endPoint y: 213, distance: 55.1
click at [1001, 213] on div "Contract balance $102.10" at bounding box center [1031, 213] width 385 height 21
click at [926, 544] on div "Carrier Details Account 786080835-00001 - Verizon Wireless - [PERSON_NAME] Phas…" at bounding box center [1030, 437] width 404 height 660
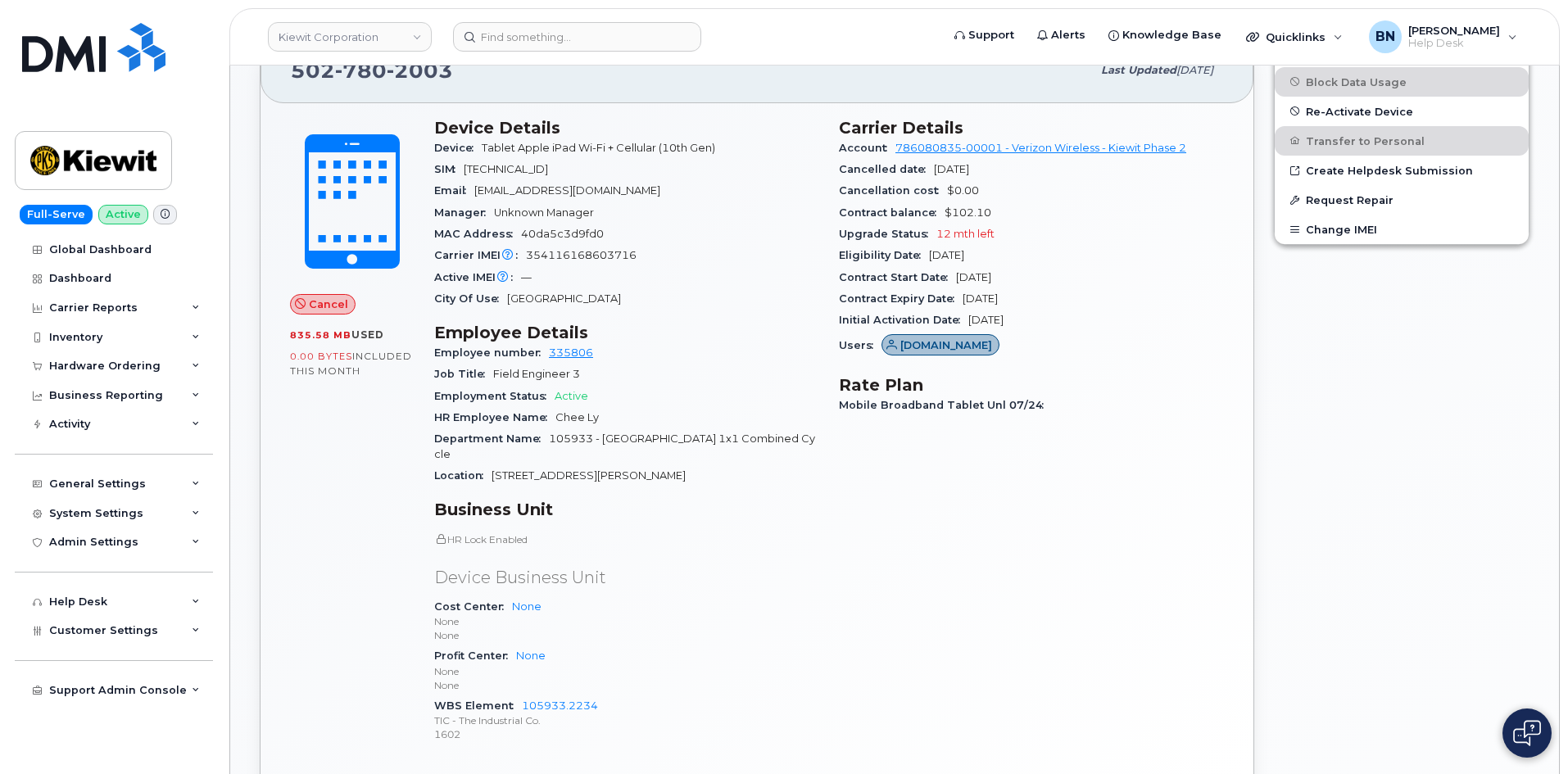
click at [899, 601] on div "Carrier Details Account 786080835-00001 - Verizon Wireless - [PERSON_NAME] Phas…" at bounding box center [1030, 437] width 404 height 660
click at [922, 531] on div "Carrier Details Account 786080835-00001 - Verizon Wireless - [PERSON_NAME] Phas…" at bounding box center [1030, 437] width 404 height 660
click at [515, 35] on input at bounding box center [577, 37] width 248 height 29
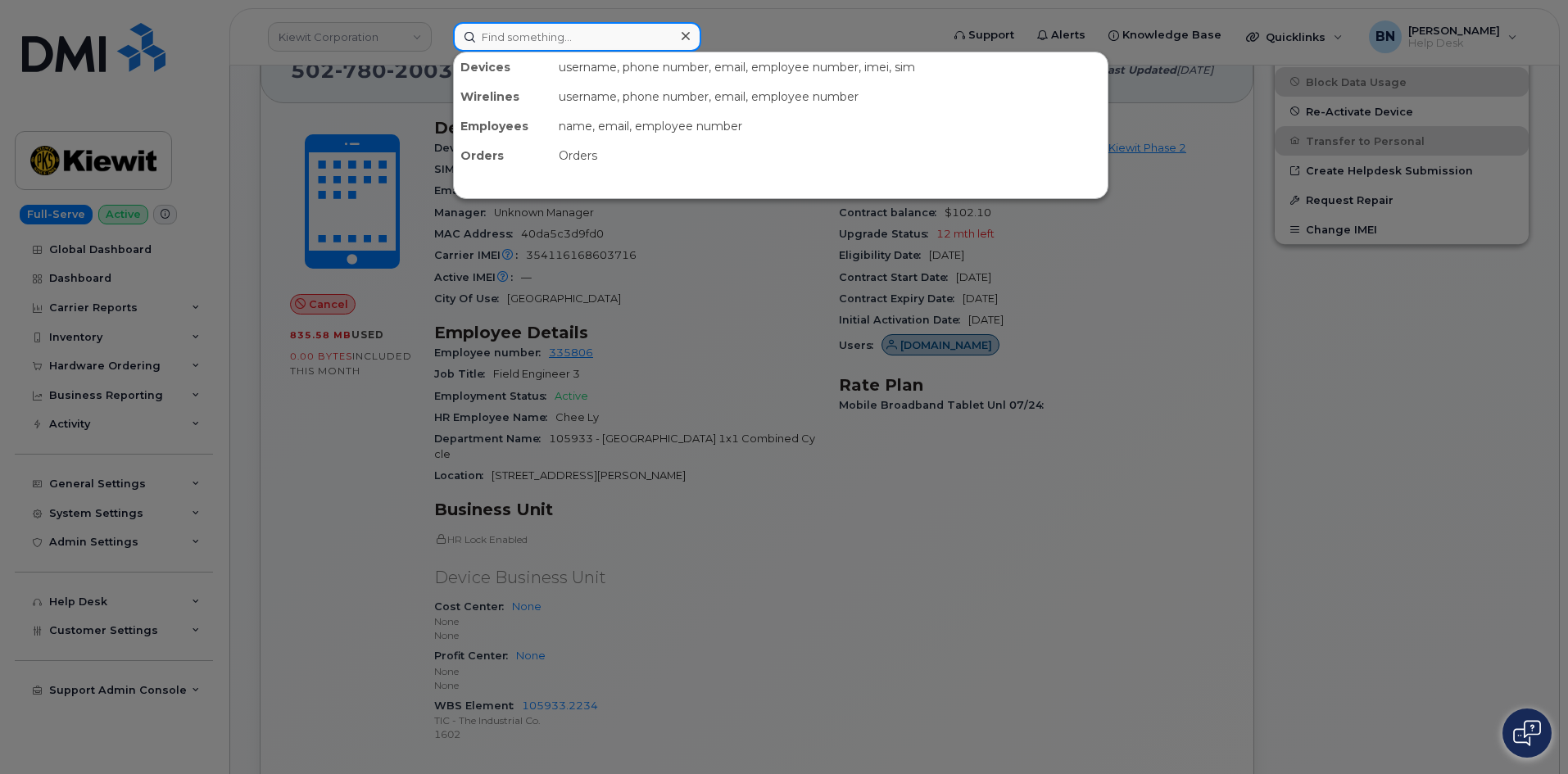
paste input "[PHONE_NUMBER]"
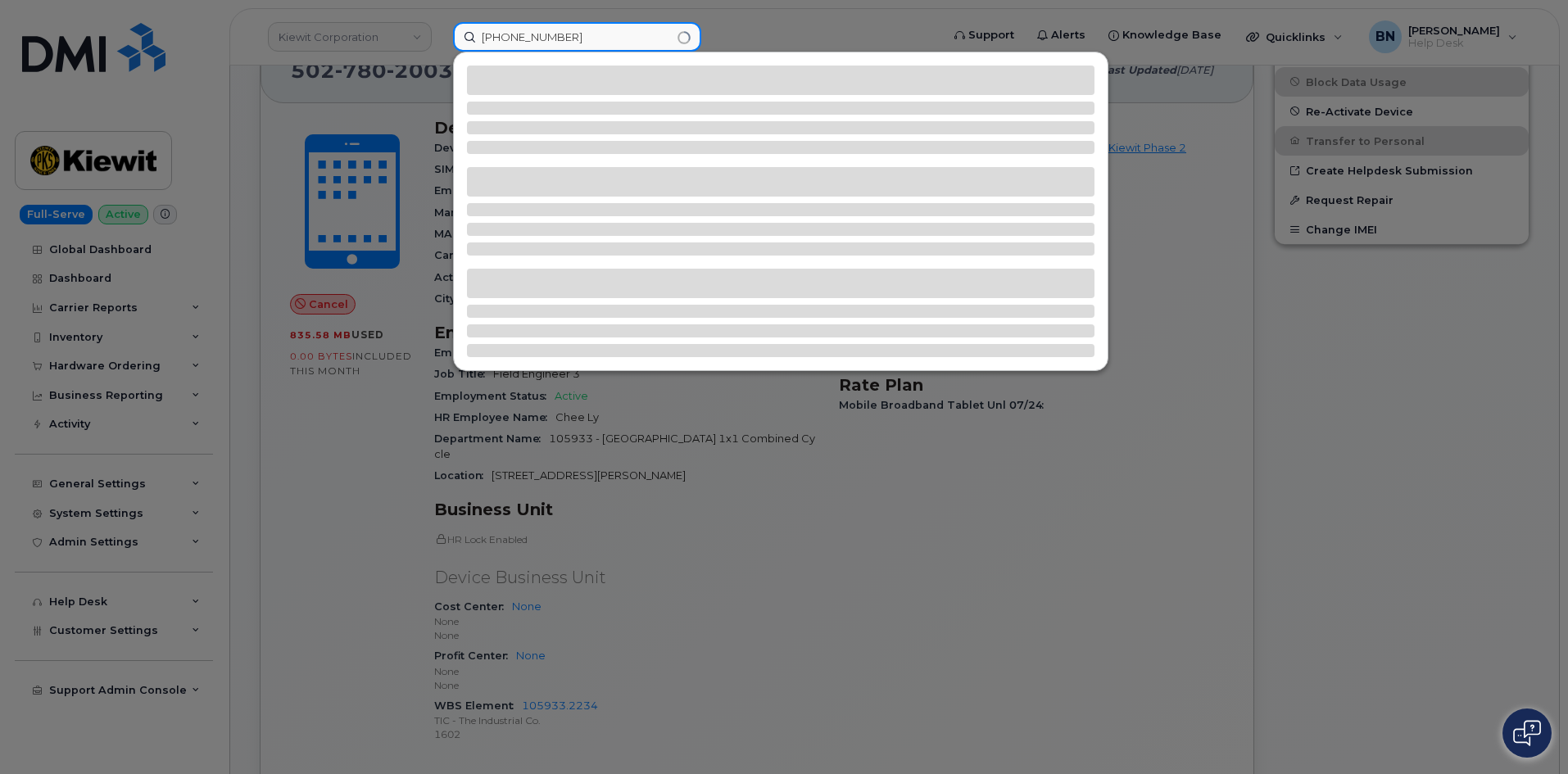
click at [541, 40] on input "[PHONE_NUMBER]" at bounding box center [577, 37] width 248 height 29
click at [514, 37] on input "[PHONE_NUMBER]" at bounding box center [577, 37] width 248 height 29
click at [488, 37] on input "(7205457042" at bounding box center [577, 37] width 248 height 29
type input "7205457042"
click at [558, 38] on input "7205457042" at bounding box center [577, 37] width 248 height 29
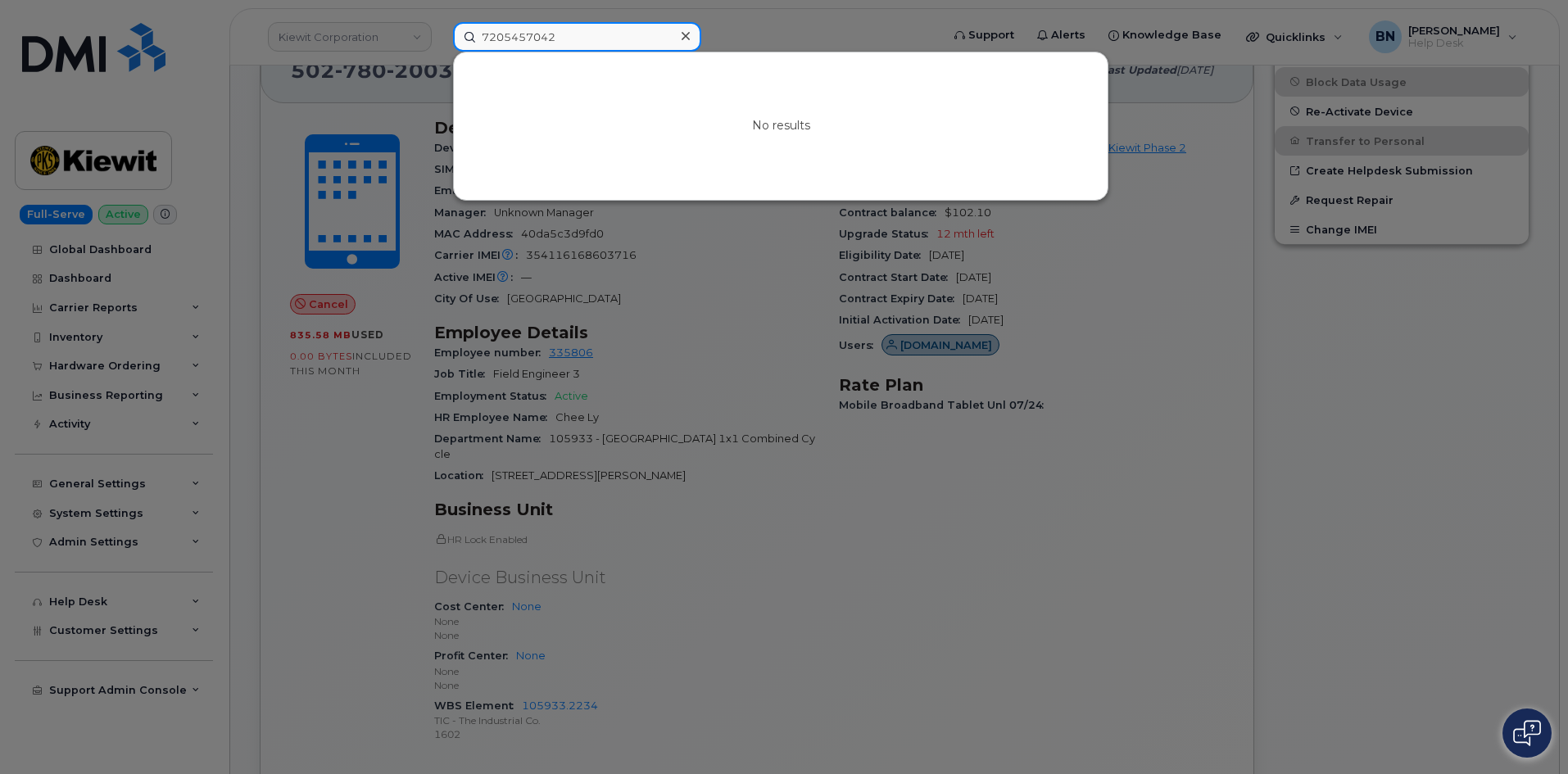
drag, startPoint x: 570, startPoint y: 41, endPoint x: 456, endPoint y: 37, distance: 114.1
click at [456, 37] on input "7205457042" at bounding box center [577, 37] width 248 height 29
